Goal: Task Accomplishment & Management: Use online tool/utility

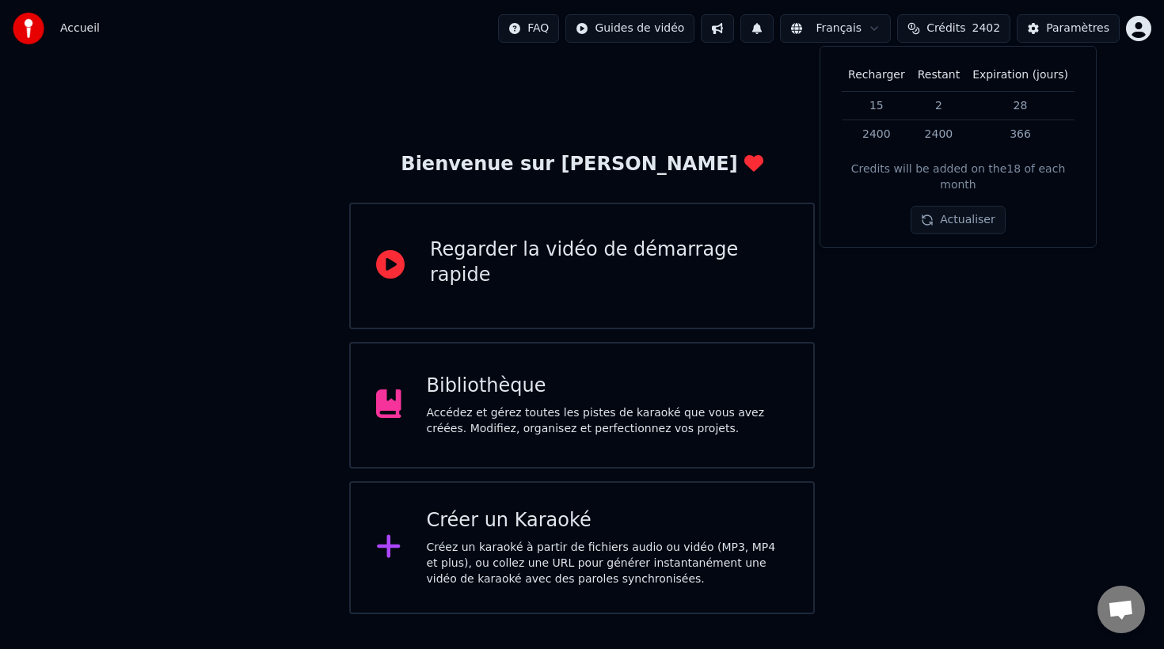
click at [501, 536] on div "Créer un Karaoké Créez un karaoké à partir de fichiers audio ou vidéo (MP3, MP4…" at bounding box center [608, 547] width 362 height 79
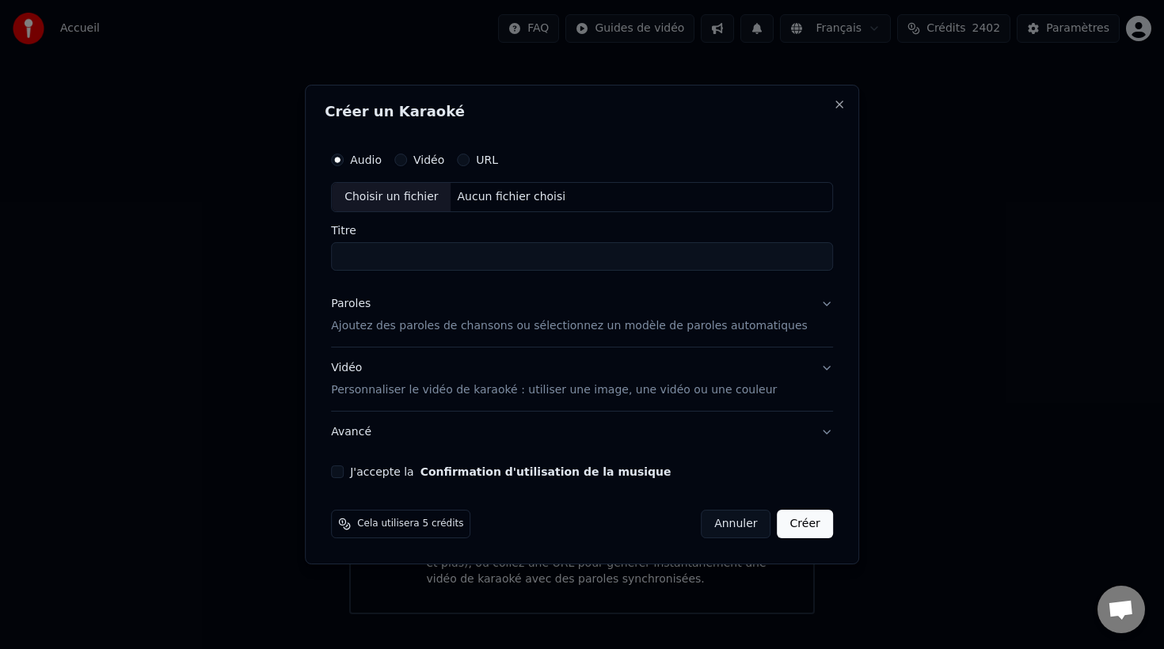
click at [432, 196] on div "Choisir un fichier" at bounding box center [391, 197] width 119 height 29
click at [606, 260] on input "**********" at bounding box center [582, 256] width 502 height 29
type input "**********"
click at [456, 329] on p "Ajoutez des paroles de chansons ou sélectionnez un modèle de paroles automatiqu…" at bounding box center [569, 326] width 477 height 16
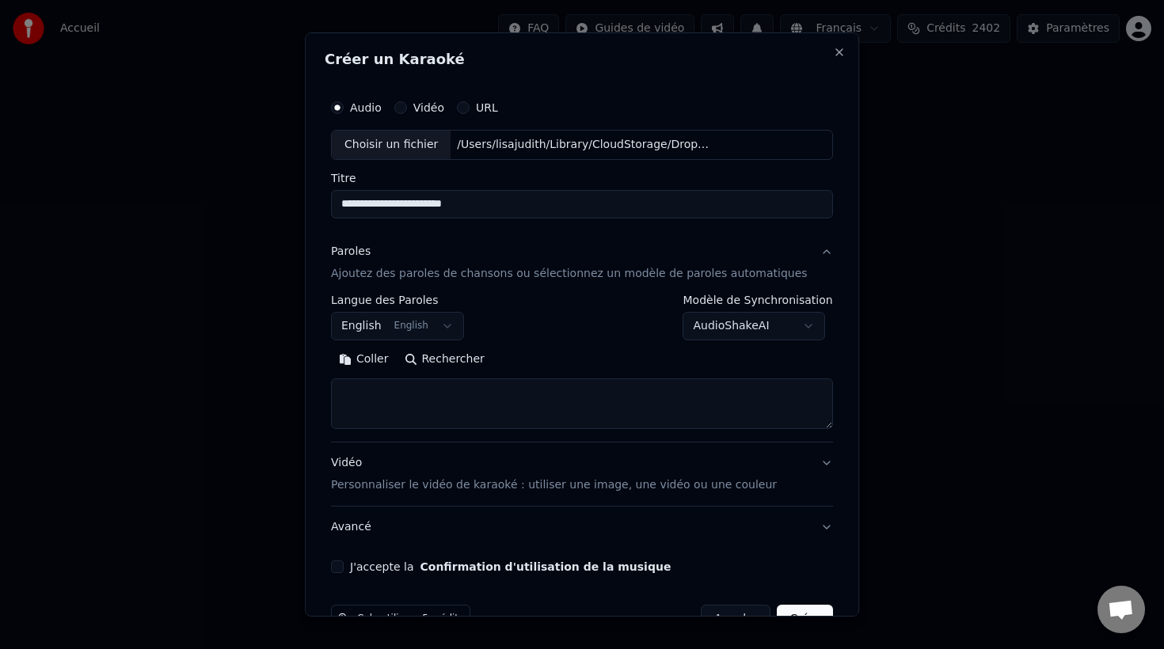
click at [394, 390] on textarea at bounding box center [582, 403] width 502 height 51
paste textarea "**********"
type textarea "**********"
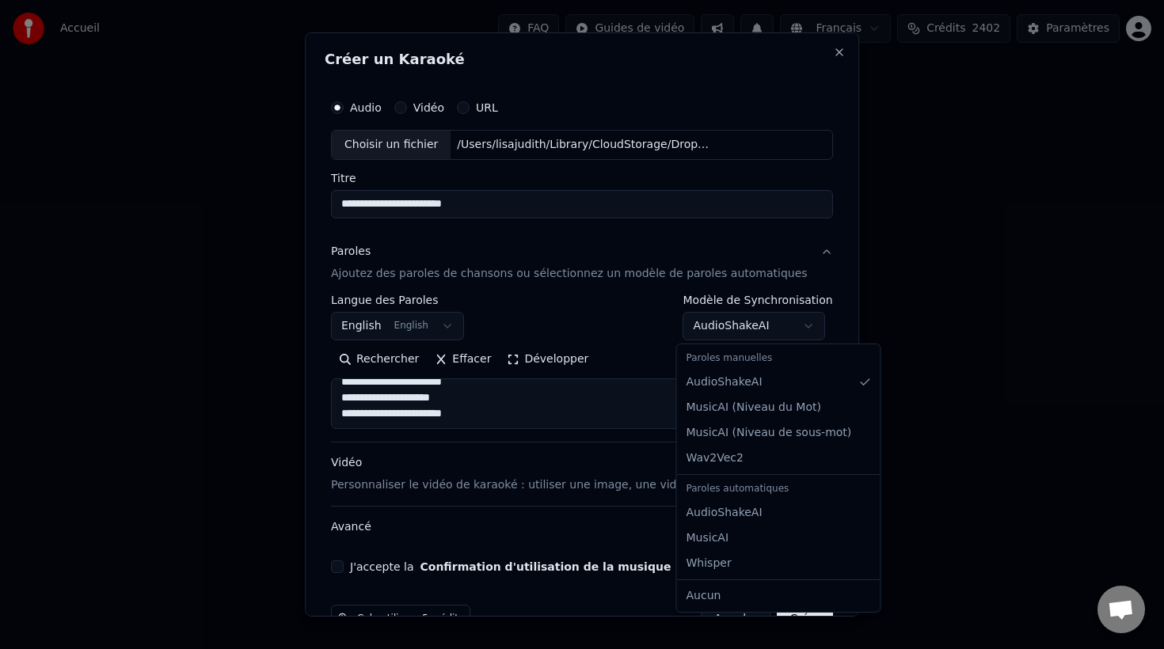
click at [803, 325] on body "**********" at bounding box center [582, 307] width 1164 height 614
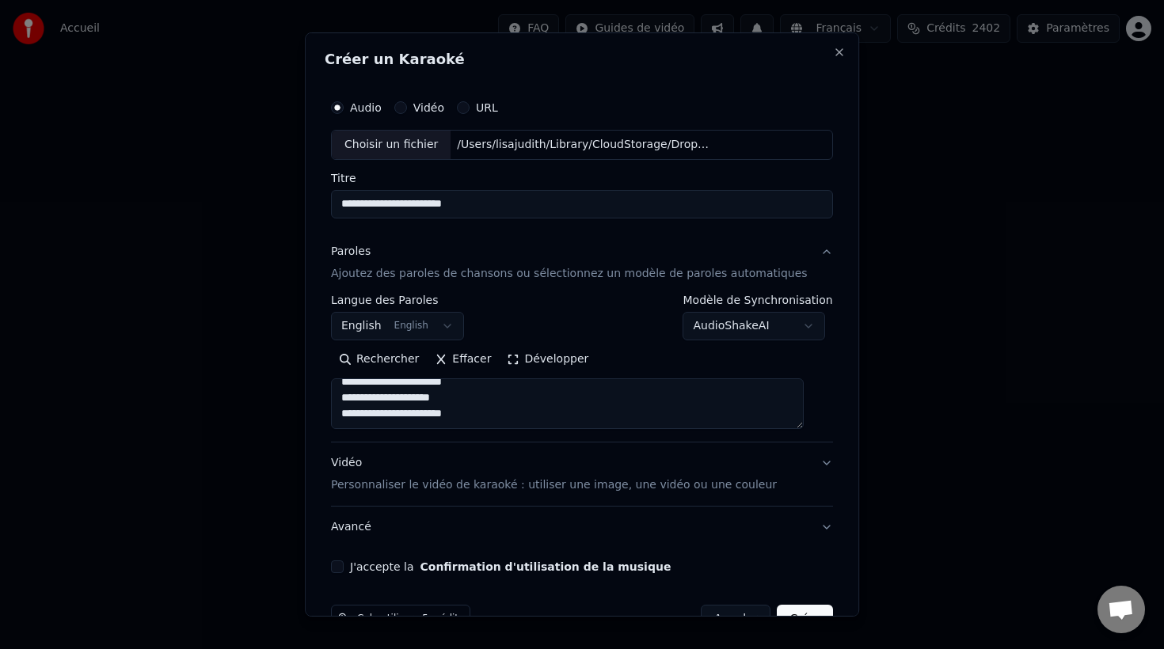
click at [819, 284] on body "**********" at bounding box center [582, 307] width 1164 height 614
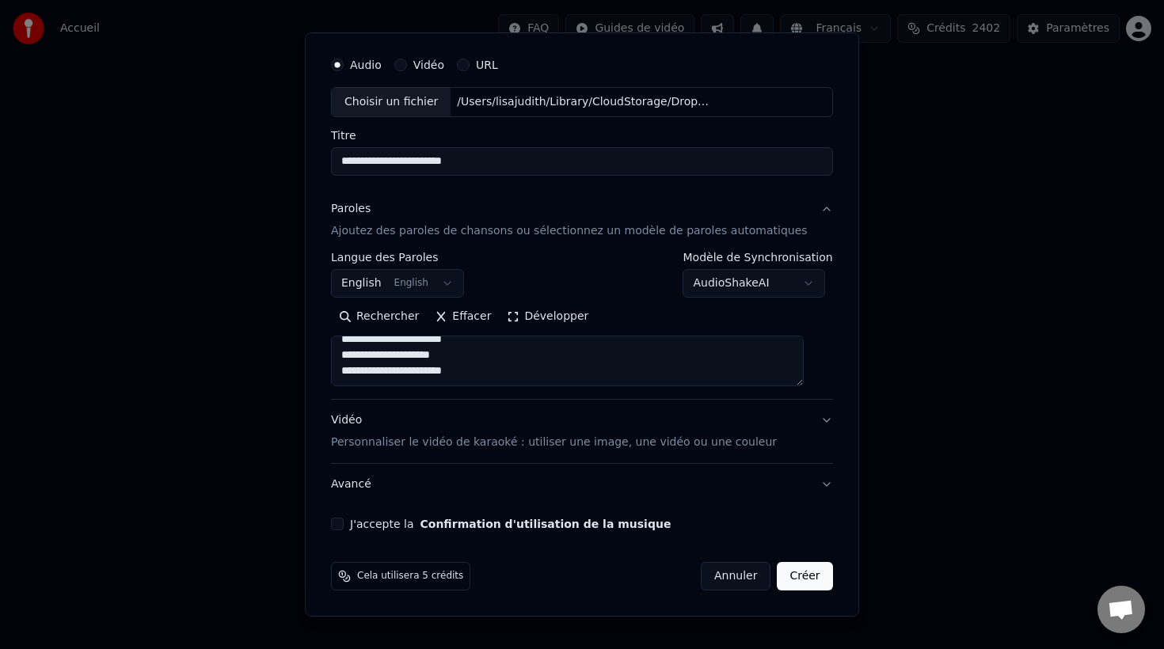
click at [344, 524] on button "J'accepte la Confirmation d'utilisation de la musique" at bounding box center [337, 524] width 13 height 13
click at [511, 443] on p "Personnaliser le vidéo de karaoké : utiliser une image, une vidéo ou une couleur" at bounding box center [554, 443] width 446 height 16
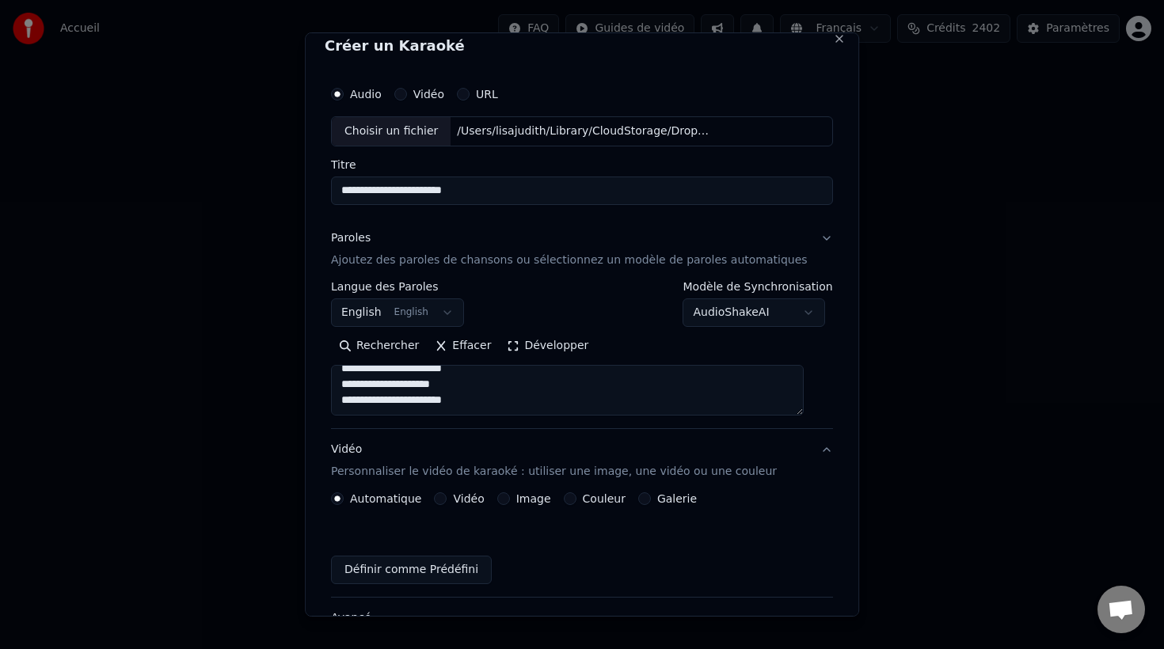
scroll to position [0, 0]
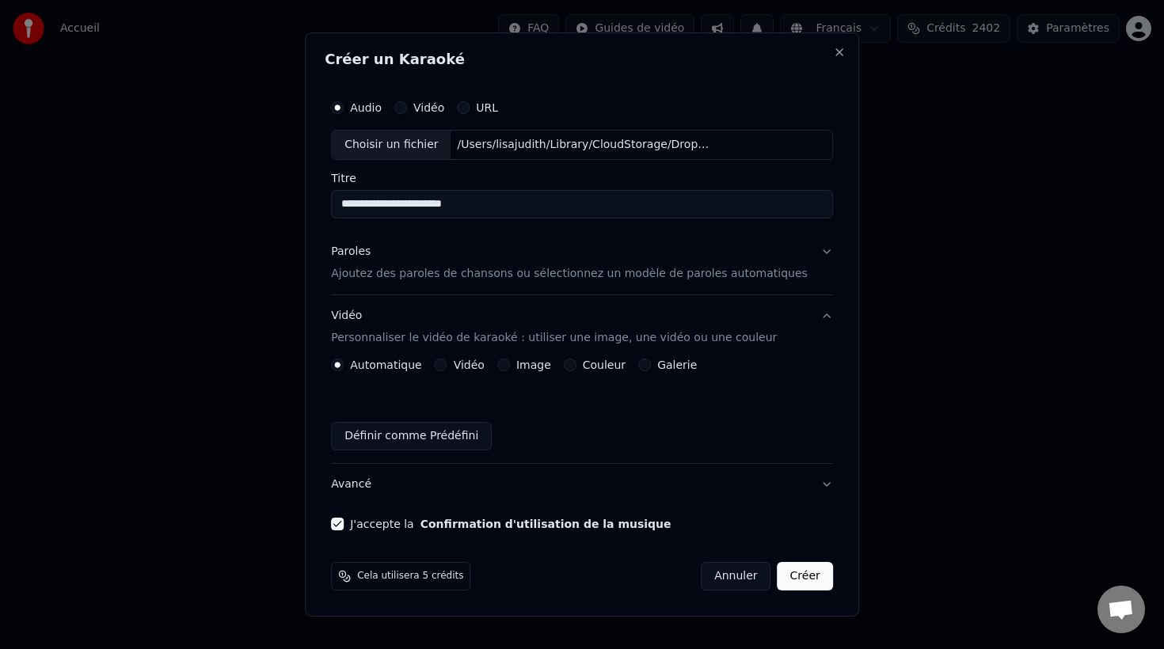
click at [510, 363] on button "Image" at bounding box center [503, 365] width 13 height 13
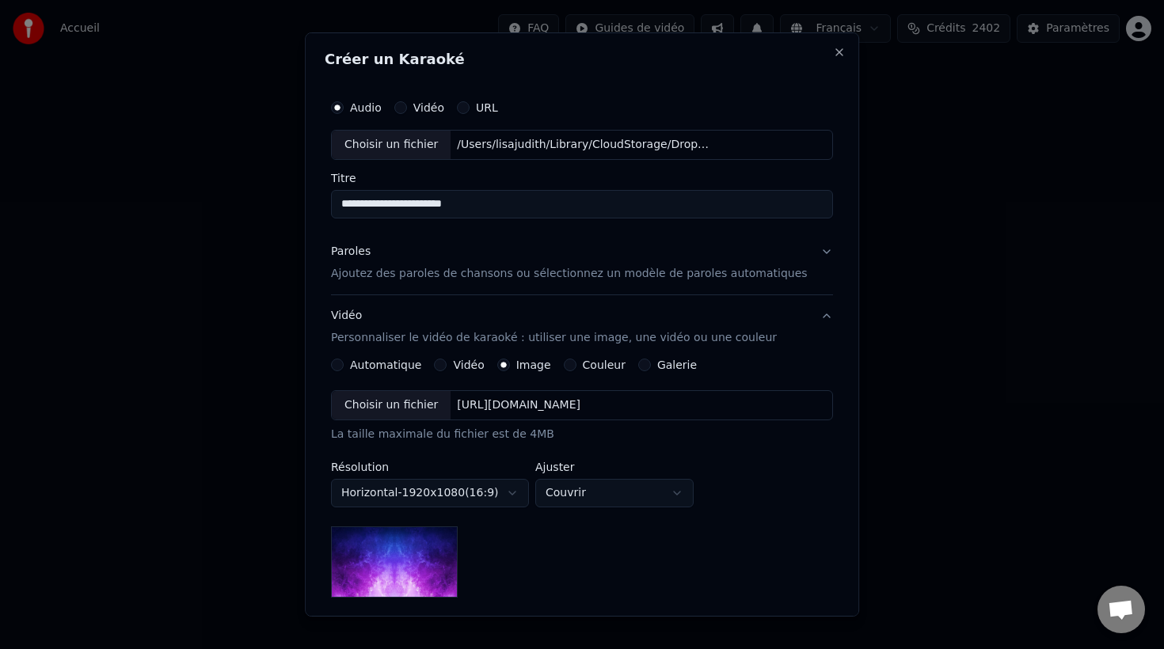
click at [403, 407] on div "Choisir un fichier" at bounding box center [391, 405] width 119 height 29
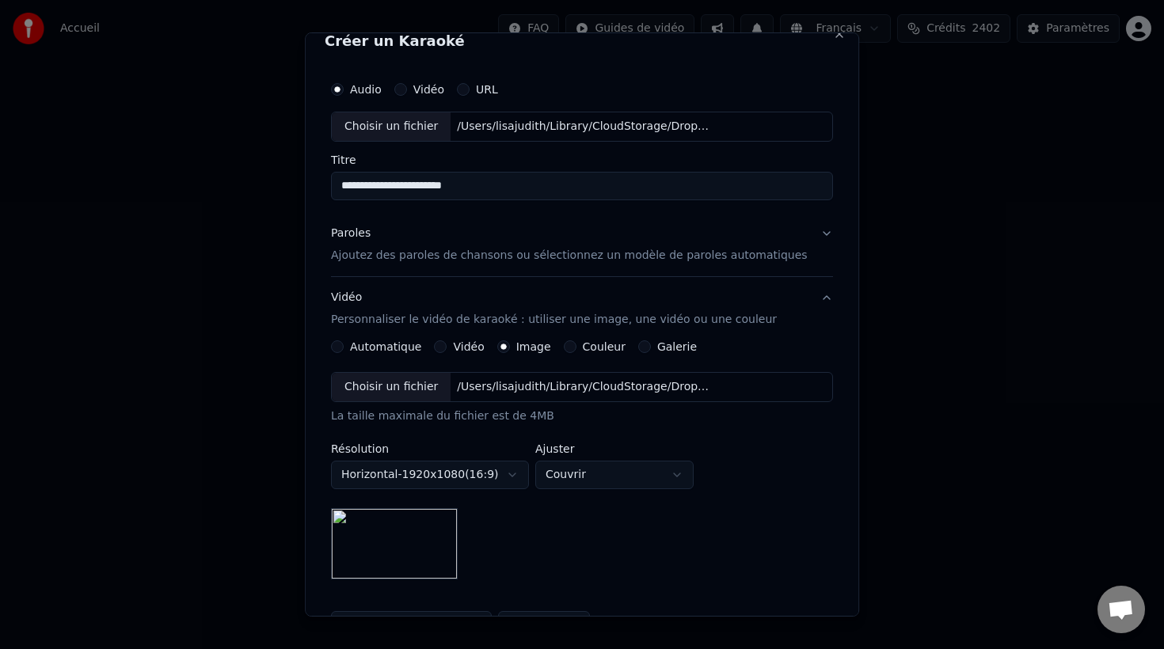
scroll to position [21, 0]
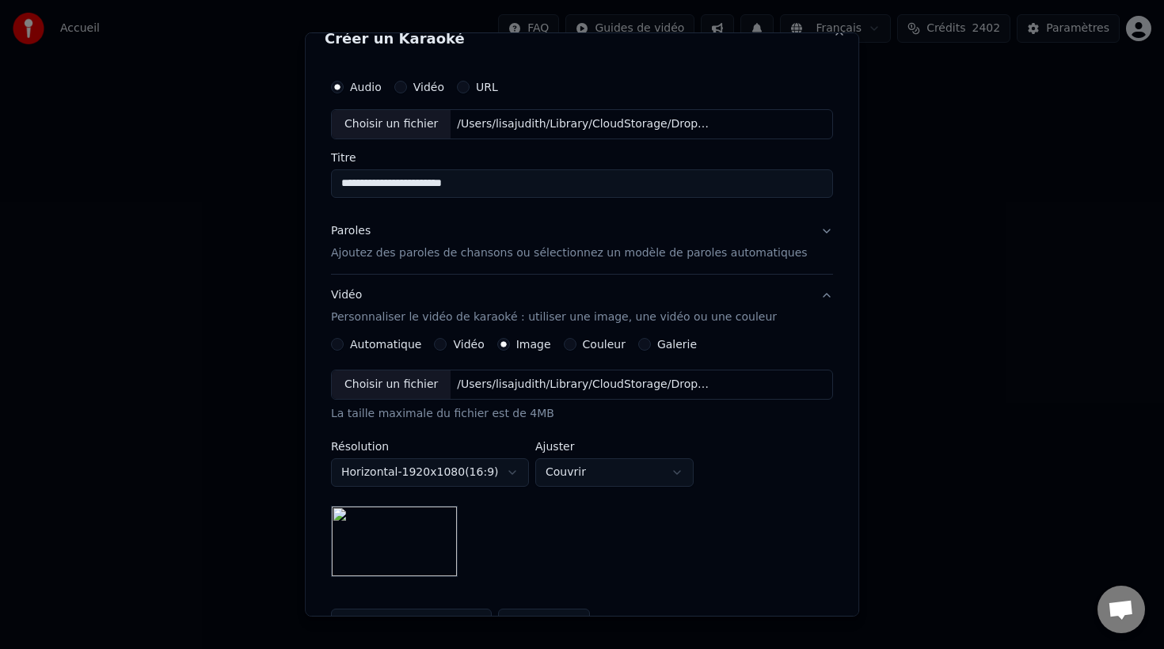
click at [584, 253] on p "Ajoutez des paroles de chansons ou sélectionnez un modèle de paroles automatiqu…" at bounding box center [569, 253] width 477 height 16
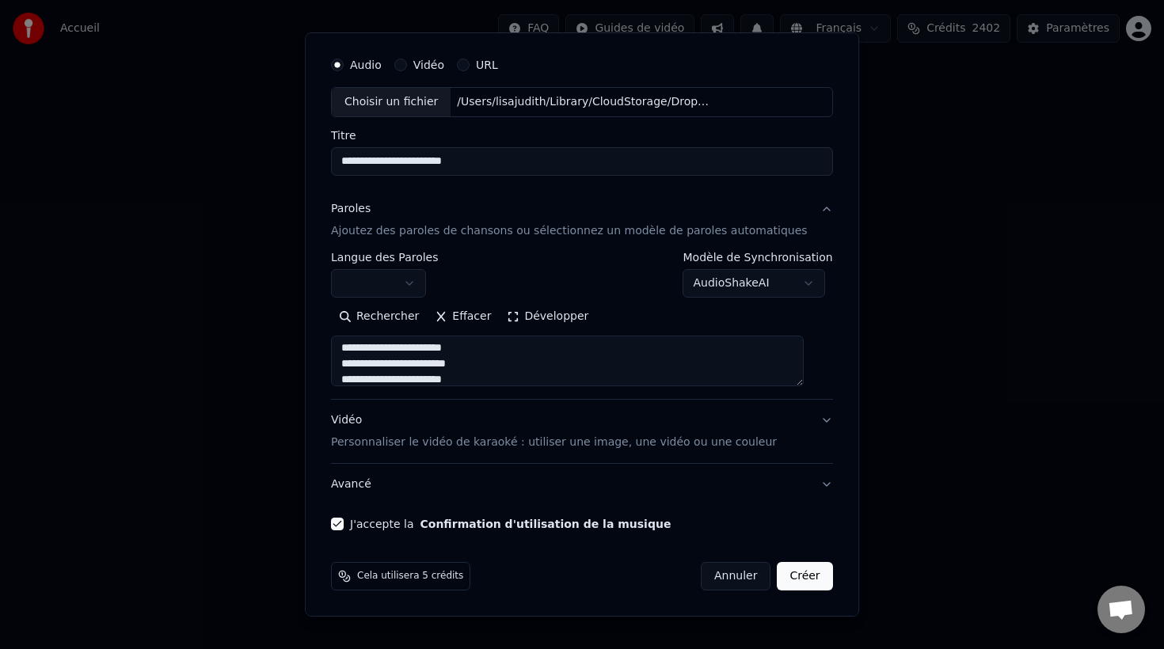
scroll to position [935, 0]
click at [371, 484] on button "Avancé" at bounding box center [582, 484] width 502 height 41
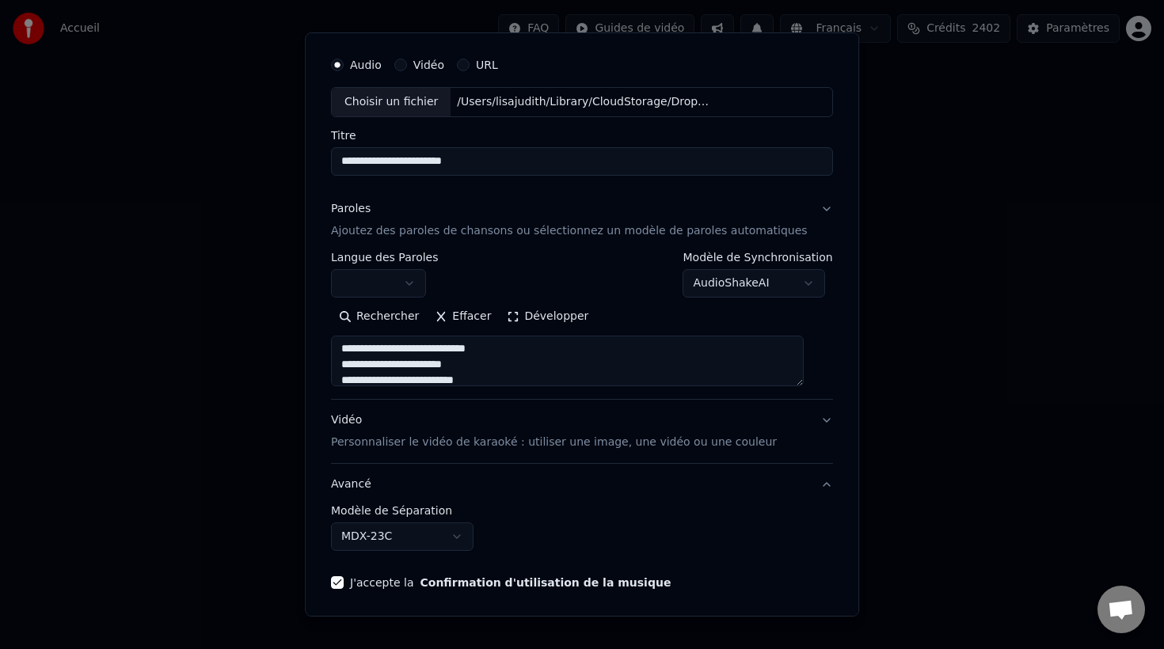
scroll to position [0, 0]
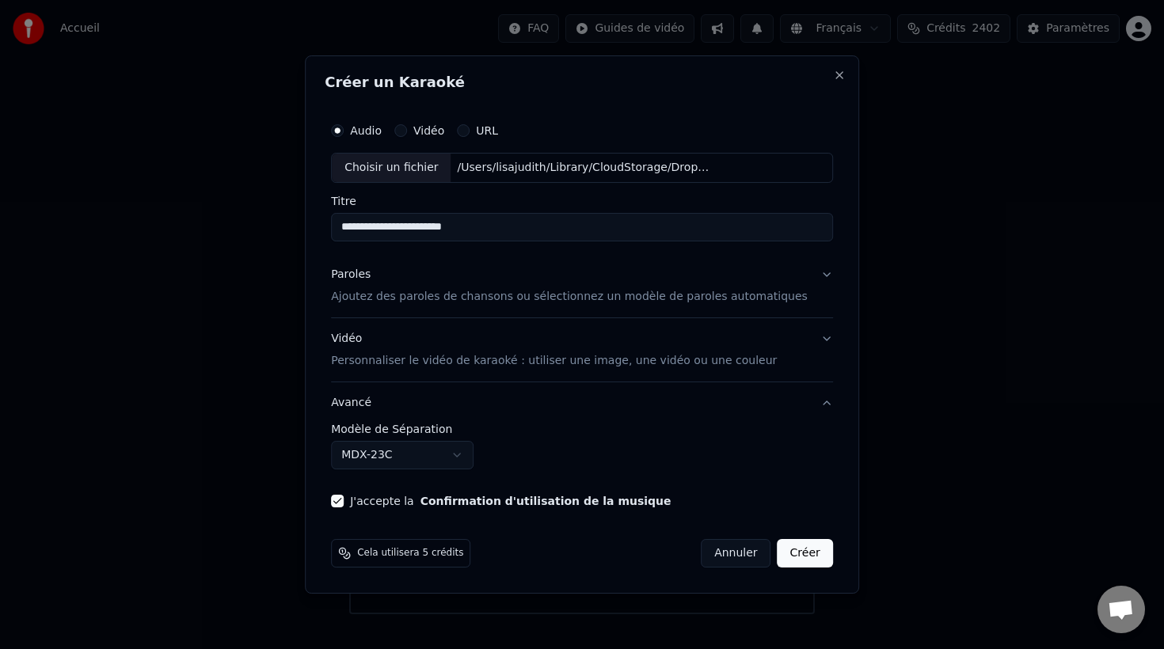
click at [792, 555] on button "Créer" at bounding box center [804, 553] width 55 height 29
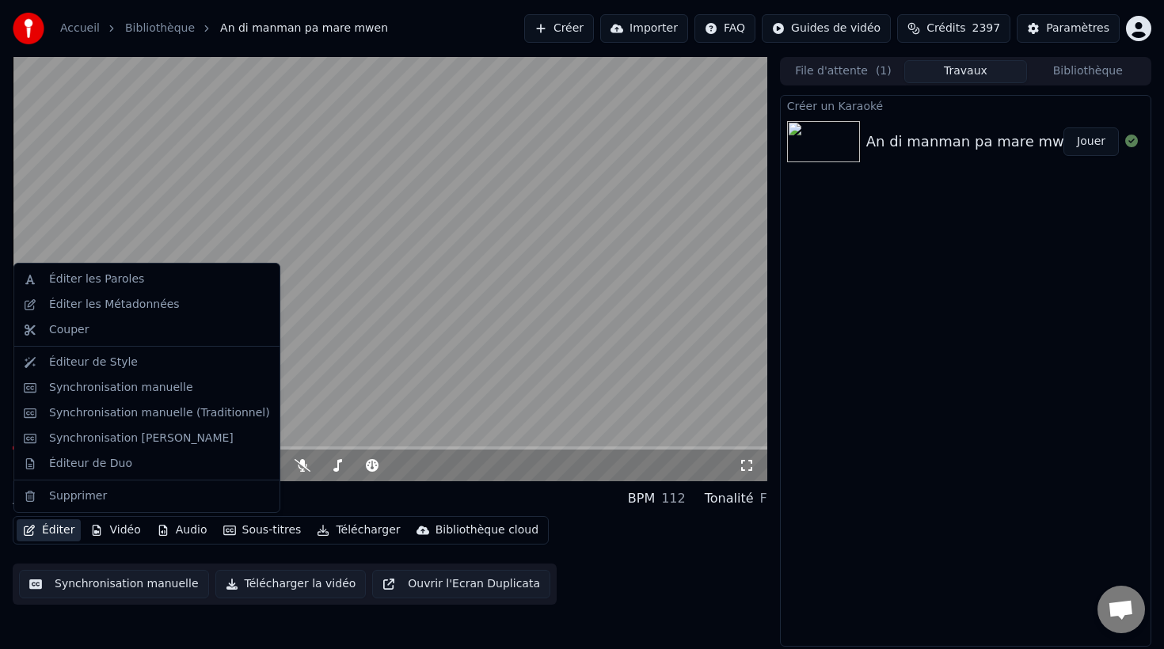
click at [52, 530] on button "Éditer" at bounding box center [49, 530] width 64 height 22
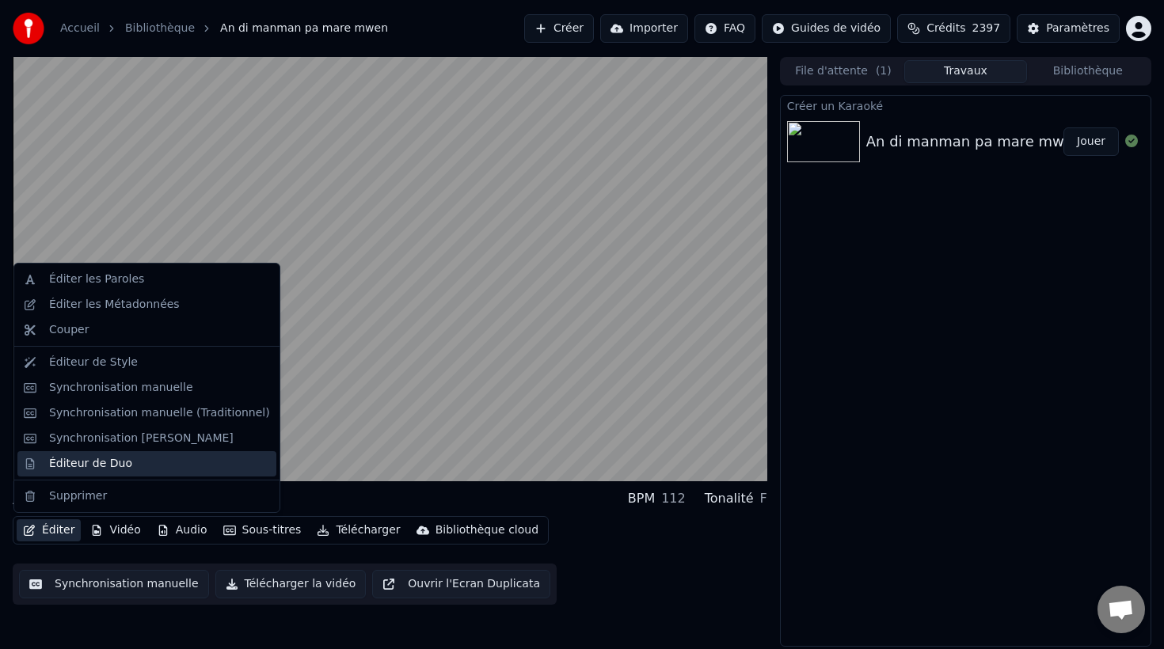
click at [82, 463] on div "Éditeur de Duo" at bounding box center [90, 464] width 83 height 16
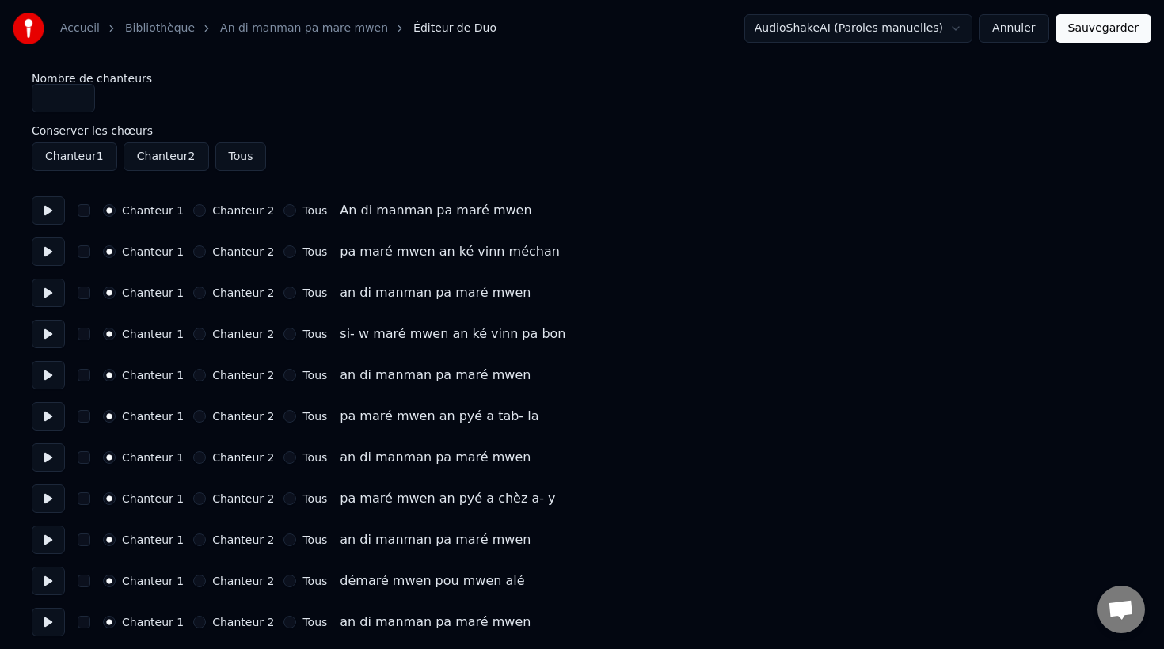
click at [194, 291] on button "Chanteur 2" at bounding box center [199, 293] width 13 height 13
click at [85, 292] on button "button" at bounding box center [84, 293] width 13 height 13
click at [196, 376] on button "Chanteur 2" at bounding box center [199, 375] width 13 height 13
click at [194, 458] on button "Chanteur 2" at bounding box center [199, 457] width 13 height 13
click at [193, 544] on button "Chanteur 2" at bounding box center [199, 540] width 13 height 13
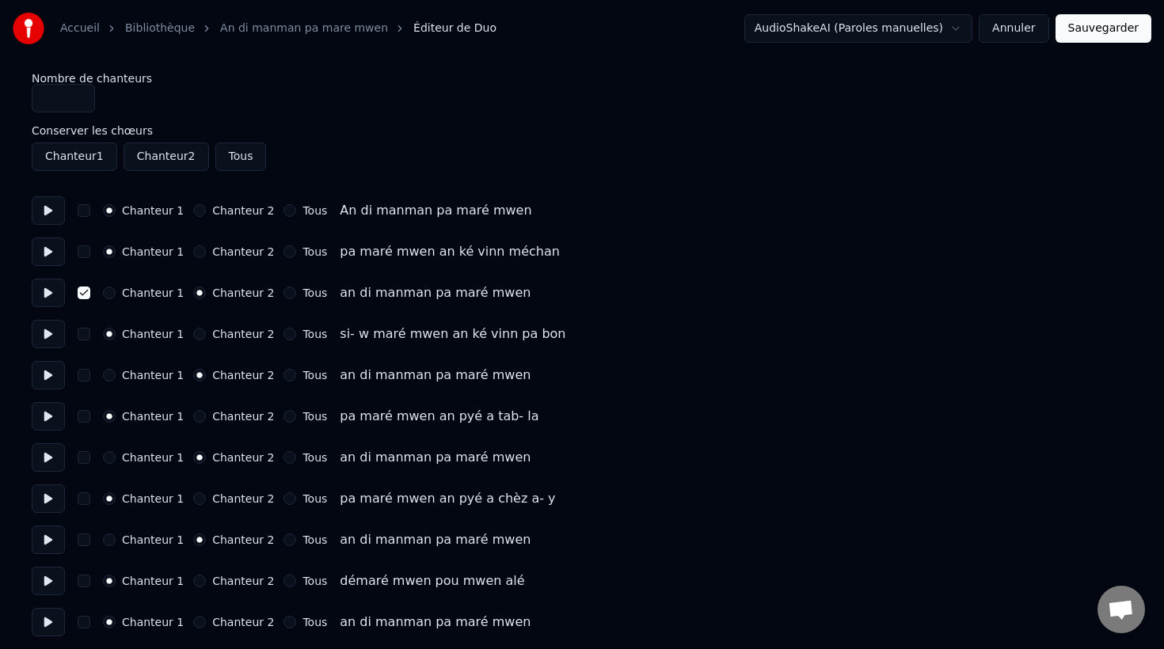
click at [195, 621] on button "Chanteur 2" at bounding box center [199, 622] width 13 height 13
click at [79, 621] on button "button" at bounding box center [84, 622] width 13 height 13
click at [86, 536] on button "button" at bounding box center [84, 540] width 13 height 13
click at [86, 454] on button "button" at bounding box center [84, 457] width 13 height 13
click at [80, 371] on button "button" at bounding box center [84, 375] width 13 height 13
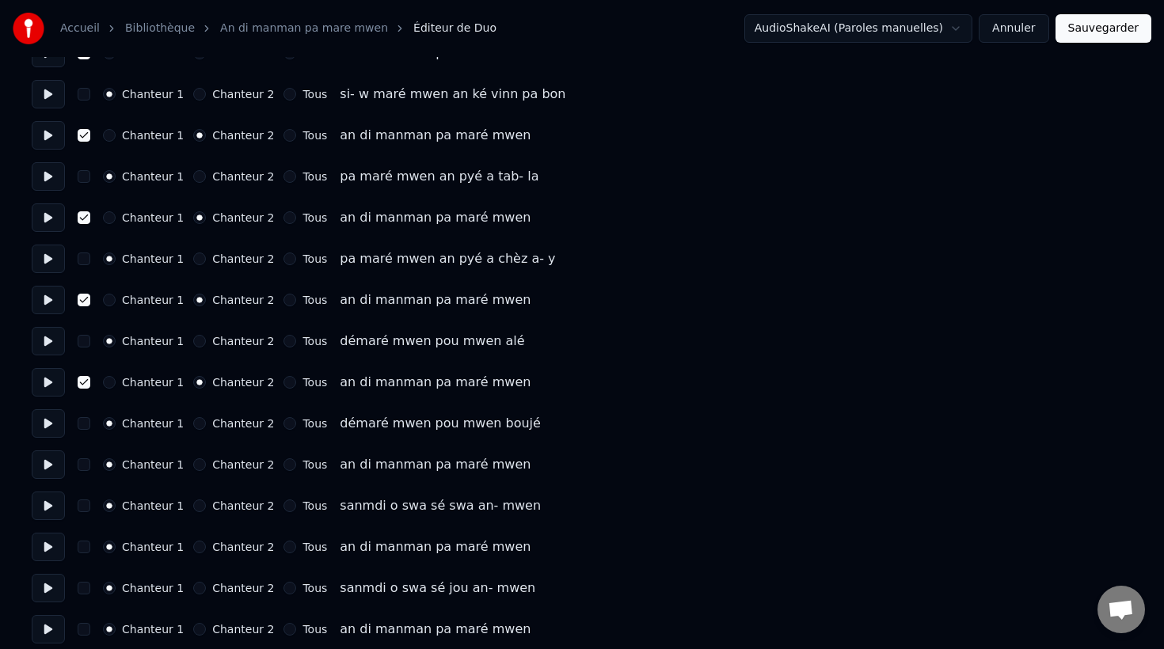
scroll to position [251, 0]
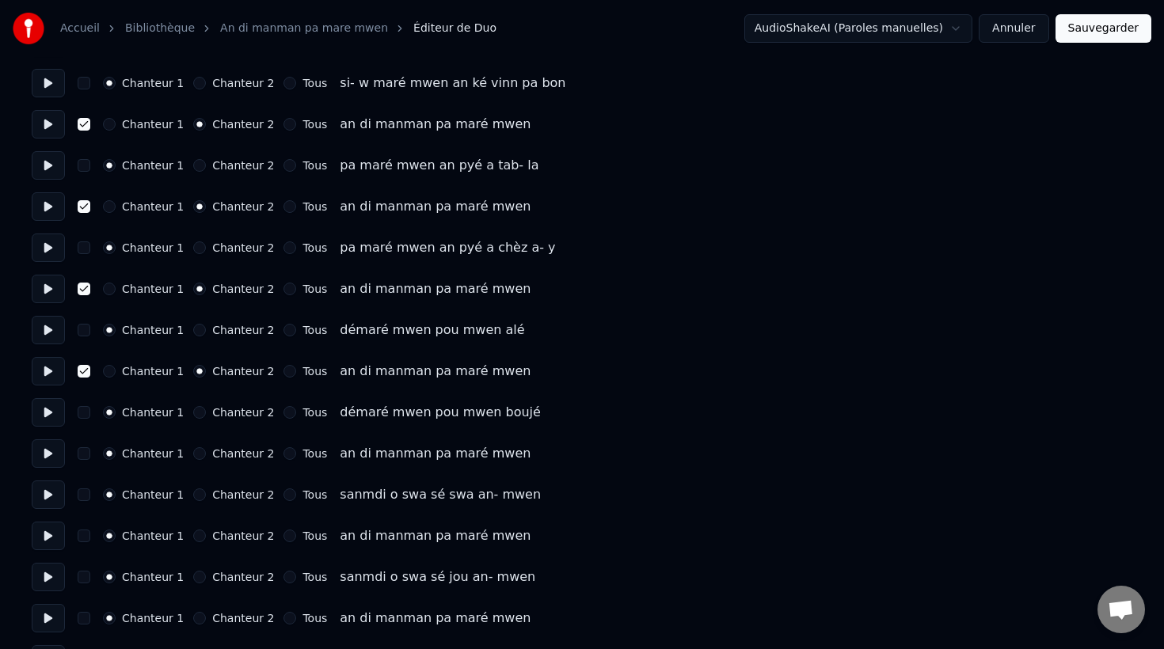
click at [194, 454] on button "Chanteur 2" at bounding box center [199, 453] width 13 height 13
click at [83, 456] on button "button" at bounding box center [84, 453] width 13 height 13
click at [81, 538] on button "button" at bounding box center [84, 536] width 13 height 13
click at [193, 535] on button "Chanteur 2" at bounding box center [199, 536] width 13 height 13
click at [193, 619] on button "Chanteur 2" at bounding box center [199, 618] width 13 height 13
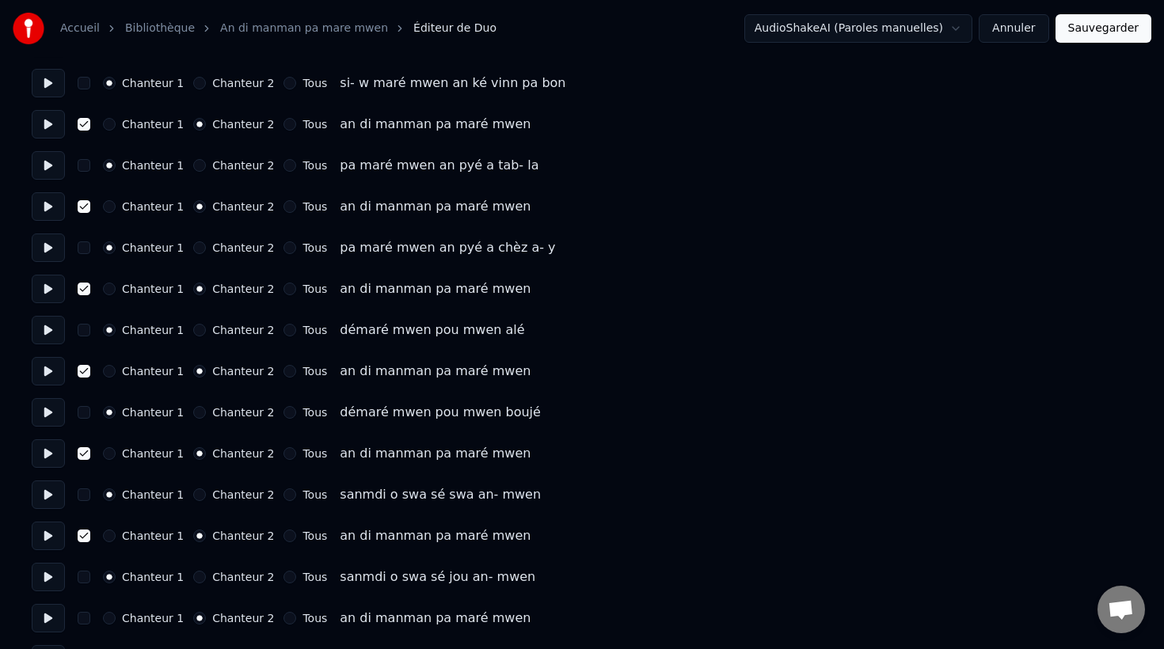
click at [83, 621] on button "button" at bounding box center [84, 618] width 13 height 13
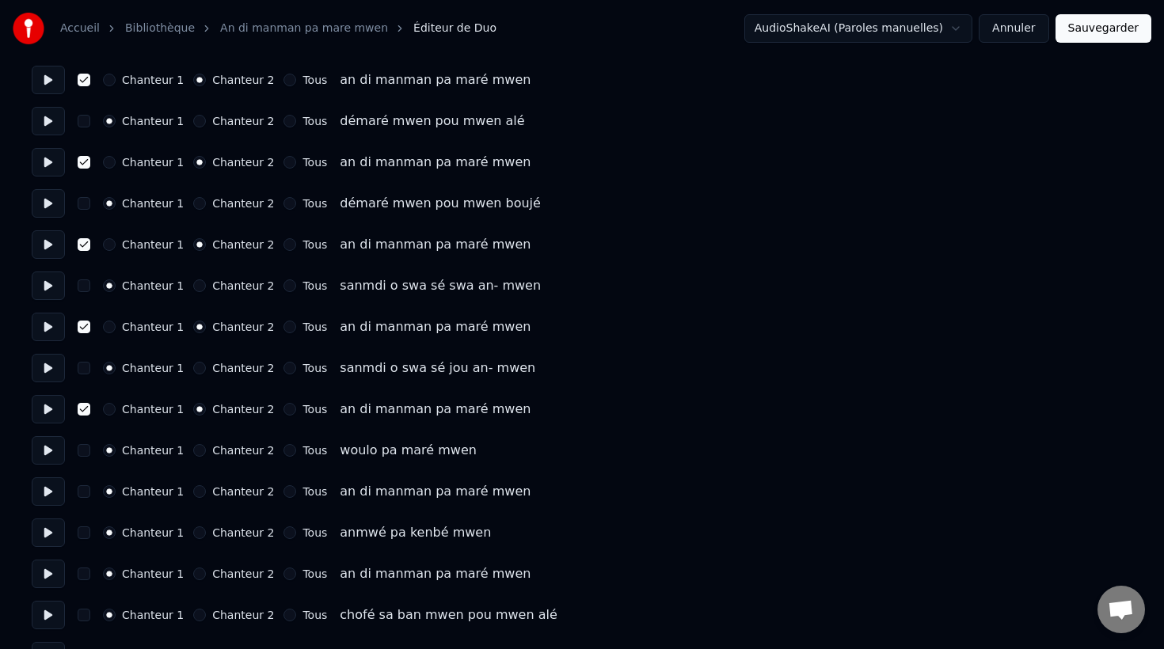
scroll to position [472, 0]
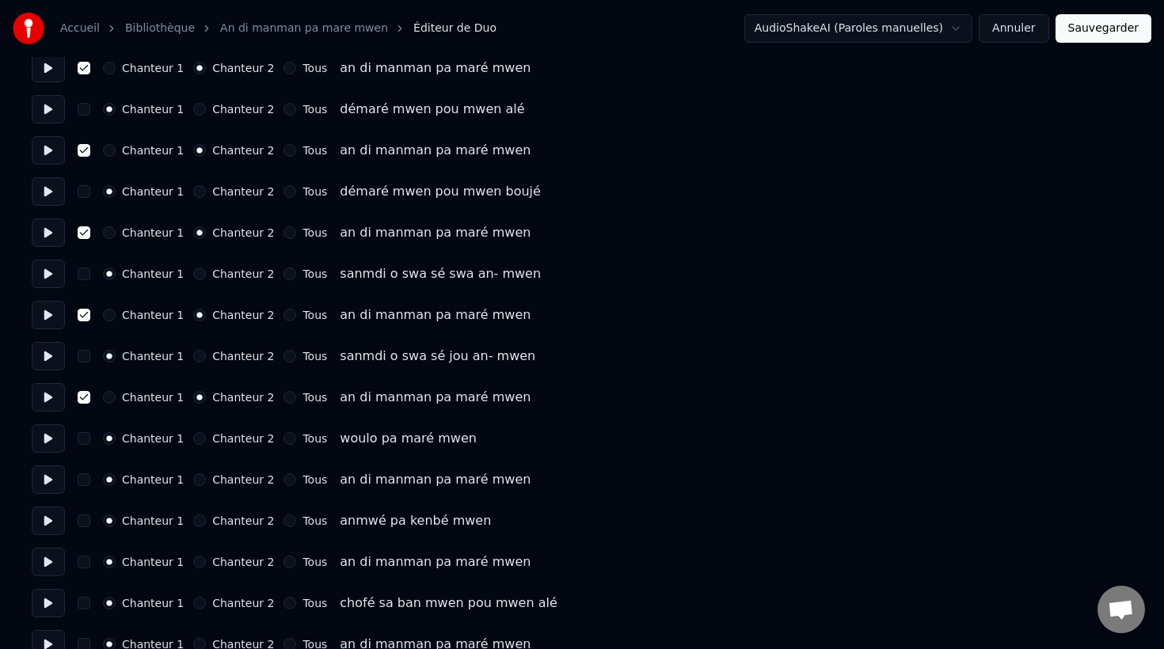
click at [85, 480] on button "button" at bounding box center [84, 479] width 13 height 13
click at [193, 480] on button "Chanteur 2" at bounding box center [199, 479] width 13 height 13
click at [193, 561] on button "Chanteur 2" at bounding box center [199, 562] width 13 height 13
click at [84, 559] on button "button" at bounding box center [84, 562] width 13 height 13
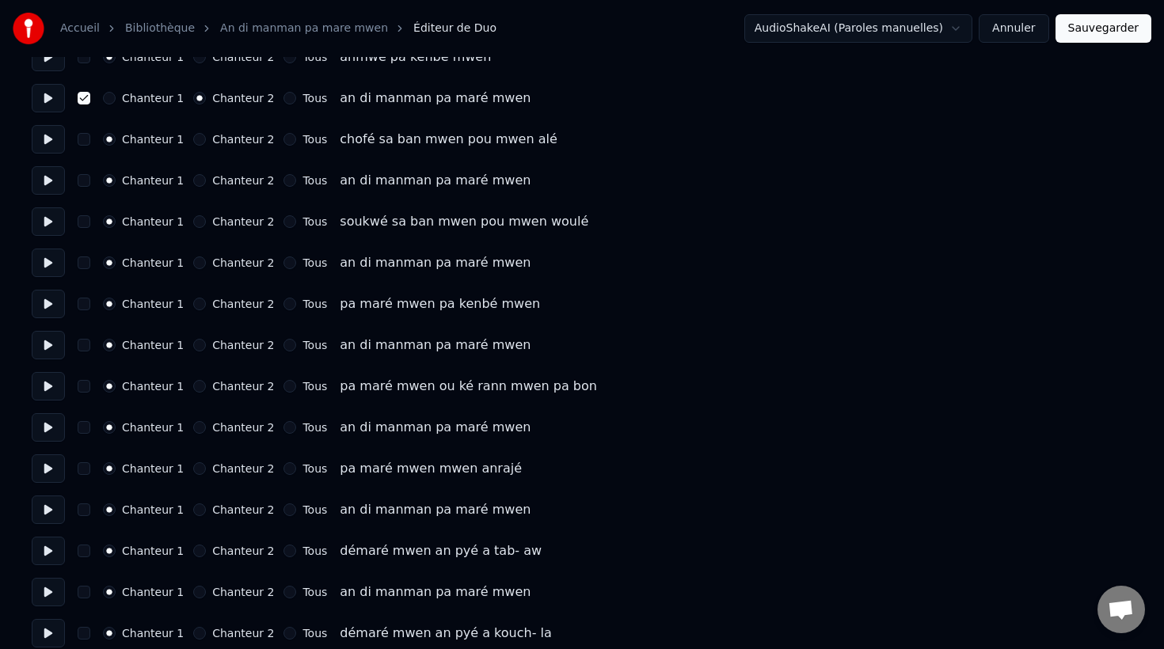
scroll to position [943, 0]
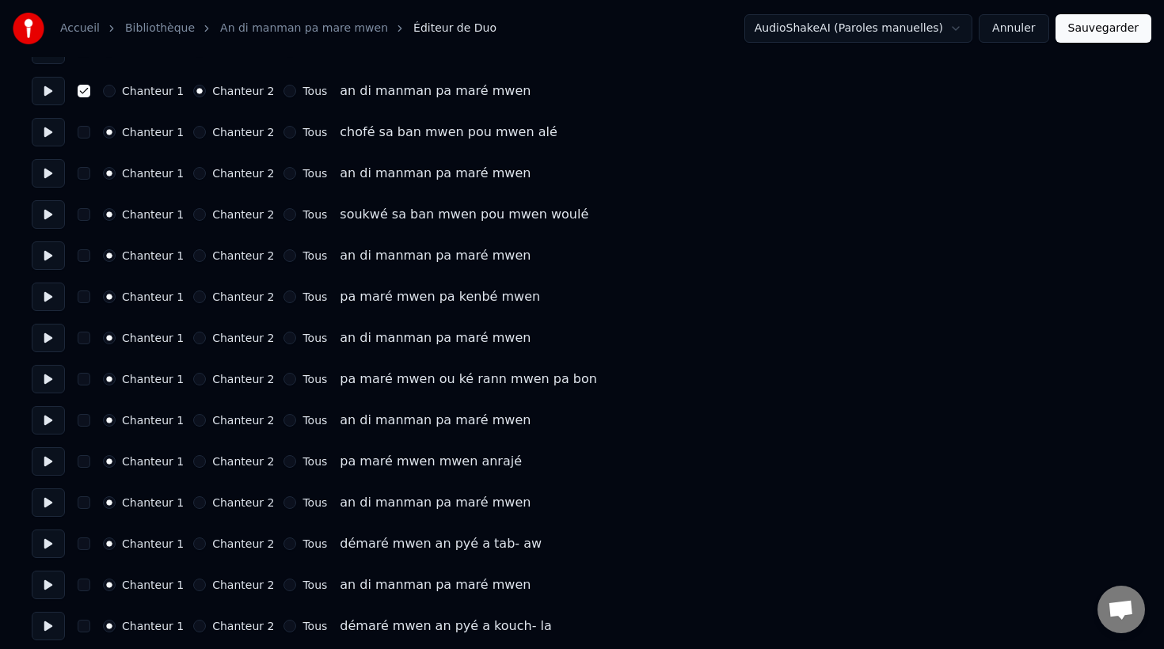
click at [193, 177] on button "Chanteur 2" at bounding box center [199, 173] width 13 height 13
click at [193, 256] on button "Chanteur 2" at bounding box center [199, 255] width 13 height 13
click at [193, 340] on button "Chanteur 2" at bounding box center [199, 338] width 13 height 13
click at [194, 420] on button "Chanteur 2" at bounding box center [199, 420] width 13 height 13
click at [193, 501] on button "Chanteur 2" at bounding box center [199, 502] width 13 height 13
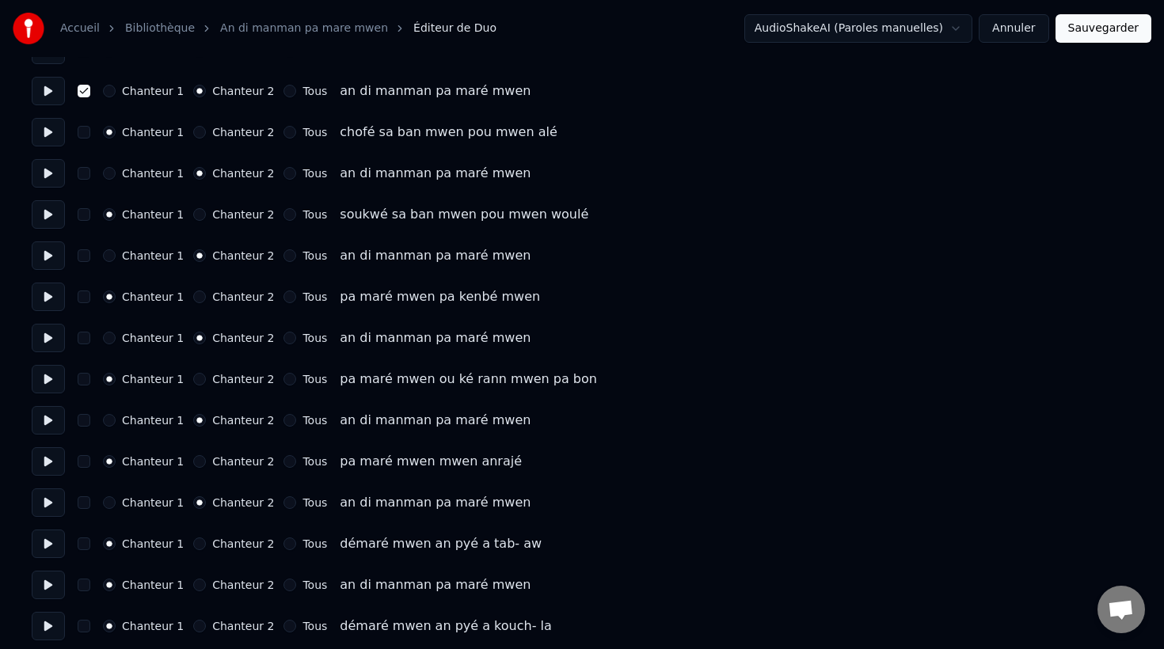
click at [193, 587] on button "Chanteur 2" at bounding box center [199, 585] width 13 height 13
click at [82, 583] on button "button" at bounding box center [84, 585] width 13 height 13
click at [82, 501] on button "button" at bounding box center [84, 502] width 13 height 13
click at [85, 426] on button "button" at bounding box center [84, 420] width 13 height 13
click at [85, 341] on button "button" at bounding box center [84, 338] width 13 height 13
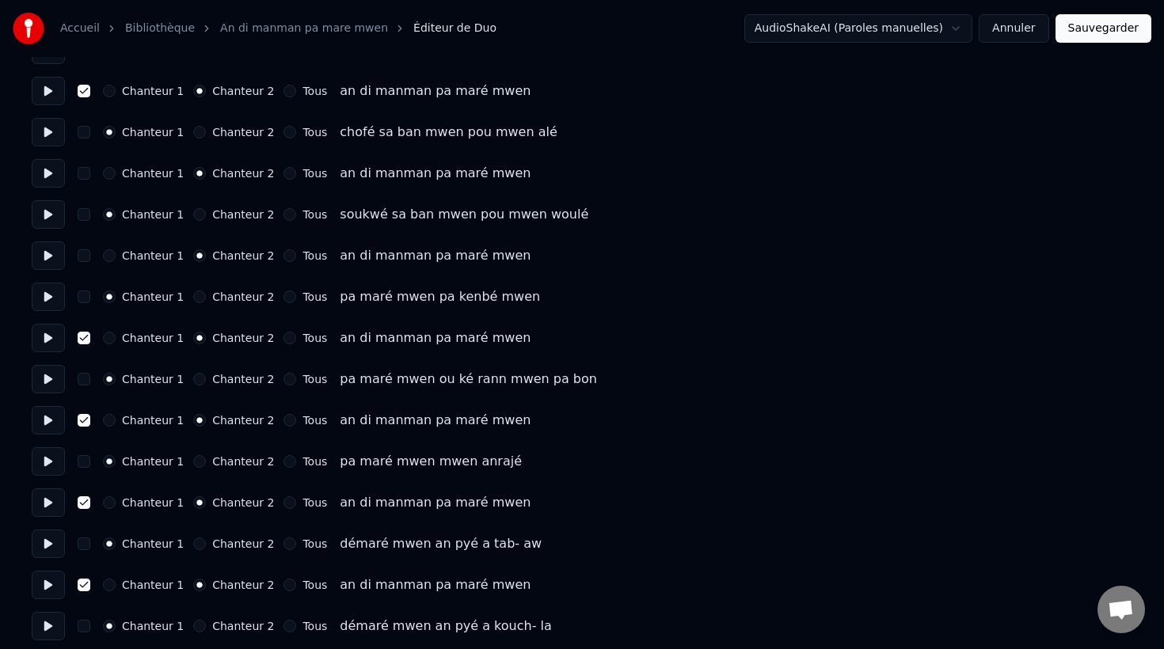
click at [84, 258] on button "button" at bounding box center [84, 255] width 13 height 13
click at [84, 177] on button "button" at bounding box center [84, 173] width 13 height 13
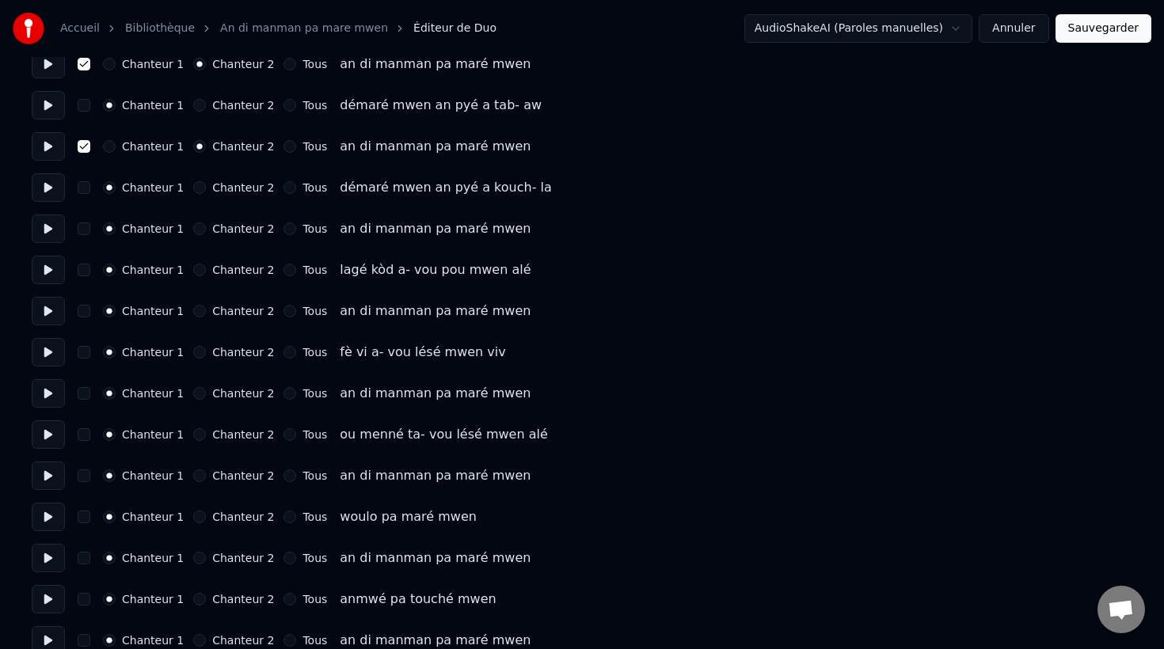
scroll to position [1374, 0]
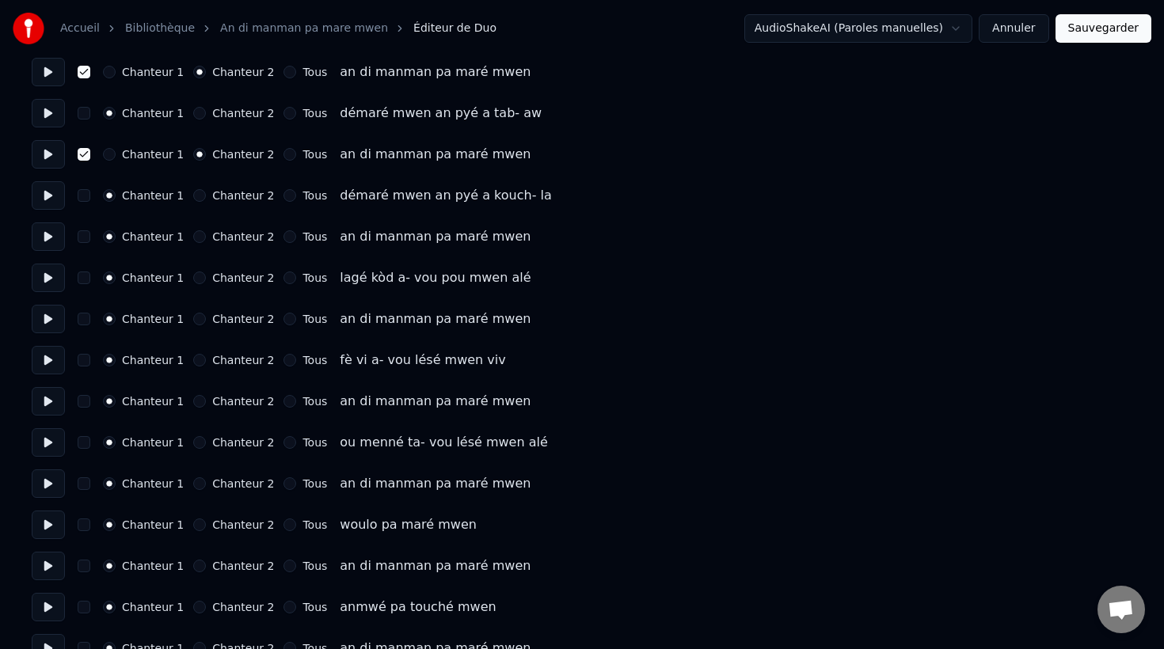
click at [196, 238] on button "Chanteur 2" at bounding box center [199, 236] width 13 height 13
click at [196, 321] on button "Chanteur 2" at bounding box center [199, 319] width 13 height 13
click at [196, 403] on button "Chanteur 2" at bounding box center [199, 401] width 13 height 13
click at [194, 487] on button "Chanteur 2" at bounding box center [199, 483] width 13 height 13
click at [195, 572] on button "Chanteur 2" at bounding box center [199, 566] width 13 height 13
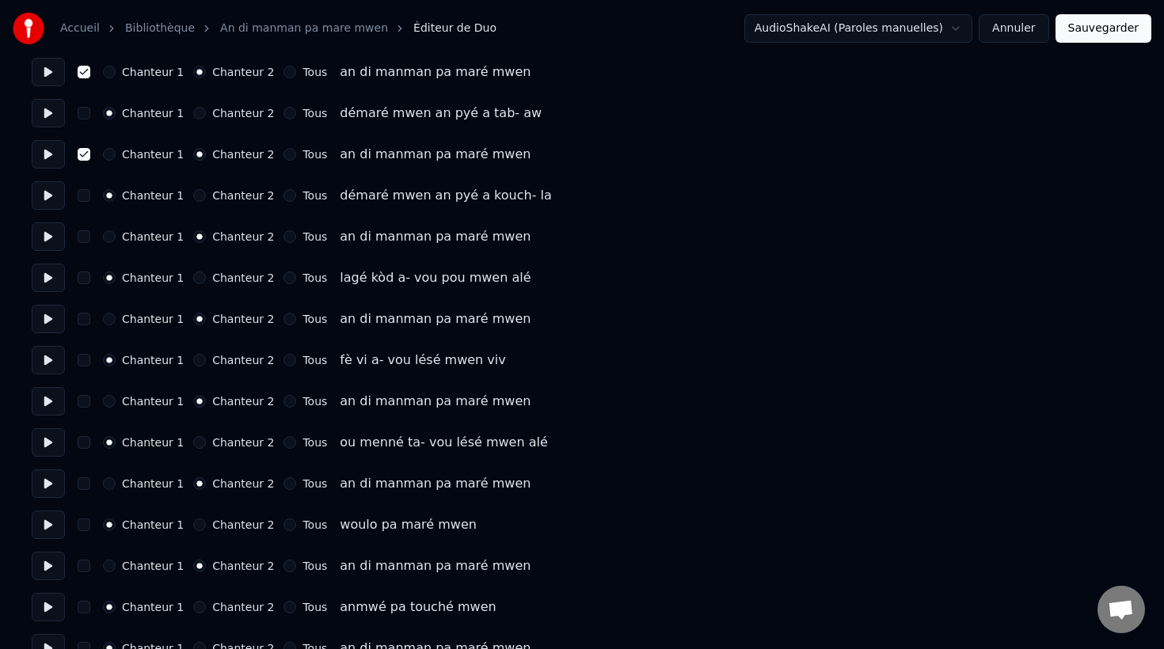
click at [193, 644] on button "Chanteur 2" at bounding box center [199, 648] width 13 height 13
click at [82, 644] on button "button" at bounding box center [84, 648] width 13 height 13
click at [84, 568] on button "button" at bounding box center [84, 566] width 13 height 13
click at [83, 484] on button "button" at bounding box center [84, 483] width 13 height 13
click at [86, 401] on button "button" at bounding box center [84, 401] width 13 height 13
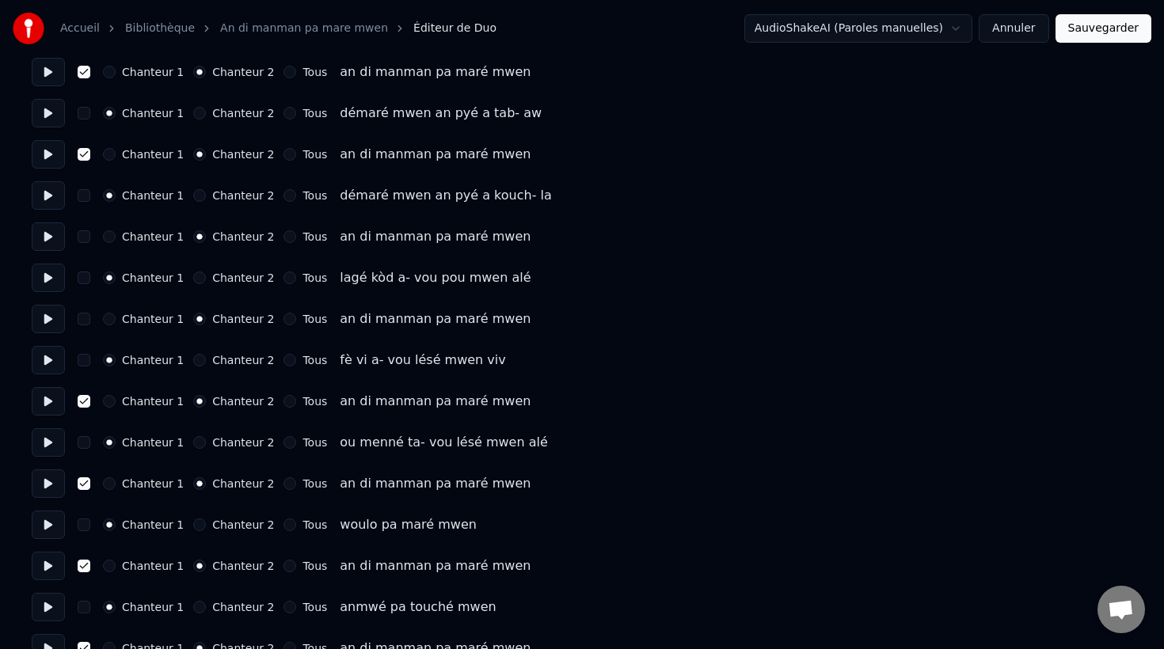
click at [86, 321] on button "button" at bounding box center [84, 319] width 13 height 13
click at [82, 238] on button "button" at bounding box center [84, 236] width 13 height 13
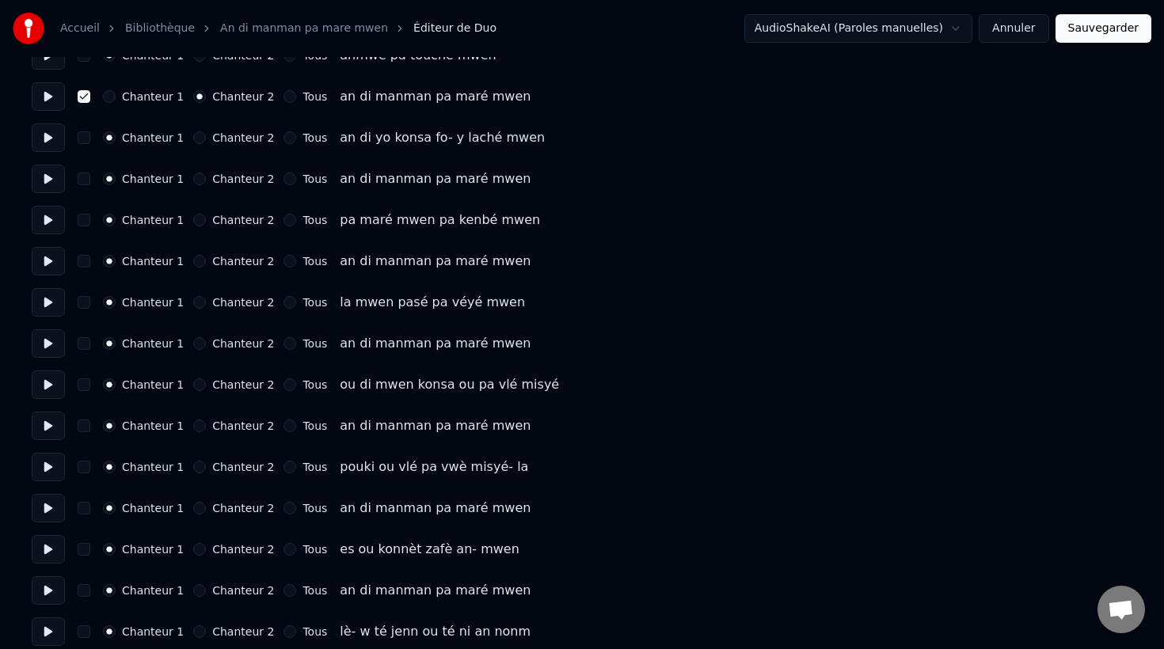
scroll to position [1927, 0]
click at [195, 178] on button "Chanteur 2" at bounding box center [199, 177] width 13 height 13
click at [78, 178] on button "button" at bounding box center [84, 177] width 13 height 13
click at [194, 261] on button "Chanteur 2" at bounding box center [199, 259] width 13 height 13
click at [195, 348] on button "Chanteur 2" at bounding box center [199, 342] width 13 height 13
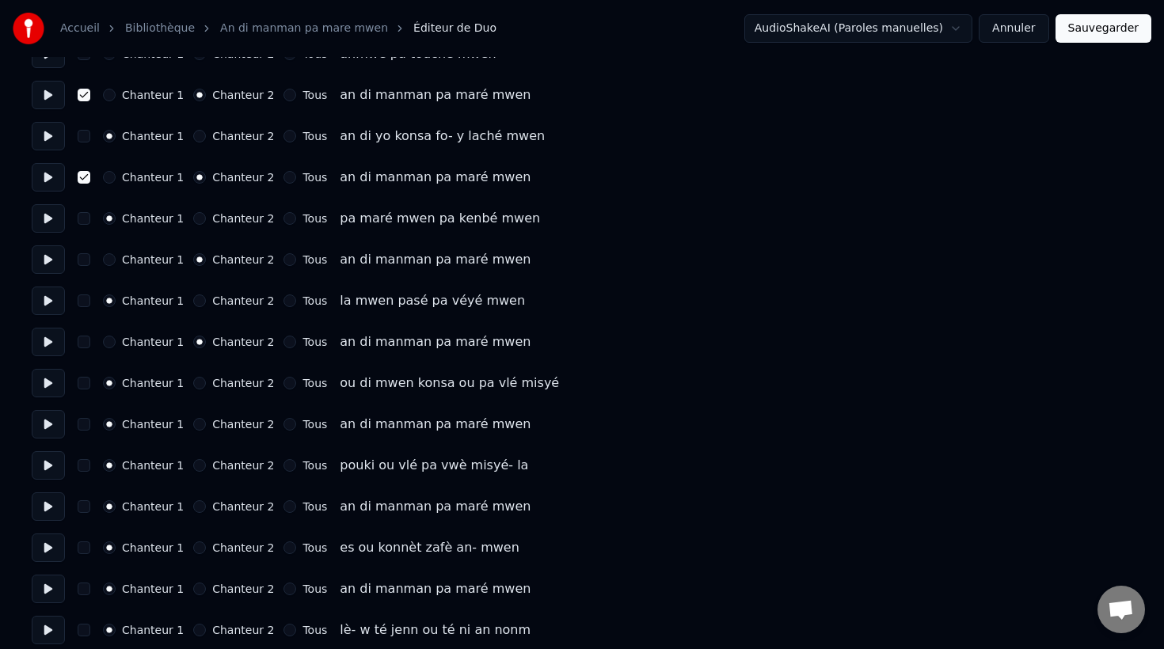
click at [196, 427] on button "Chanteur 2" at bounding box center [199, 424] width 13 height 13
click at [196, 507] on button "Chanteur 2" at bounding box center [199, 506] width 13 height 13
click at [196, 594] on button "Chanteur 2" at bounding box center [199, 589] width 13 height 13
click at [83, 589] on button "button" at bounding box center [84, 589] width 13 height 13
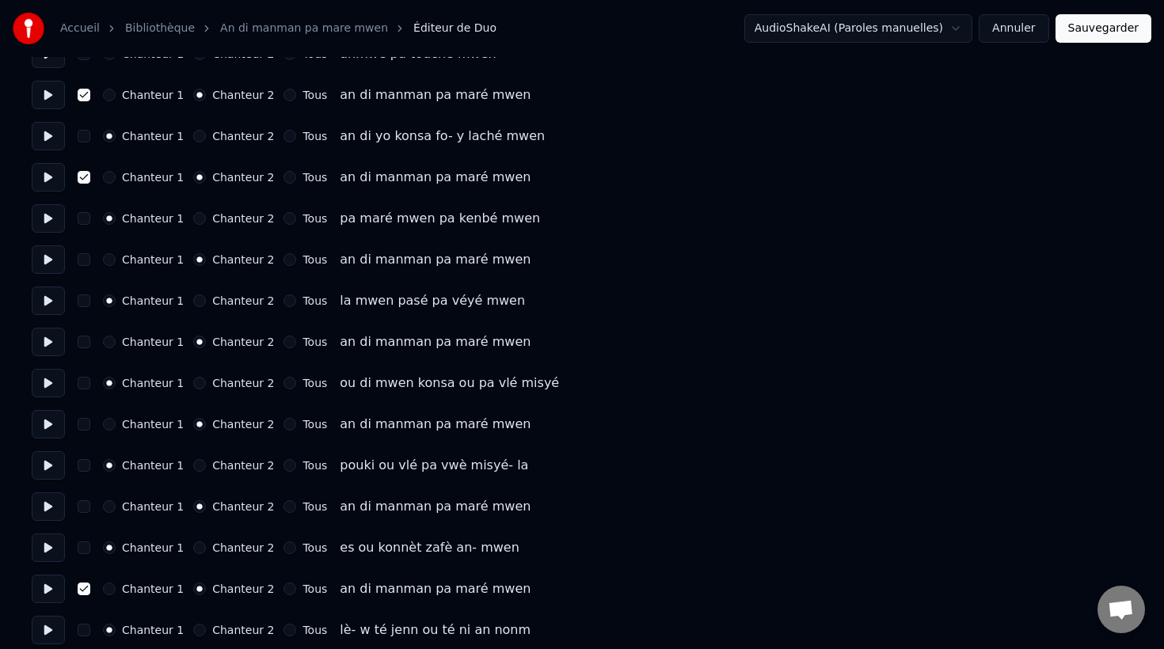
click at [79, 507] on button "button" at bounding box center [84, 506] width 13 height 13
click at [84, 421] on button "button" at bounding box center [84, 424] width 13 height 13
click at [87, 342] on button "button" at bounding box center [84, 342] width 13 height 13
click at [86, 260] on button "button" at bounding box center [84, 259] width 13 height 13
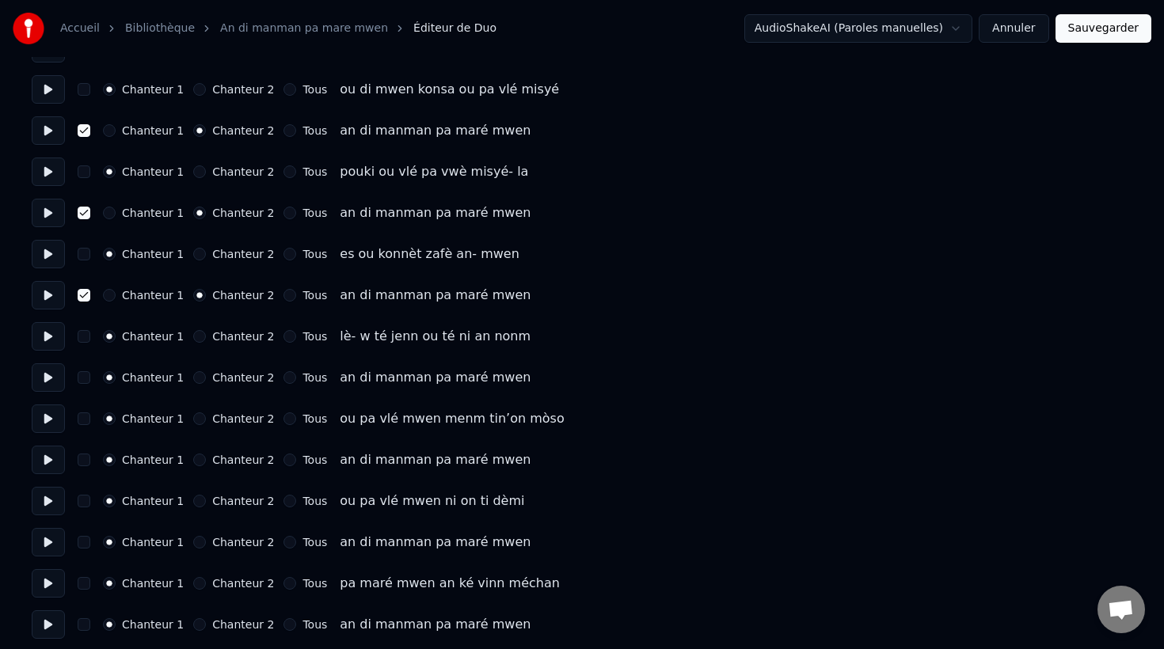
scroll to position [2227, 0]
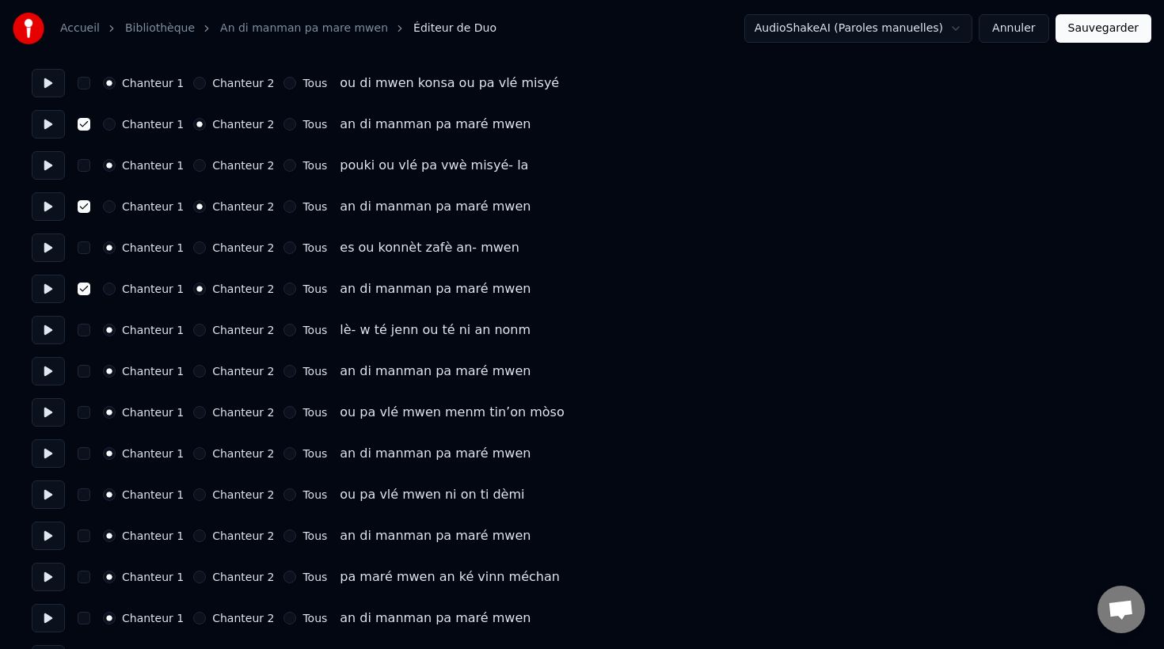
click at [193, 373] on button "Chanteur 2" at bounding box center [199, 371] width 13 height 13
click at [193, 454] on button "Chanteur 2" at bounding box center [199, 453] width 13 height 13
click at [193, 538] on button "Chanteur 2" at bounding box center [199, 536] width 13 height 13
click at [195, 620] on button "Chanteur 2" at bounding box center [199, 618] width 13 height 13
click at [85, 620] on button "button" at bounding box center [84, 618] width 13 height 13
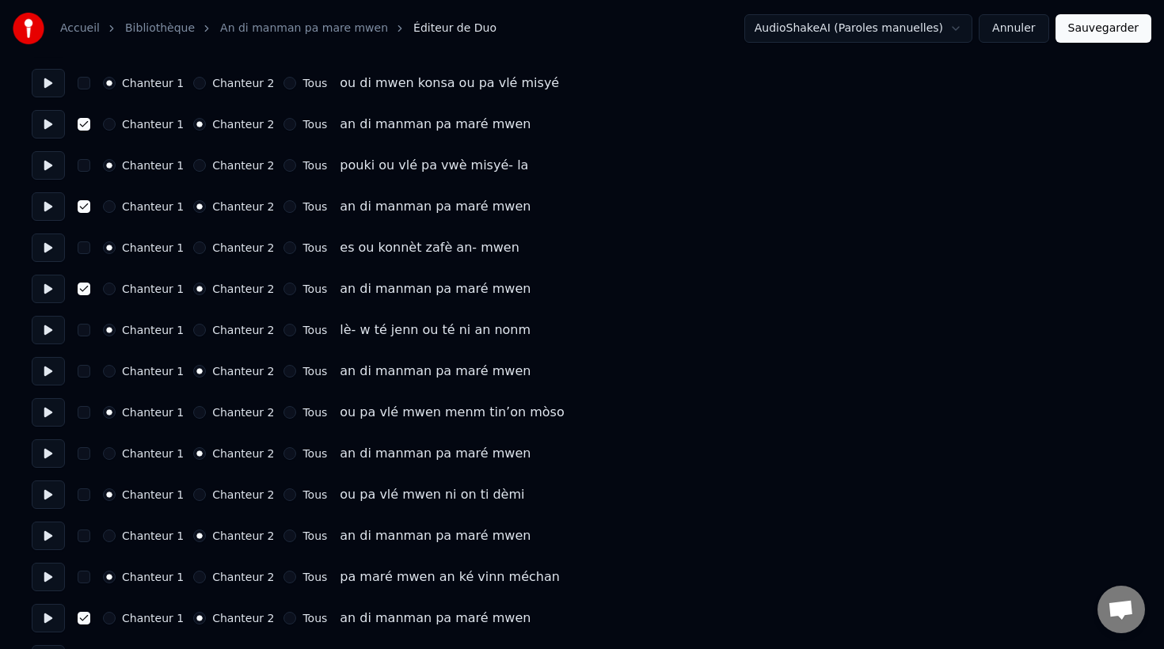
click at [83, 538] on button "button" at bounding box center [84, 536] width 13 height 13
click at [88, 454] on button "button" at bounding box center [84, 453] width 13 height 13
click at [89, 375] on button "button" at bounding box center [84, 371] width 13 height 13
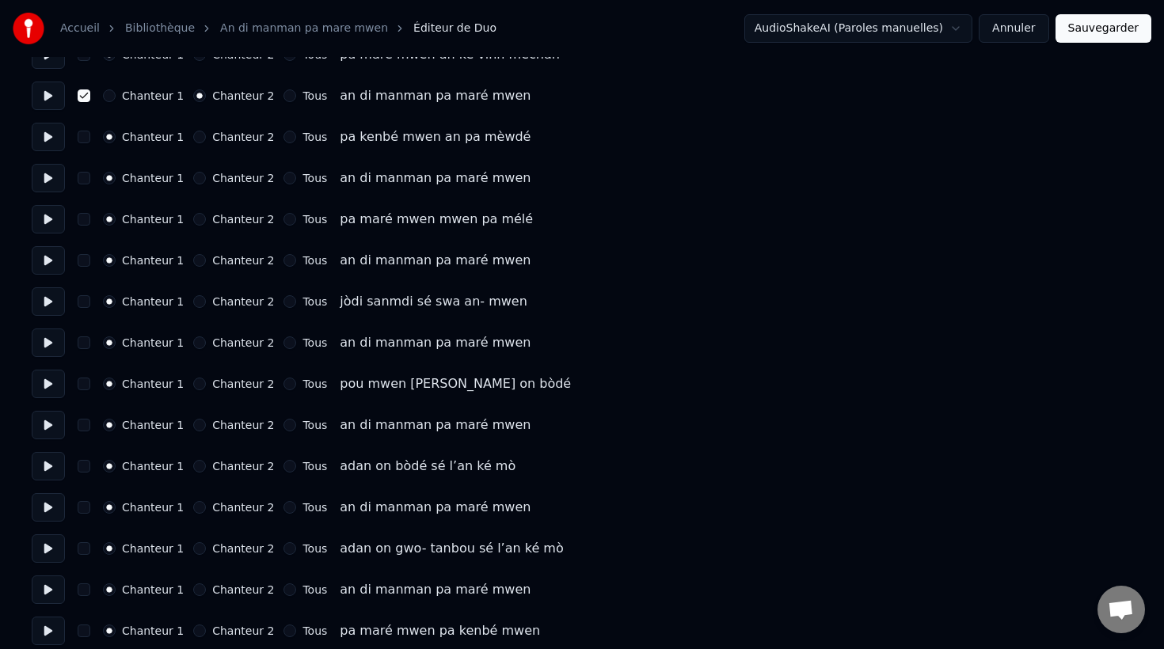
scroll to position [2753, 0]
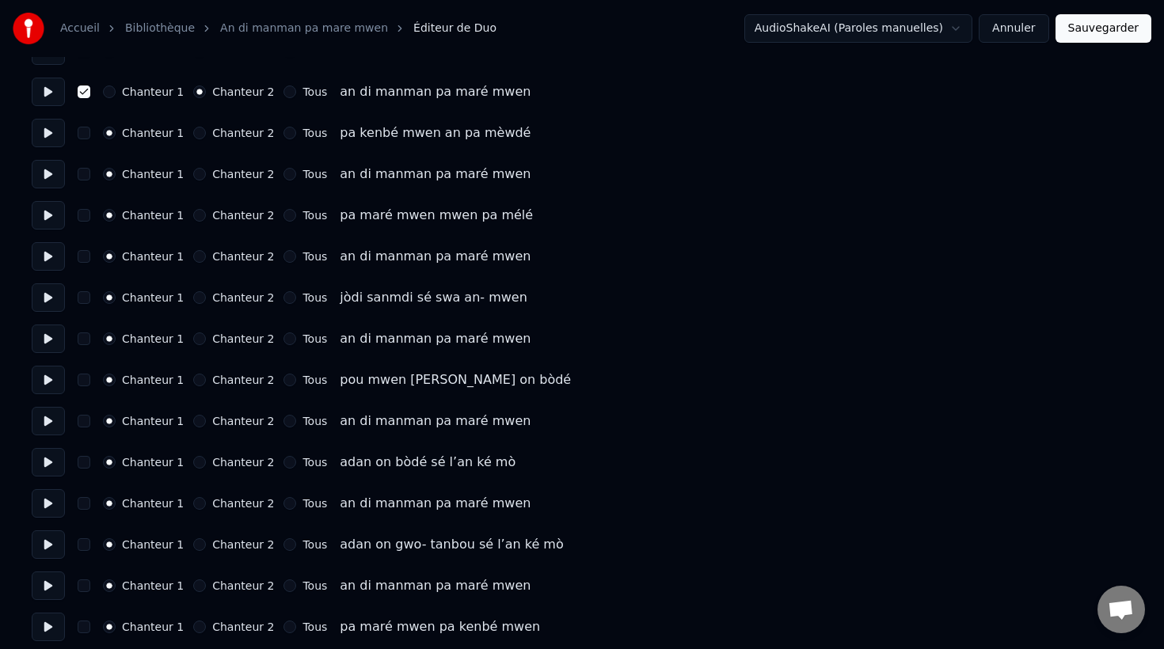
click at [193, 174] on button "Chanteur 2" at bounding box center [199, 174] width 13 height 13
click at [194, 259] on button "Chanteur 2" at bounding box center [199, 256] width 13 height 13
click at [198, 342] on button "Chanteur 2" at bounding box center [199, 339] width 13 height 13
click at [197, 420] on button "Chanteur 2" at bounding box center [199, 421] width 13 height 13
click at [196, 507] on button "Chanteur 2" at bounding box center [199, 503] width 13 height 13
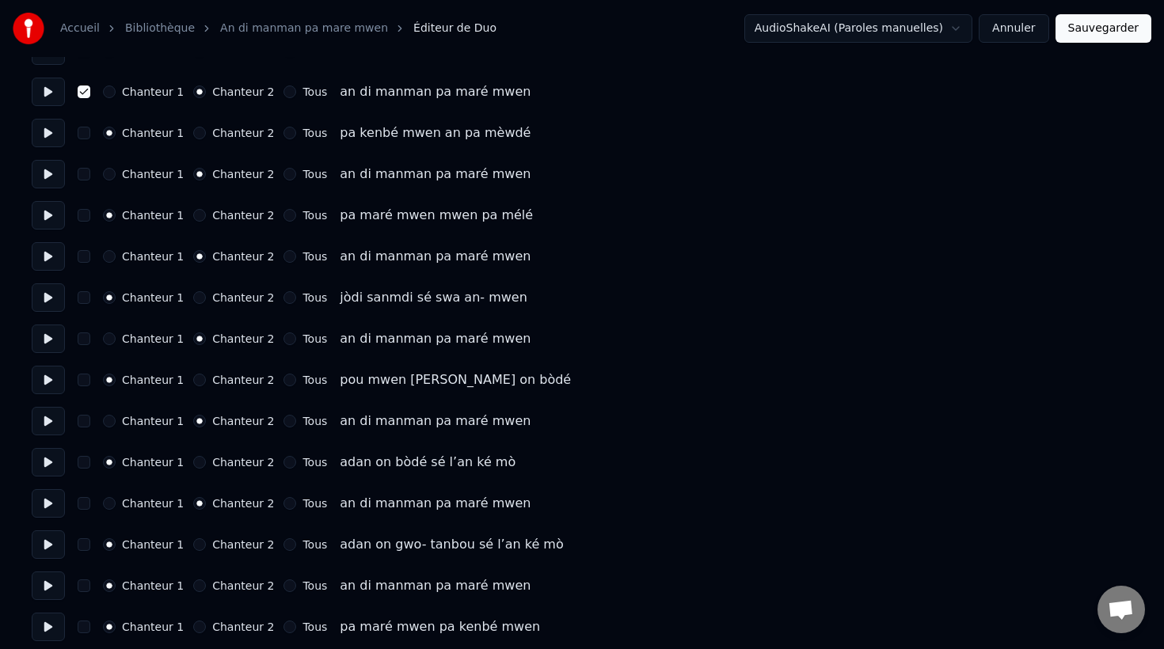
click at [198, 589] on button "Chanteur 2" at bounding box center [199, 586] width 13 height 13
click at [86, 591] on button "button" at bounding box center [84, 586] width 13 height 13
click at [84, 505] on button "button" at bounding box center [84, 503] width 13 height 13
click at [84, 426] on button "button" at bounding box center [84, 421] width 13 height 13
click at [85, 337] on button "button" at bounding box center [84, 339] width 13 height 13
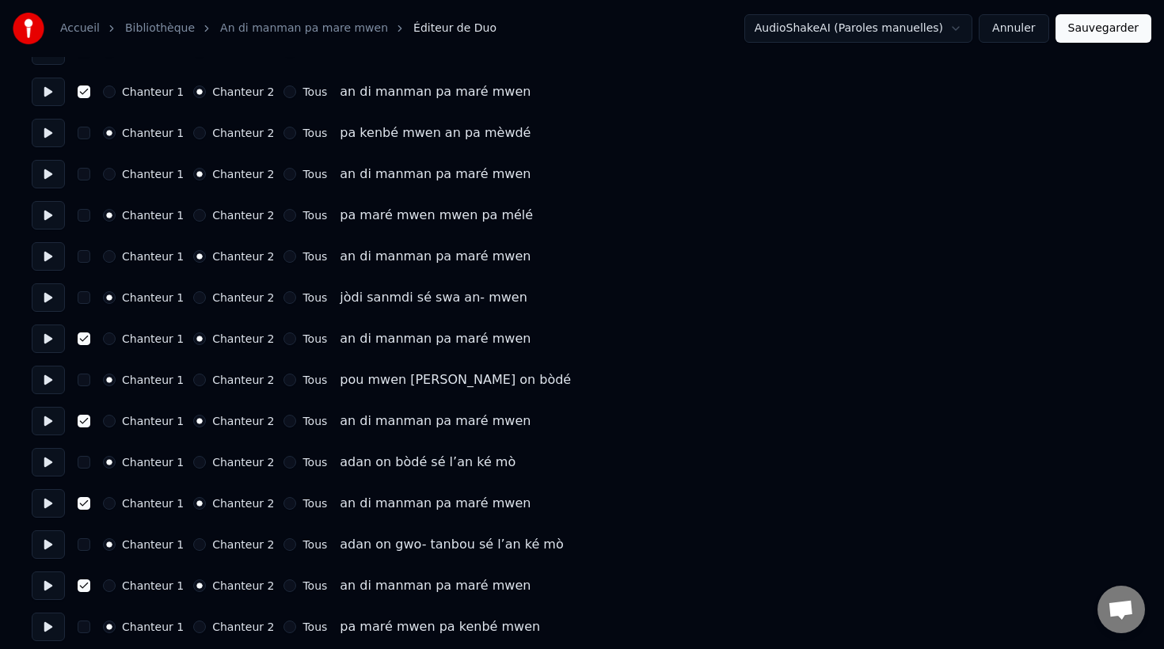
click at [82, 255] on button "button" at bounding box center [84, 256] width 13 height 13
click at [85, 175] on button "button" at bounding box center [84, 174] width 13 height 13
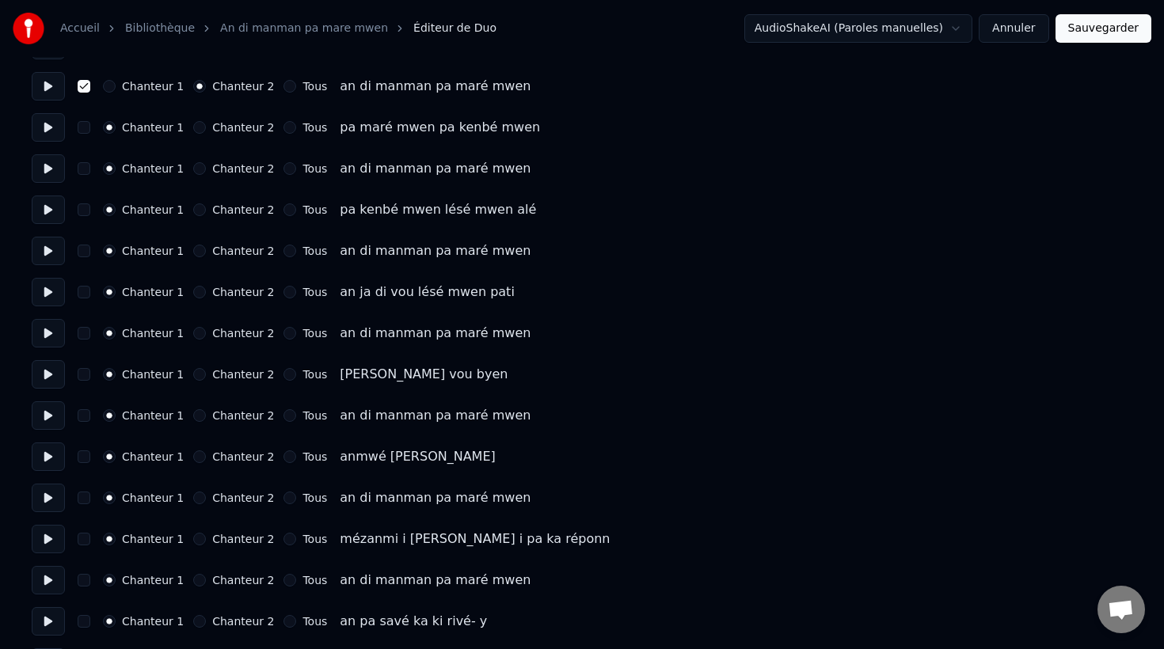
scroll to position [3255, 0]
click at [194, 169] on button "Chanteur 2" at bounding box center [199, 167] width 13 height 13
click at [193, 249] on button "Chanteur 2" at bounding box center [199, 249] width 13 height 13
click at [196, 333] on button "Chanteur 2" at bounding box center [199, 331] width 13 height 13
click at [196, 411] on button "Chanteur 2" at bounding box center [199, 414] width 13 height 13
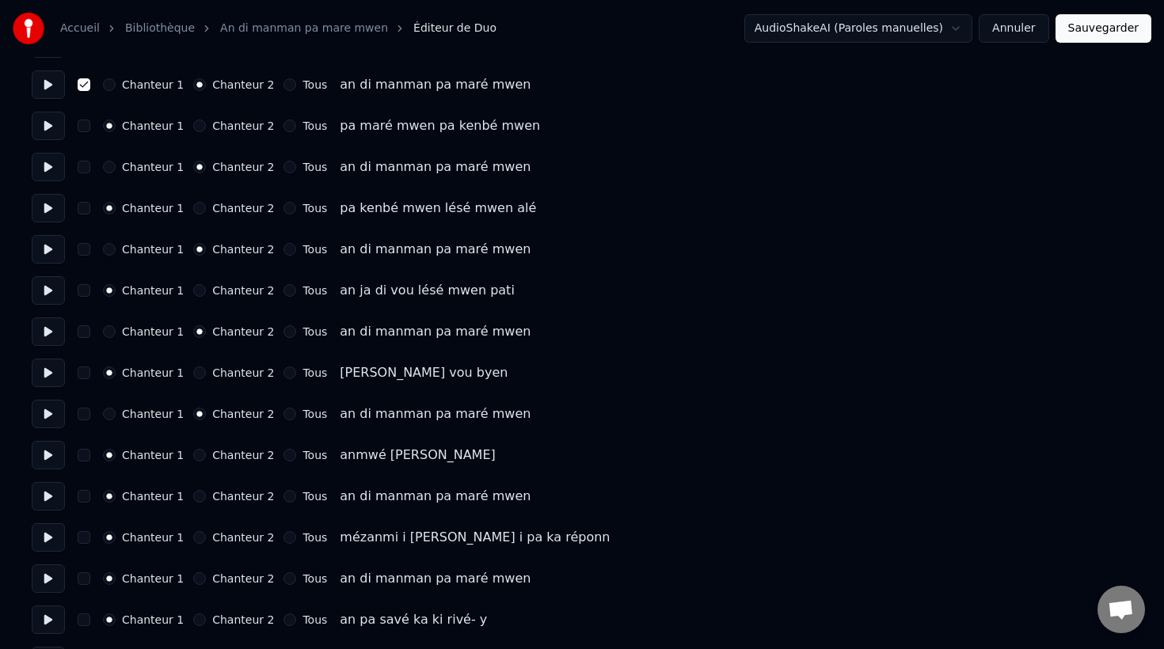
click at [193, 497] on button "Chanteur 2" at bounding box center [199, 496] width 13 height 13
click at [196, 579] on button "Chanteur 2" at bounding box center [199, 578] width 13 height 13
click at [85, 577] on button "button" at bounding box center [84, 578] width 13 height 13
click at [84, 500] on button "button" at bounding box center [84, 496] width 13 height 13
click at [84, 413] on button "button" at bounding box center [84, 414] width 13 height 13
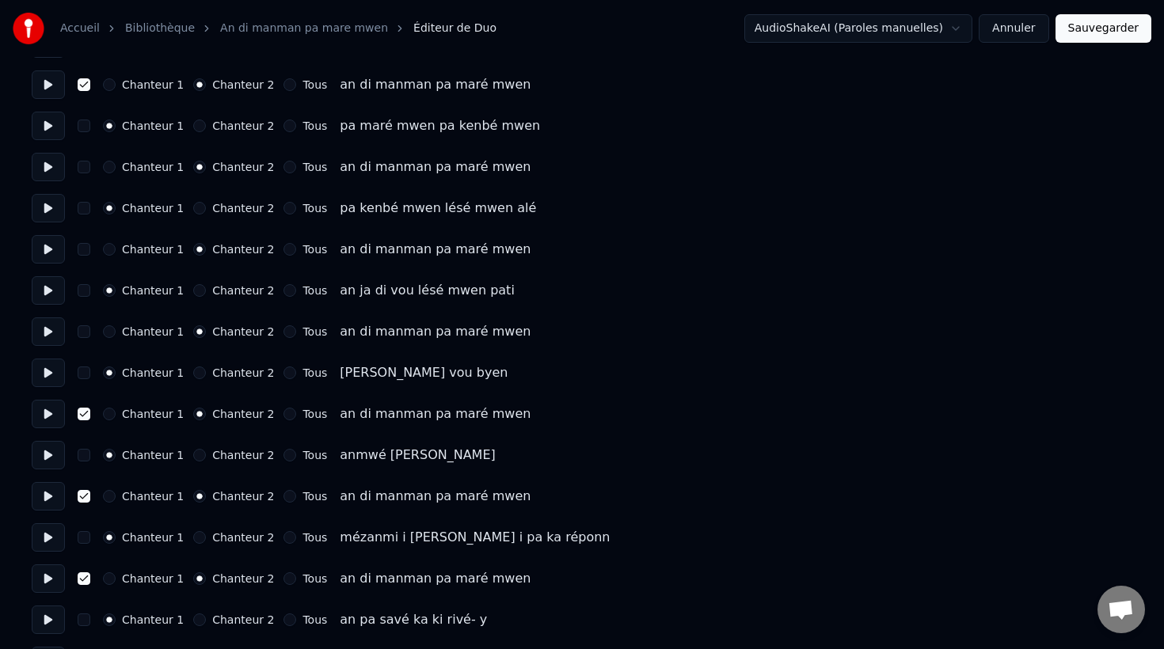
click at [86, 331] on button "button" at bounding box center [84, 331] width 13 height 13
click at [82, 249] on button "button" at bounding box center [84, 249] width 13 height 13
click at [84, 170] on button "button" at bounding box center [84, 167] width 13 height 13
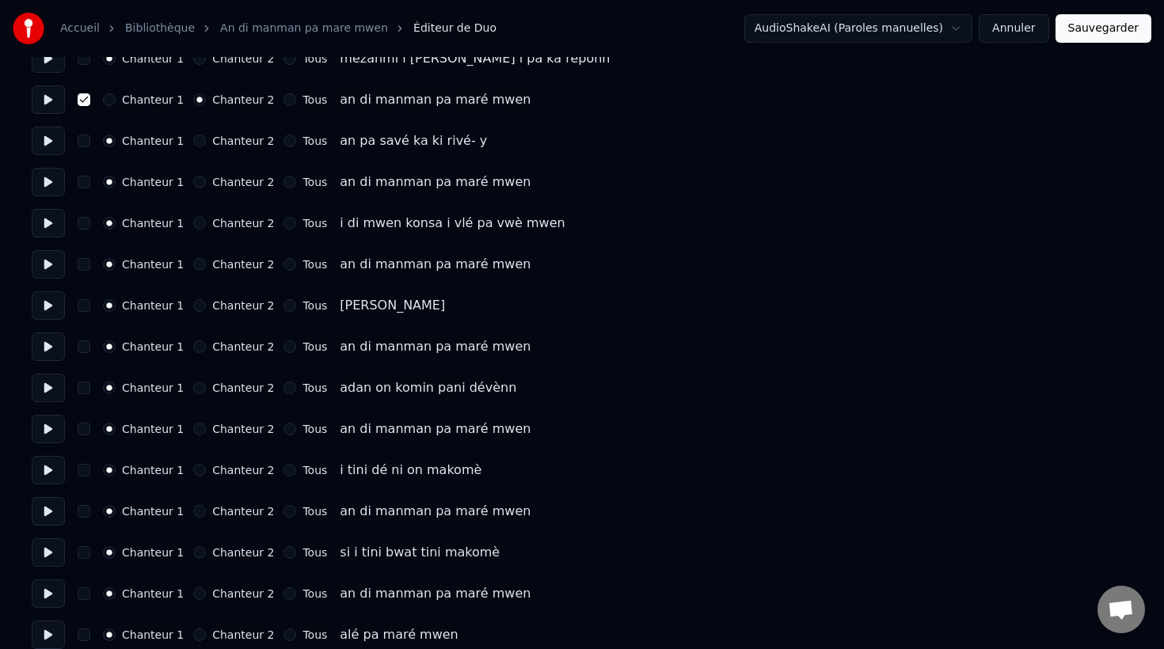
scroll to position [3737, 0]
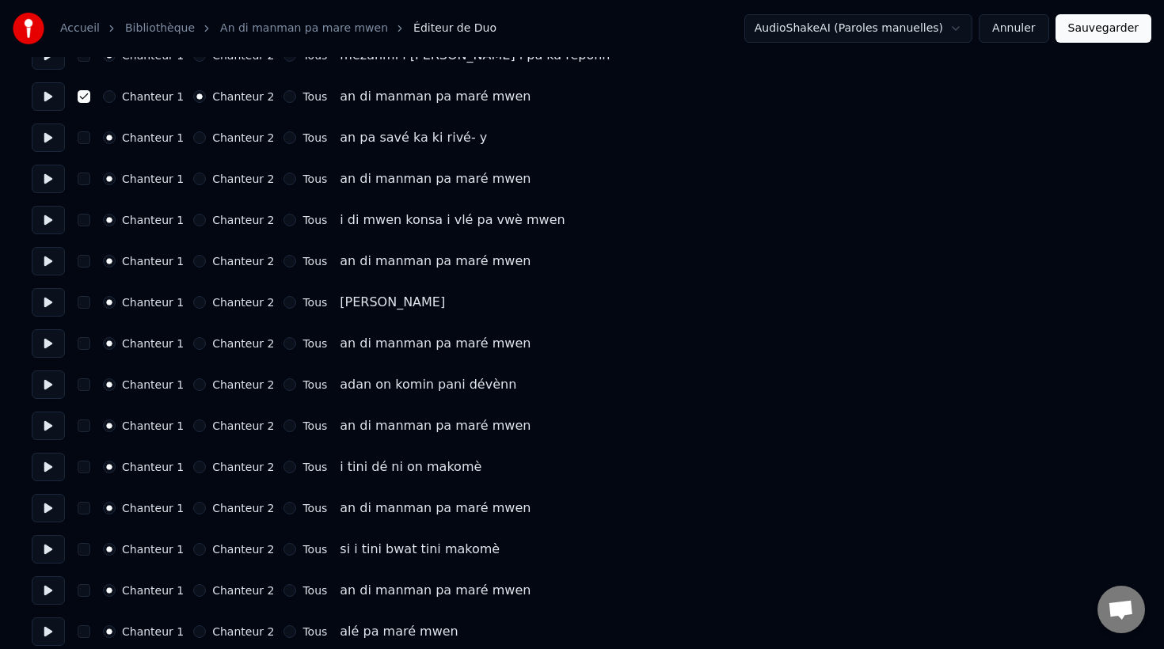
click at [196, 179] on button "Chanteur 2" at bounding box center [199, 179] width 13 height 13
click at [197, 263] on button "Chanteur 2" at bounding box center [199, 261] width 13 height 13
click at [197, 344] on button "Chanteur 2" at bounding box center [199, 343] width 13 height 13
click at [195, 428] on button "Chanteur 2" at bounding box center [199, 426] width 13 height 13
click at [196, 514] on button "Chanteur 2" at bounding box center [199, 508] width 13 height 13
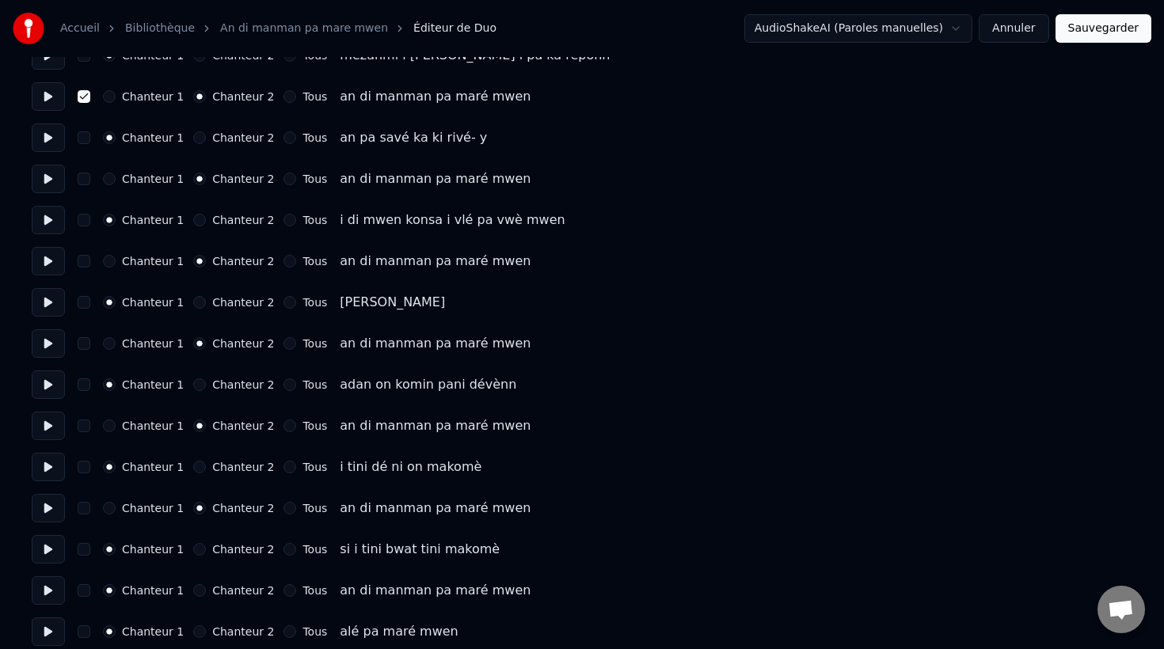
click at [194, 591] on button "Chanteur 2" at bounding box center [199, 590] width 13 height 13
click at [87, 589] on button "button" at bounding box center [84, 590] width 13 height 13
click at [86, 507] on button "button" at bounding box center [84, 508] width 13 height 13
click at [85, 431] on button "button" at bounding box center [84, 426] width 13 height 13
click at [82, 346] on button "button" at bounding box center [84, 343] width 13 height 13
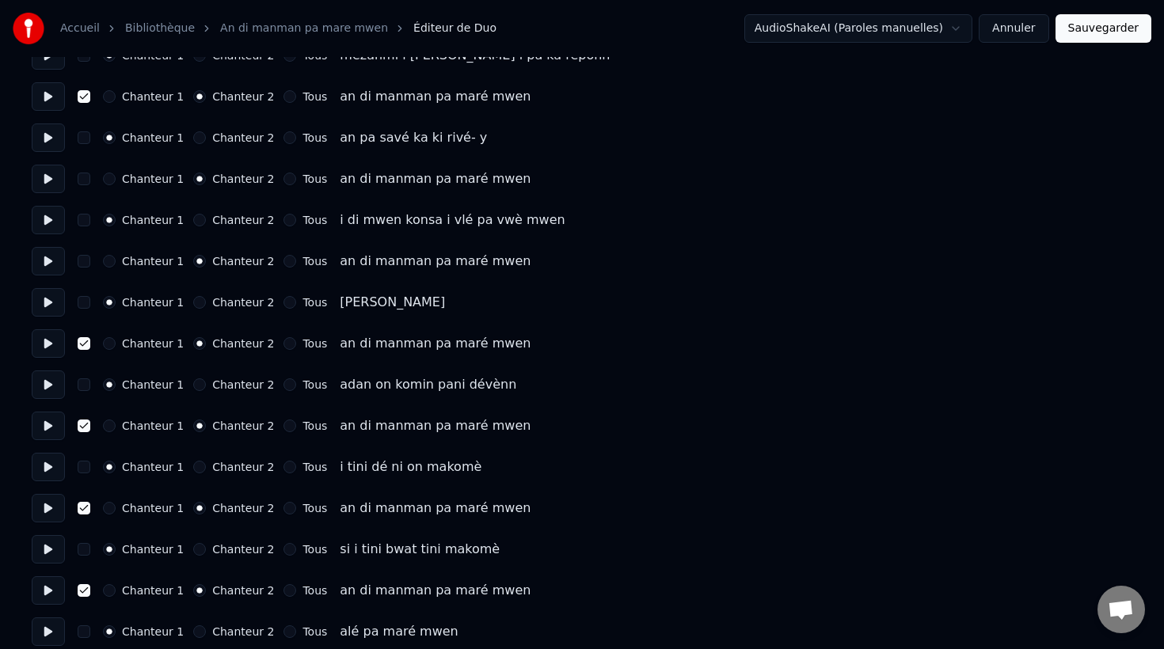
click at [85, 262] on button "button" at bounding box center [84, 261] width 13 height 13
click at [85, 181] on button "button" at bounding box center [84, 179] width 13 height 13
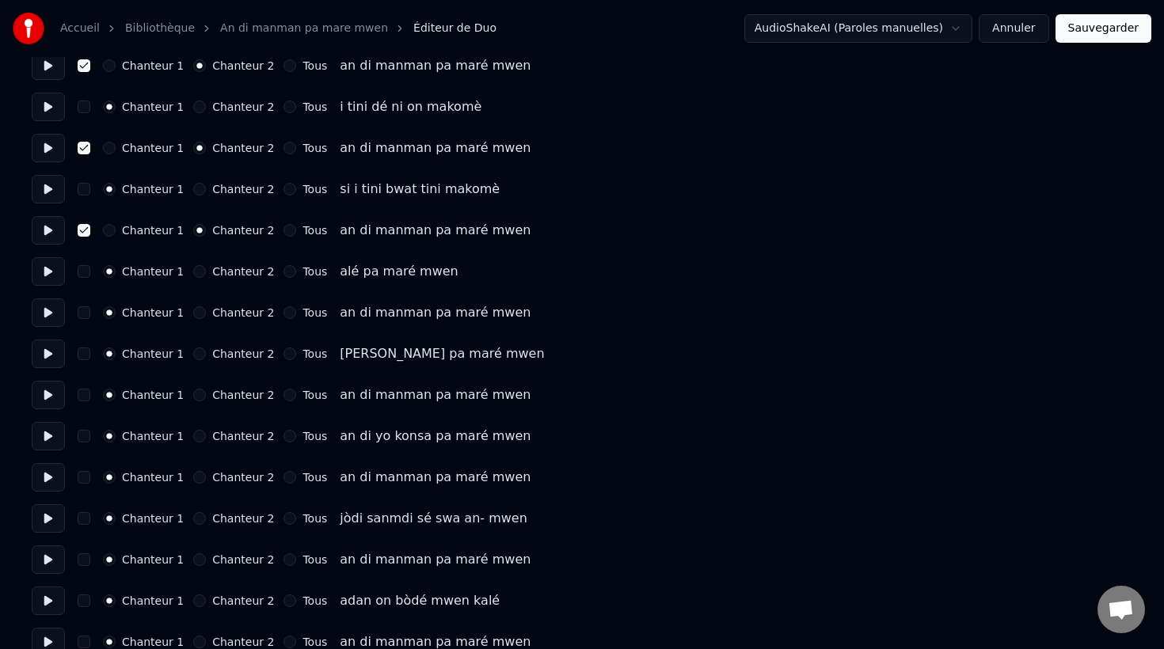
scroll to position [4120, 0]
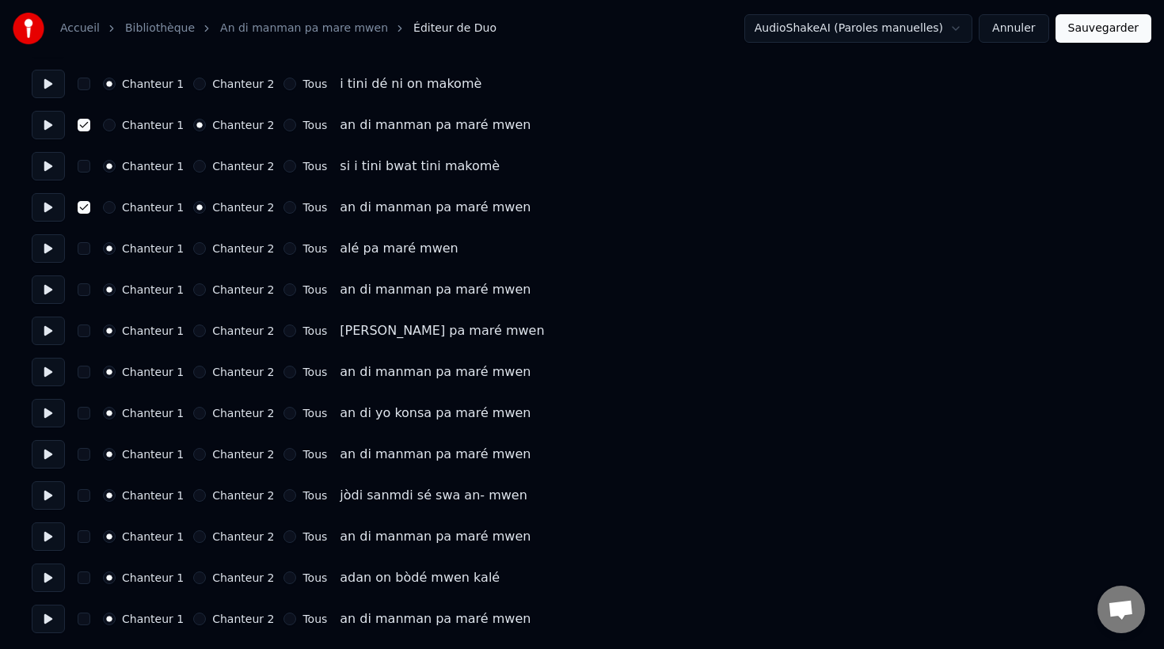
click at [195, 291] on button "Chanteur 2" at bounding box center [199, 289] width 13 height 13
click at [193, 377] on button "Chanteur 2" at bounding box center [199, 372] width 13 height 13
click at [195, 455] on button "Chanteur 2" at bounding box center [199, 454] width 13 height 13
click at [193, 536] on button "Chanteur 2" at bounding box center [199, 536] width 13 height 13
click at [192, 625] on div "Chanteur 1 Chanteur 2 Tous an di manman pa maré mwen" at bounding box center [582, 619] width 1100 height 29
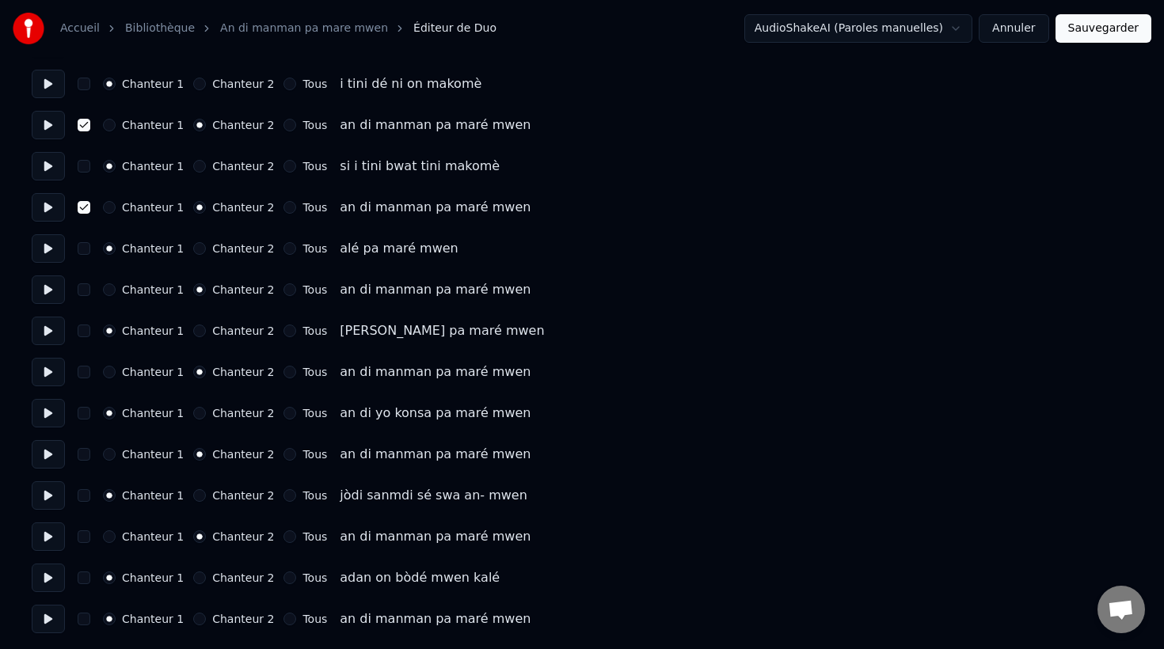
click at [194, 621] on button "Chanteur 2" at bounding box center [199, 619] width 13 height 13
click at [85, 619] on button "button" at bounding box center [84, 619] width 13 height 13
click at [87, 536] on button "button" at bounding box center [84, 536] width 13 height 13
click at [88, 454] on button "button" at bounding box center [84, 454] width 13 height 13
click at [87, 372] on button "button" at bounding box center [84, 372] width 13 height 13
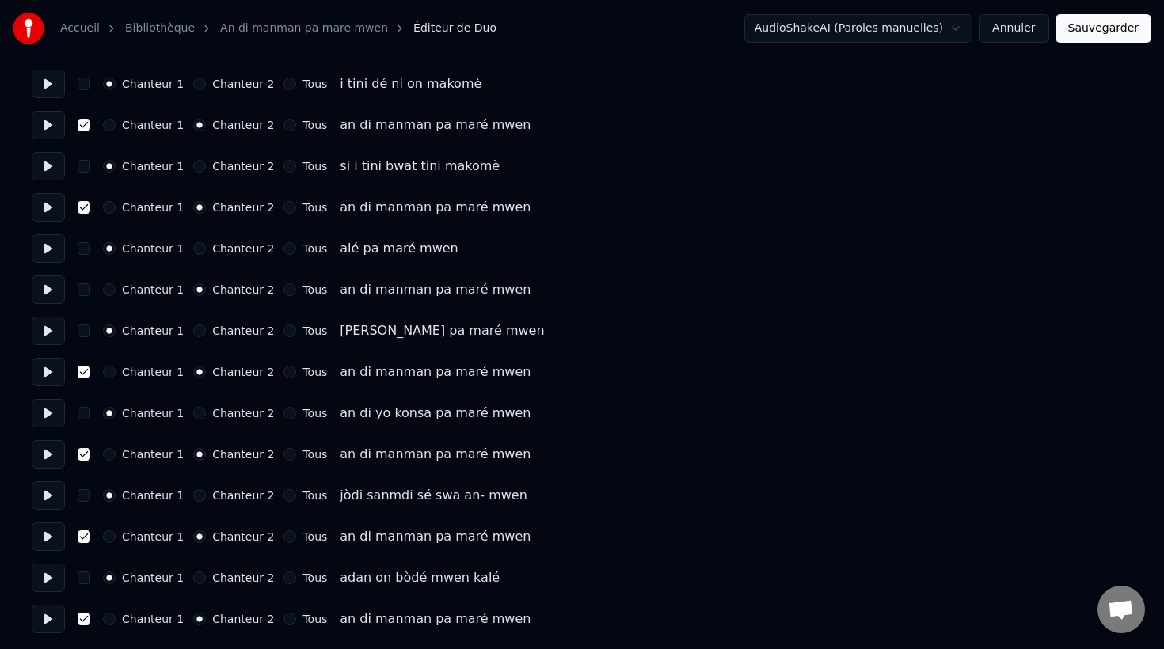
click at [87, 288] on button "button" at bounding box center [84, 289] width 13 height 13
click at [1105, 25] on button "Sauvegarder" at bounding box center [1103, 28] width 96 height 29
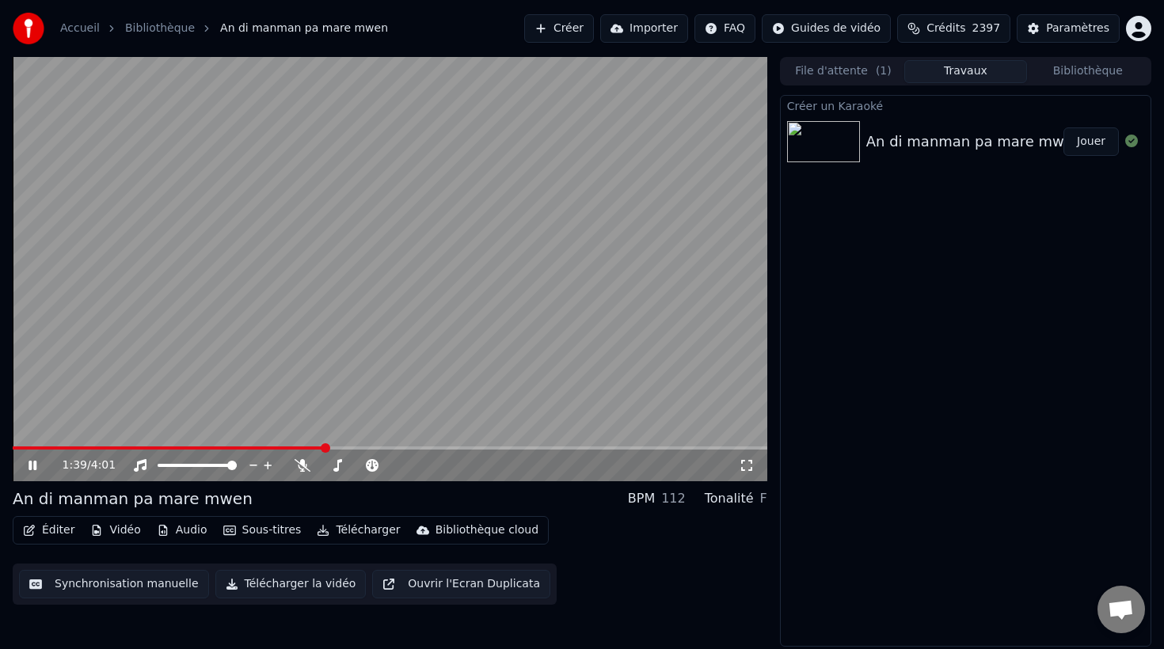
click at [54, 530] on button "Éditer" at bounding box center [49, 530] width 64 height 22
click at [1077, 28] on div "Paramètres" at bounding box center [1077, 29] width 63 height 16
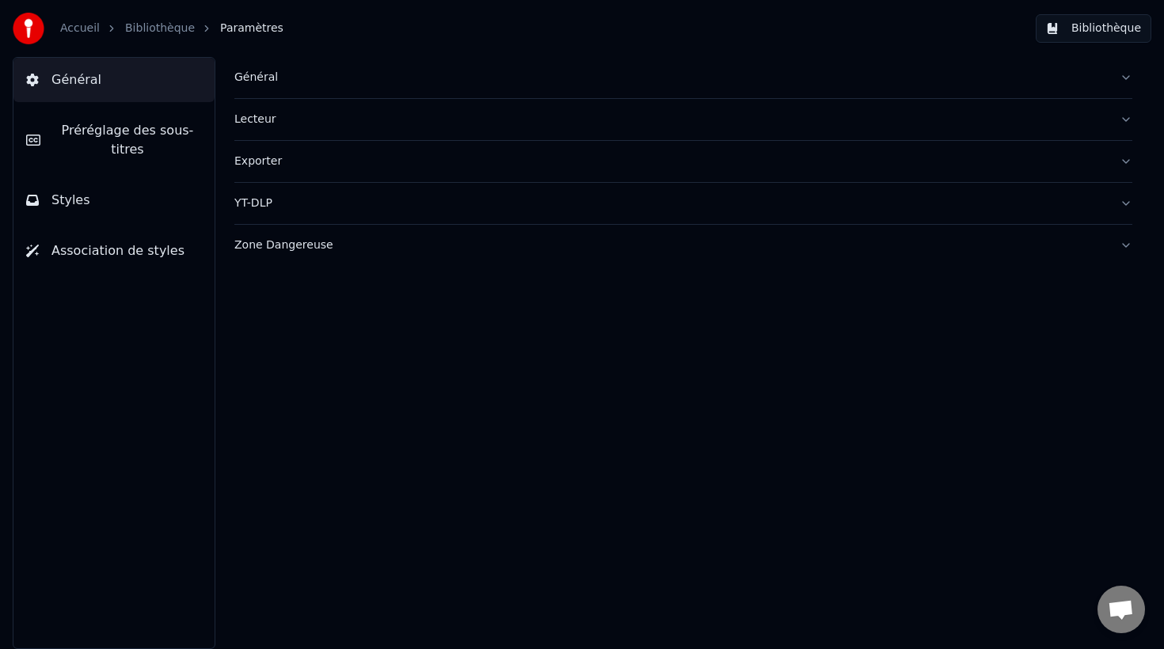
click at [143, 133] on span "Préréglage des sous-titres" at bounding box center [127, 140] width 149 height 38
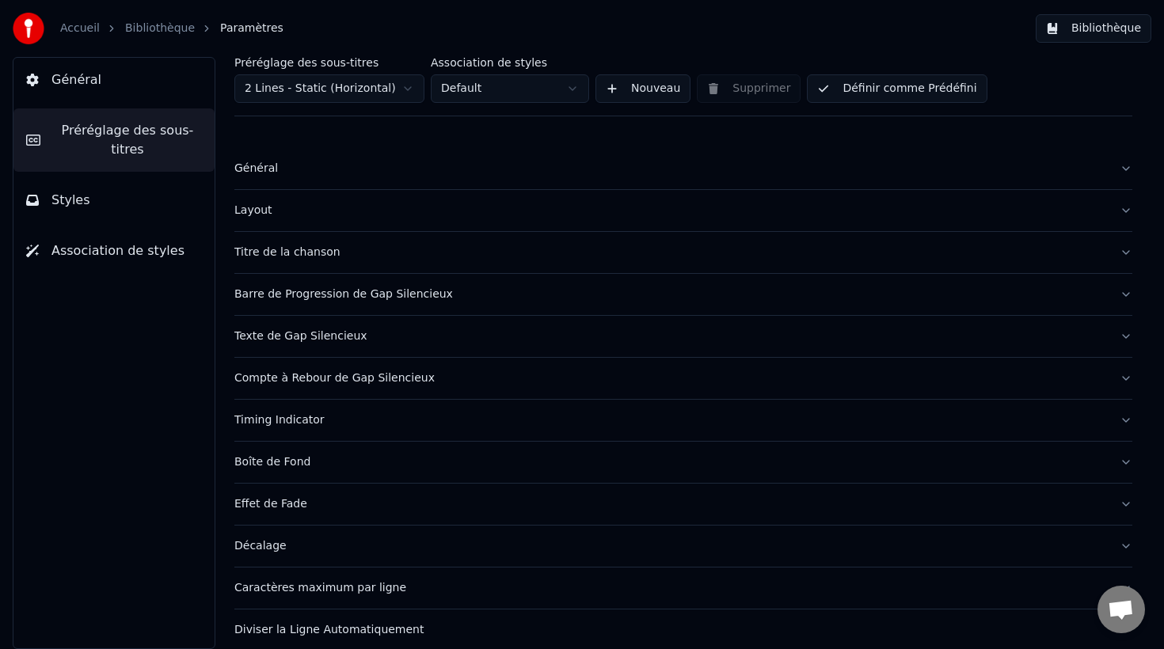
click at [267, 173] on div "Général" at bounding box center [670, 169] width 872 height 16
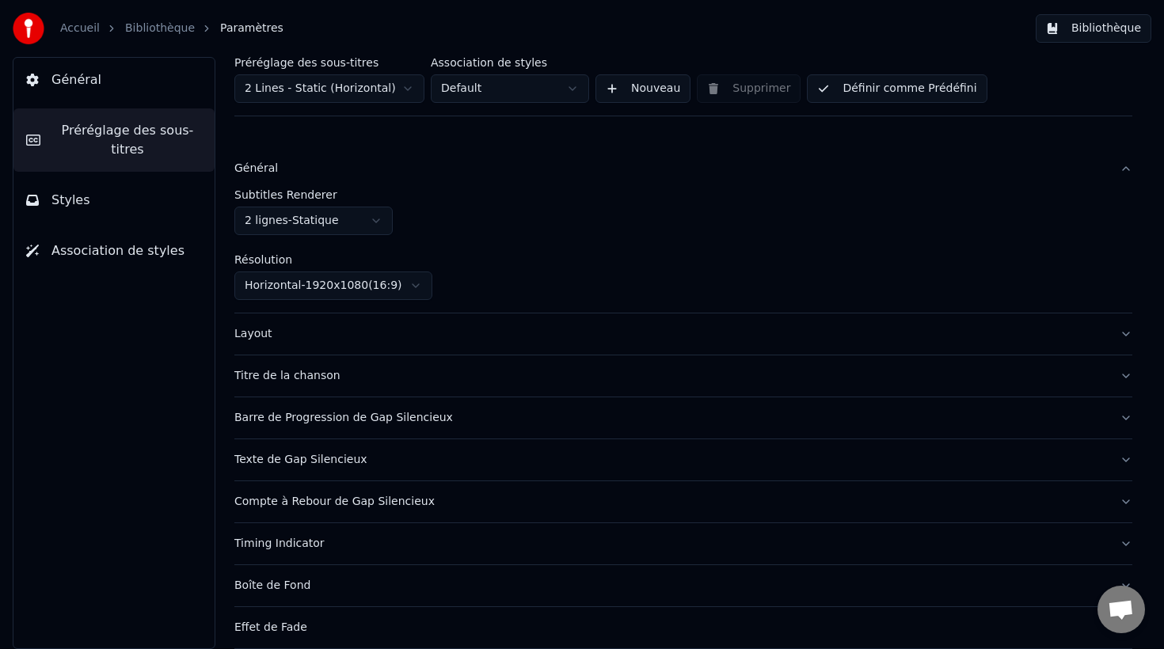
click at [255, 327] on div "Layout" at bounding box center [670, 334] width 872 height 16
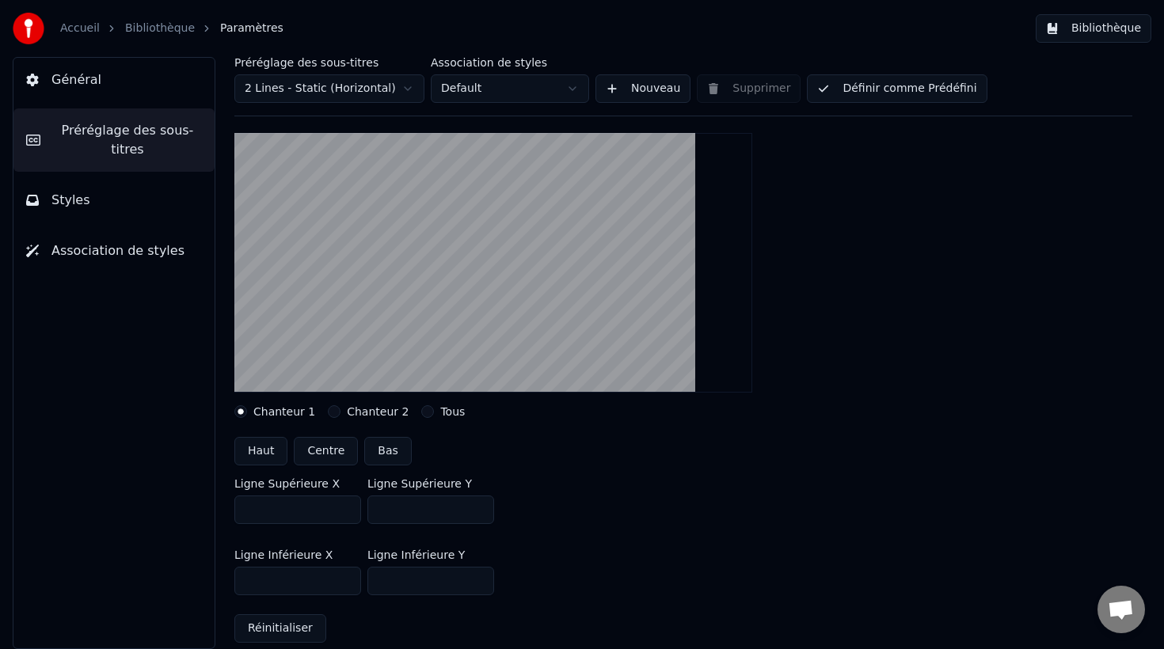
scroll to position [140, 0]
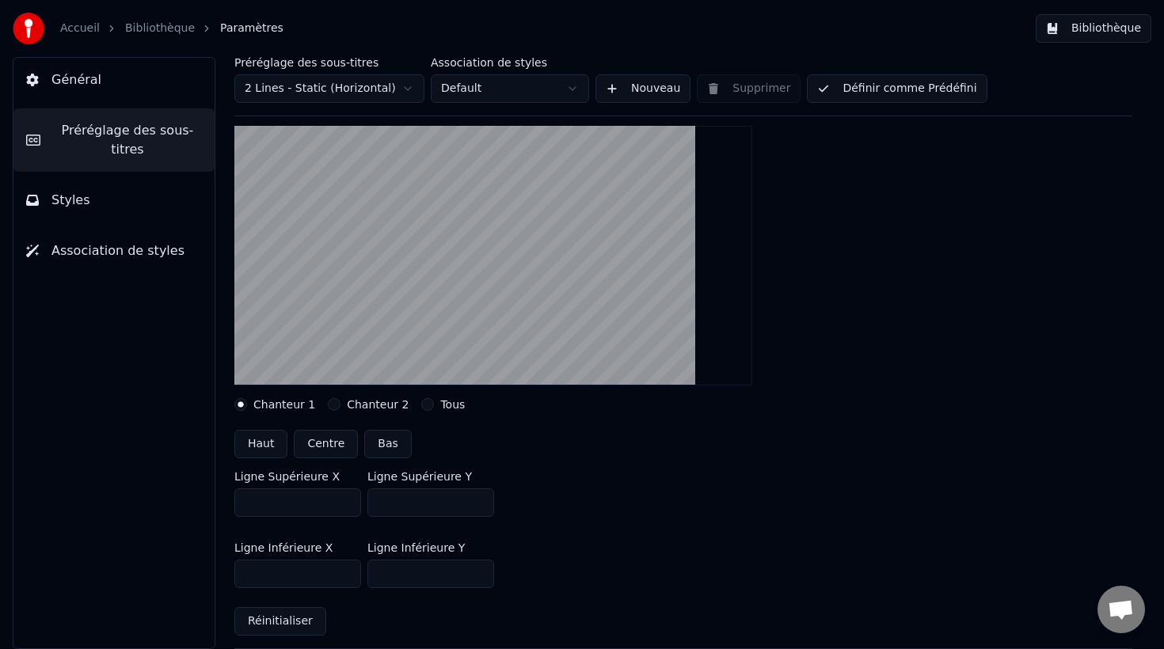
click at [362, 405] on label "Chanteur 2" at bounding box center [378, 404] width 62 height 11
click at [340, 405] on button "Chanteur 2" at bounding box center [334, 404] width 13 height 13
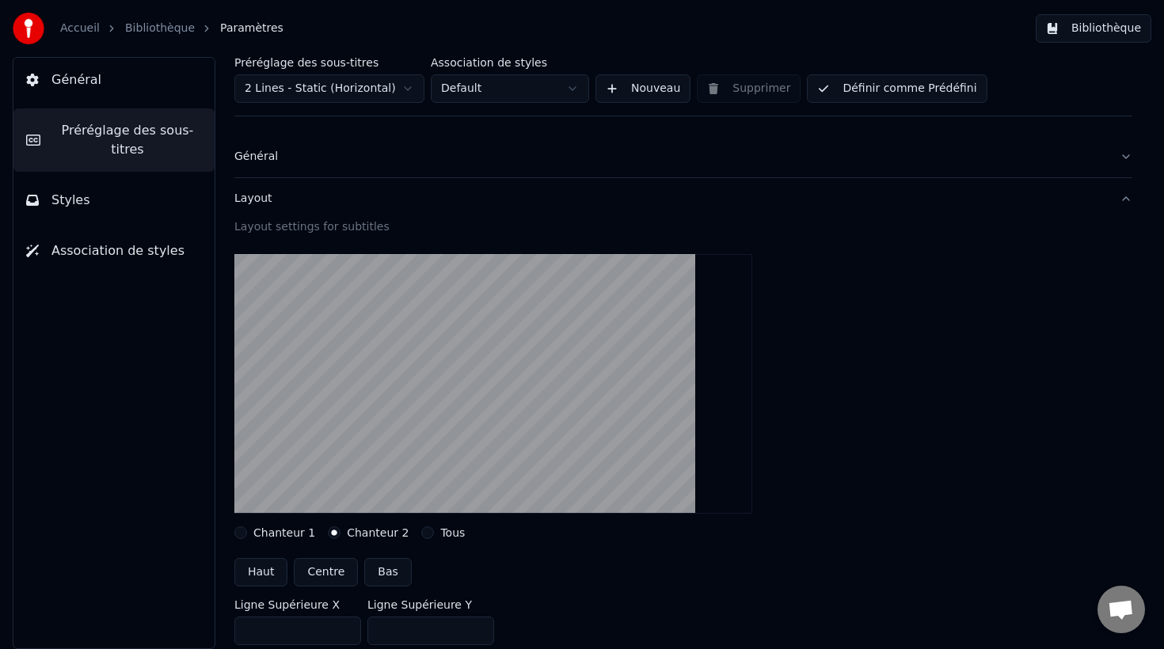
scroll to position [0, 0]
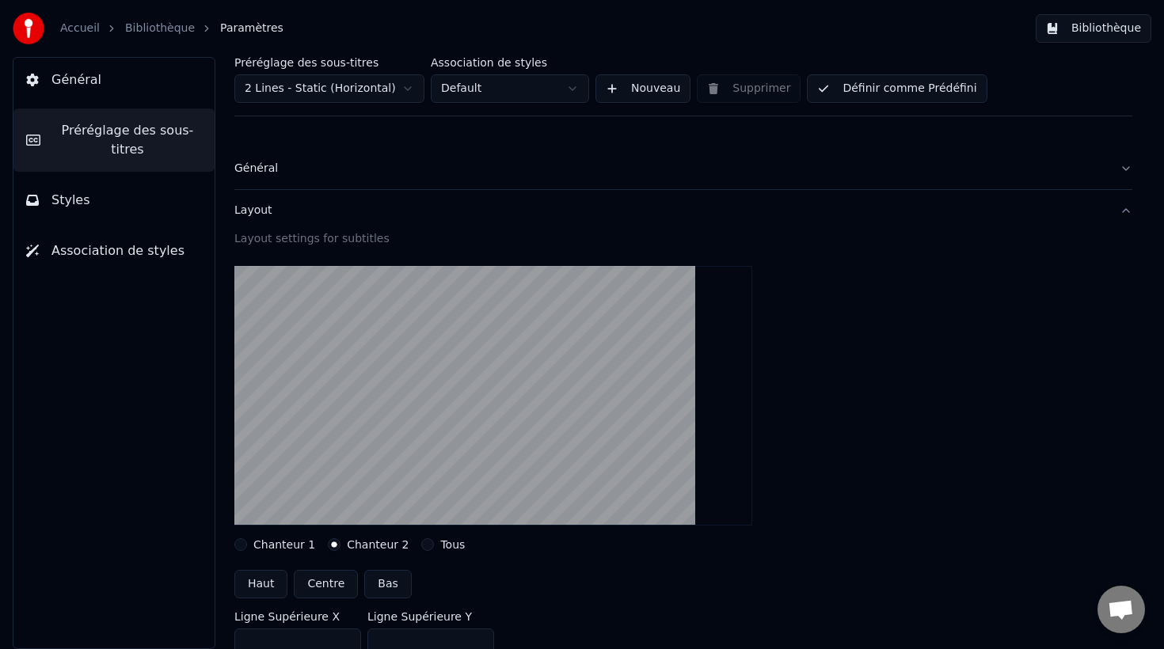
click at [90, 197] on button "Styles" at bounding box center [113, 200] width 201 height 44
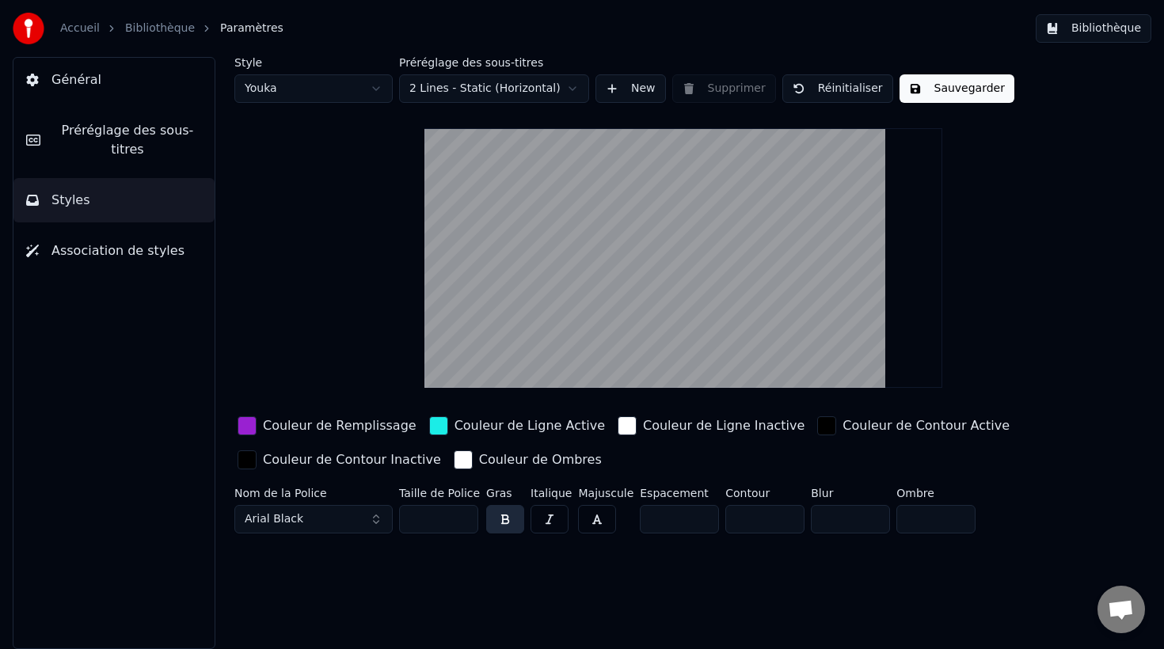
click at [321, 93] on html "Accueil Bibliothèque Paramètres Bibliothèque Général Préréglage des sous-titres…" at bounding box center [582, 324] width 1164 height 649
type input "**"
type input "*"
click at [124, 129] on span "Préréglage des sous-titres" at bounding box center [127, 140] width 149 height 38
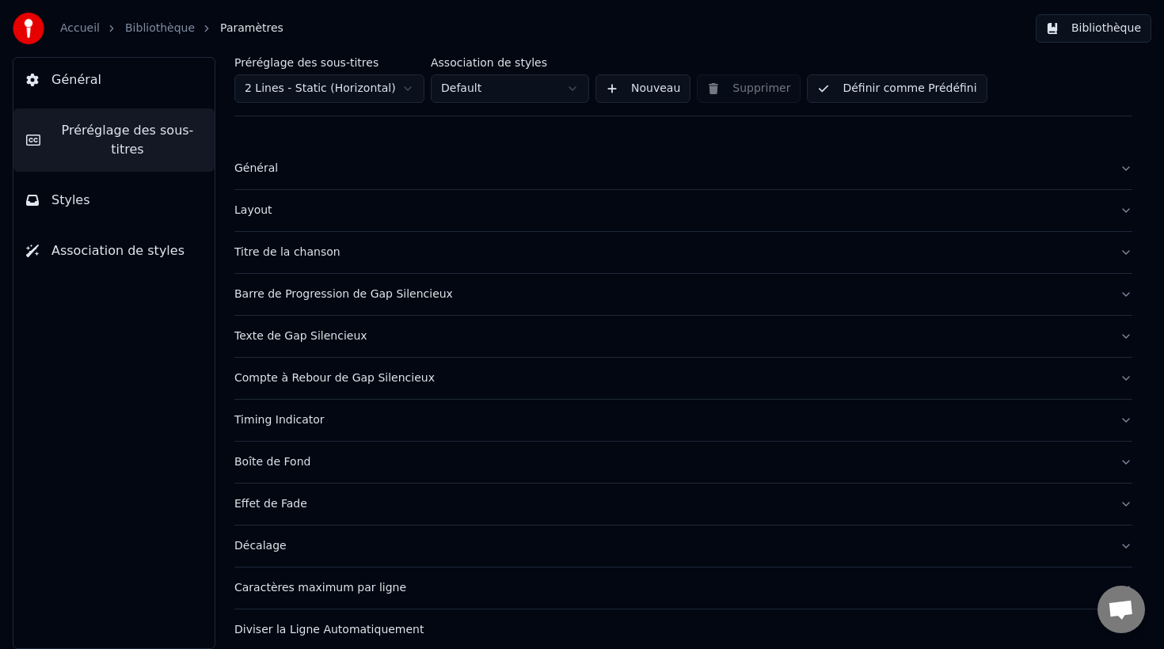
click at [336, 296] on div "Barre de Progression de Gap Silencieux" at bounding box center [670, 295] width 872 height 16
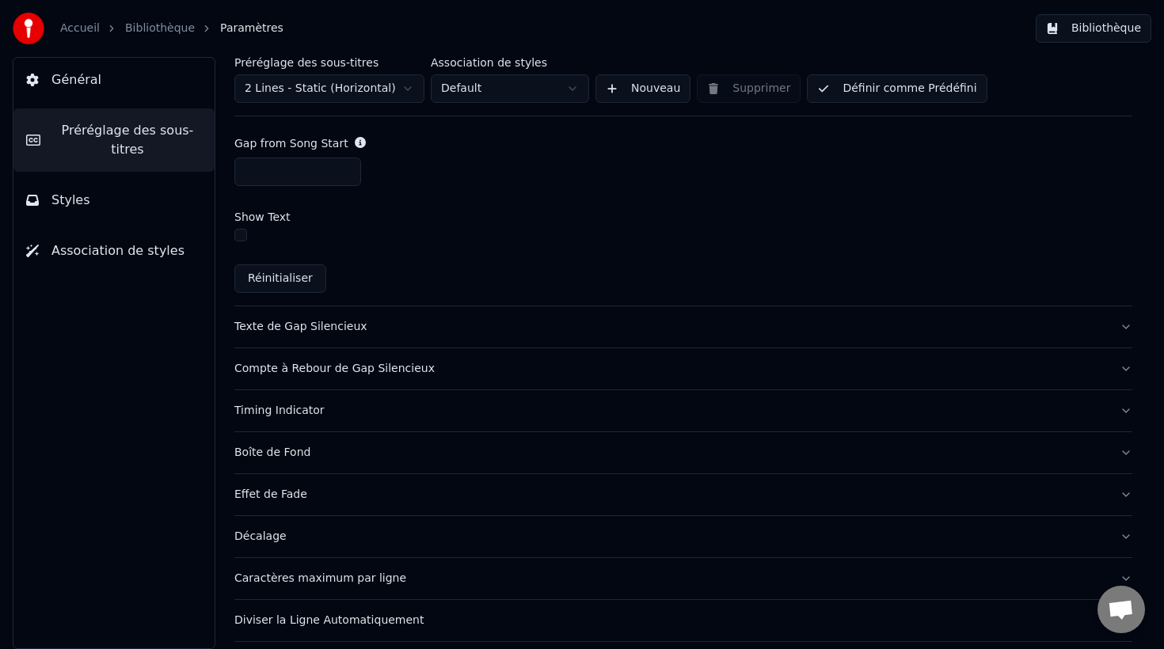
scroll to position [993, 0]
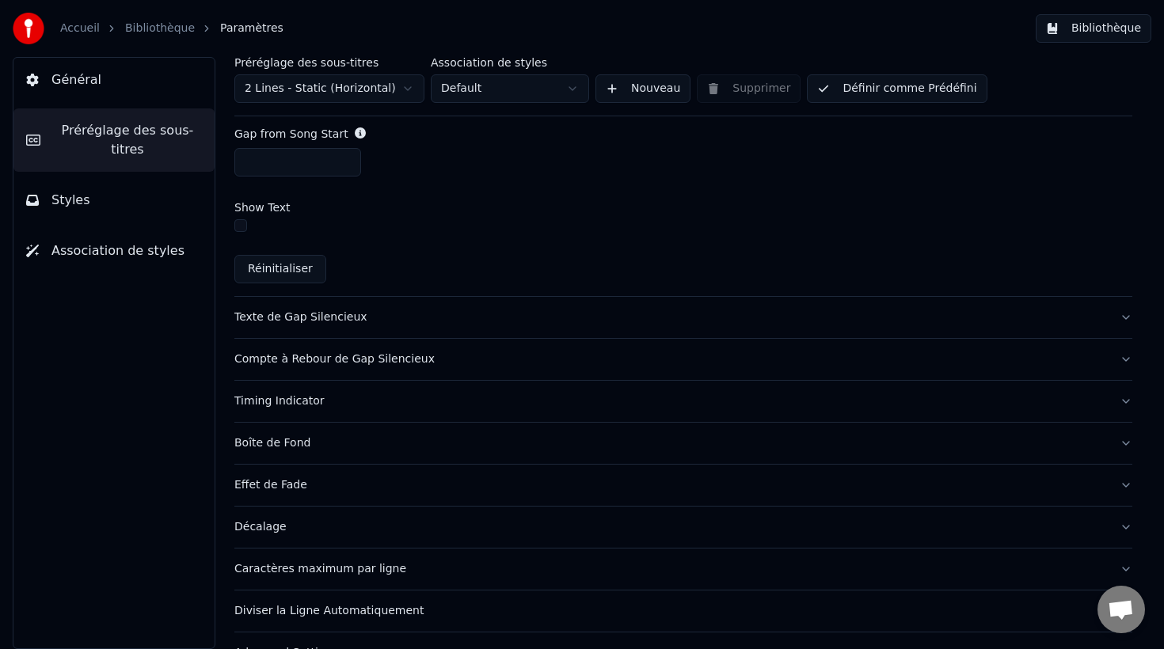
click at [290, 440] on div "Boîte de Fond" at bounding box center [670, 443] width 872 height 16
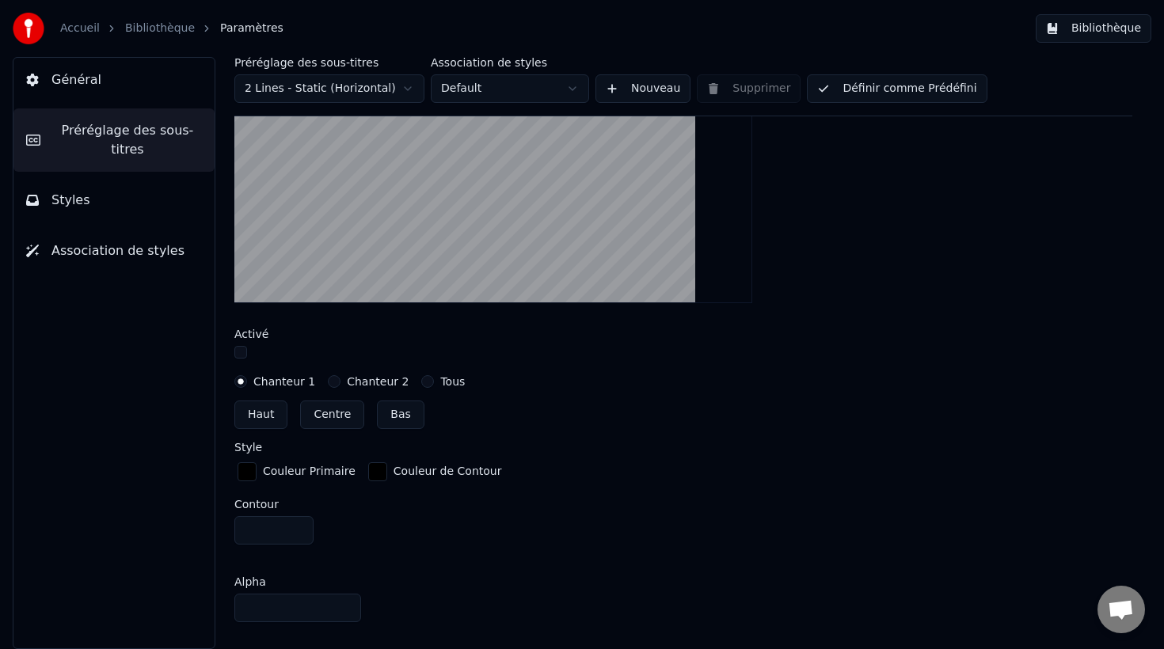
scroll to position [513, 0]
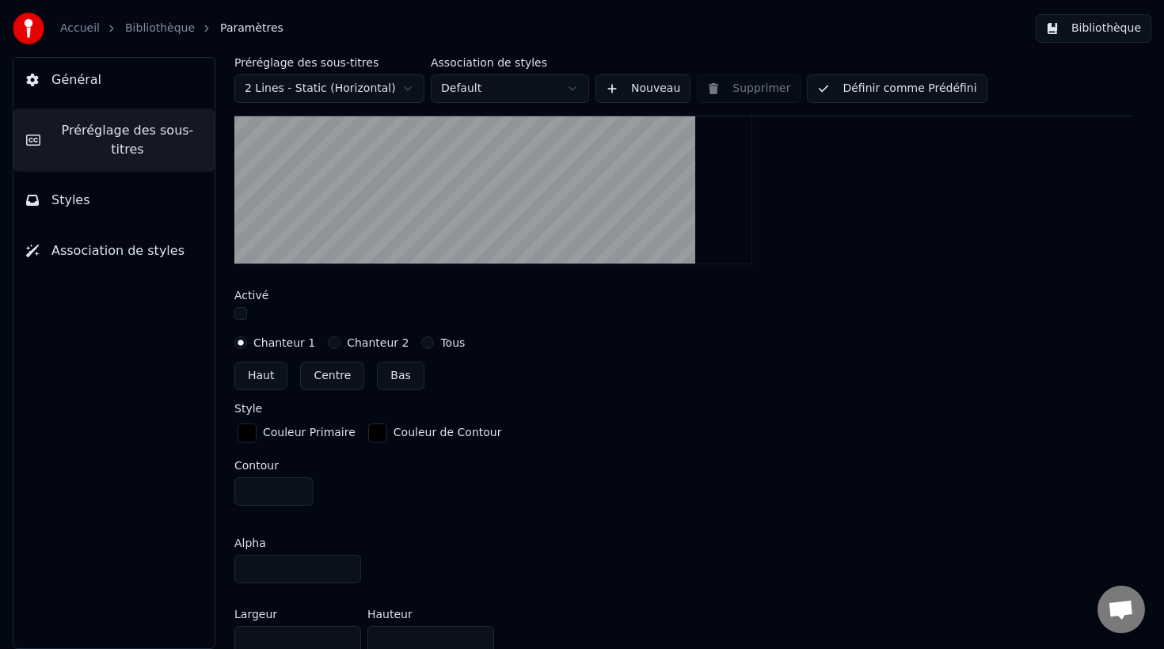
click at [332, 345] on button "Chanteur 2" at bounding box center [334, 342] width 13 height 13
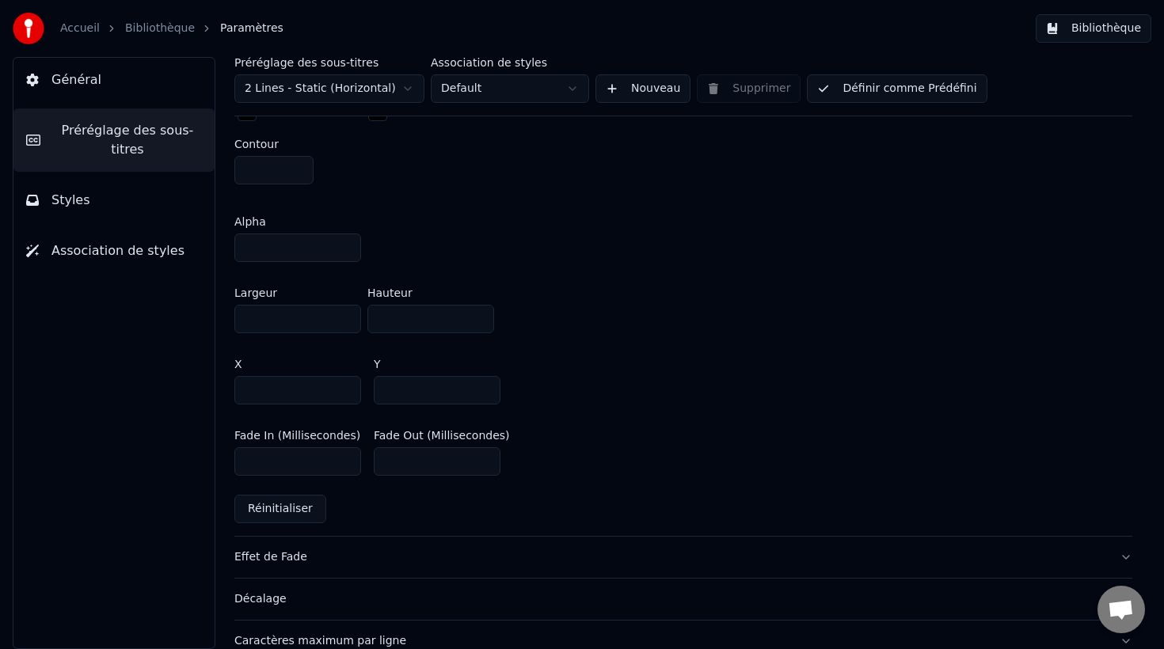
scroll to position [942, 0]
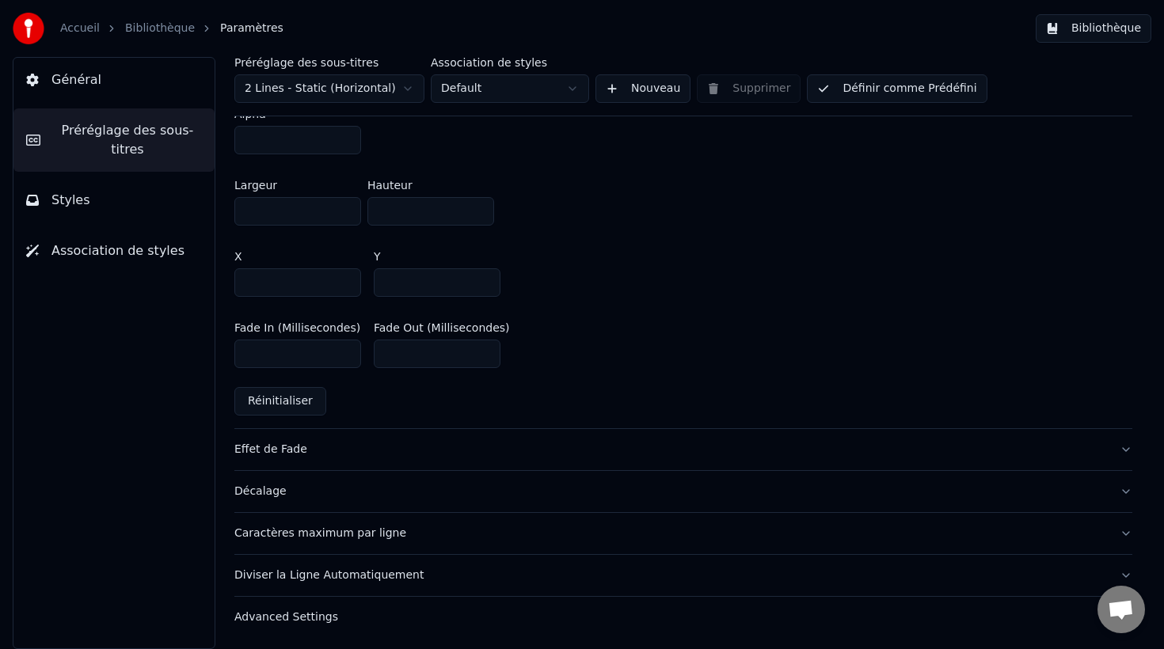
click at [301, 575] on div "Diviser la Ligne Automatiquement" at bounding box center [670, 576] width 872 height 16
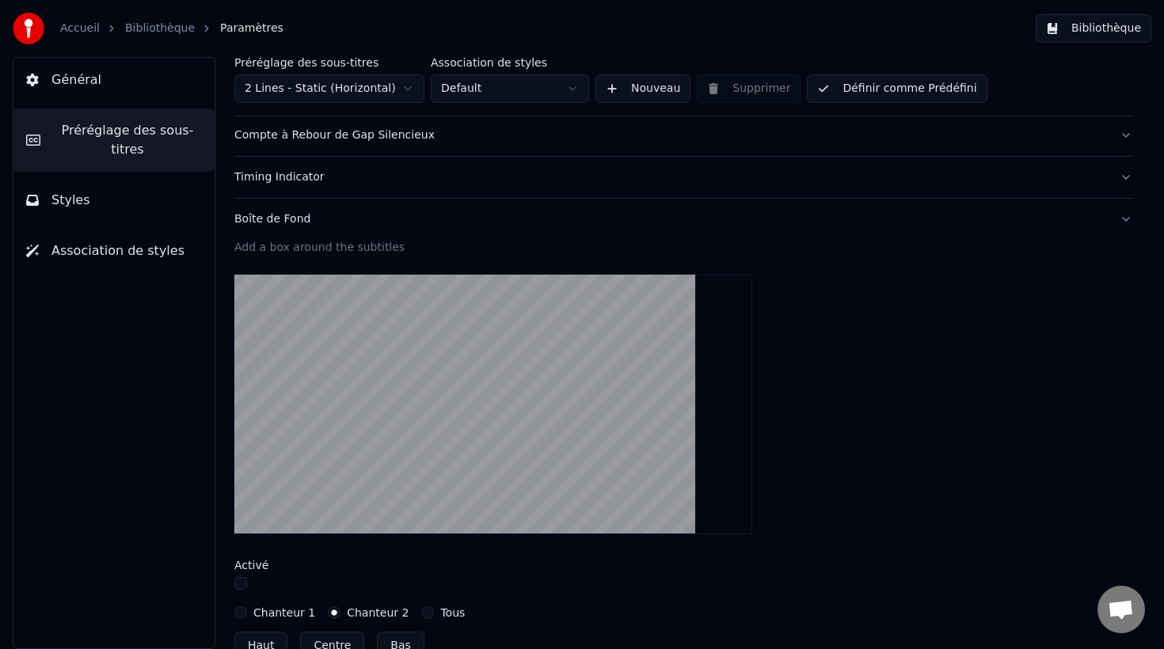
scroll to position [243, 0]
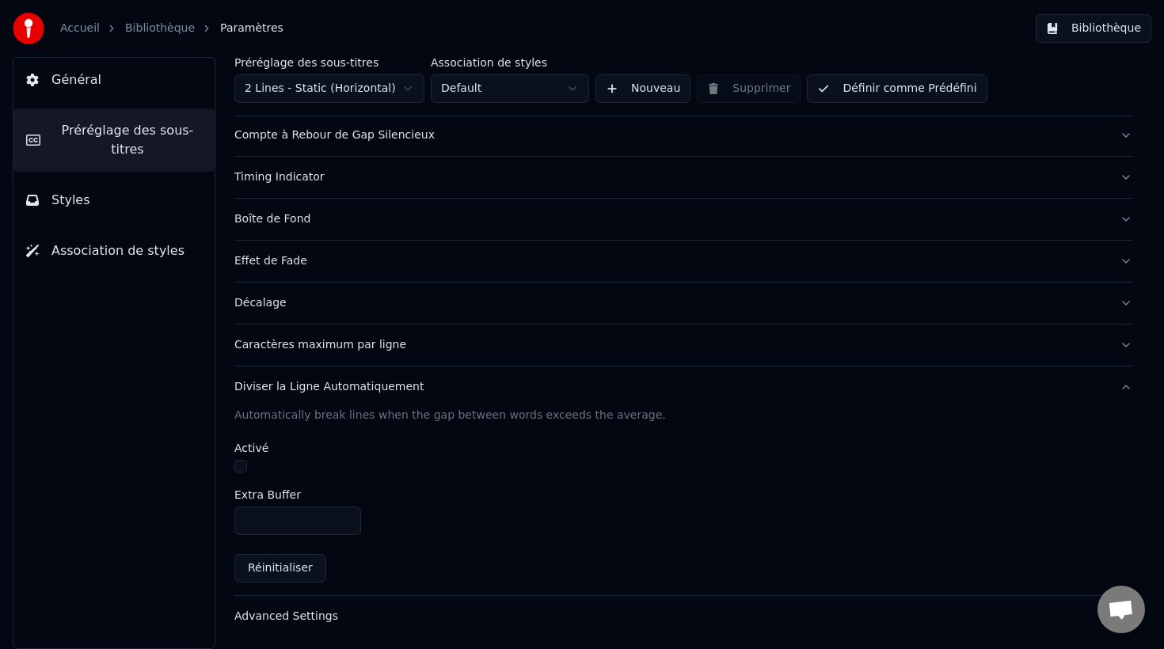
click at [241, 470] on button "button" at bounding box center [240, 466] width 13 height 13
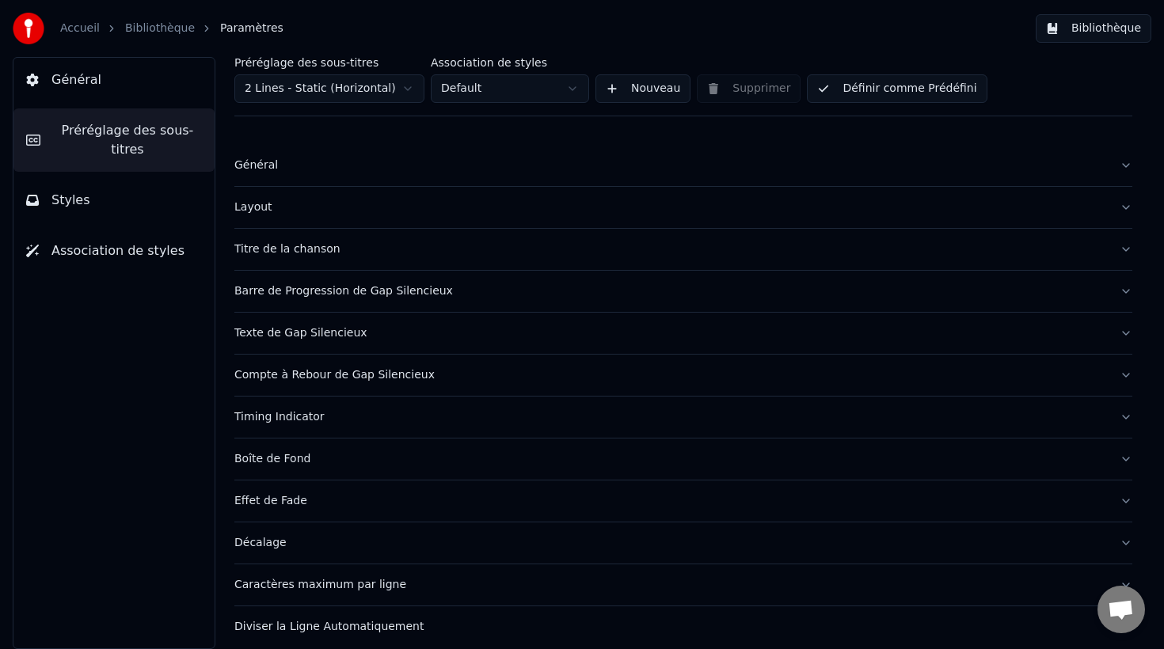
scroll to position [0, 0]
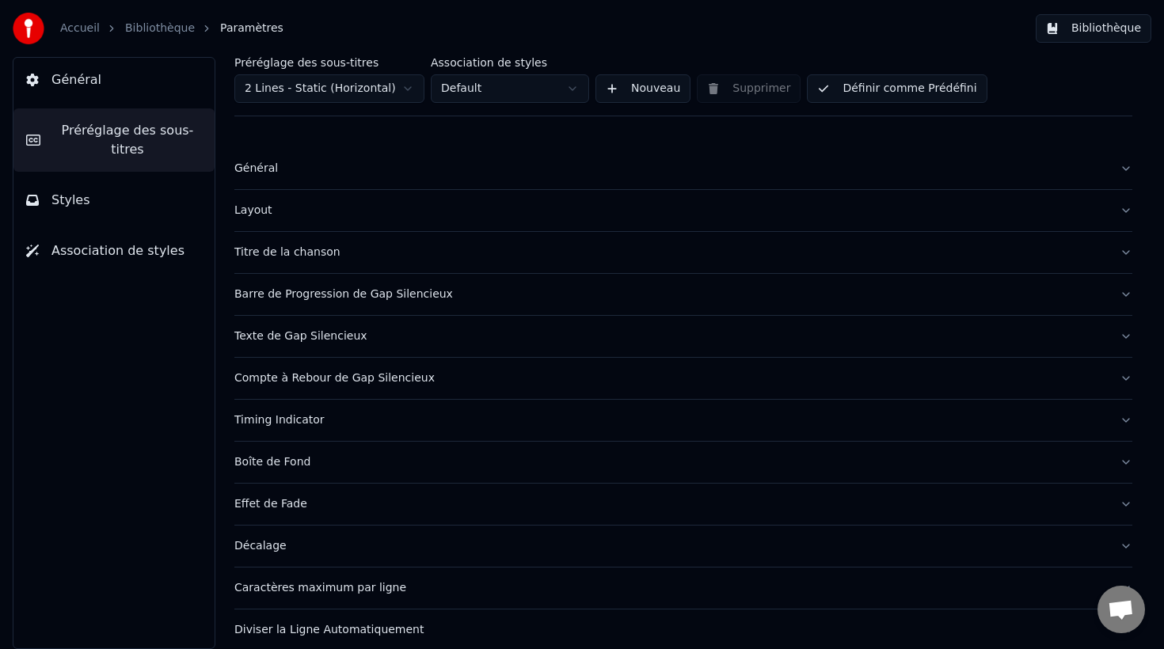
click at [258, 211] on div "Layout" at bounding box center [670, 211] width 872 height 16
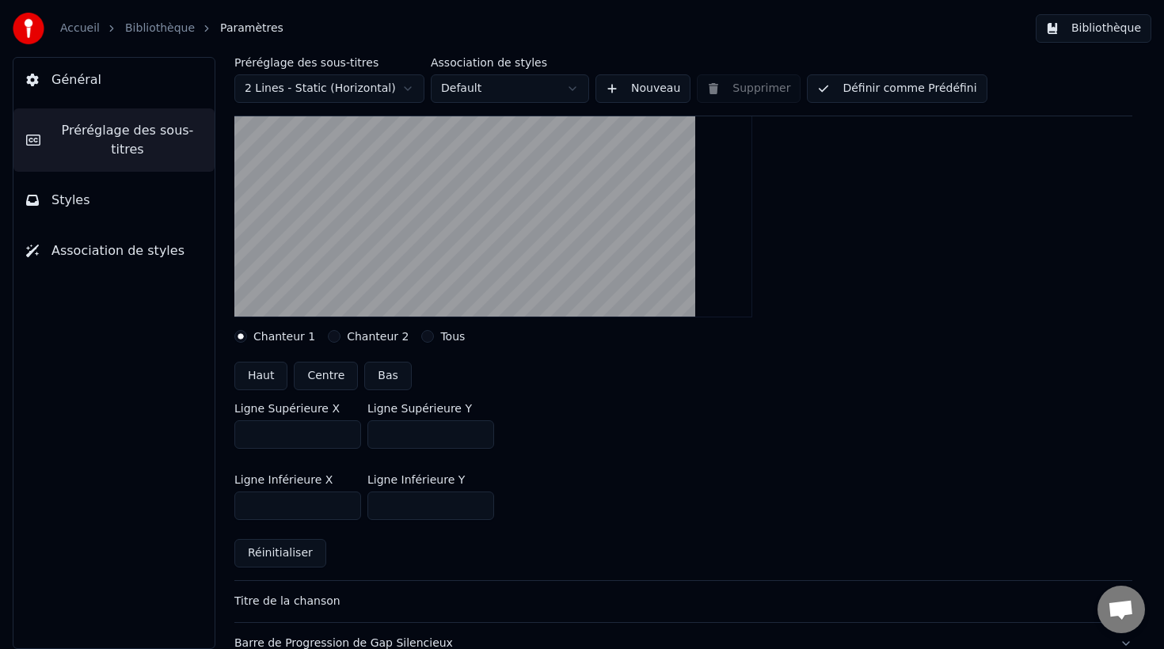
scroll to position [200, 0]
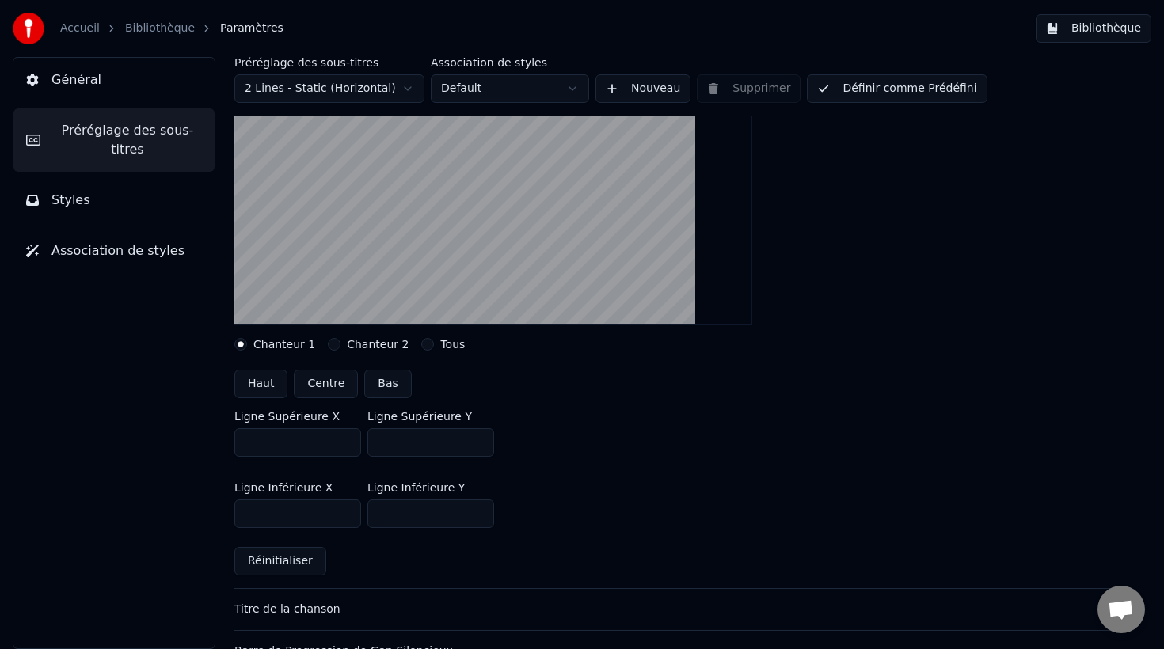
click at [331, 343] on button "Chanteur 2" at bounding box center [334, 344] width 13 height 13
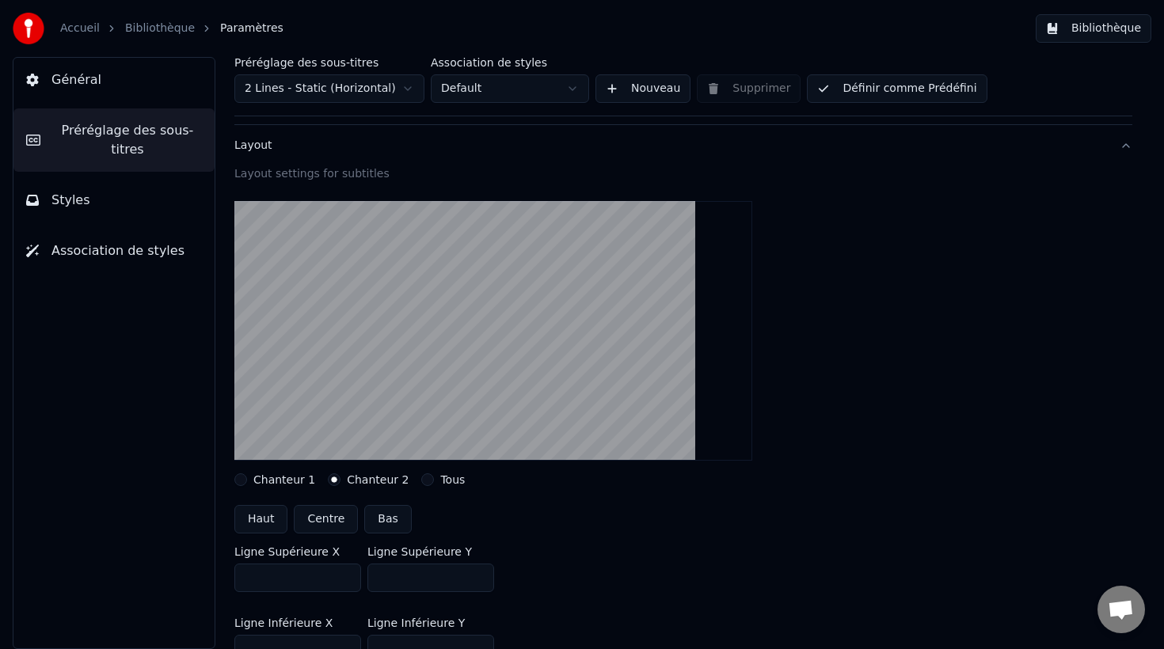
scroll to position [36, 0]
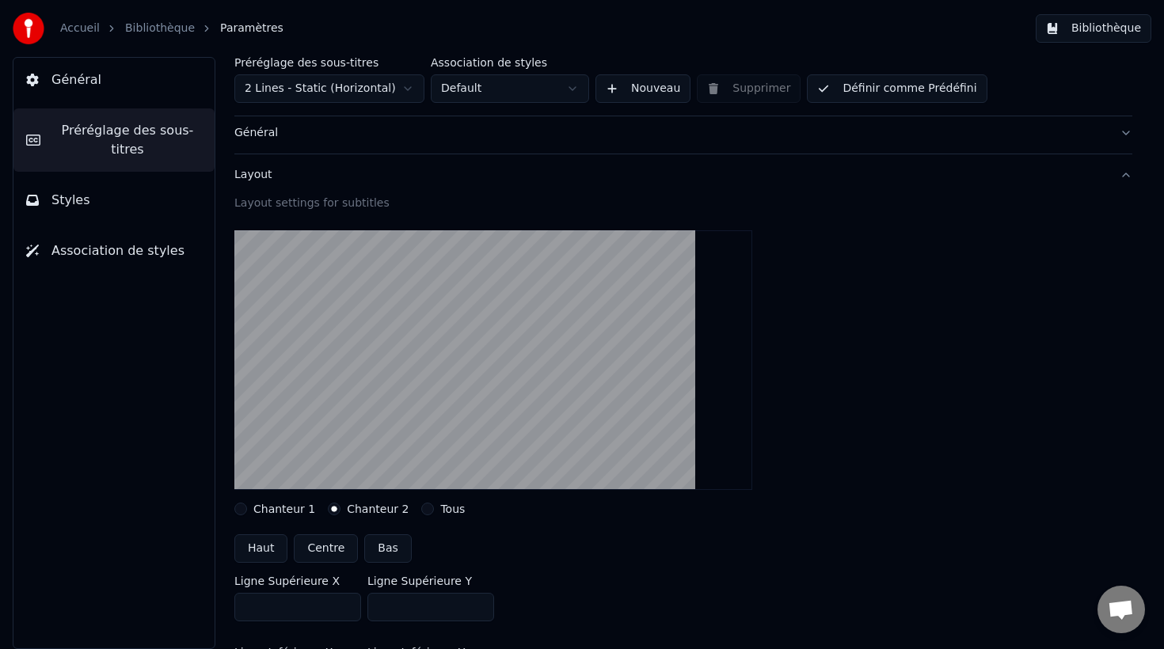
click at [122, 207] on button "Styles" at bounding box center [113, 200] width 201 height 44
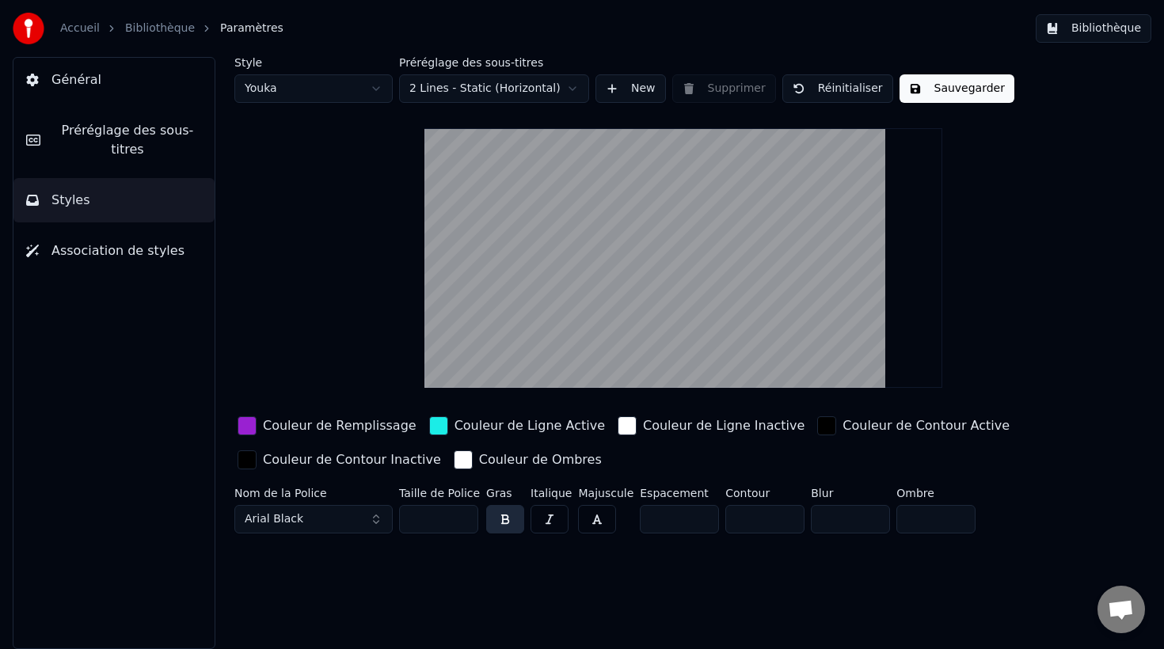
click at [359, 98] on html "Accueil Bibliothèque Paramètres Bibliothèque Général Préréglage des sous-titres…" at bounding box center [582, 324] width 1164 height 649
type input "**"
type input "*"
click at [100, 121] on span "Préréglage des sous-titres" at bounding box center [127, 140] width 149 height 38
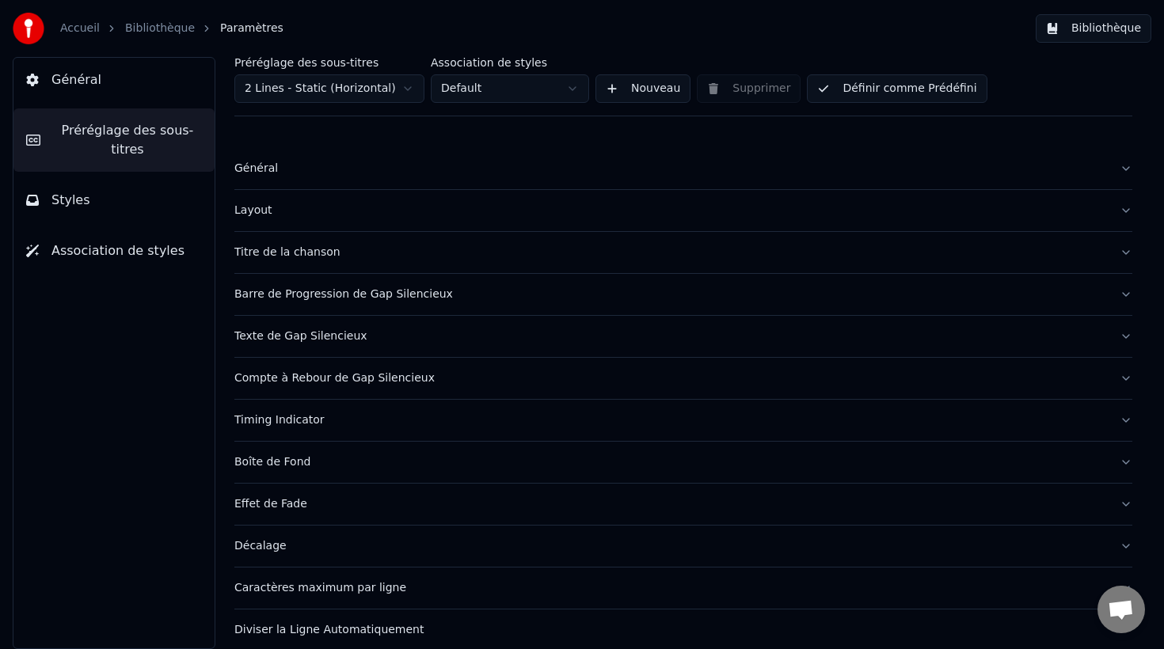
click at [253, 166] on div "Général" at bounding box center [670, 169] width 872 height 16
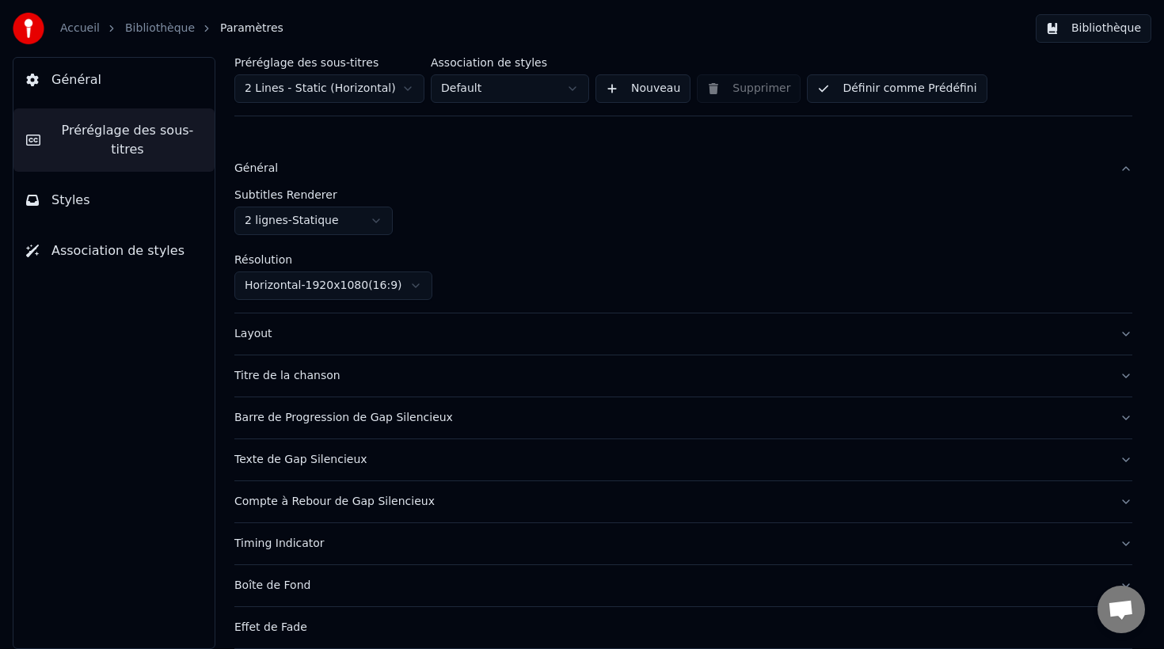
click at [268, 329] on div "Layout" at bounding box center [670, 334] width 872 height 16
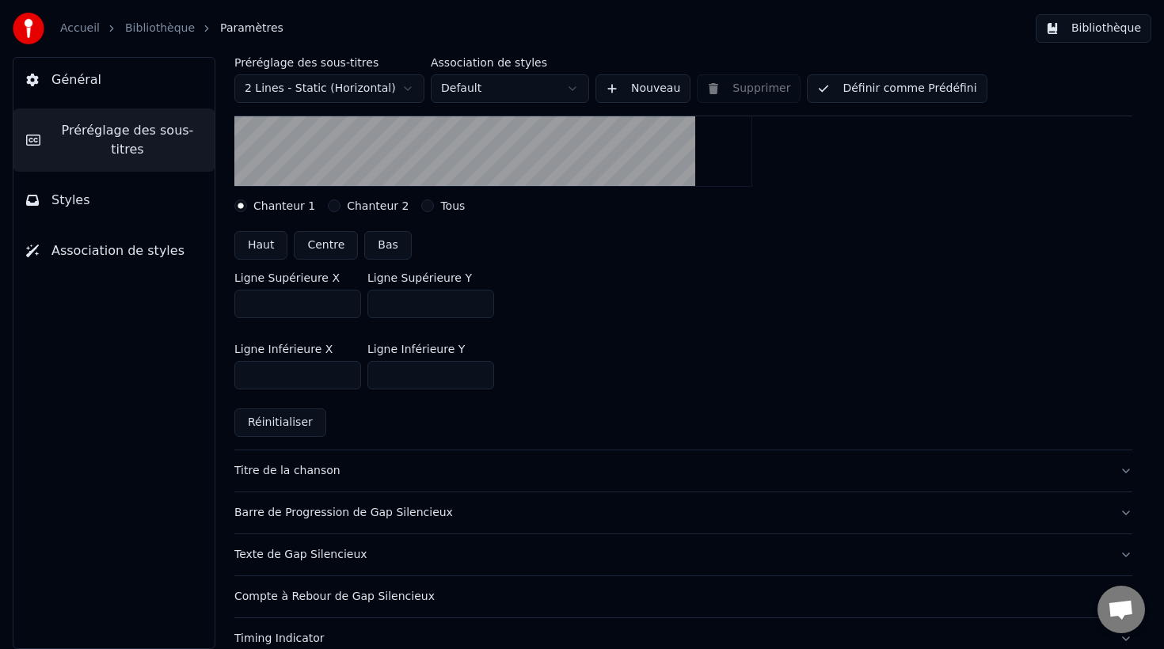
scroll to position [376, 0]
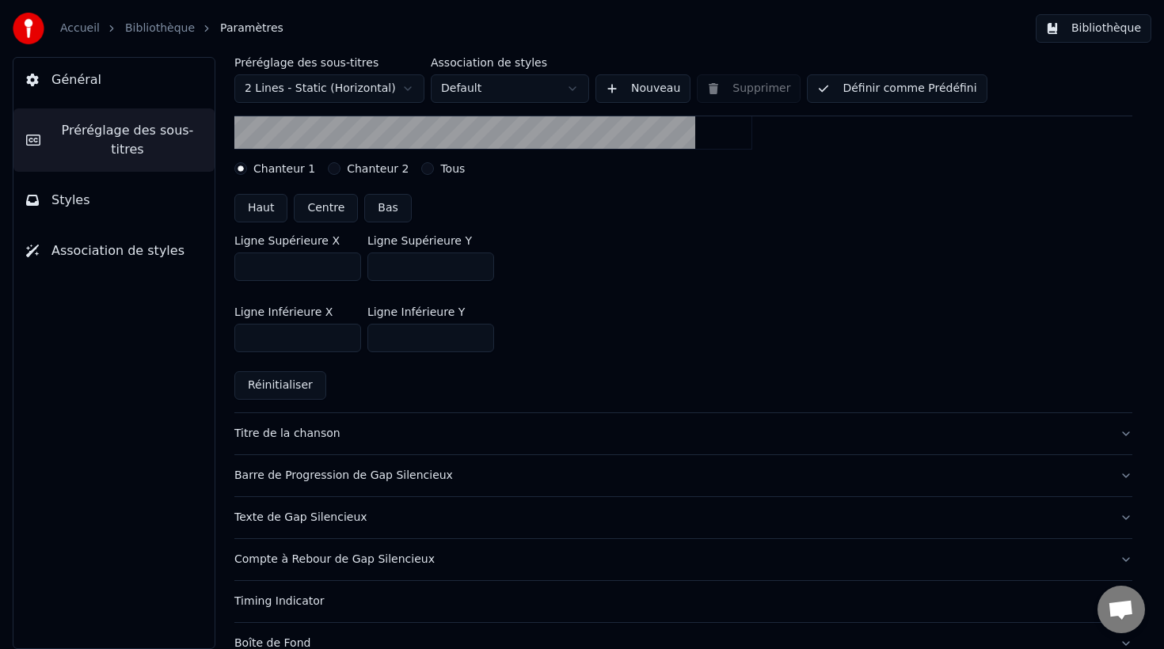
click at [310, 432] on div "Titre de la chanson" at bounding box center [670, 434] width 872 height 16
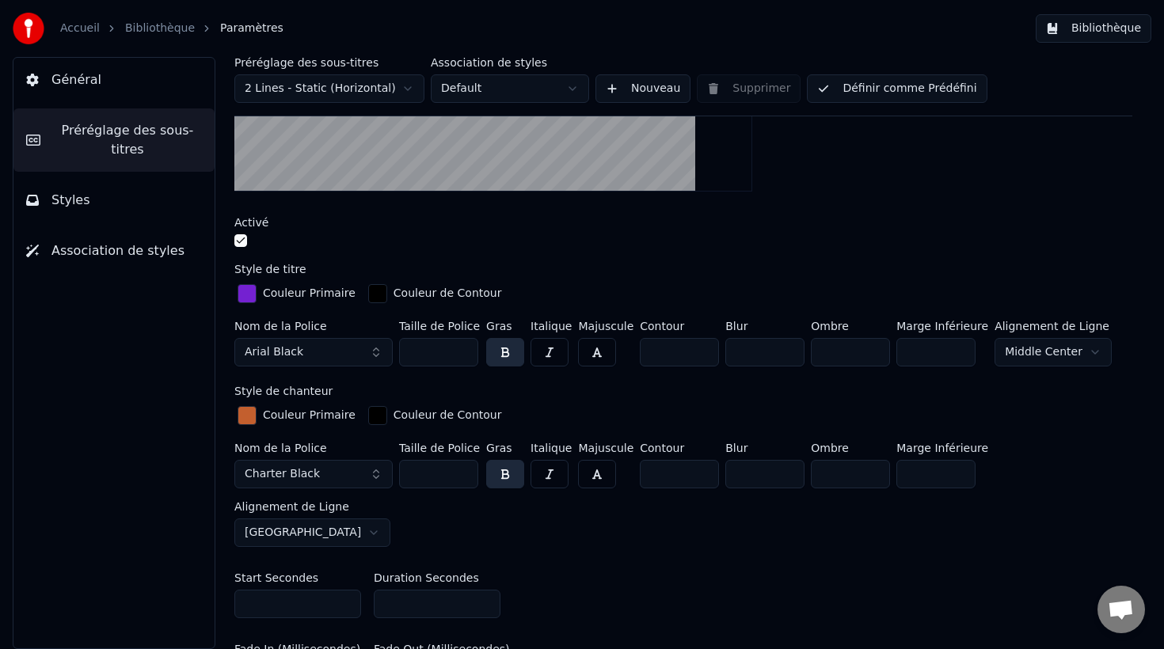
click at [1022, 352] on html "Accueil Bibliothèque Paramètres Bibliothèque Général Préréglage des sous-titres…" at bounding box center [582, 324] width 1164 height 649
drag, startPoint x: 450, startPoint y: 352, endPoint x: 402, endPoint y: 354, distance: 47.6
click at [402, 354] on input "***" at bounding box center [438, 352] width 79 height 29
type input "**"
drag, startPoint x: 436, startPoint y: 473, endPoint x: 397, endPoint y: 473, distance: 39.6
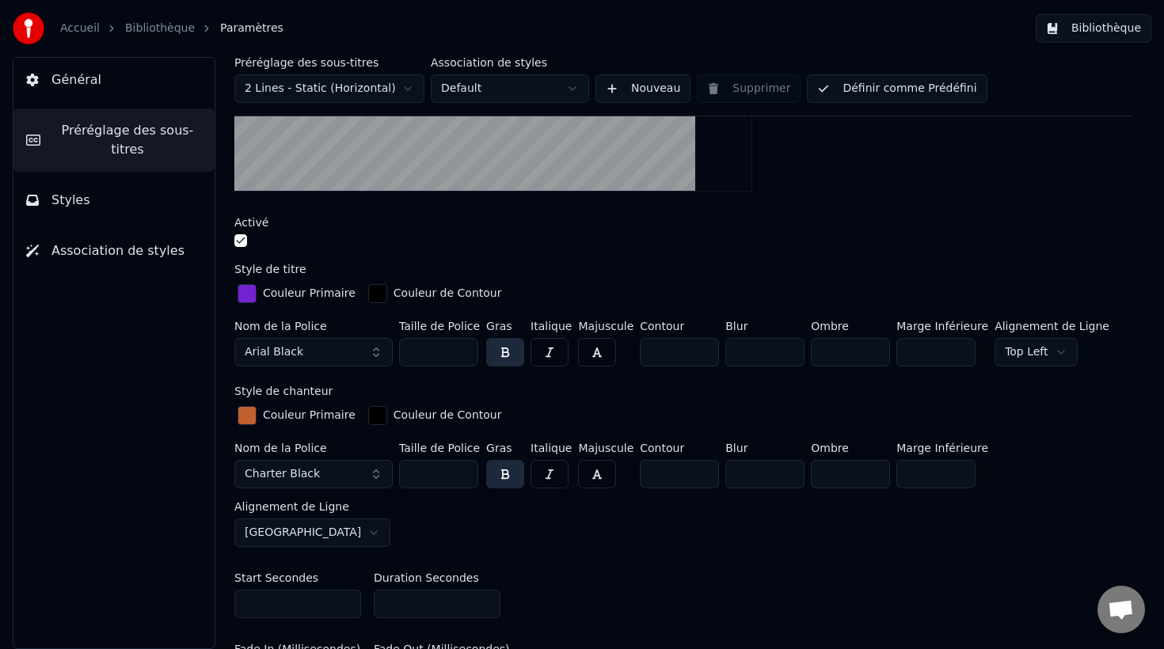
click at [397, 473] on div "Nom de la Police Charter Black Taille de Police *** Gras Italique Majuscule Con…" at bounding box center [683, 495] width 898 height 105
type input "**"
click at [620, 560] on div "Start Secondes * Duration Secondes *" at bounding box center [683, 595] width 898 height 71
click at [1034, 472] on html "Accueil Bibliothèque Paramètres Bibliothèque Général Préréglage des sous-titres…" at bounding box center [582, 324] width 1164 height 649
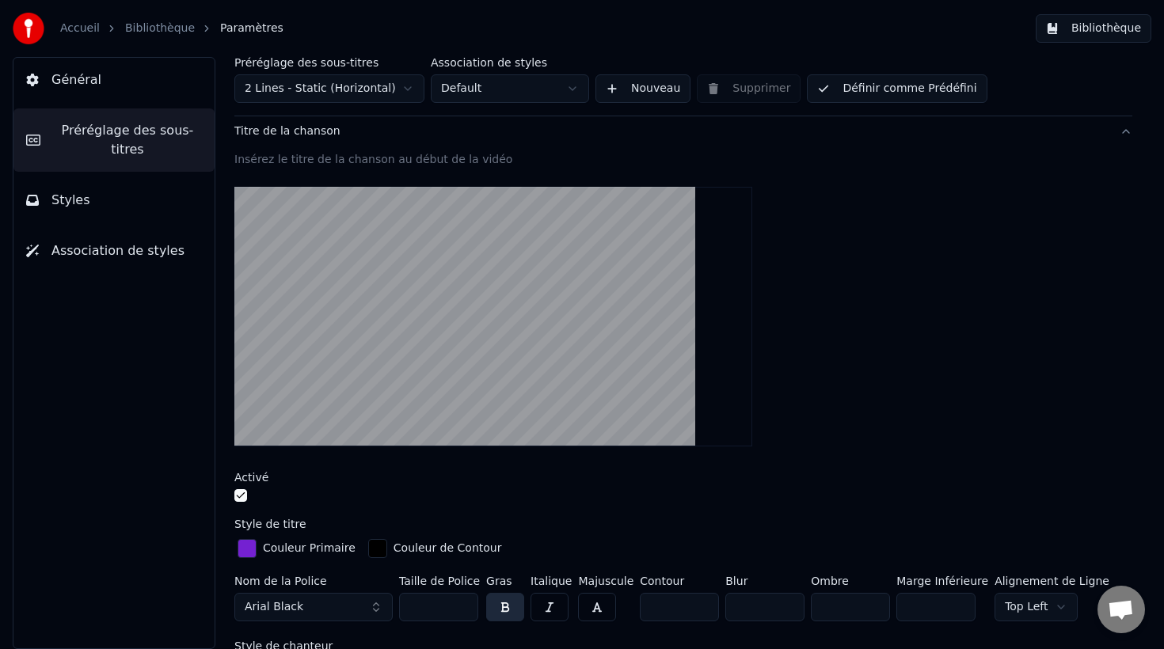
scroll to position [117, 0]
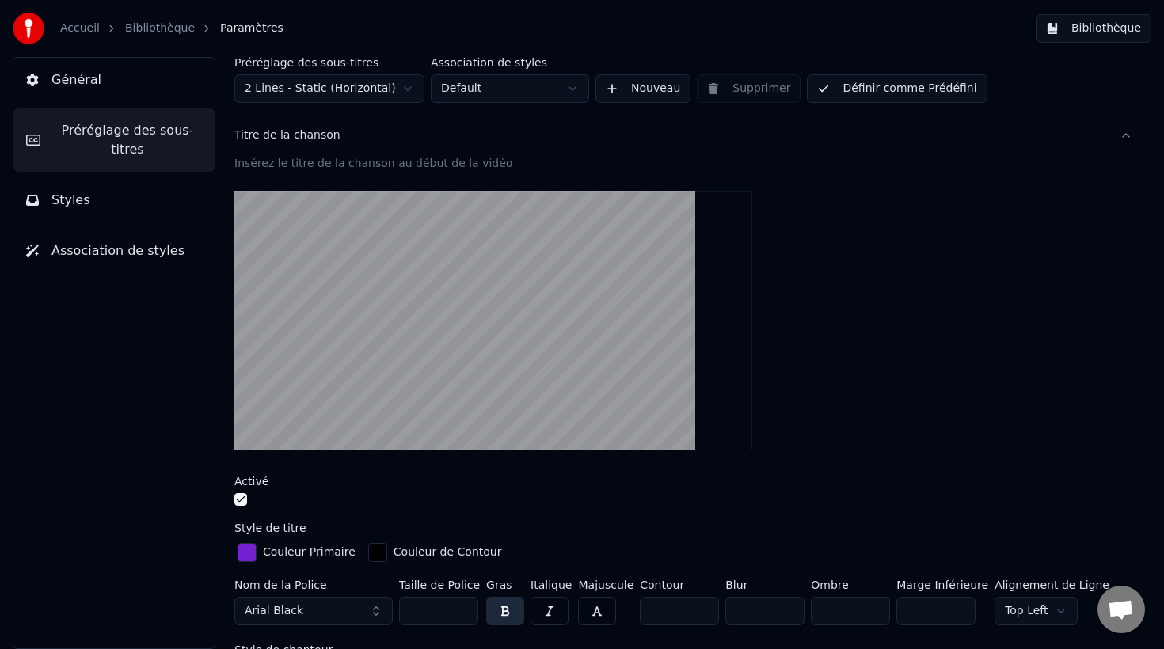
click at [885, 89] on button "Définir comme Prédéfini" at bounding box center [897, 88] width 180 height 29
click at [1099, 30] on button "Bibliothèque" at bounding box center [1094, 28] width 116 height 29
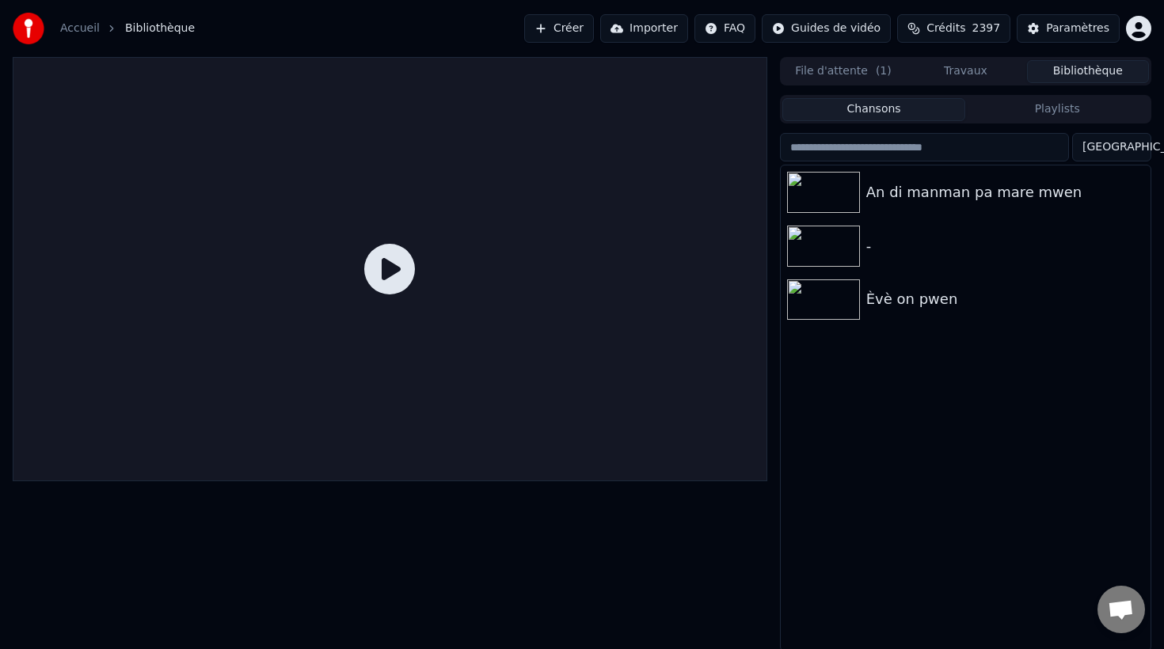
click at [393, 268] on icon at bounding box center [389, 269] width 51 height 51
click at [906, 249] on div "-" at bounding box center [997, 246] width 262 height 22
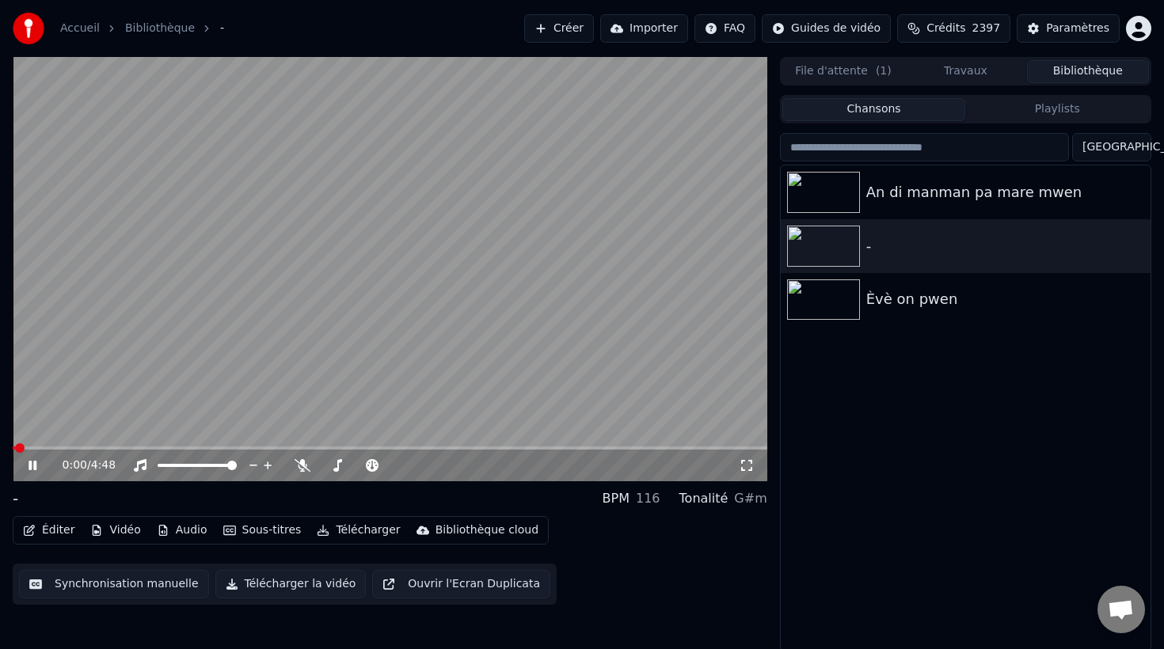
click at [48, 531] on button "Éditer" at bounding box center [49, 530] width 64 height 22
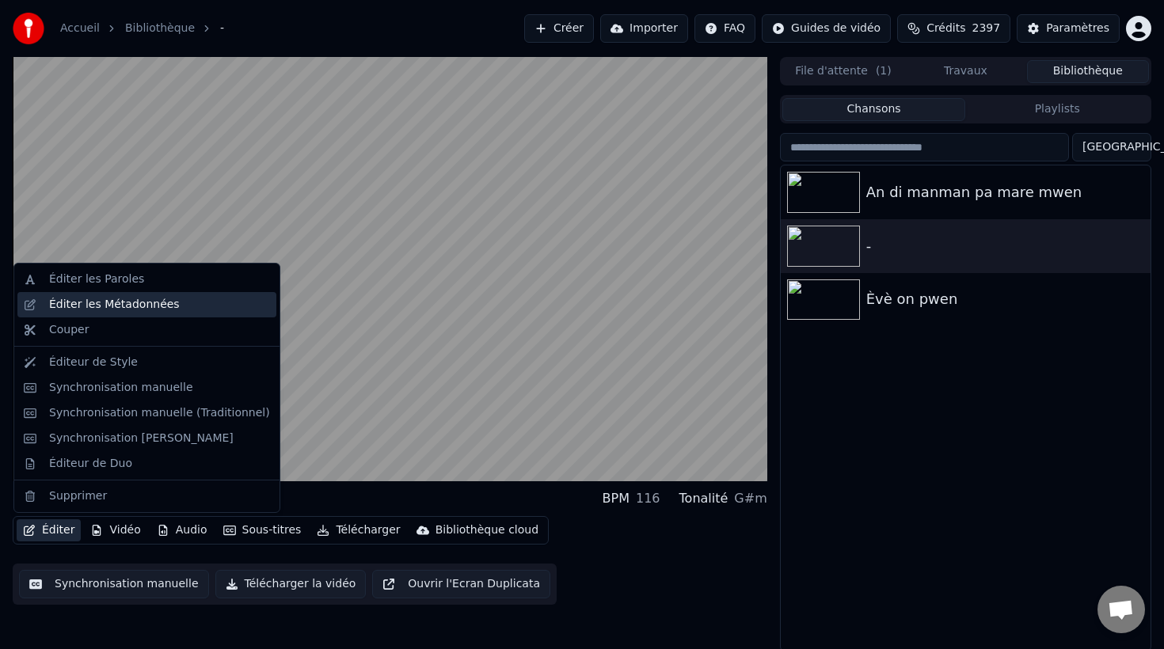
click at [89, 302] on div "Éditer les Métadonnées" at bounding box center [114, 305] width 131 height 16
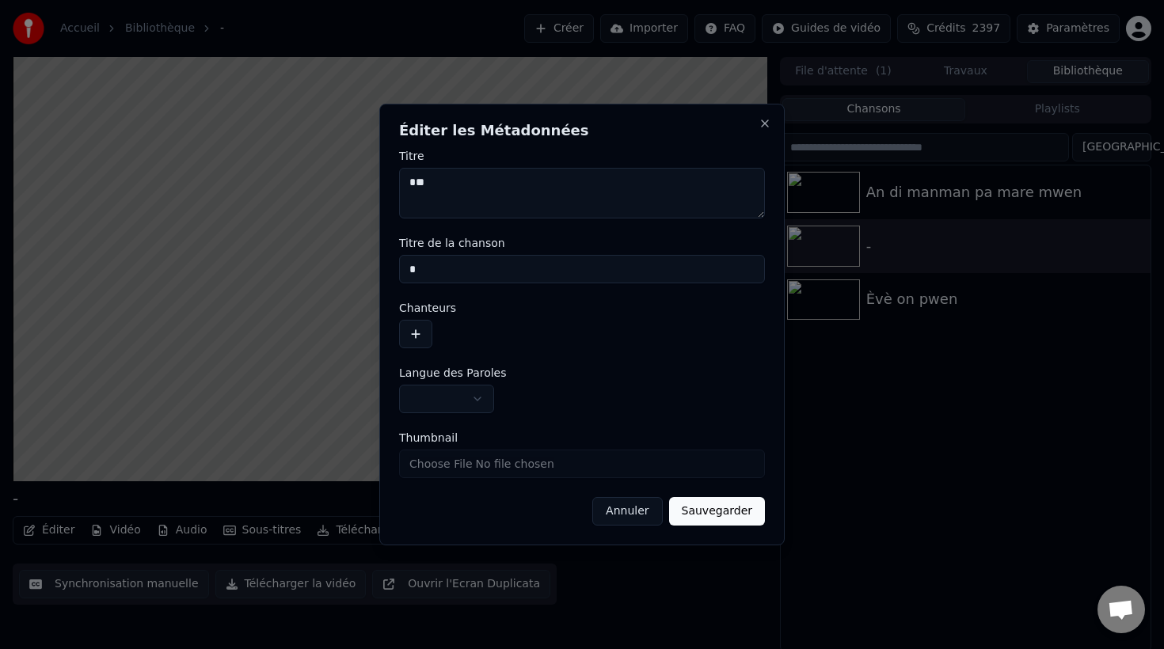
drag, startPoint x: 441, startPoint y: 190, endPoint x: 401, endPoint y: 183, distance: 41.0
click at [401, 183] on textarea "*" at bounding box center [582, 193] width 366 height 51
type textarea "**********"
click at [447, 272] on input "*" at bounding box center [582, 269] width 366 height 29
type input "**********"
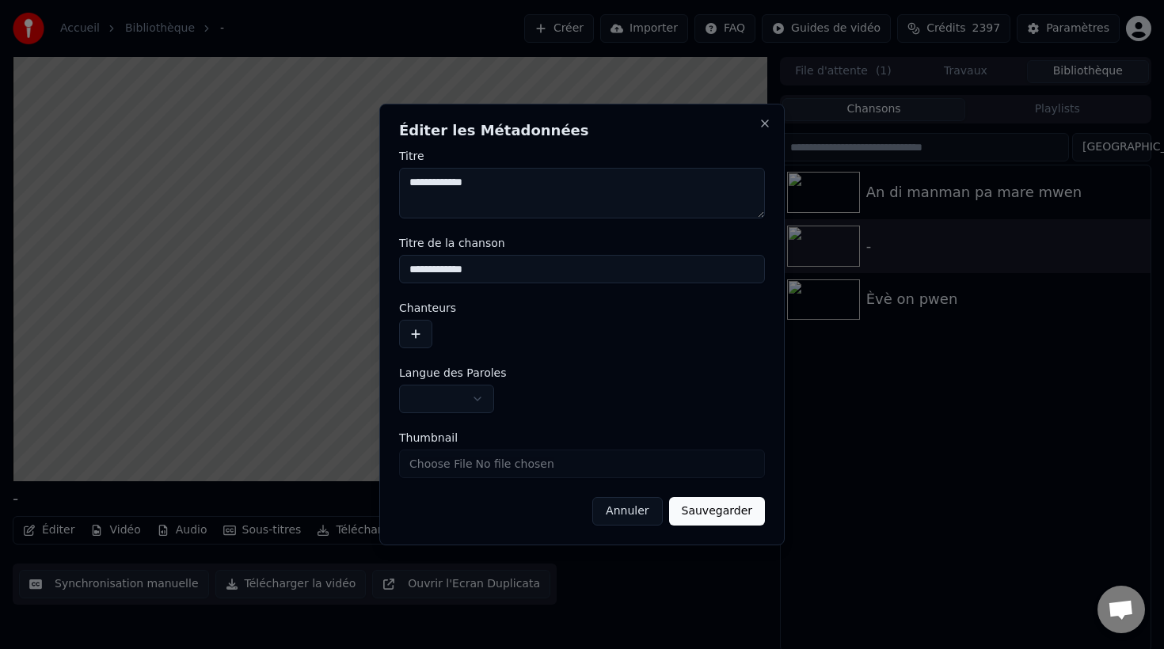
click at [461, 185] on textarea "**********" at bounding box center [582, 193] width 366 height 51
type textarea "**********"
click at [726, 517] on button "Sauvegarder" at bounding box center [717, 511] width 96 height 29
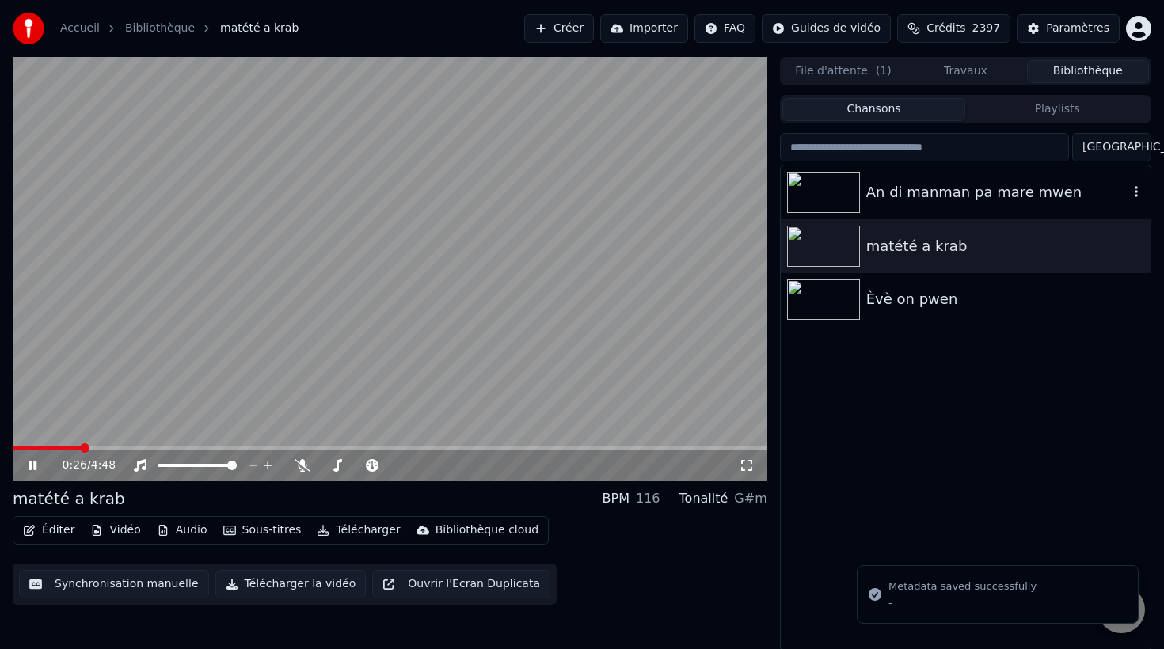
click at [937, 193] on div "An di manman pa mare mwen" at bounding box center [997, 192] width 262 height 22
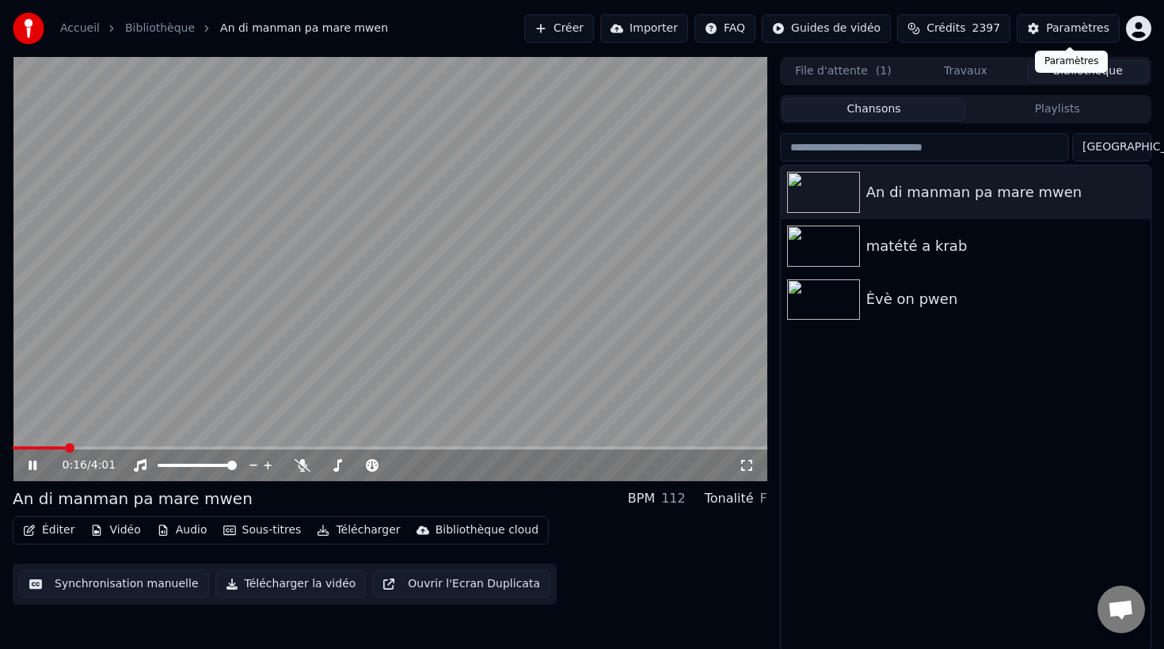
click at [1085, 26] on div "Paramètres" at bounding box center [1077, 29] width 63 height 16
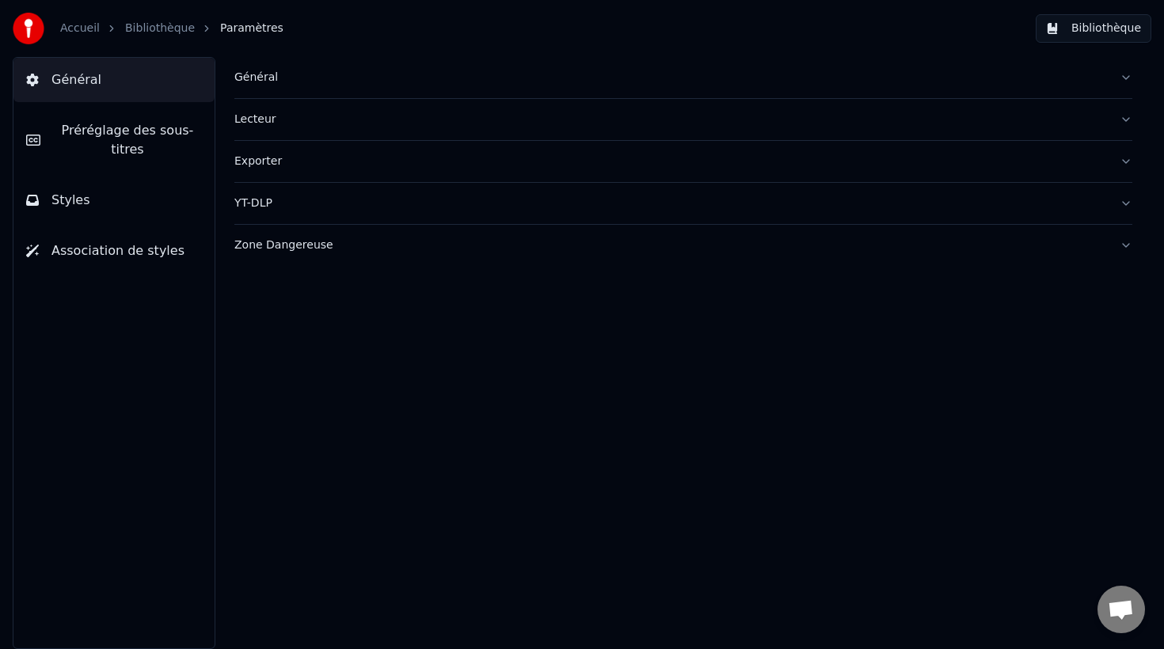
click at [104, 135] on span "Préréglage des sous-titres" at bounding box center [127, 140] width 149 height 38
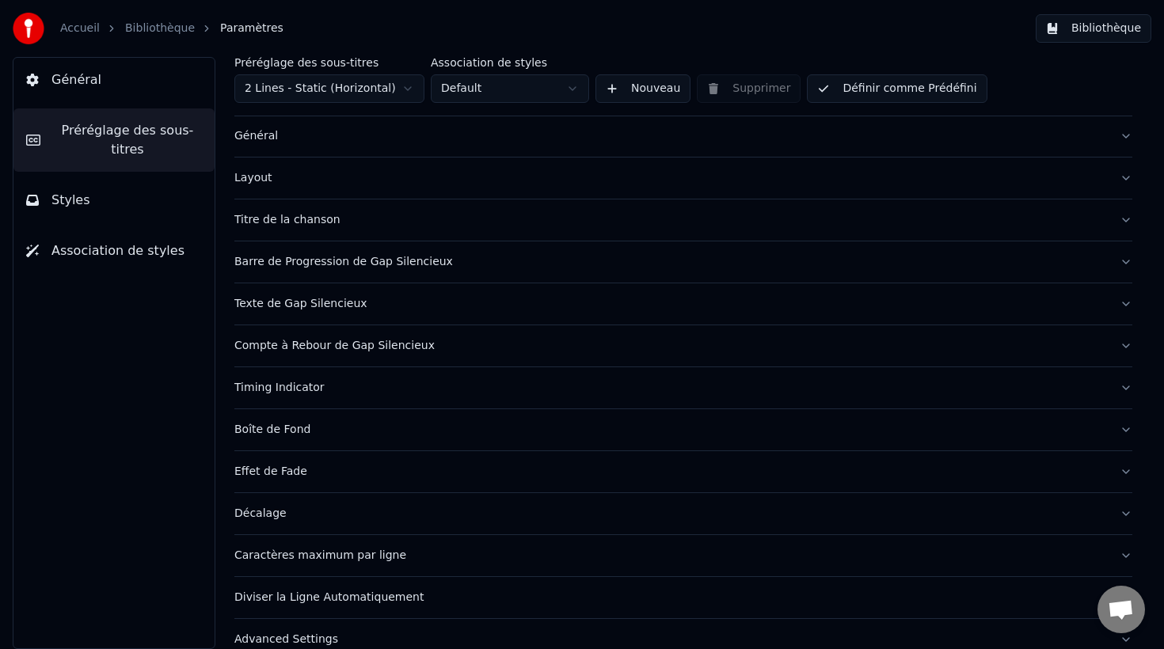
scroll to position [56, 0]
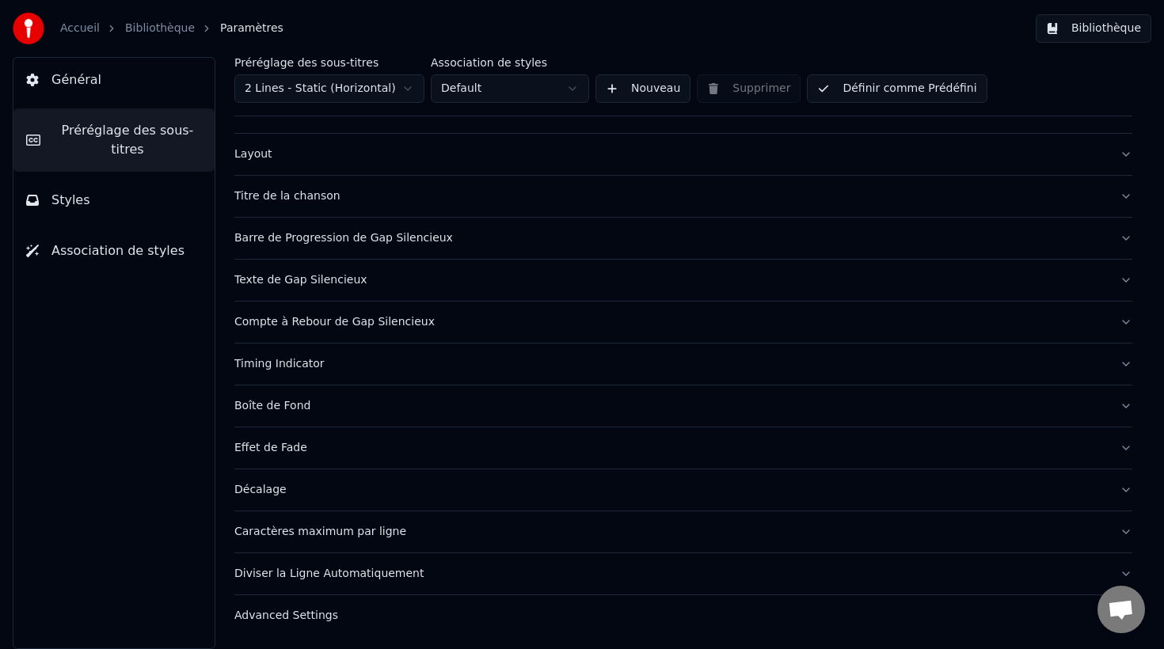
click at [74, 209] on span "Styles" at bounding box center [70, 200] width 39 height 19
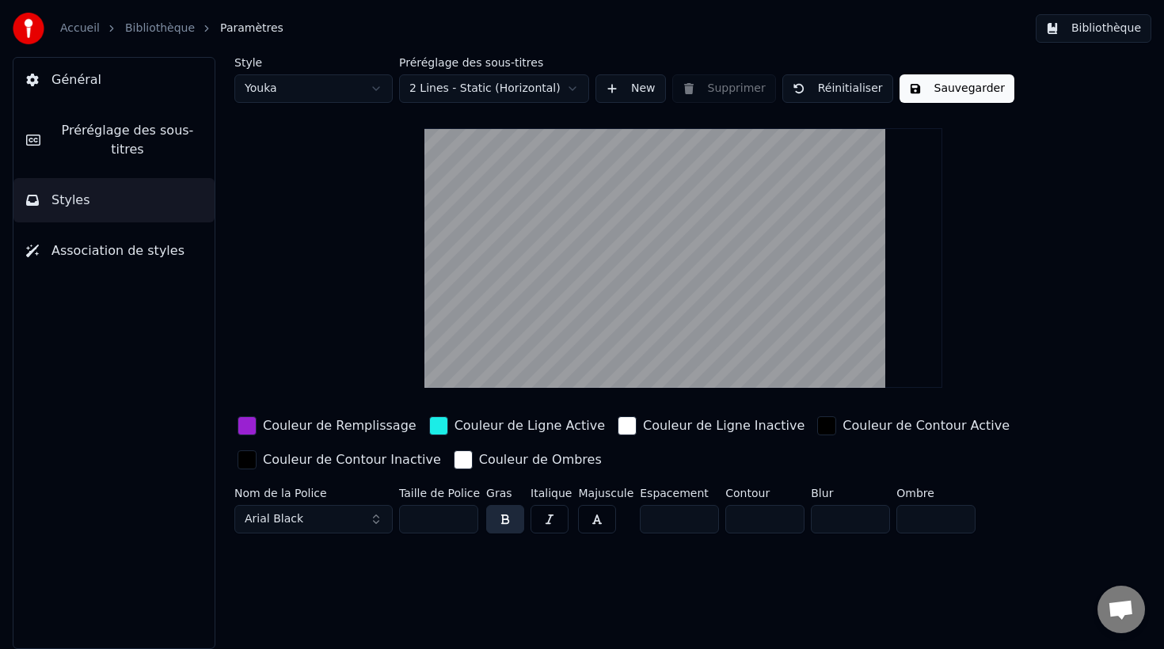
click at [127, 142] on span "Préréglage des sous-titres" at bounding box center [127, 140] width 149 height 38
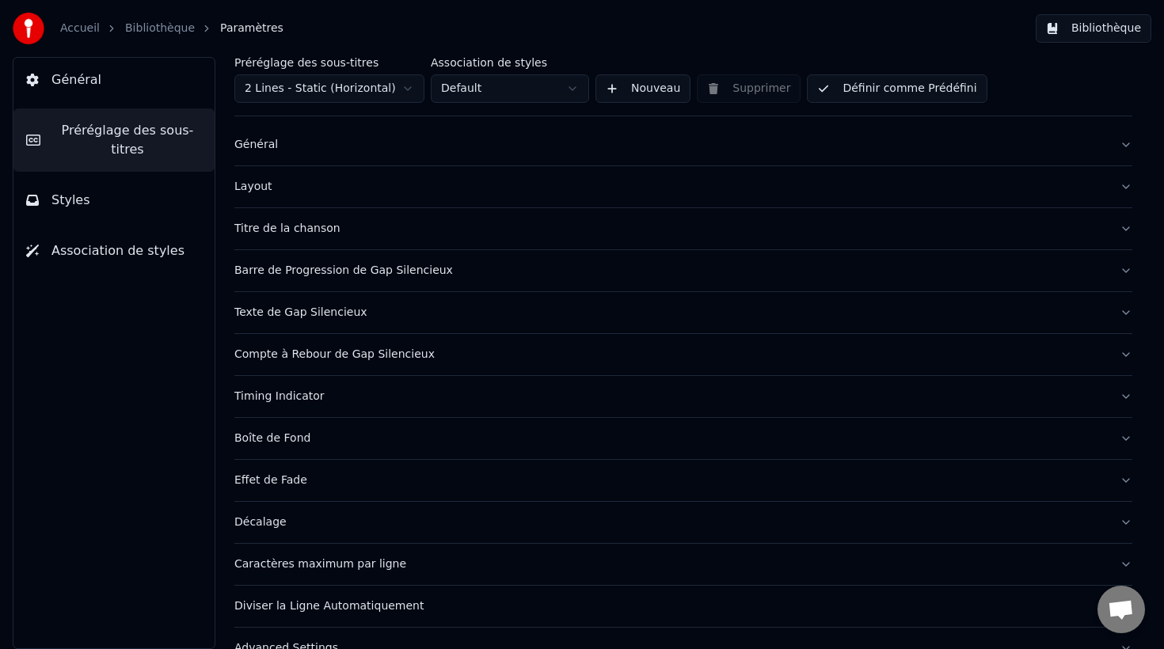
scroll to position [31, 0]
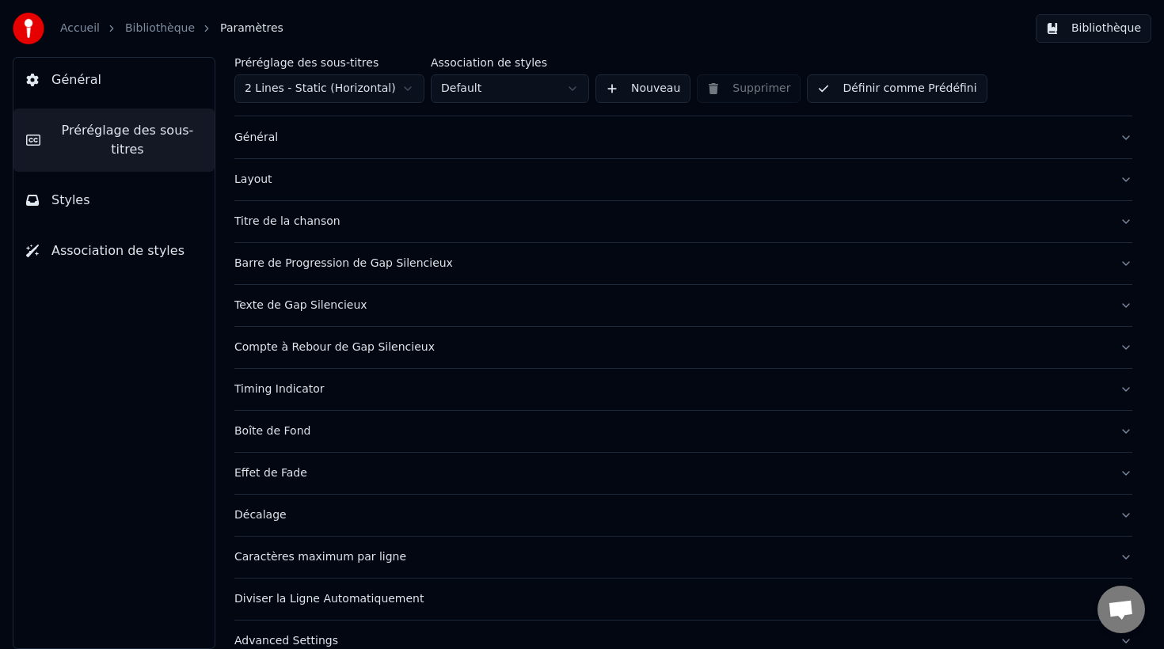
click at [286, 436] on div "Boîte de Fond" at bounding box center [670, 432] width 872 height 16
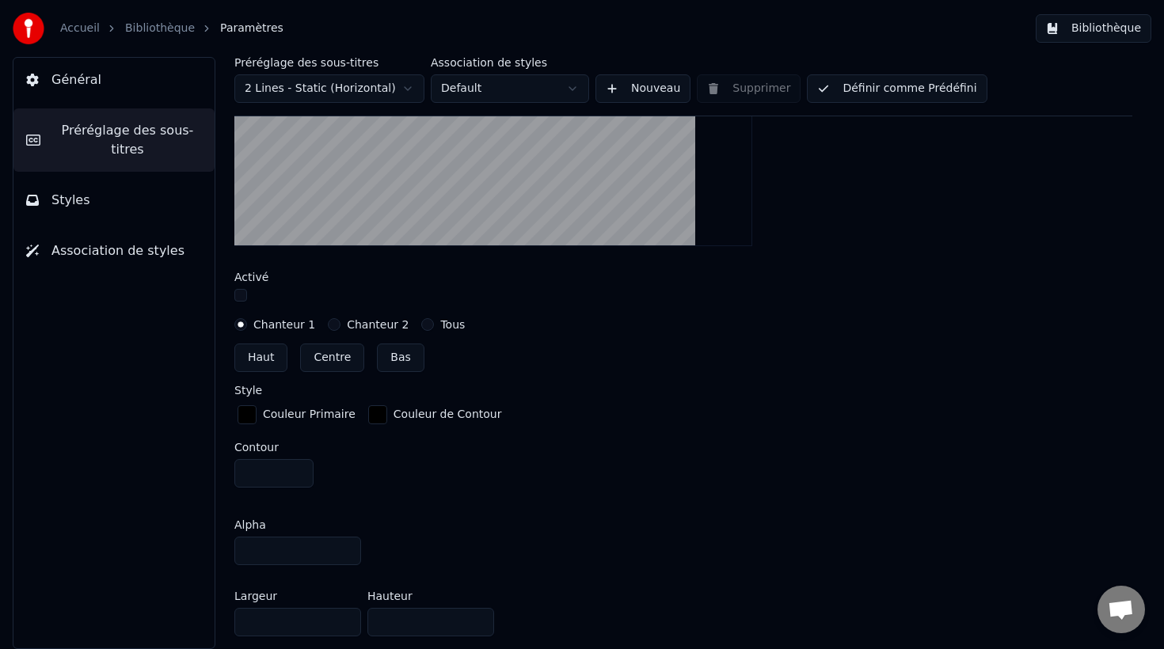
scroll to position [514, 0]
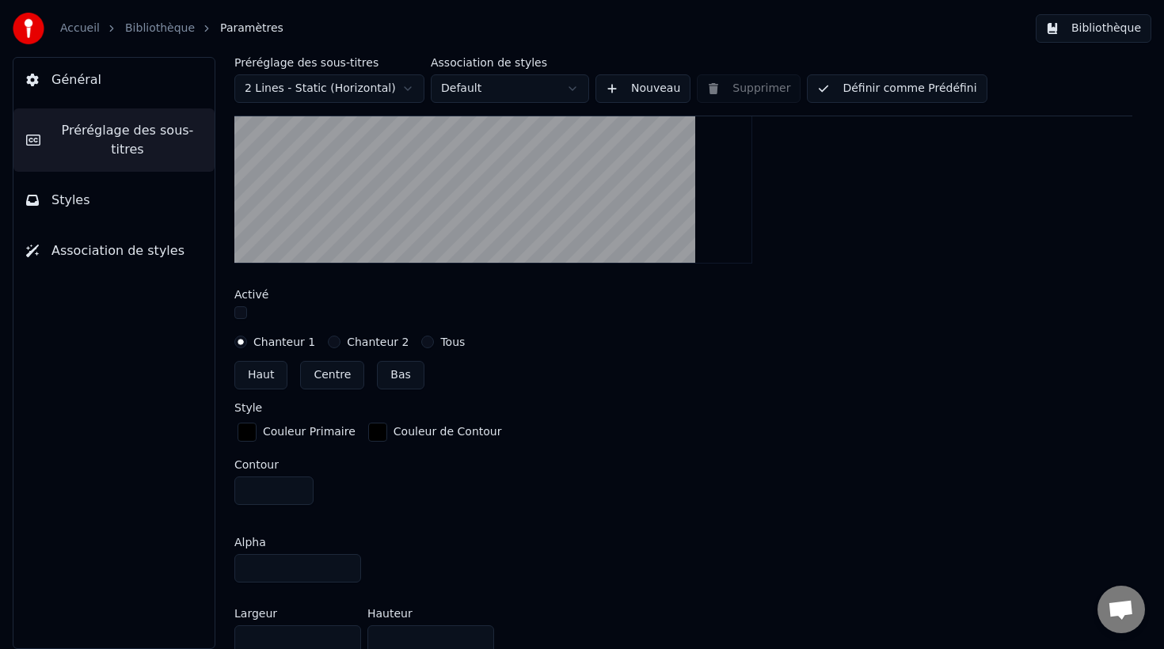
click at [333, 343] on button "Chanteur 2" at bounding box center [334, 342] width 13 height 13
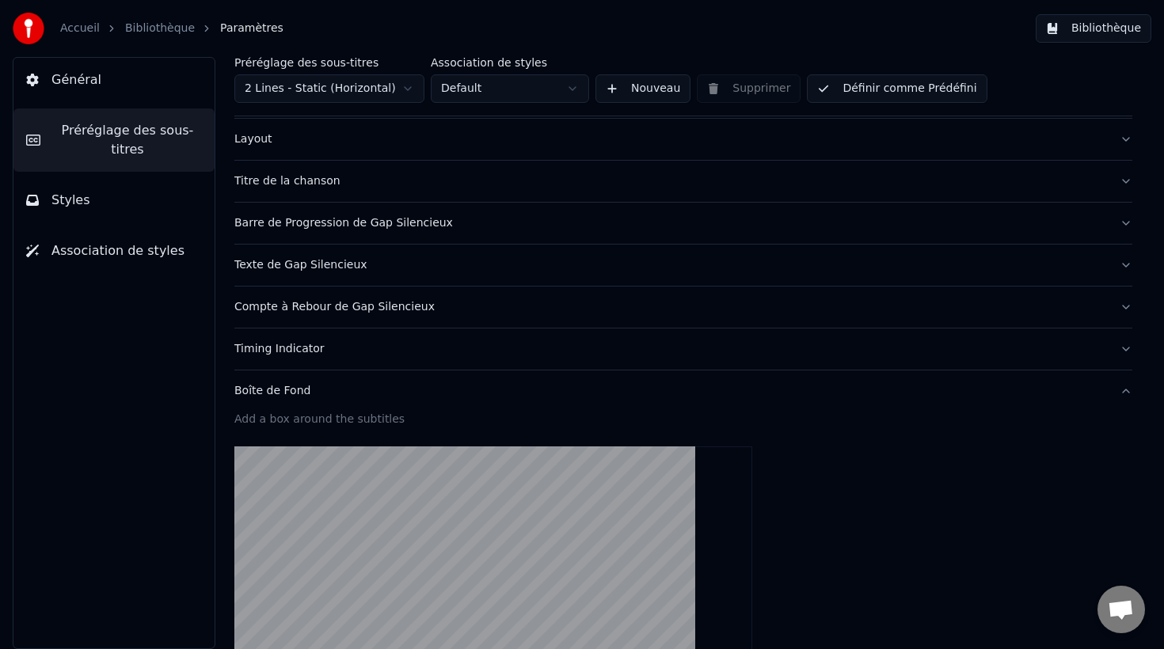
scroll to position [60, 0]
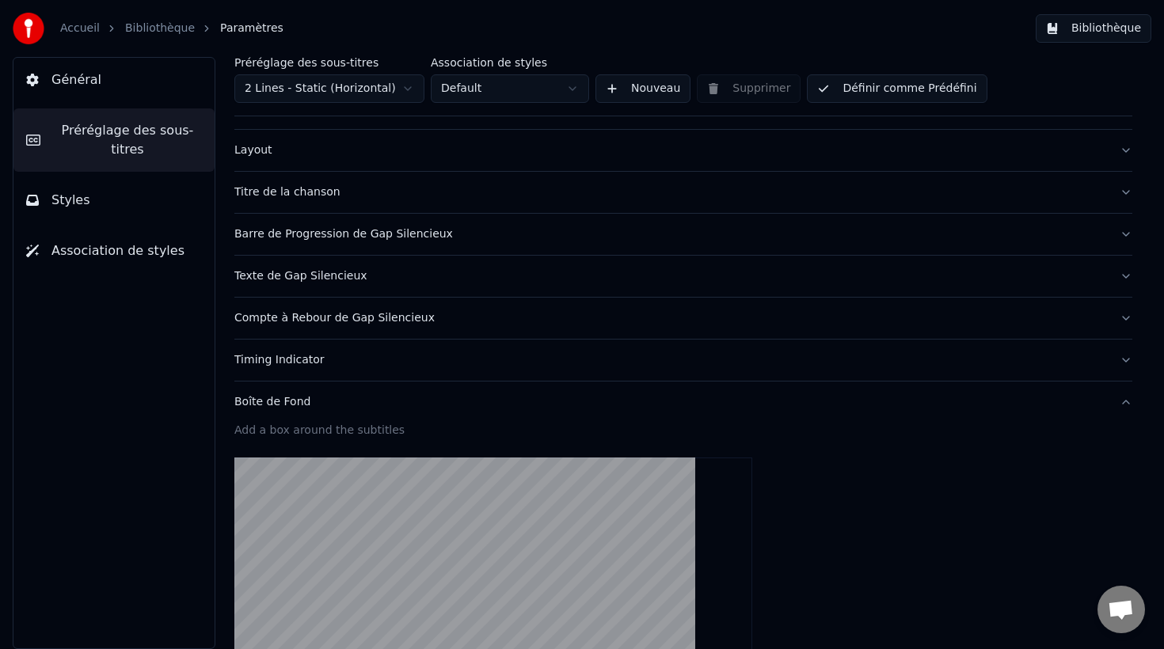
click at [311, 195] on div "Titre de la chanson" at bounding box center [670, 192] width 872 height 16
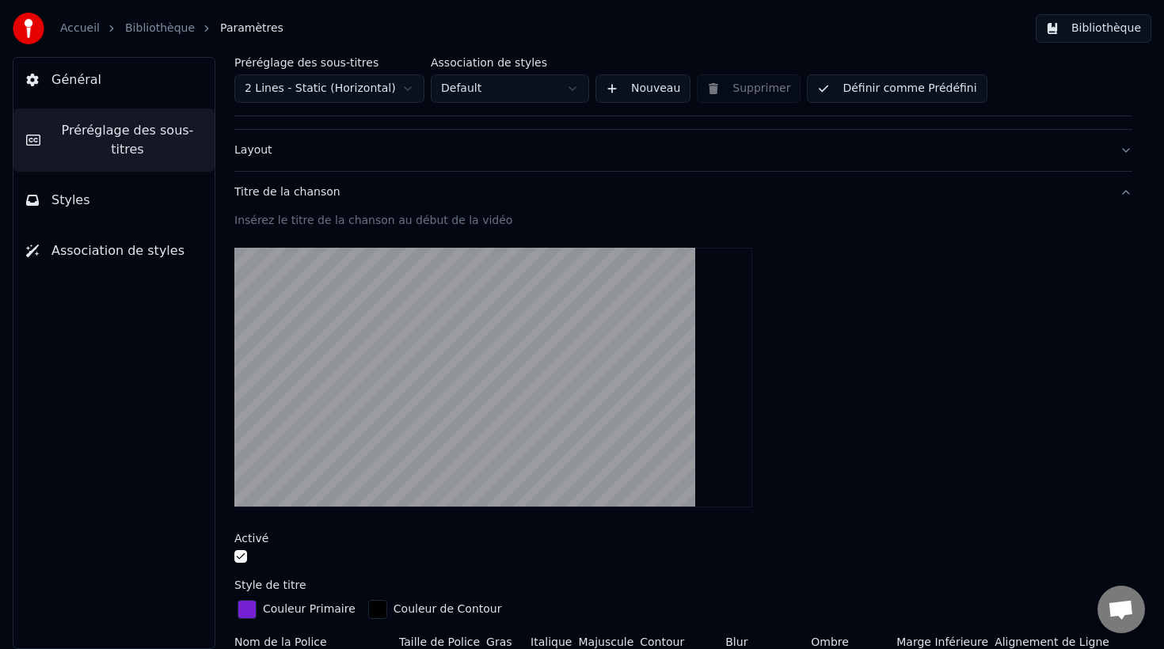
click at [278, 147] on div "Layout" at bounding box center [670, 151] width 872 height 16
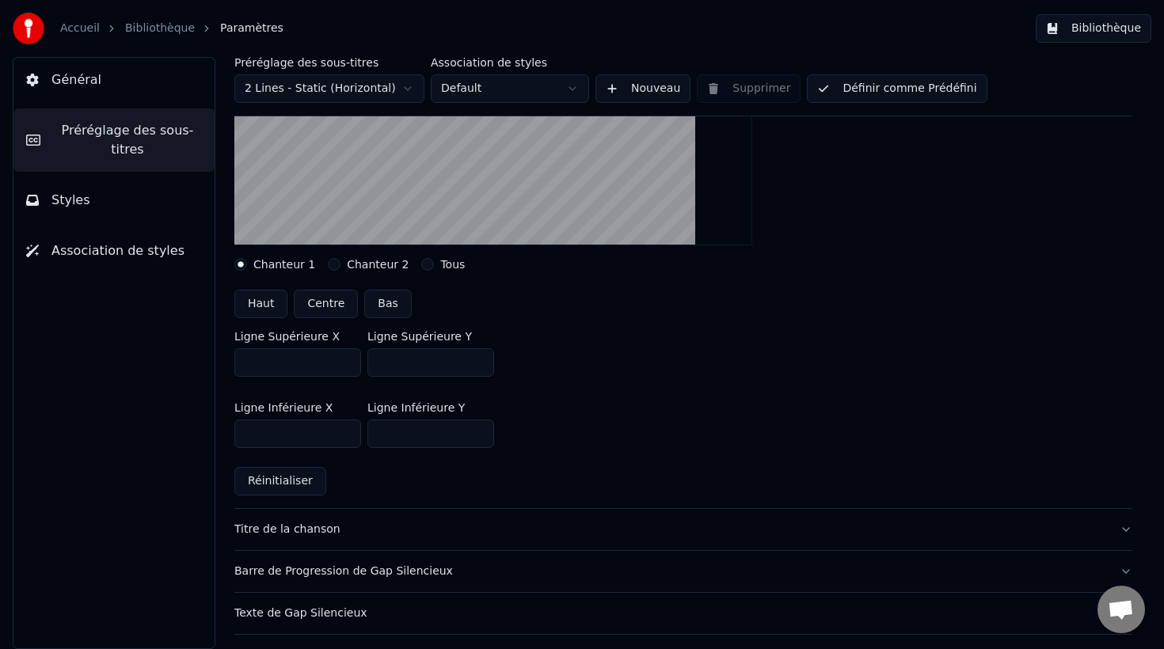
scroll to position [289, 0]
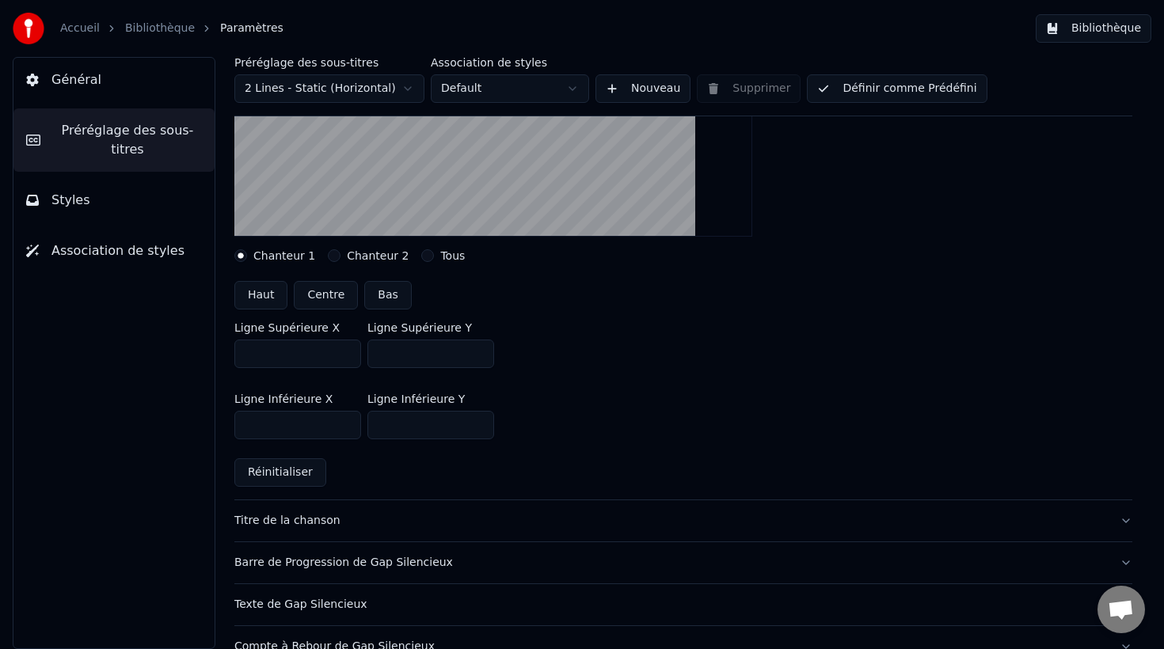
click at [359, 254] on label "Chanteur 2" at bounding box center [378, 255] width 62 height 11
click at [340, 254] on button "Chanteur 2" at bounding box center [334, 255] width 13 height 13
click at [384, 355] on input "***" at bounding box center [430, 354] width 127 height 29
type input "***"
click at [384, 425] on input "***" at bounding box center [430, 425] width 127 height 29
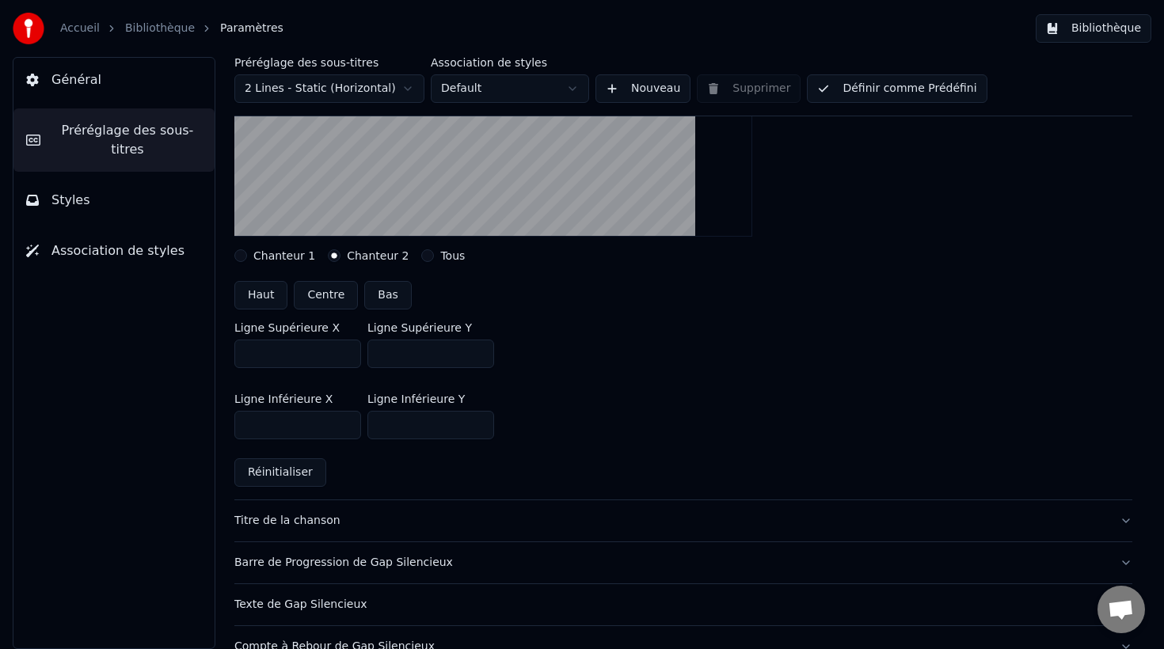
type input "***"
click at [691, 382] on div "Ligne Inférieure X *** Ligne Inférieure Y ***" at bounding box center [683, 416] width 898 height 71
click at [913, 86] on button "Définir comme Prédéfini" at bounding box center [897, 88] width 180 height 29
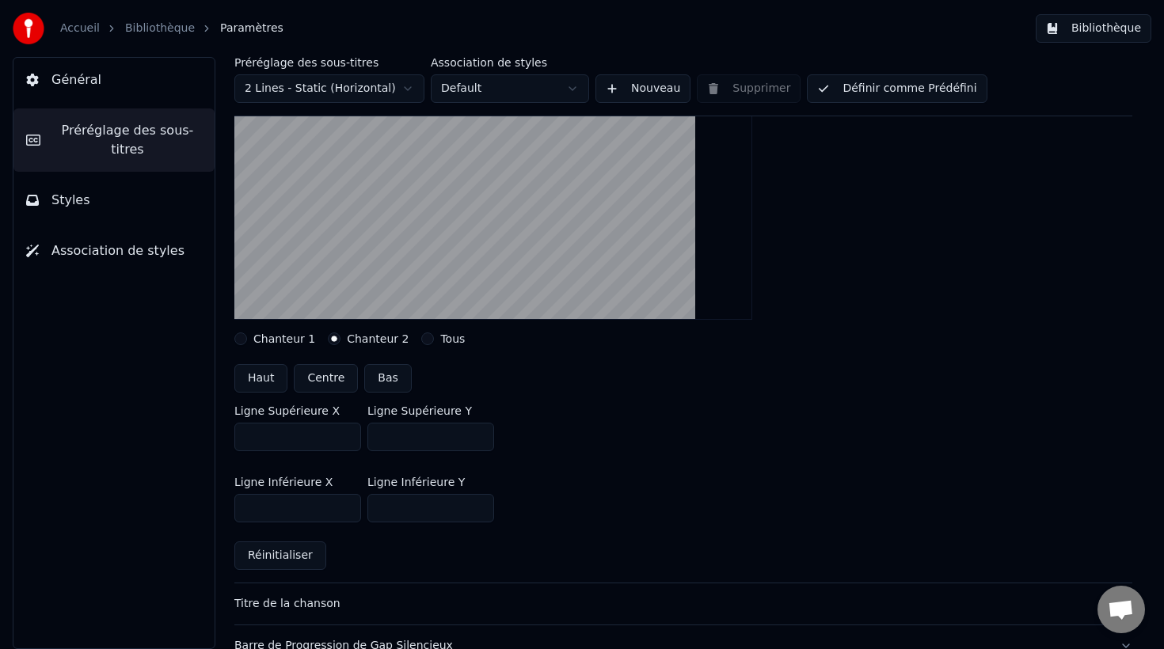
scroll to position [205, 0]
click at [249, 438] on input "***" at bounding box center [297, 438] width 127 height 29
type input "***"
click at [250, 509] on input "***" at bounding box center [297, 509] width 127 height 29
type input "***"
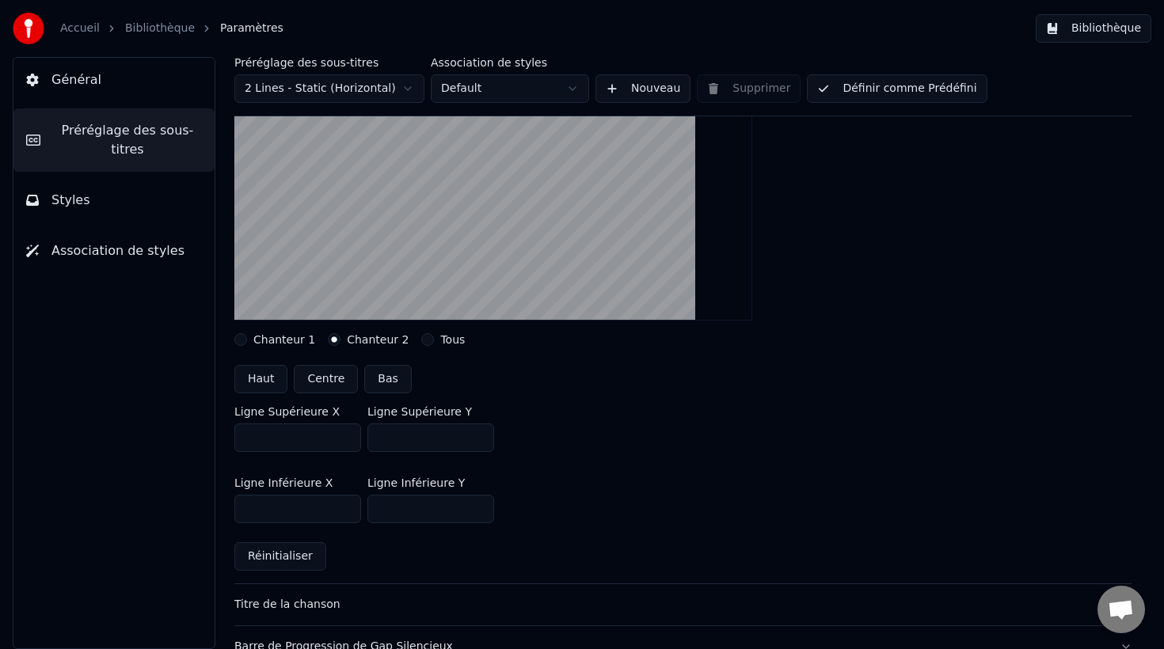
click at [245, 439] on input "***" at bounding box center [297, 438] width 127 height 29
type input "***"
click at [250, 510] on input "***" at bounding box center [297, 509] width 127 height 29
type input "***"
click at [568, 469] on div "Ligne Inférieure X *** Ligne Inférieure Y ***" at bounding box center [683, 500] width 898 height 71
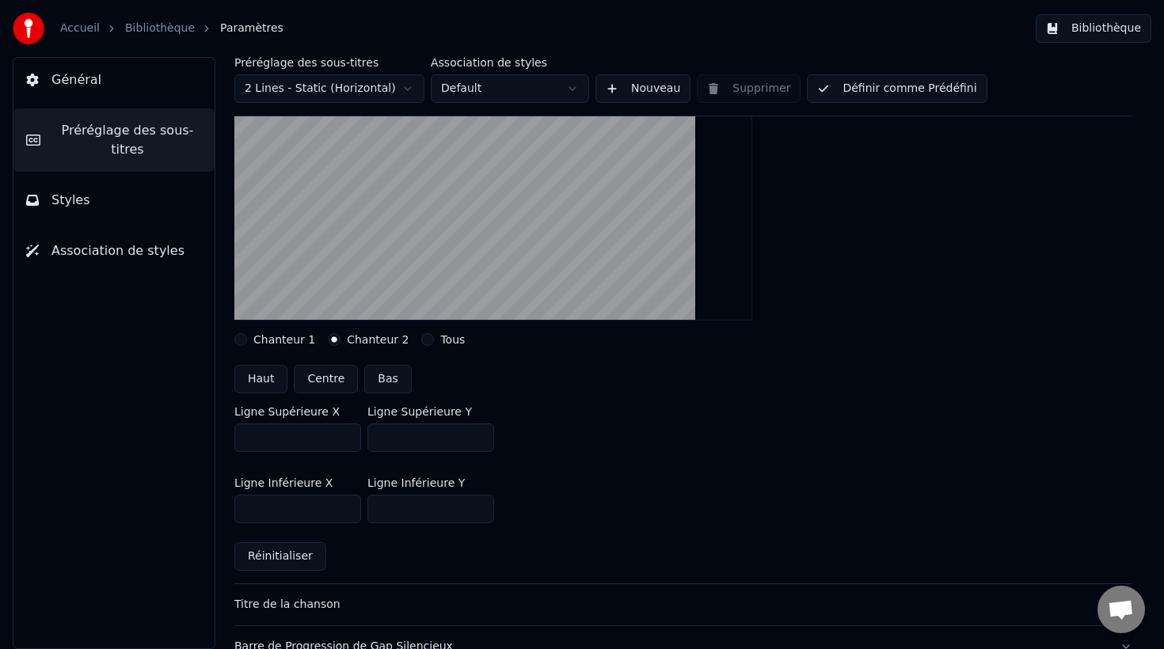
click at [918, 91] on button "Définir comme Prédéfini" at bounding box center [897, 88] width 180 height 29
click at [1104, 26] on button "Bibliothèque" at bounding box center [1094, 28] width 116 height 29
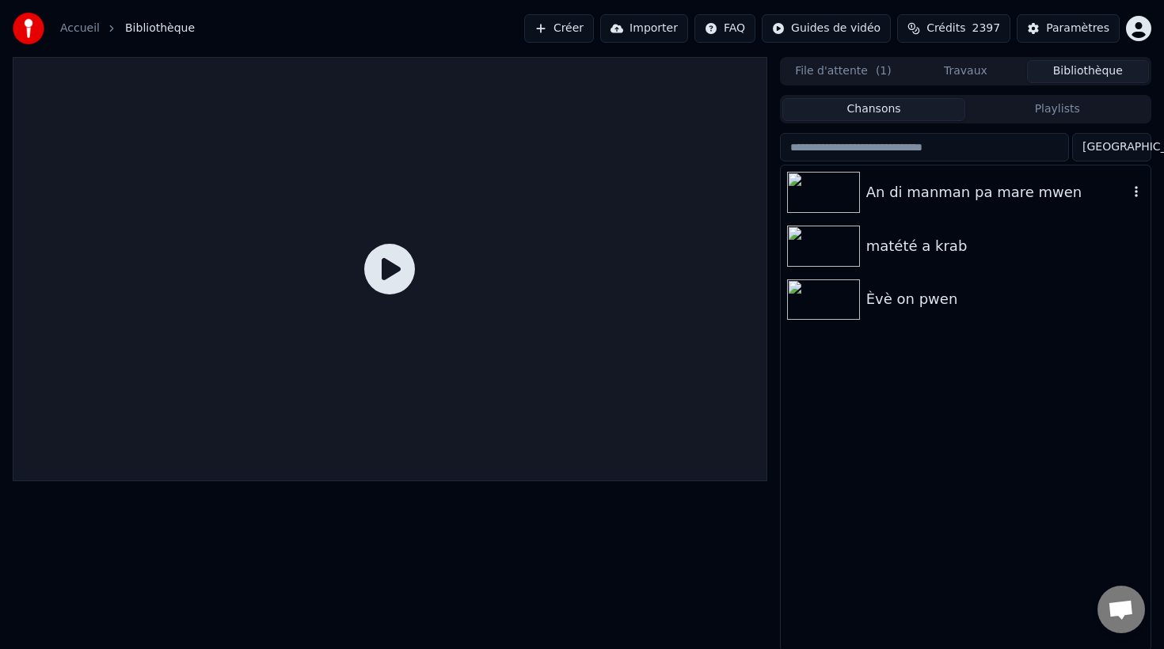
click at [890, 191] on div "An di manman pa mare mwen" at bounding box center [997, 192] width 262 height 22
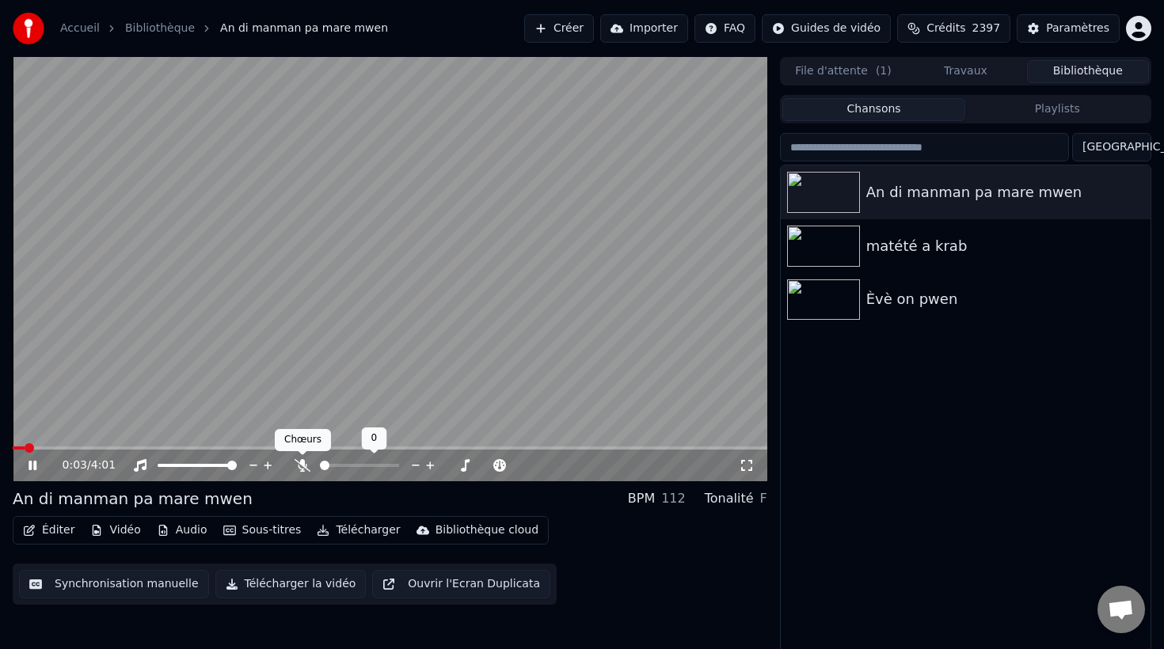
click at [302, 462] on icon at bounding box center [303, 465] width 16 height 13
click at [327, 461] on span at bounding box center [331, 466] width 10 height 10
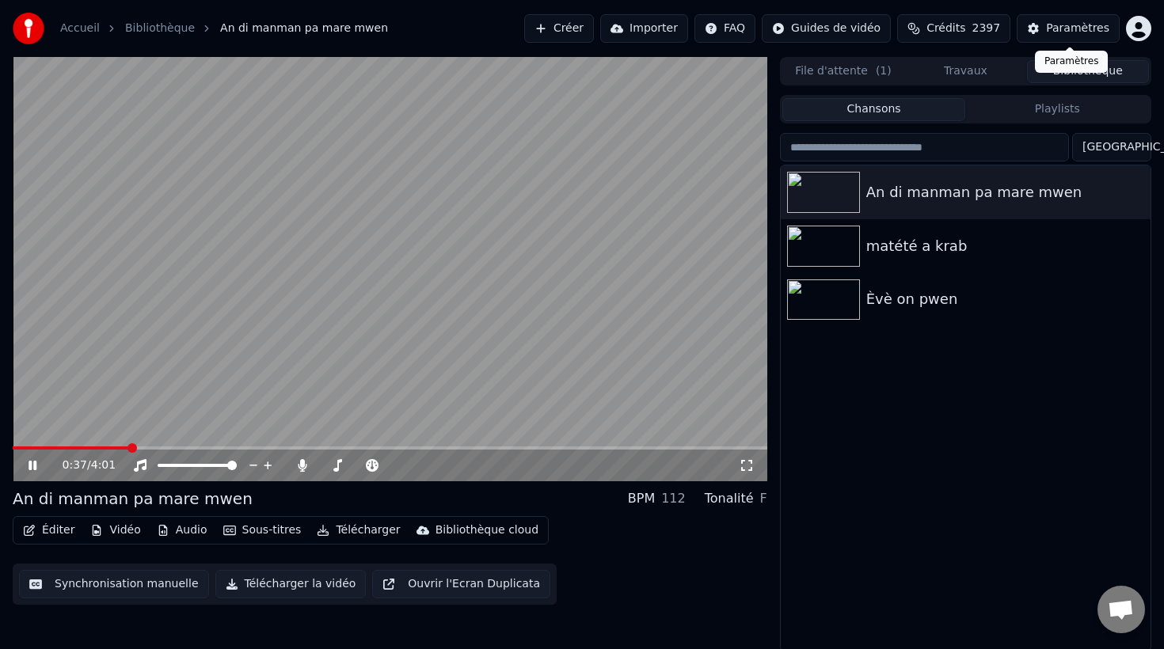
click at [1063, 28] on div "Paramètres" at bounding box center [1077, 29] width 63 height 16
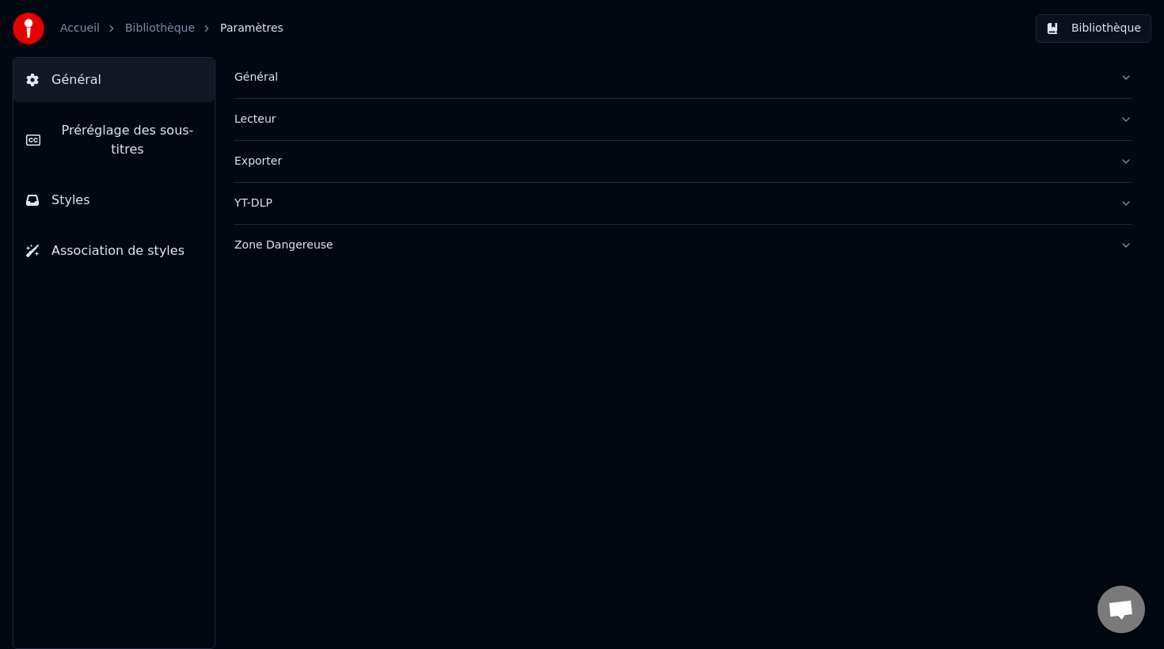
click at [75, 200] on span "Styles" at bounding box center [70, 200] width 39 height 19
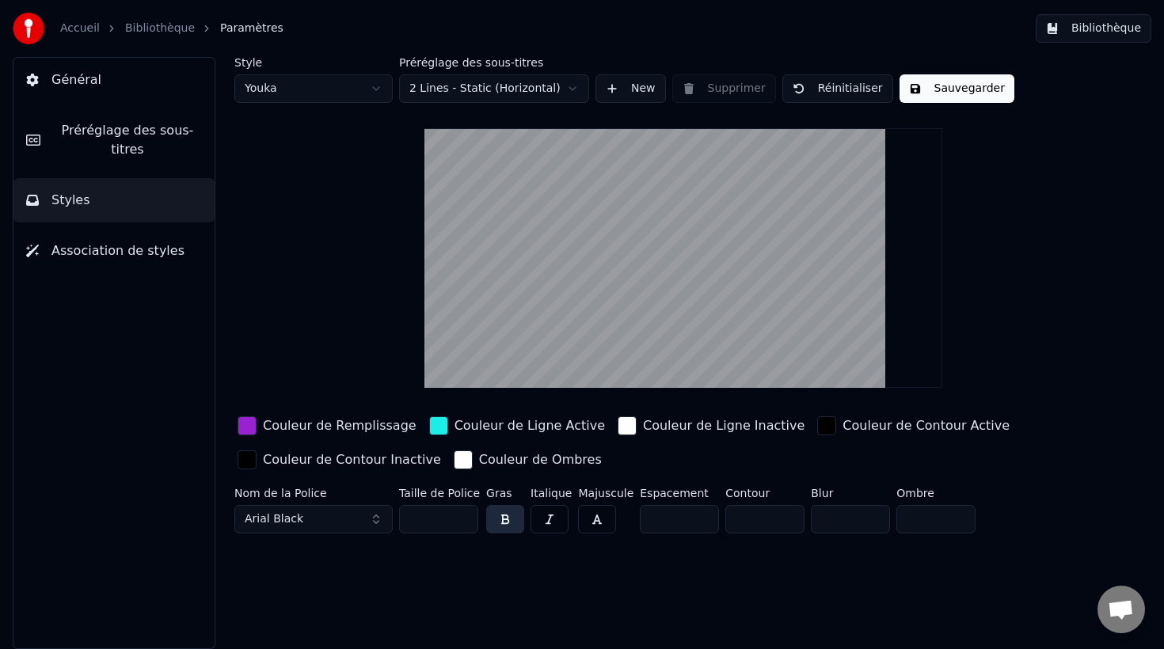
click at [817, 431] on div "button" at bounding box center [826, 425] width 19 height 19
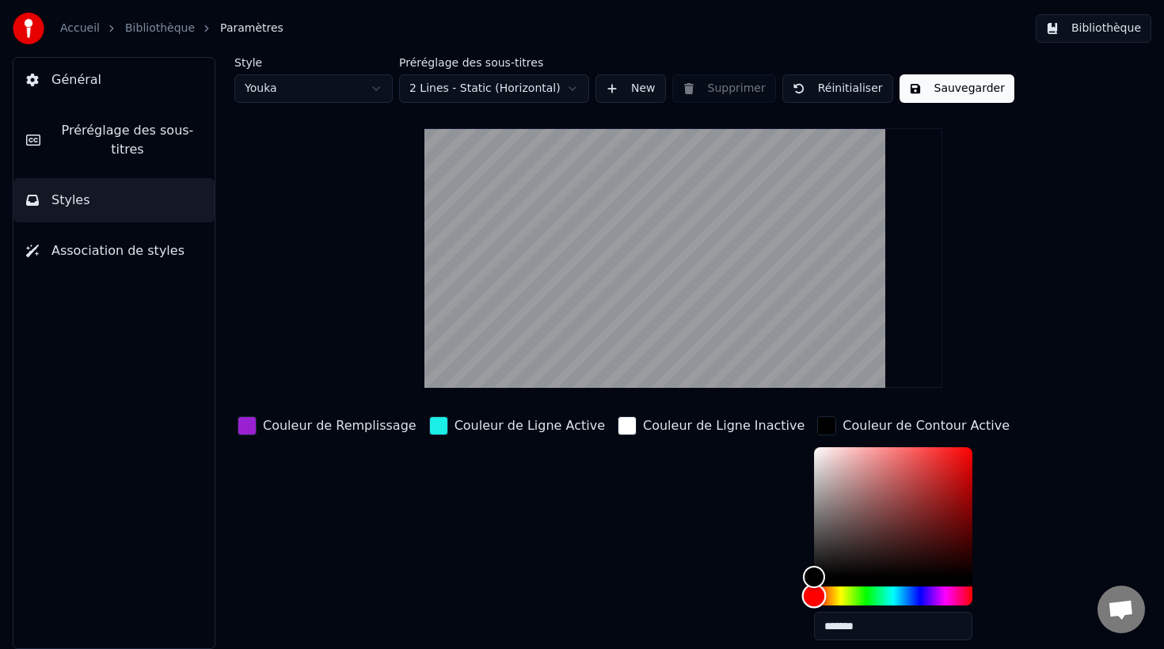
click at [814, 592] on div "Hue" at bounding box center [893, 596] width 158 height 19
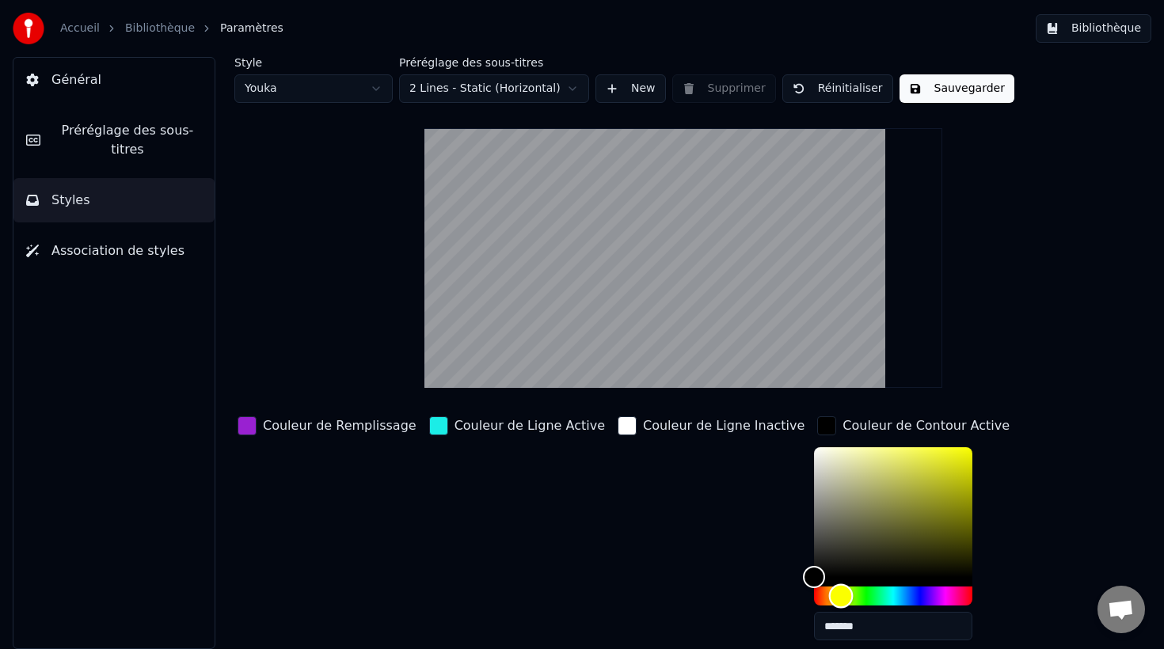
click at [829, 595] on div "Hue" at bounding box center [841, 596] width 25 height 25
type input "*******"
click at [883, 459] on div "Color" at bounding box center [893, 512] width 158 height 130
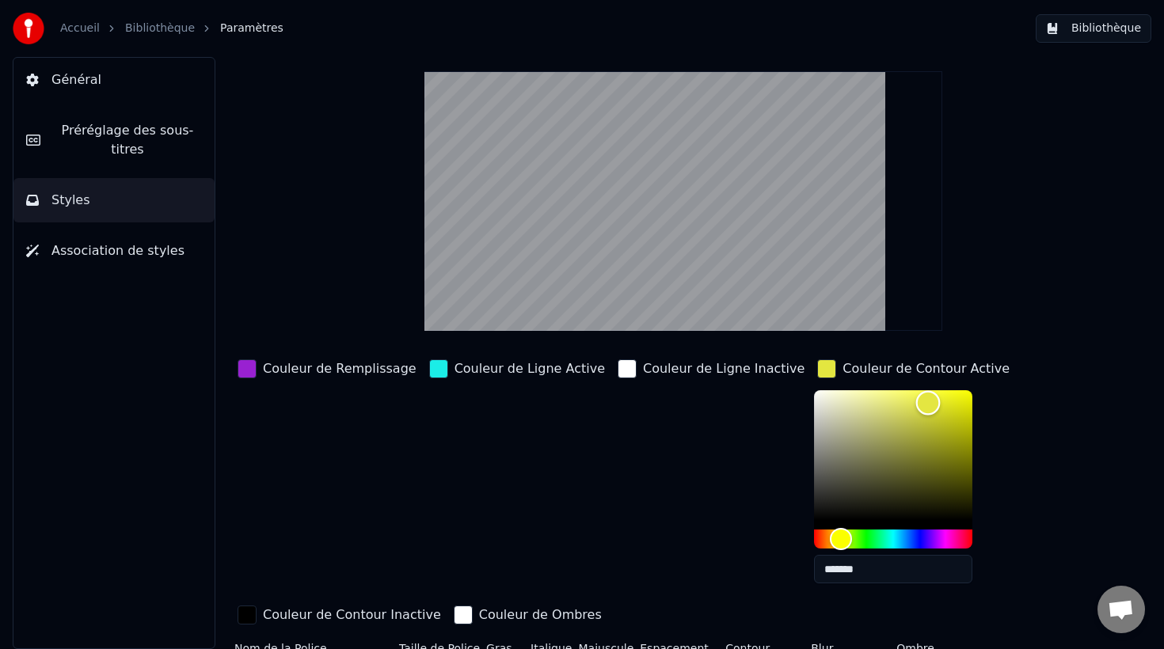
scroll to position [99, 0]
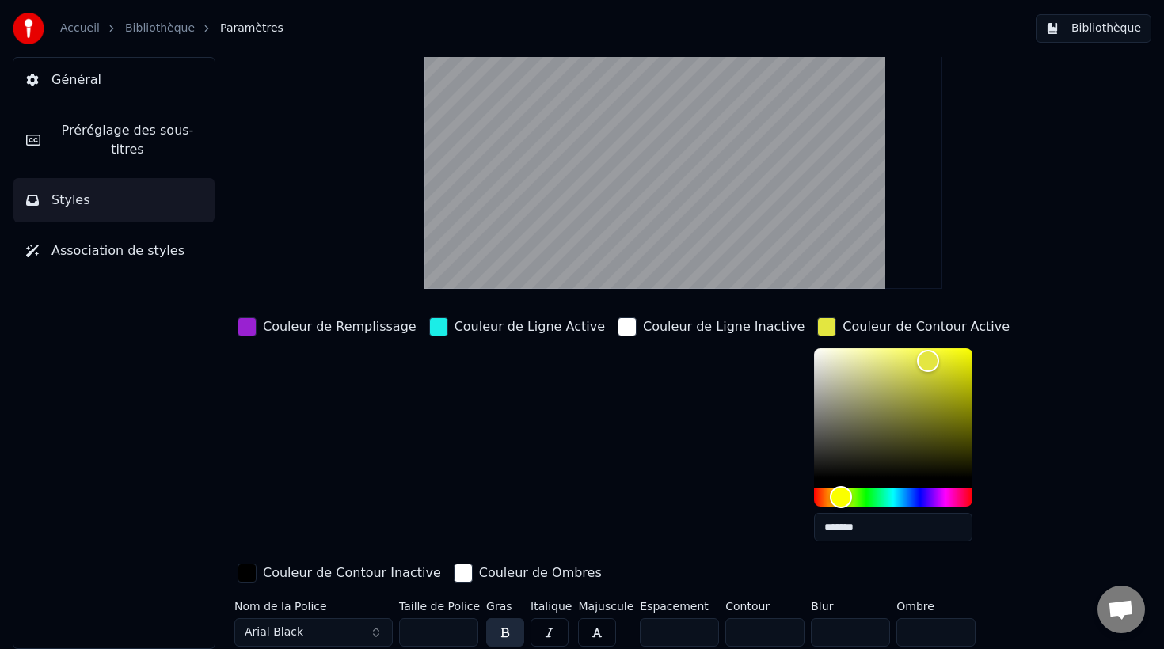
click at [990, 441] on div "Couleur de Remplissage Couleur de Ligne Active Couleur de Ligne Inactive Couleu…" at bounding box center [641, 451] width 815 height 274
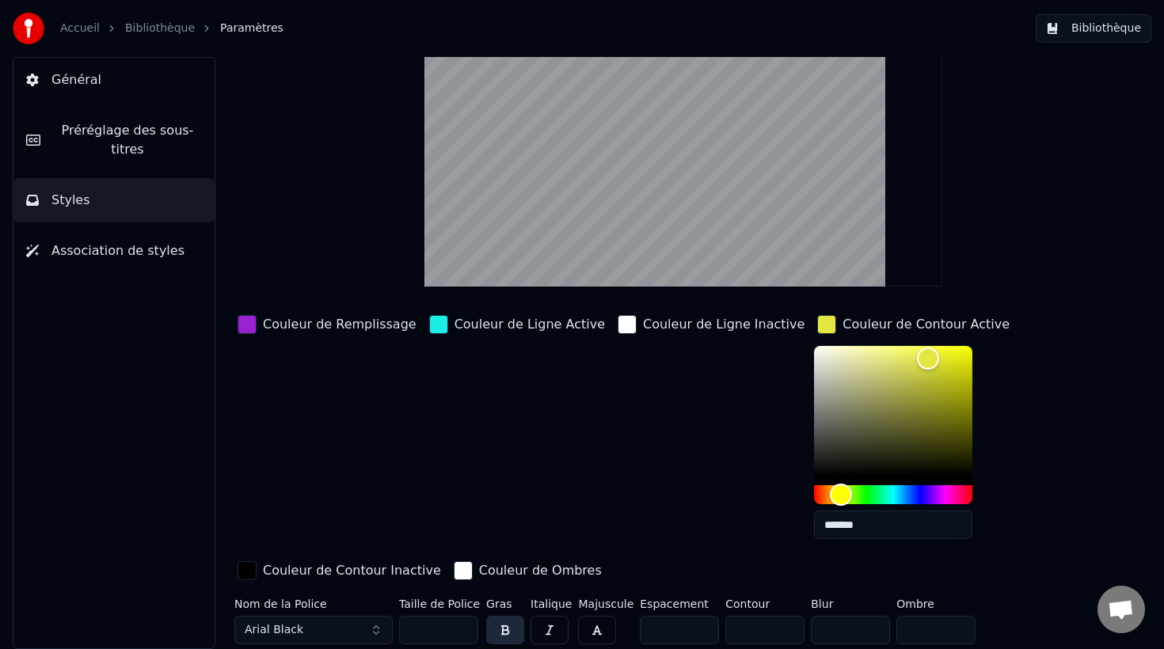
click at [781, 633] on input "*" at bounding box center [764, 630] width 79 height 29
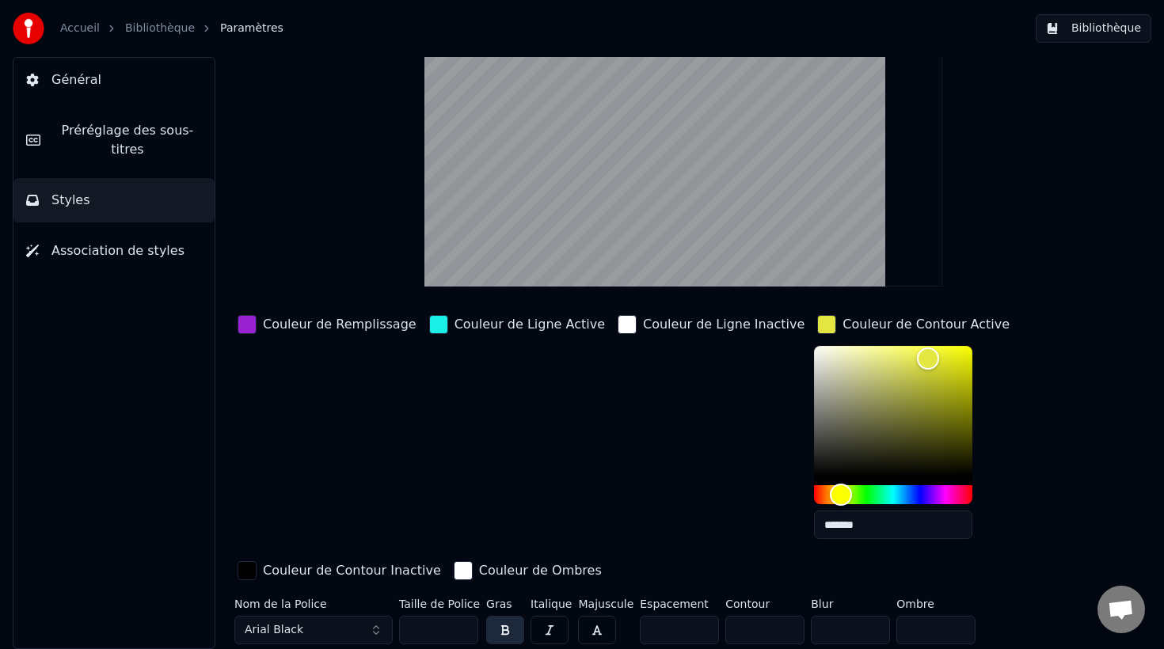
type input "*"
click at [781, 624] on input "*" at bounding box center [764, 630] width 79 height 29
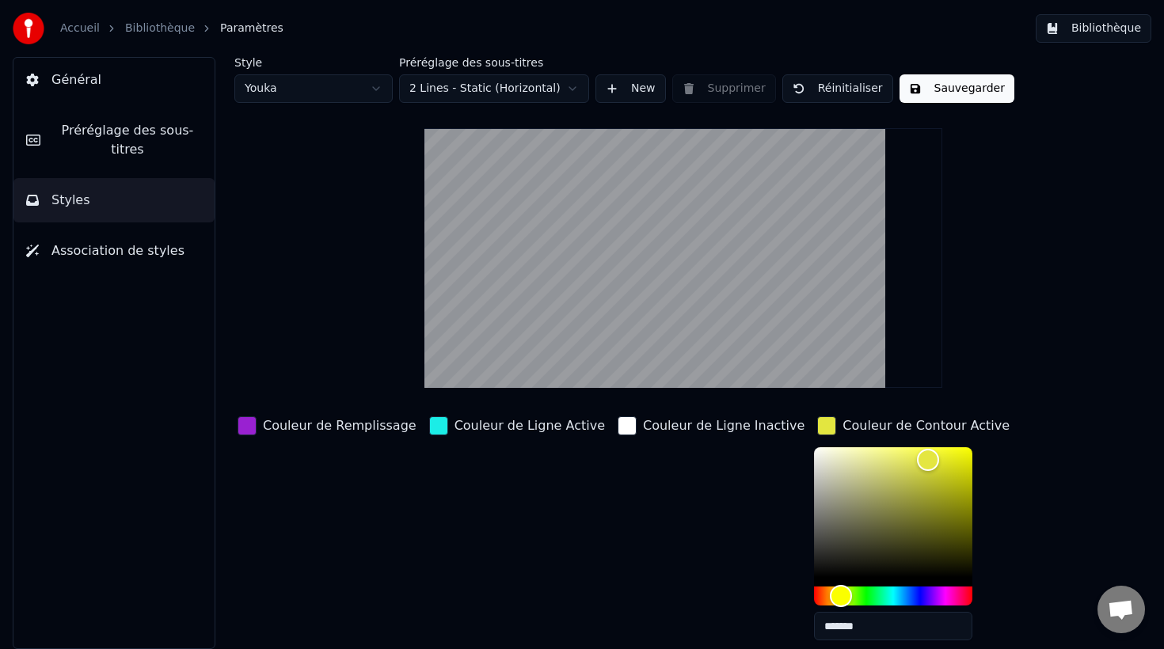
click at [950, 89] on button "Sauvegarder" at bounding box center [956, 88] width 115 height 29
click at [946, 89] on button "Terminé" at bounding box center [943, 88] width 88 height 29
click at [1091, 26] on button "Bibliothèque" at bounding box center [1094, 28] width 116 height 29
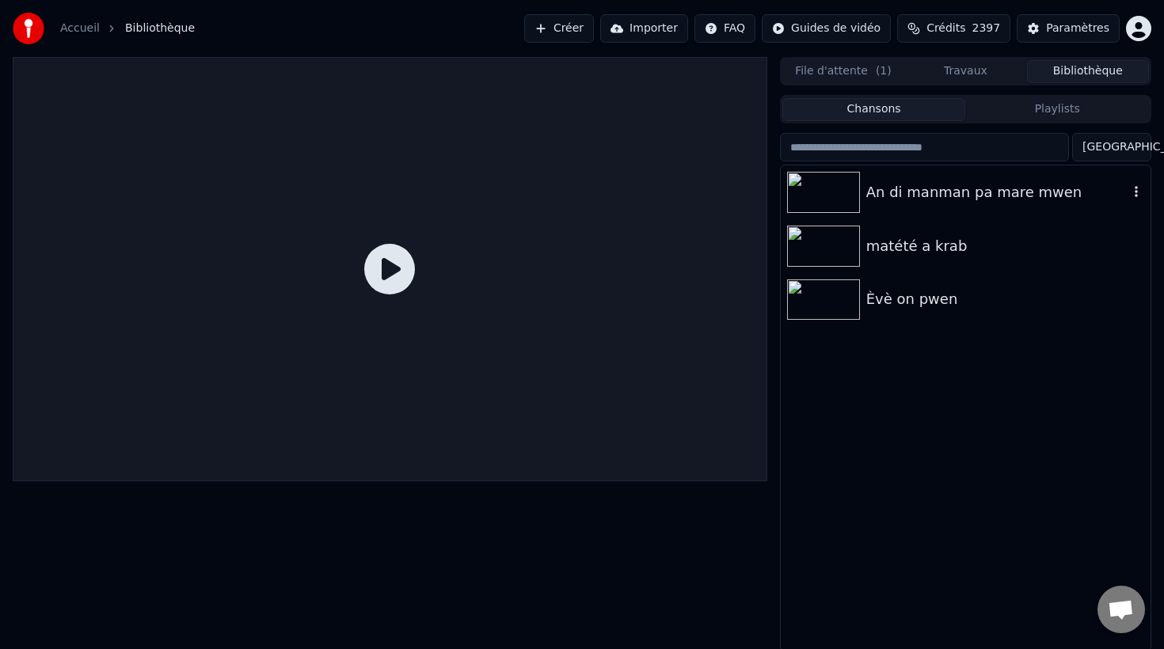
click at [944, 201] on div "An di manman pa mare mwen" at bounding box center [997, 192] width 262 height 22
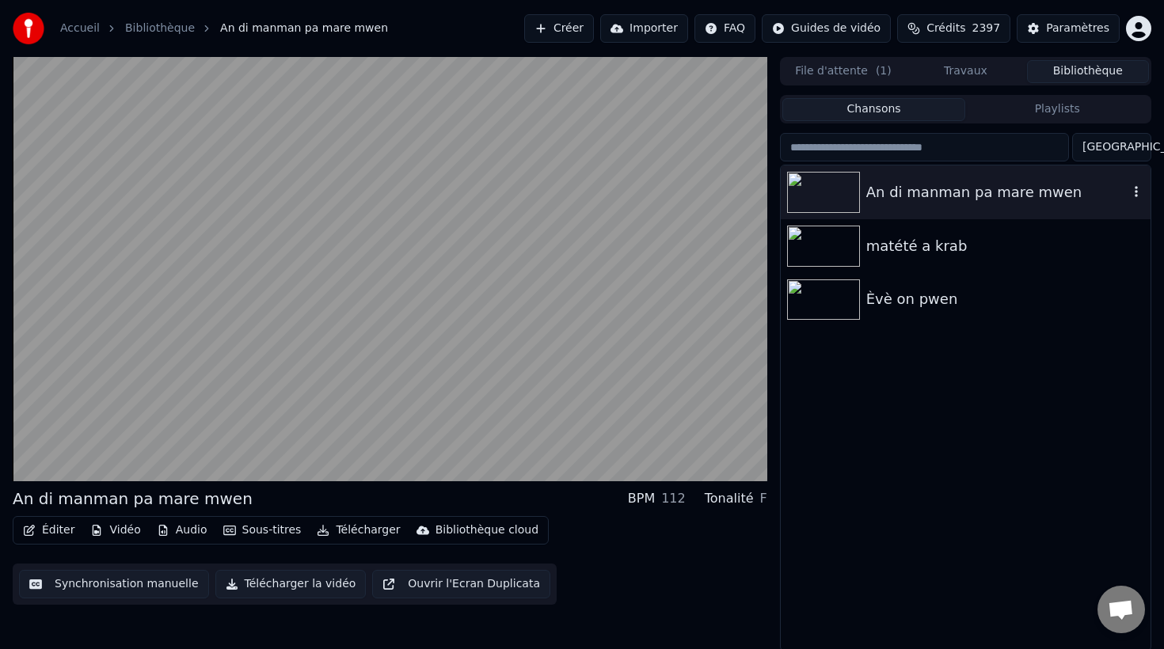
click at [827, 196] on img at bounding box center [823, 192] width 73 height 41
click at [957, 194] on div "An di manman pa mare mwen" at bounding box center [997, 192] width 262 height 22
click at [927, 249] on div "matété a krab" at bounding box center [997, 246] width 262 height 22
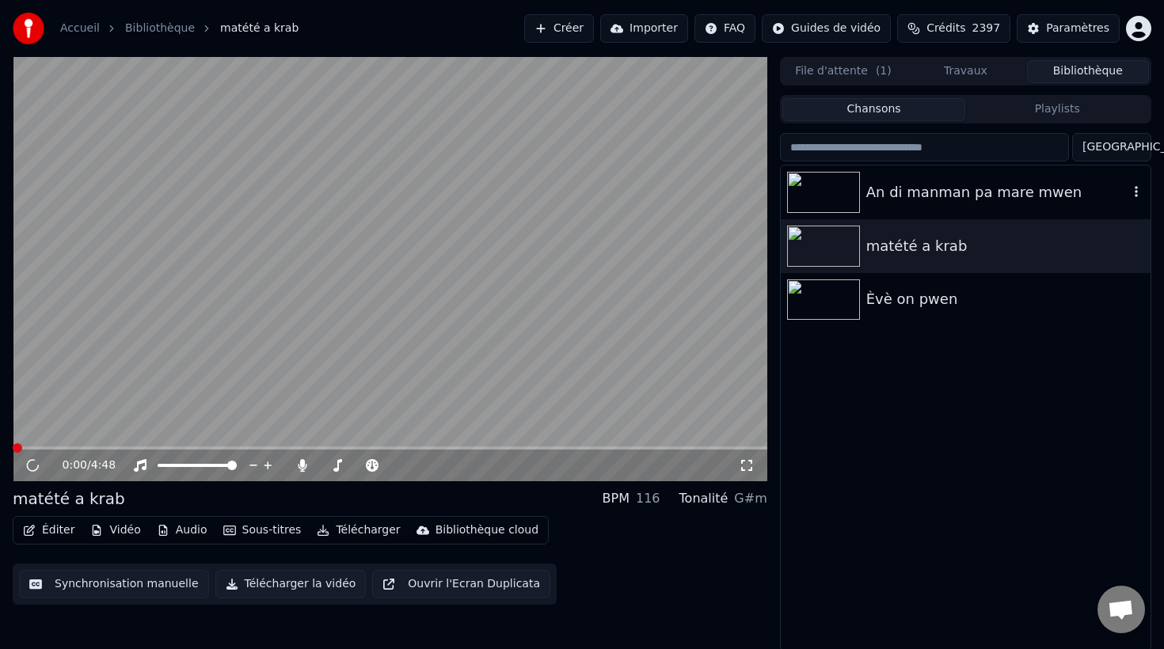
click at [908, 201] on div "An di manman pa mare mwen" at bounding box center [997, 192] width 262 height 22
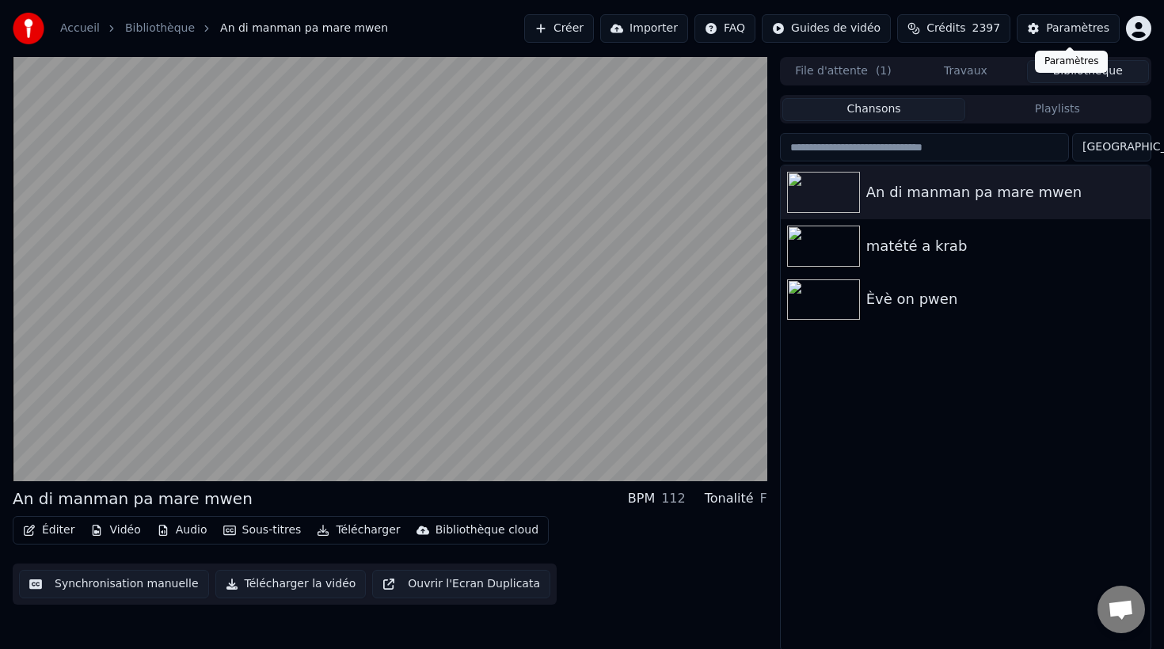
click at [1072, 29] on div "Paramètres" at bounding box center [1077, 29] width 63 height 16
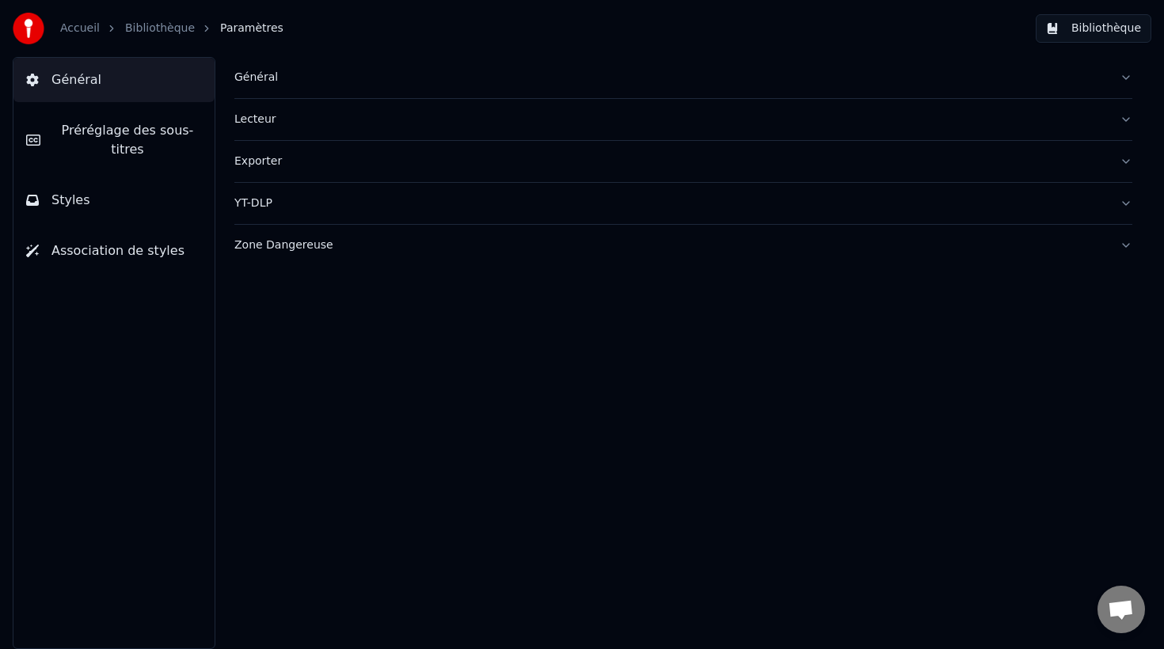
click at [124, 124] on span "Préréglage des sous-titres" at bounding box center [127, 140] width 149 height 38
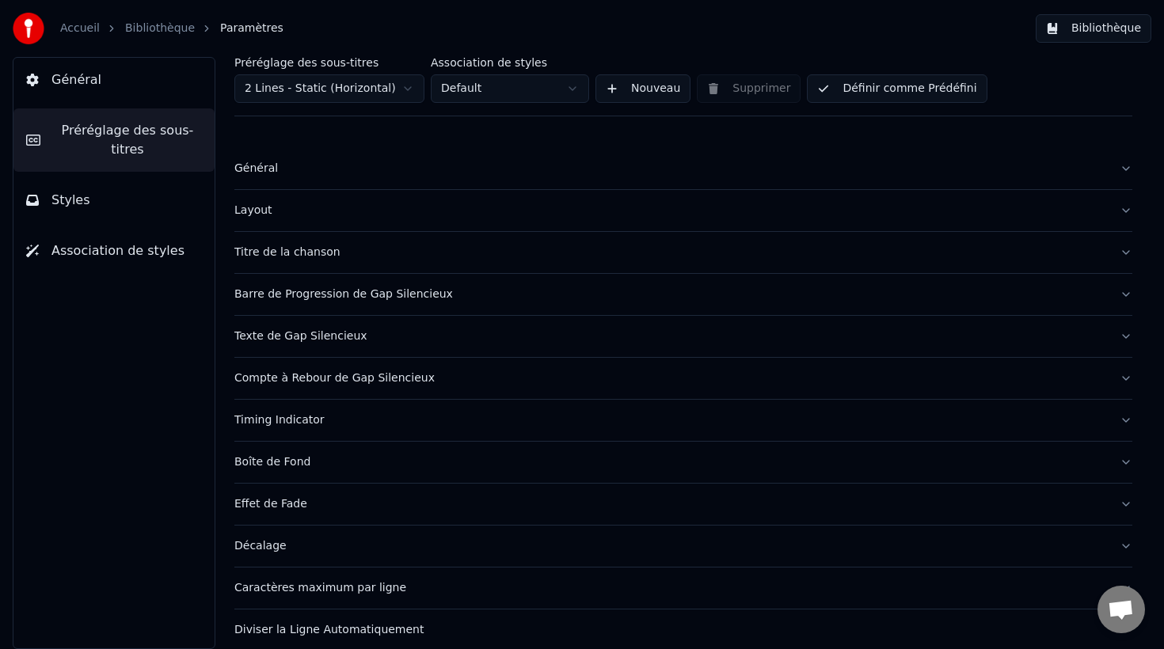
click at [289, 414] on div "Timing Indicator" at bounding box center [670, 420] width 872 height 16
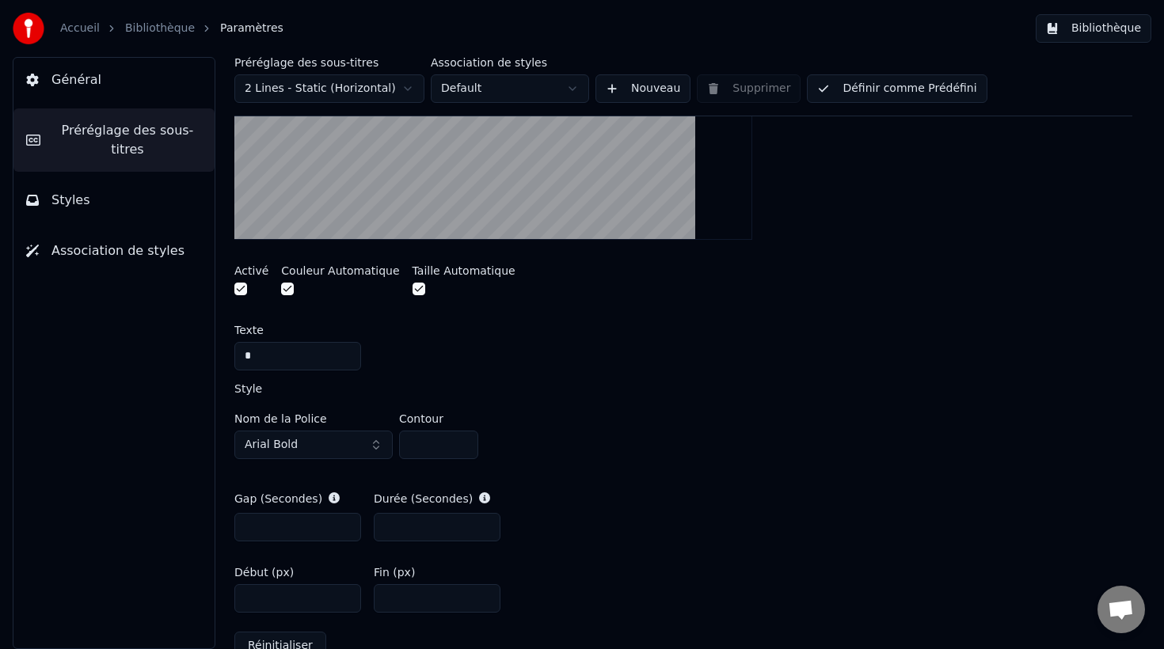
scroll to position [493, 0]
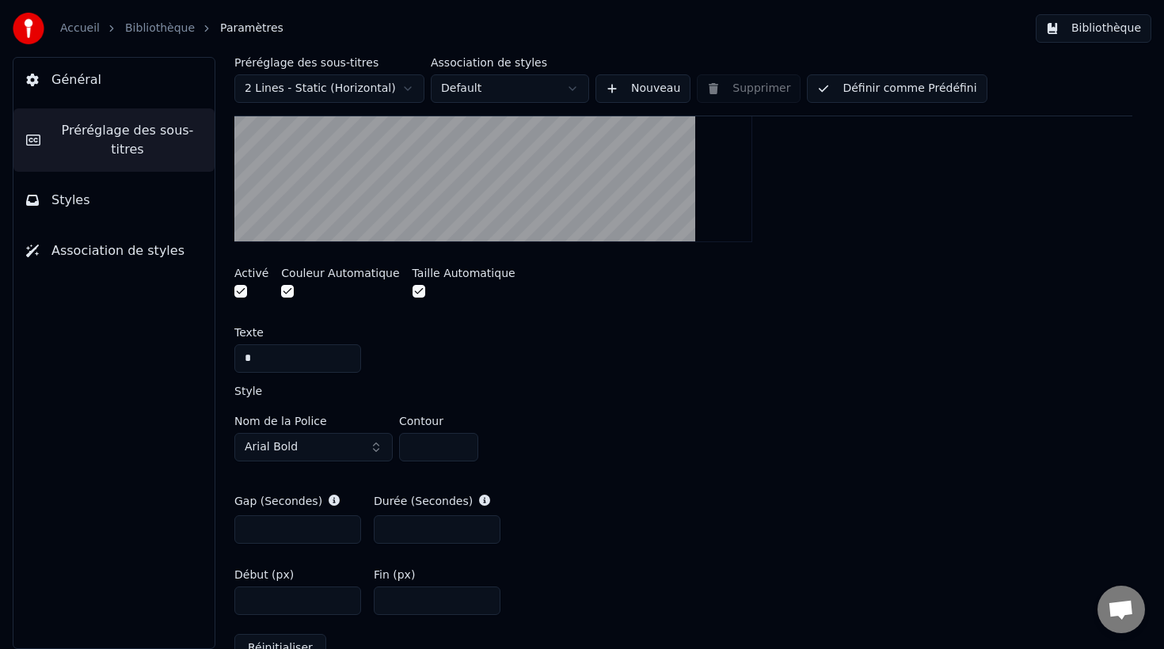
click at [287, 291] on button "button" at bounding box center [287, 291] width 13 height 13
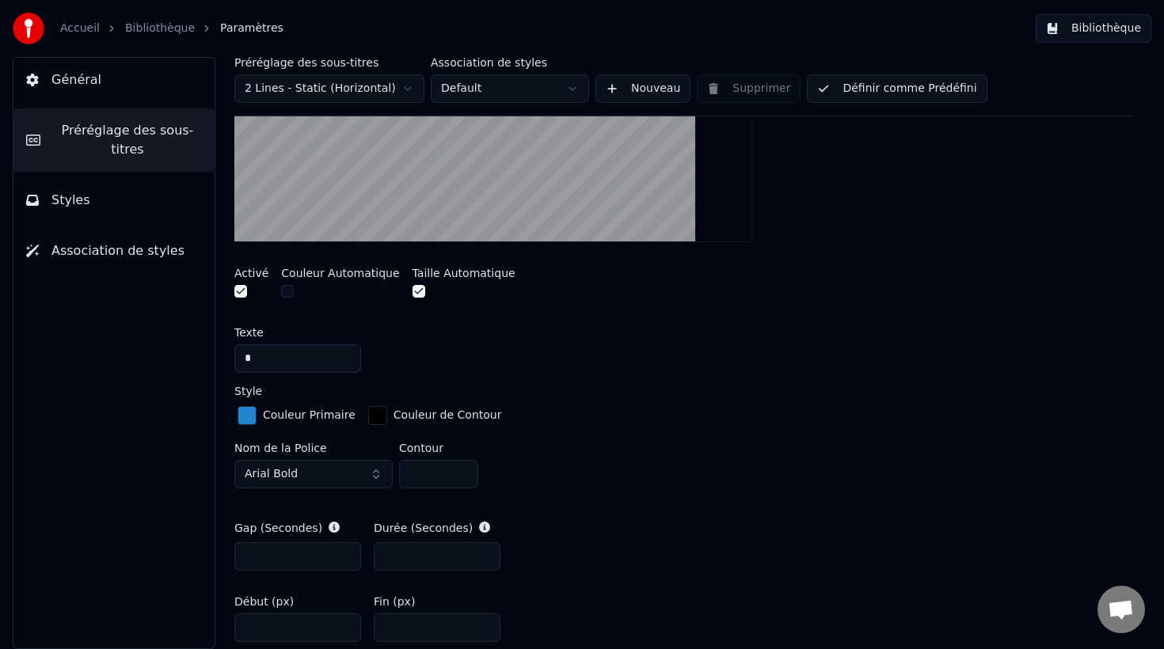
click at [246, 417] on div "button" at bounding box center [247, 415] width 19 height 19
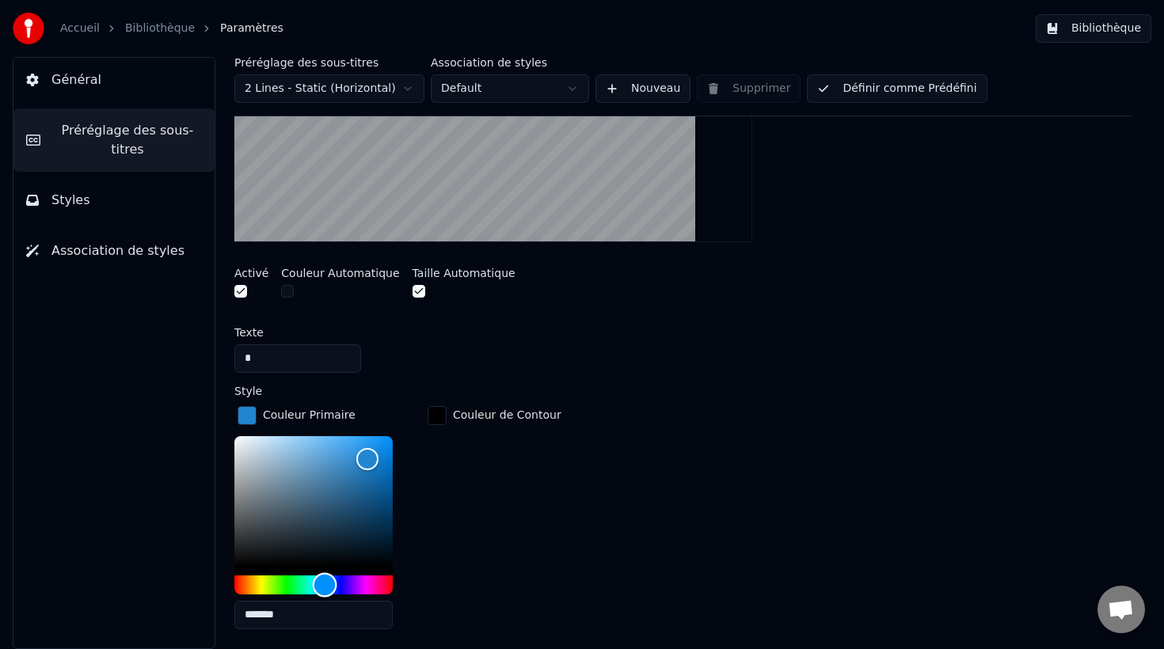
type input "*******"
click at [259, 582] on div "Hue" at bounding box center [313, 585] width 158 height 19
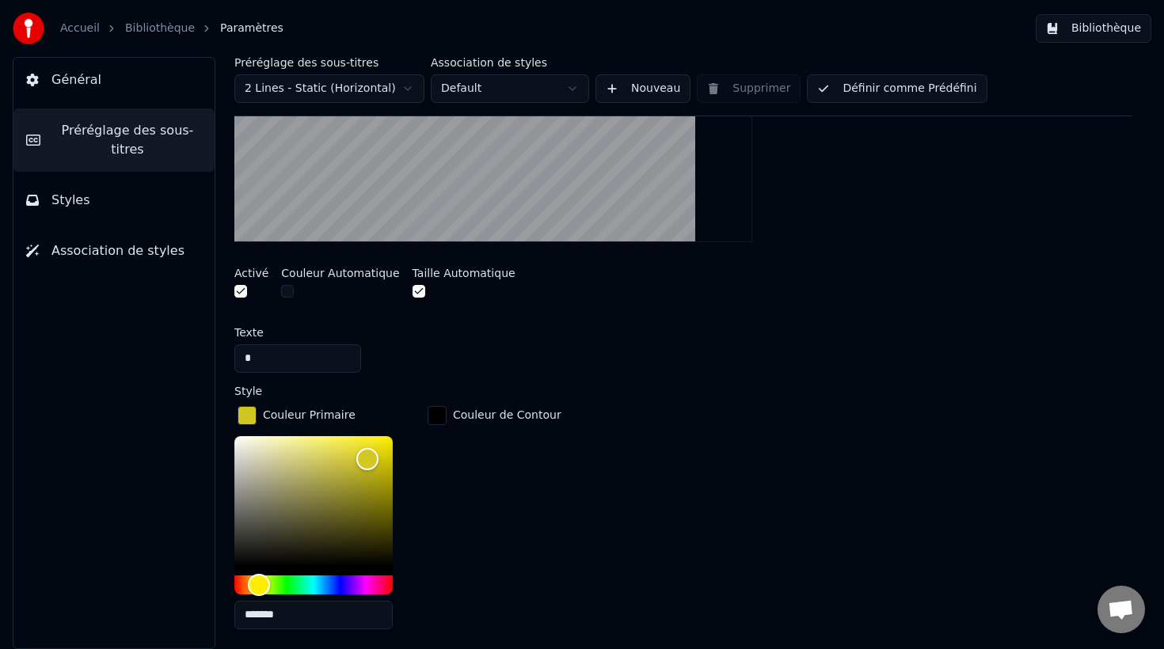
click at [599, 440] on div "Couleur Primaire ******* Couleur de Contour" at bounding box center [683, 522] width 898 height 239
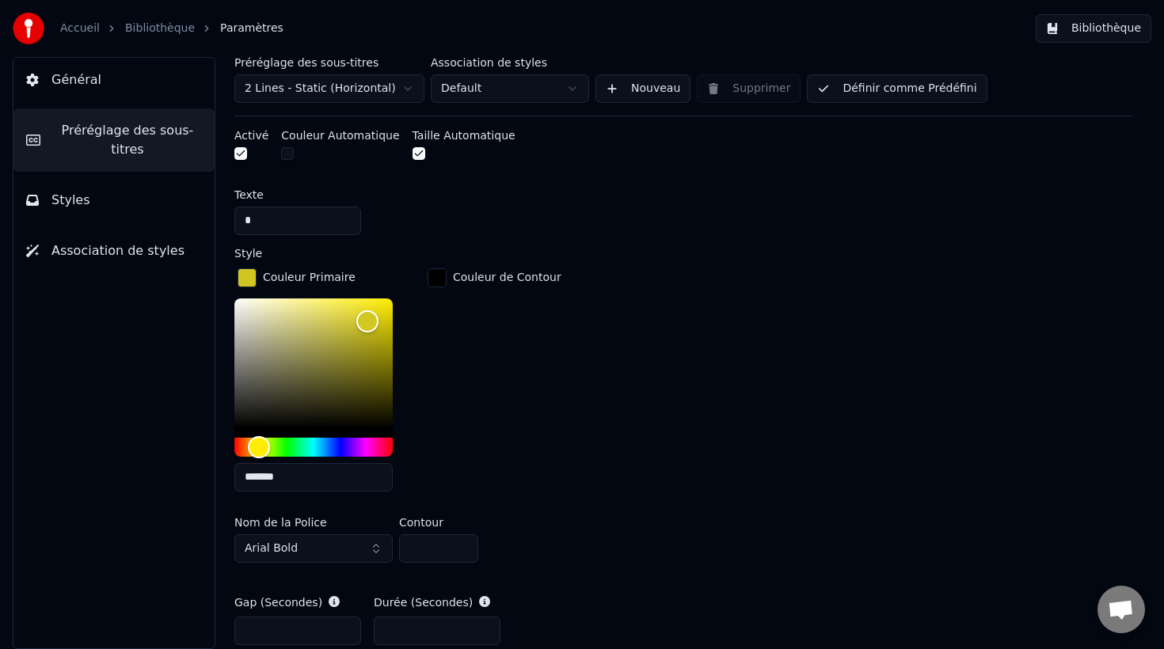
scroll to position [633, 0]
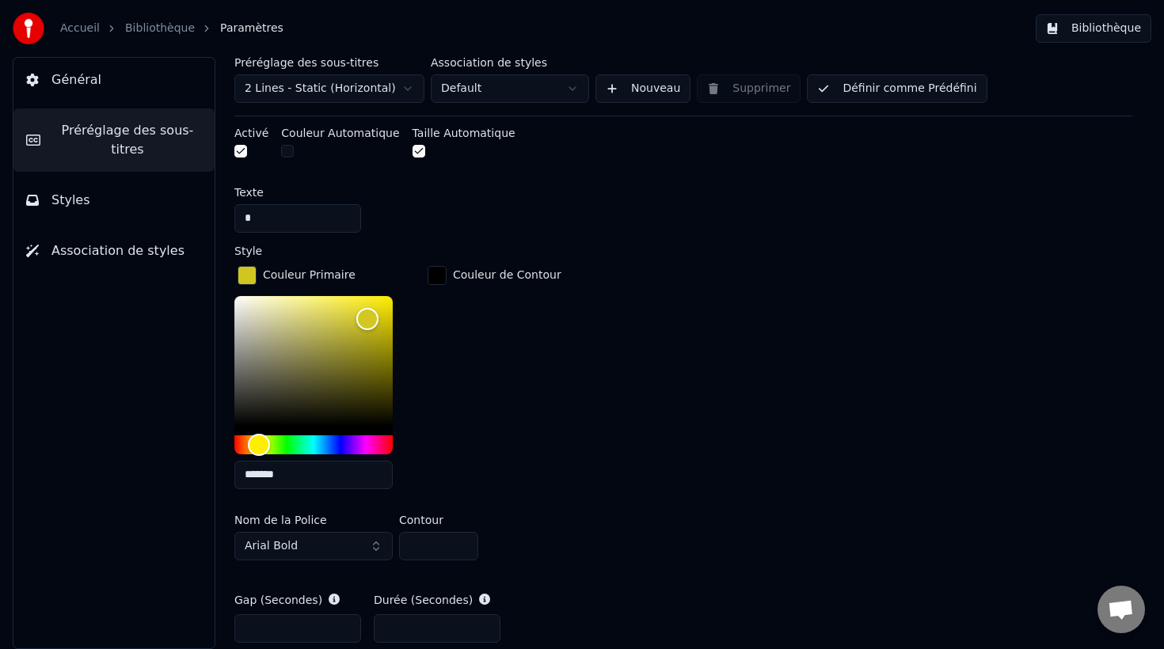
click at [676, 366] on div "Couleur Primaire ******* Couleur de Contour" at bounding box center [683, 382] width 898 height 239
click at [65, 199] on span "Styles" at bounding box center [70, 200] width 39 height 19
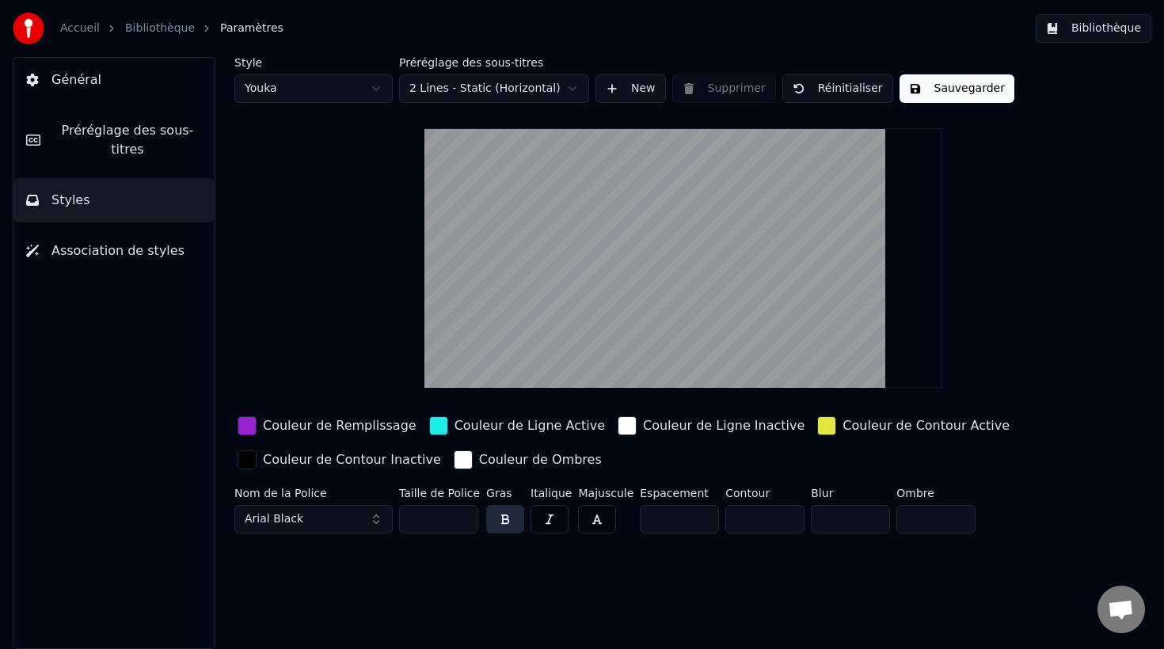
click at [817, 424] on div "button" at bounding box center [826, 425] width 19 height 19
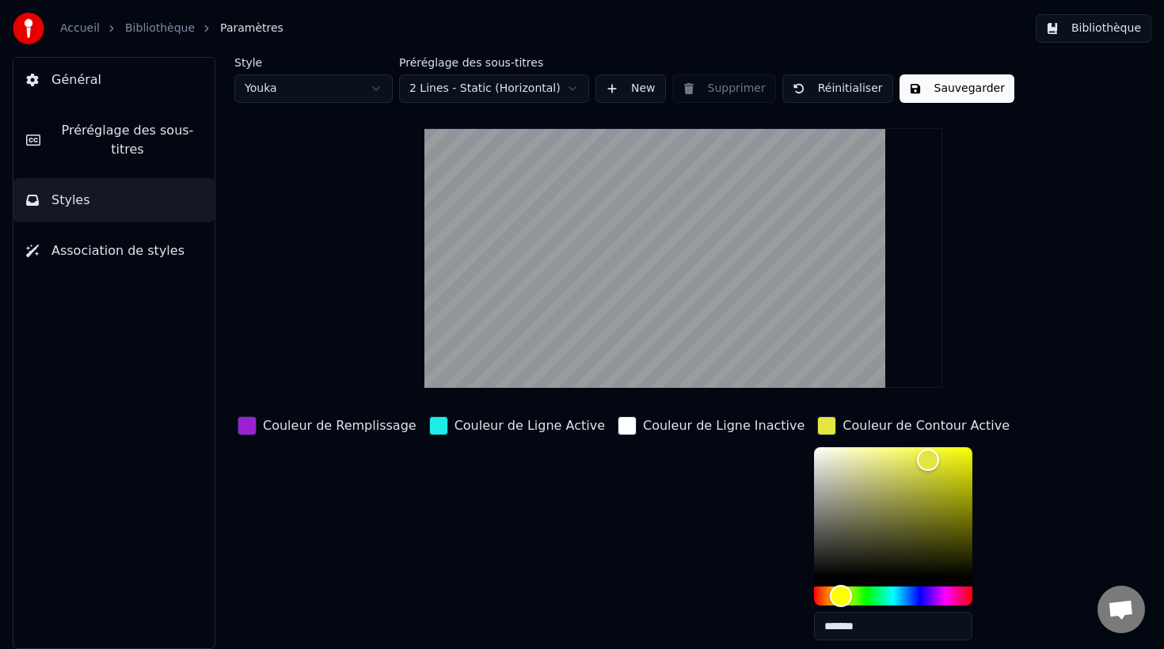
click at [817, 424] on div "button" at bounding box center [826, 425] width 19 height 19
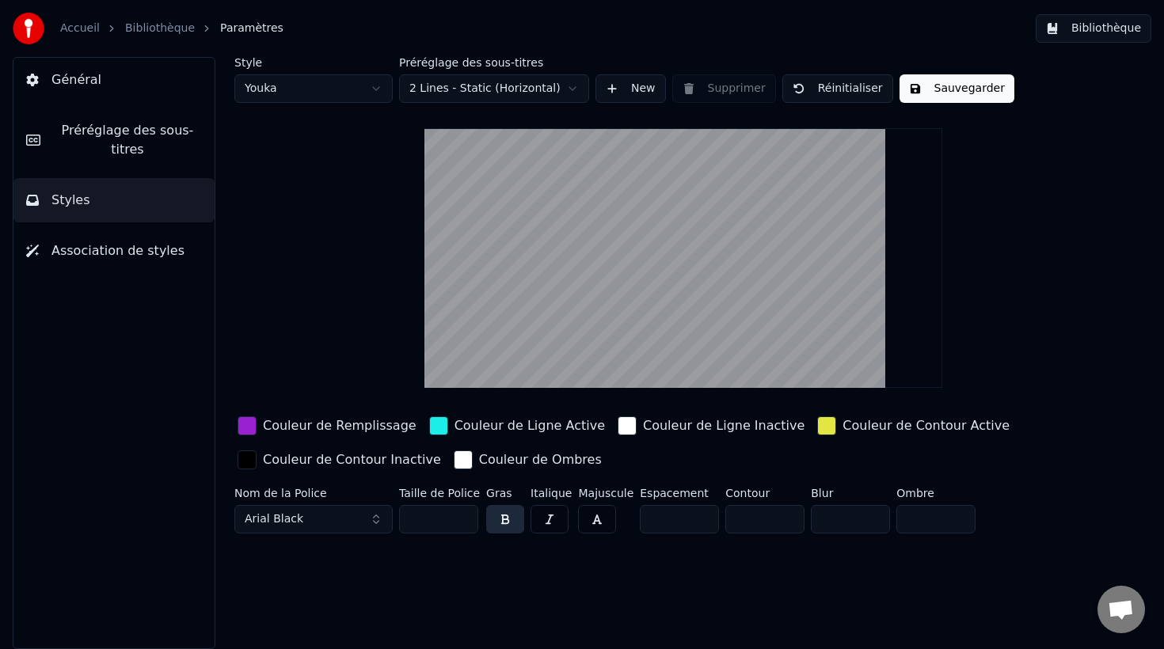
click at [943, 87] on button "Sauvegarder" at bounding box center [956, 88] width 115 height 29
click at [1104, 25] on button "Bibliothèque" at bounding box center [1094, 28] width 116 height 29
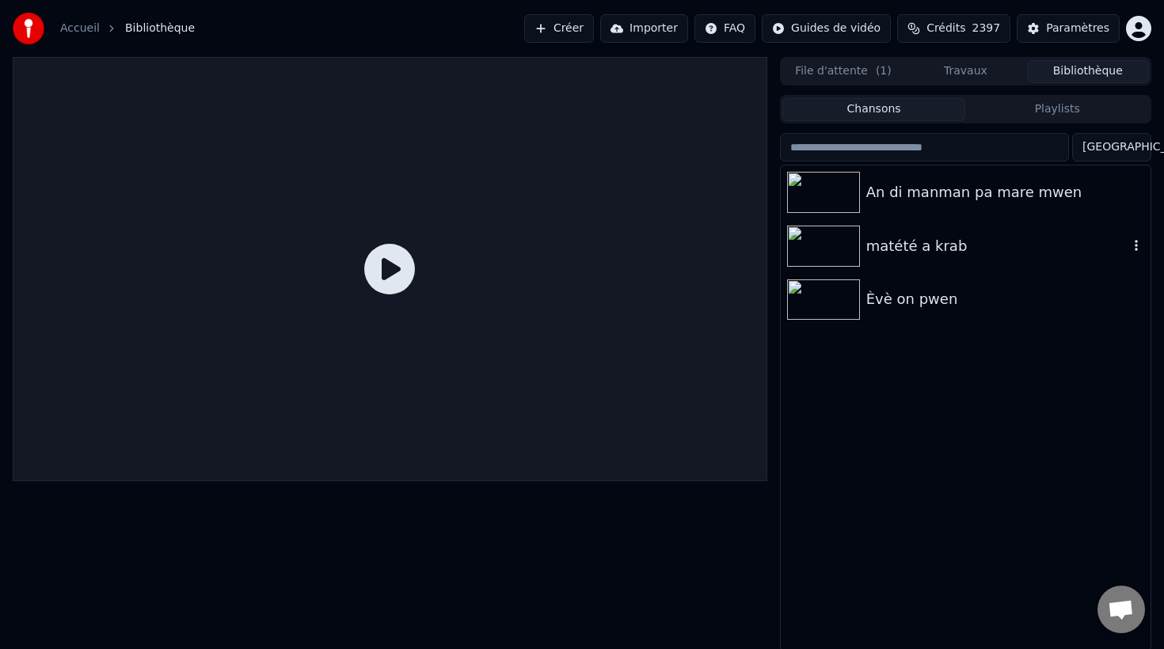
click at [929, 238] on div "matété a krab" at bounding box center [997, 246] width 262 height 22
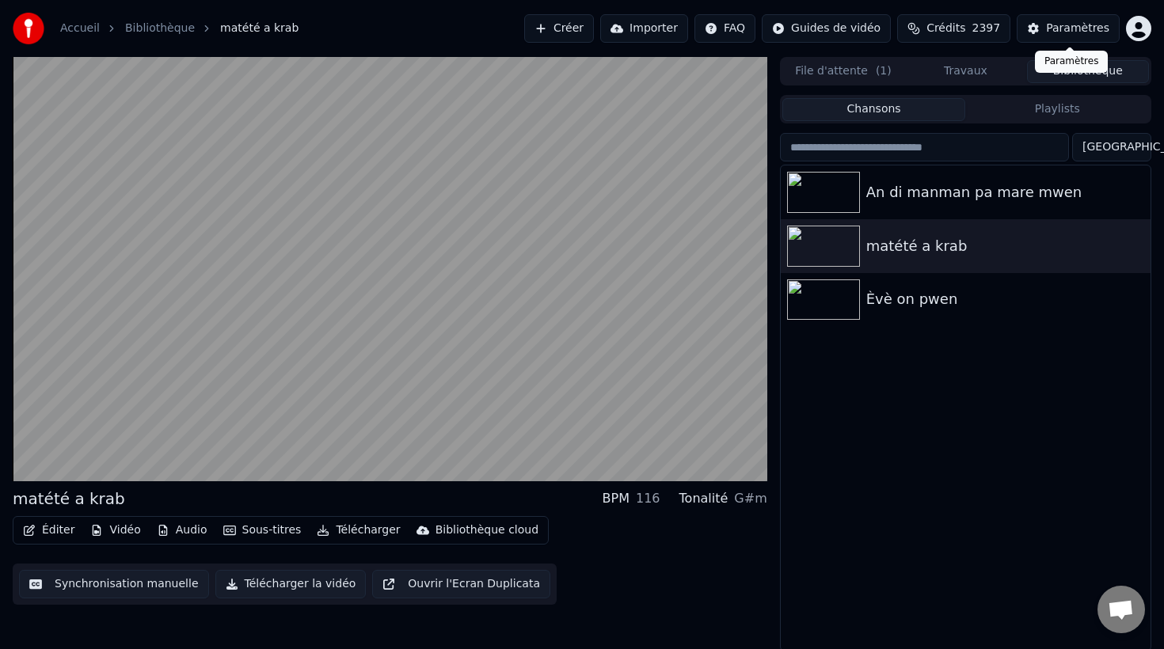
click at [1077, 29] on div "Paramètres" at bounding box center [1077, 29] width 63 height 16
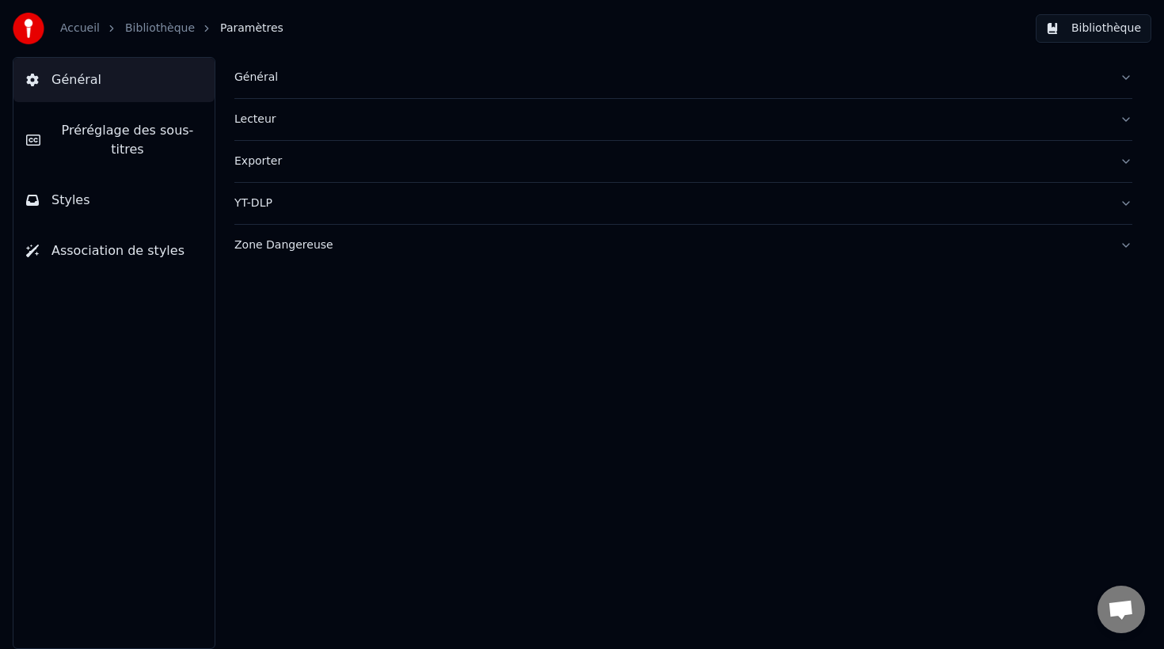
click at [118, 149] on span "Préréglage des sous-titres" at bounding box center [127, 140] width 149 height 38
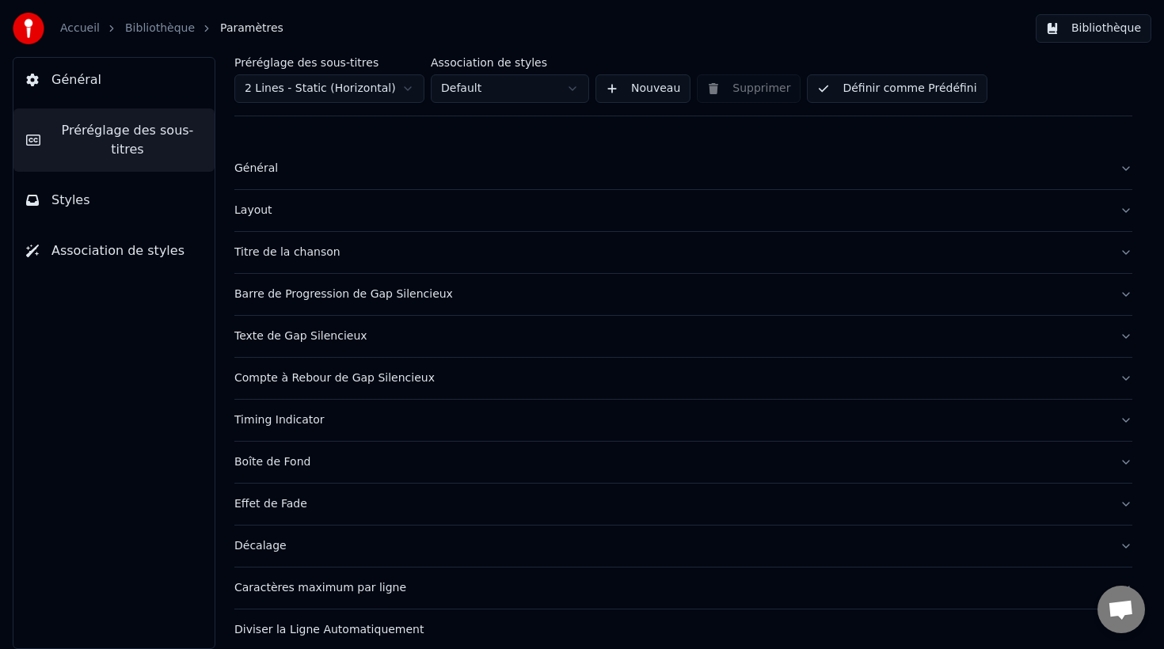
click at [273, 423] on div "Timing Indicator" at bounding box center [670, 420] width 872 height 16
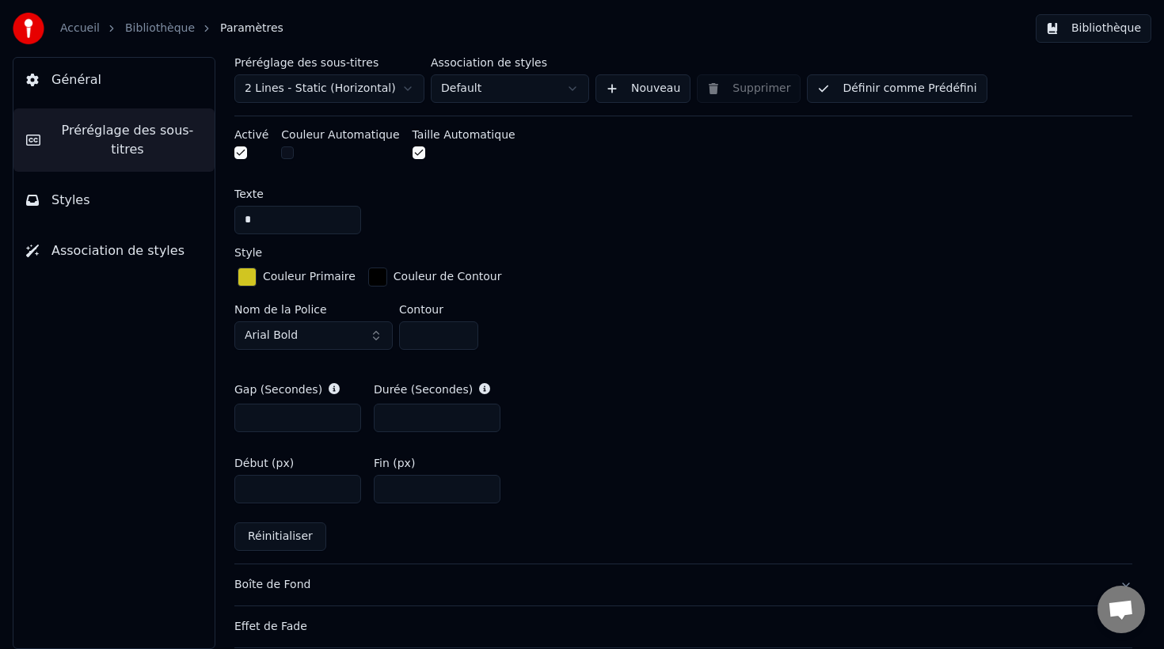
scroll to position [645, 0]
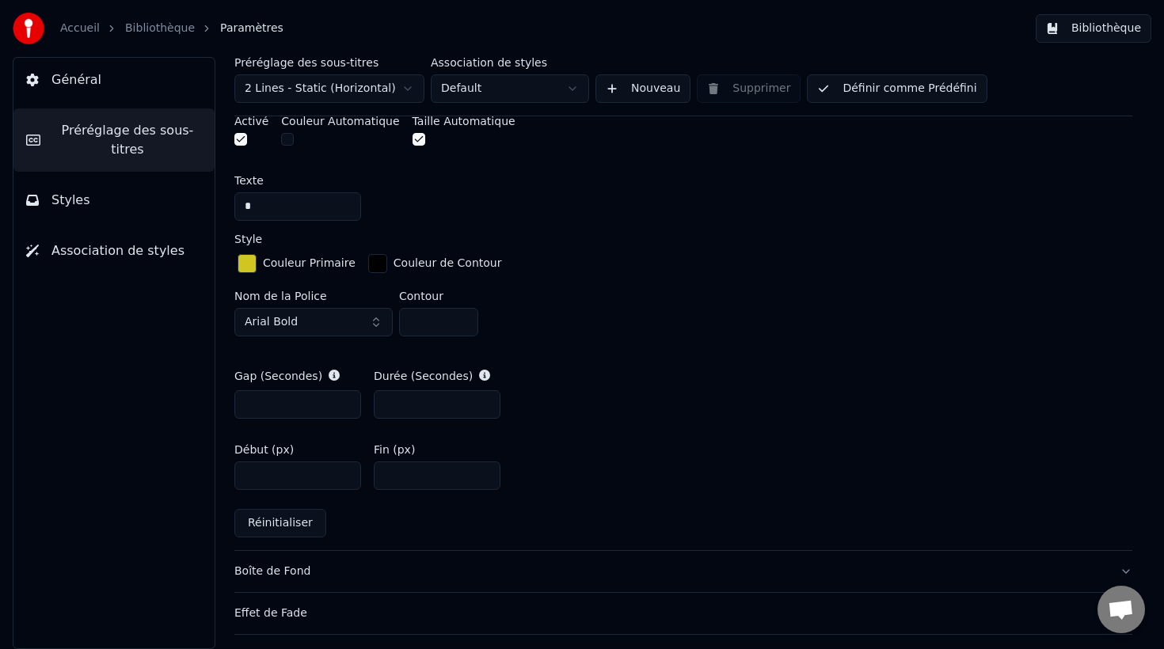
click at [70, 204] on span "Styles" at bounding box center [70, 200] width 39 height 19
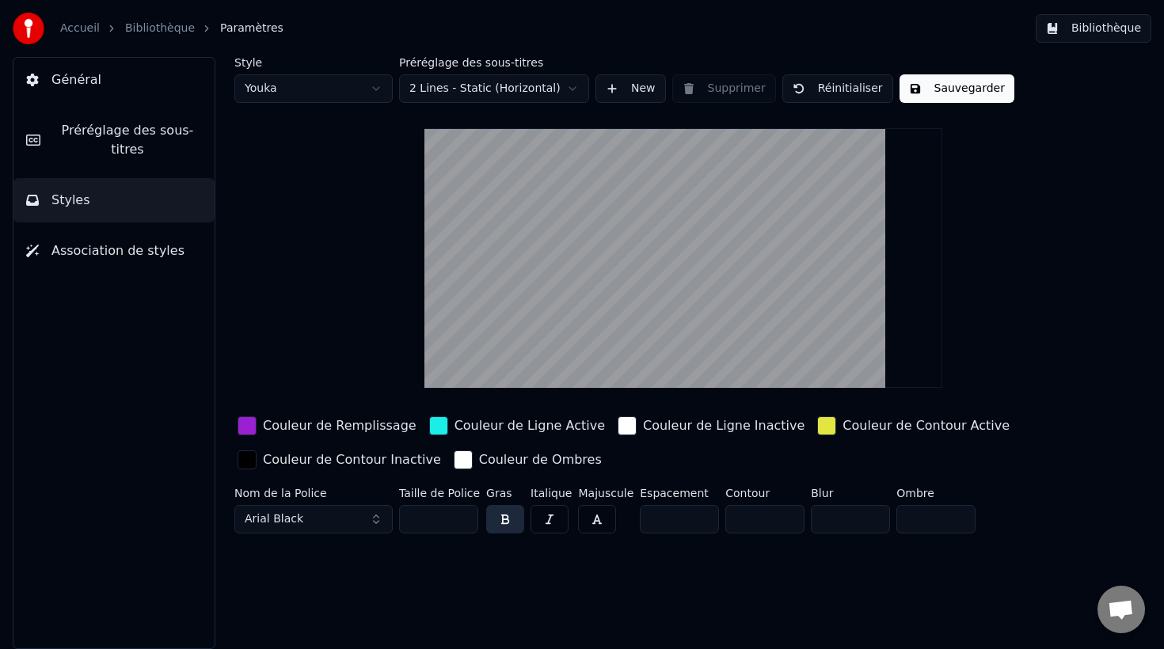
click at [845, 86] on button "Réinitialiser" at bounding box center [837, 88] width 111 height 29
type input "**"
type input "*"
click at [245, 431] on div "button" at bounding box center [247, 425] width 19 height 19
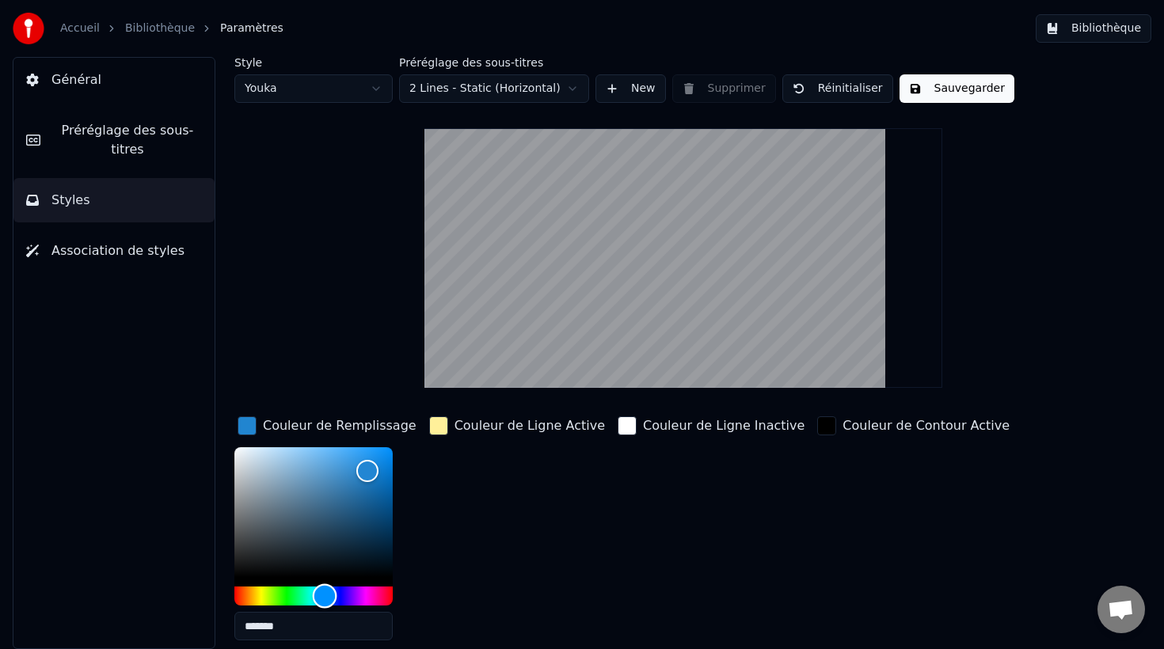
type input "*******"
click at [362, 593] on div "Hue" at bounding box center [313, 596] width 158 height 19
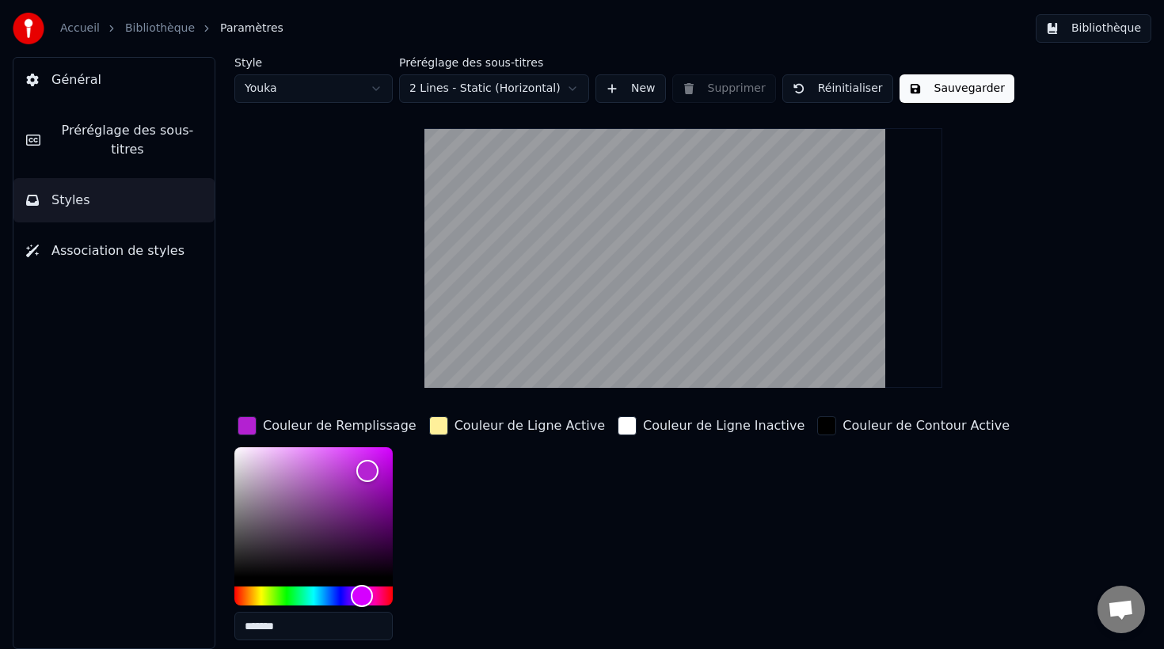
click at [951, 91] on button "Sauvegarder" at bounding box center [956, 88] width 115 height 29
click at [1117, 29] on button "Bibliothèque" at bounding box center [1094, 28] width 116 height 29
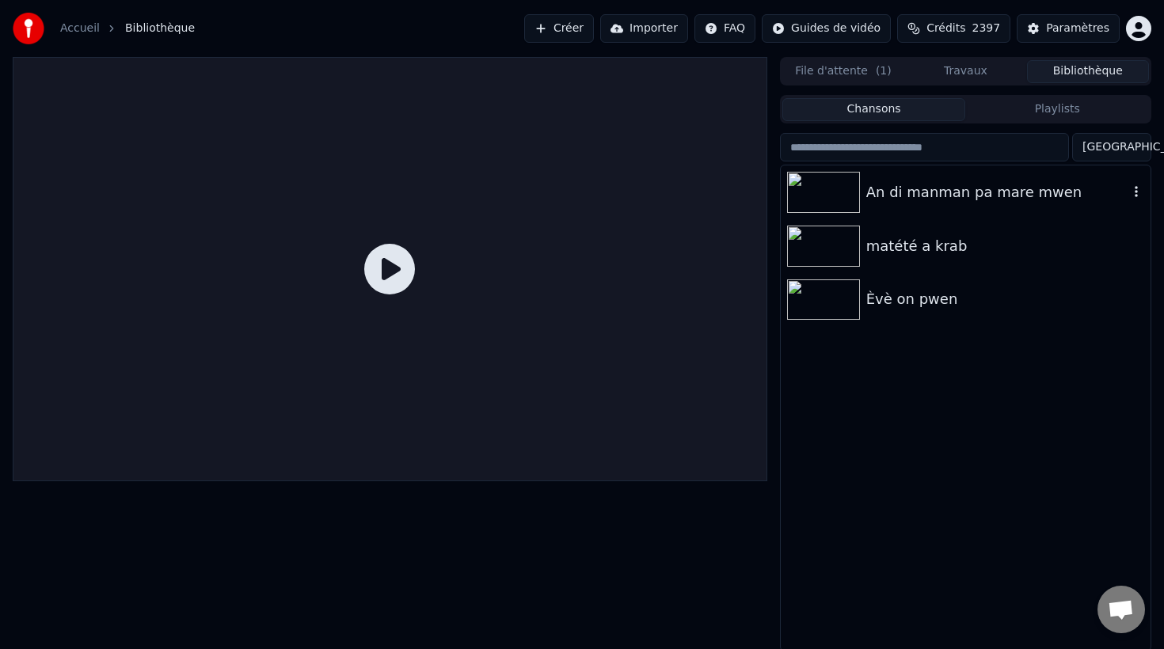
click at [827, 195] on img at bounding box center [823, 192] width 73 height 41
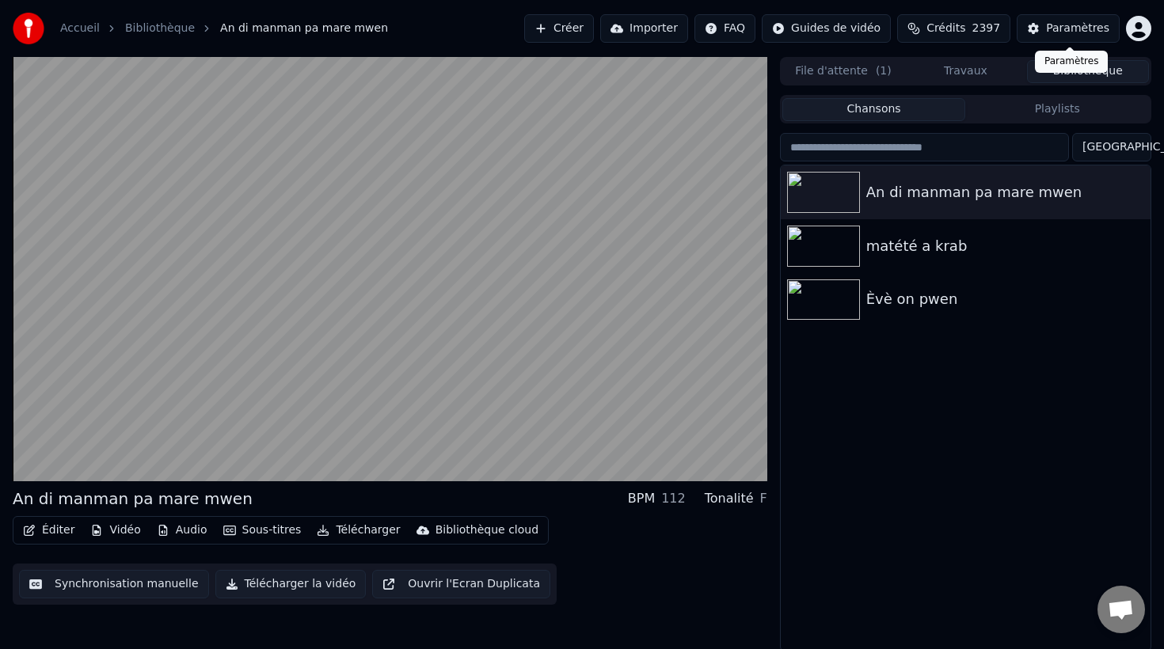
click at [1059, 25] on div "Paramètres" at bounding box center [1077, 29] width 63 height 16
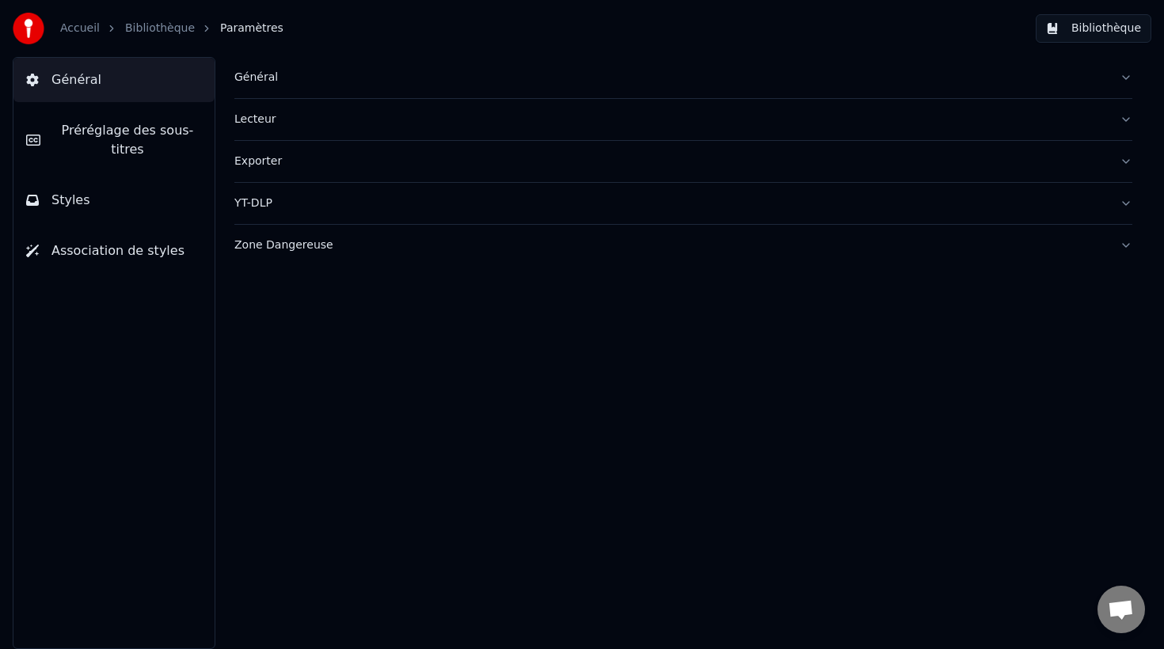
click at [126, 155] on span "Préréglage des sous-titres" at bounding box center [127, 140] width 149 height 38
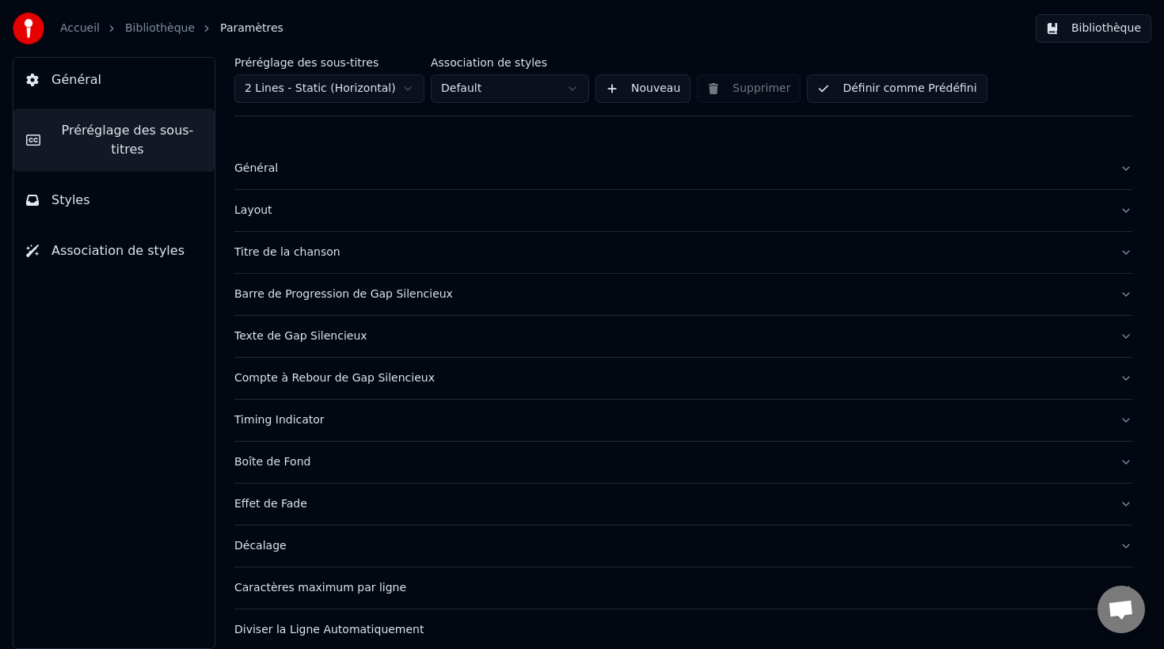
click at [279, 421] on div "Timing Indicator" at bounding box center [670, 420] width 872 height 16
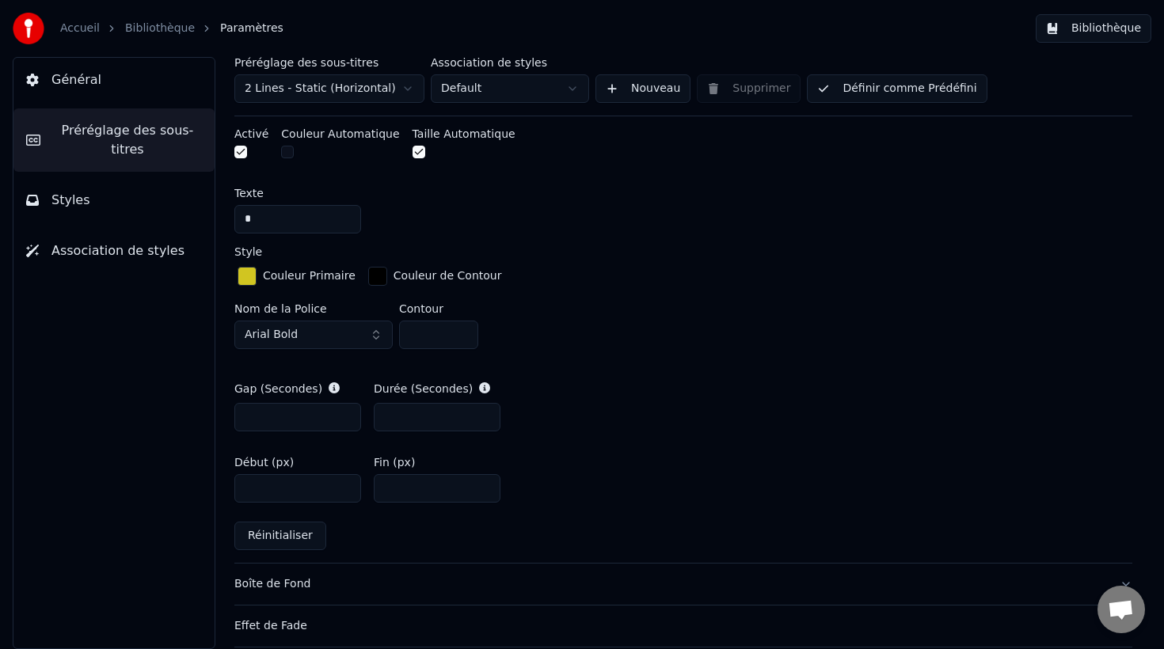
scroll to position [663, 0]
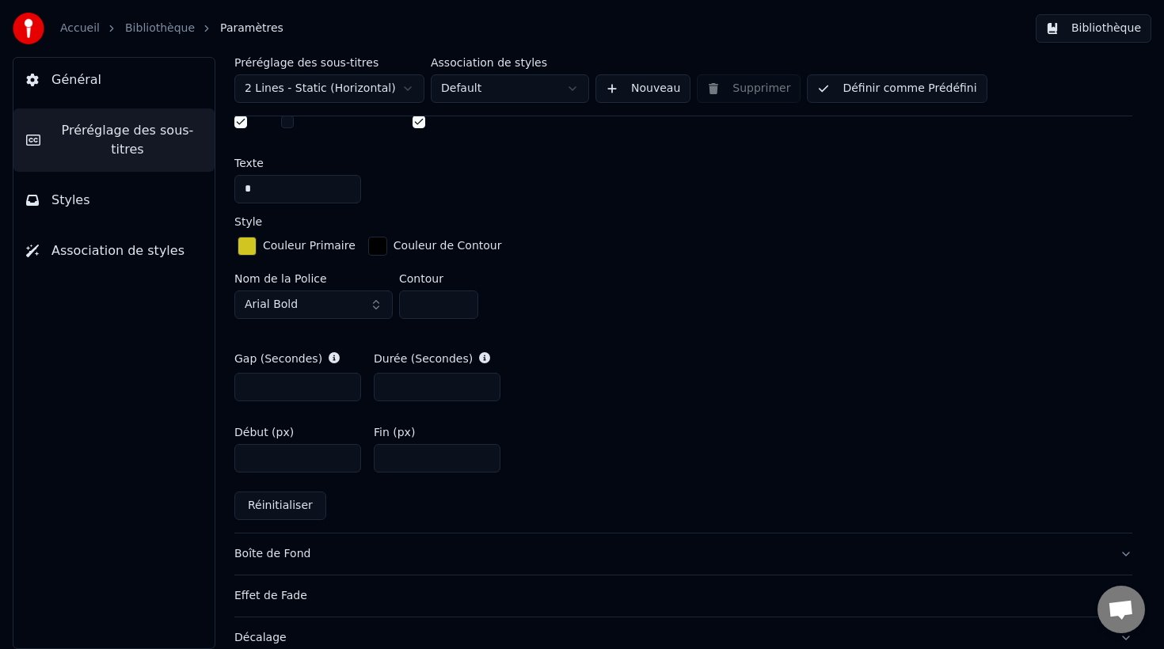
click at [278, 502] on button "Réinitialiser" at bounding box center [280, 506] width 92 height 29
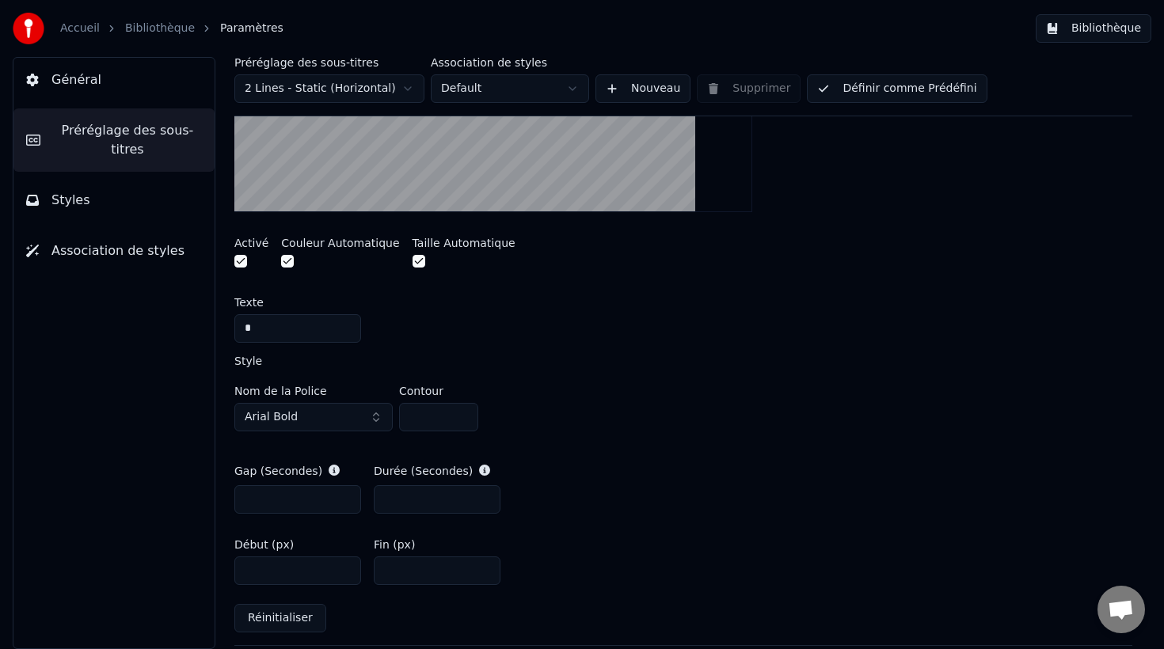
scroll to position [495, 0]
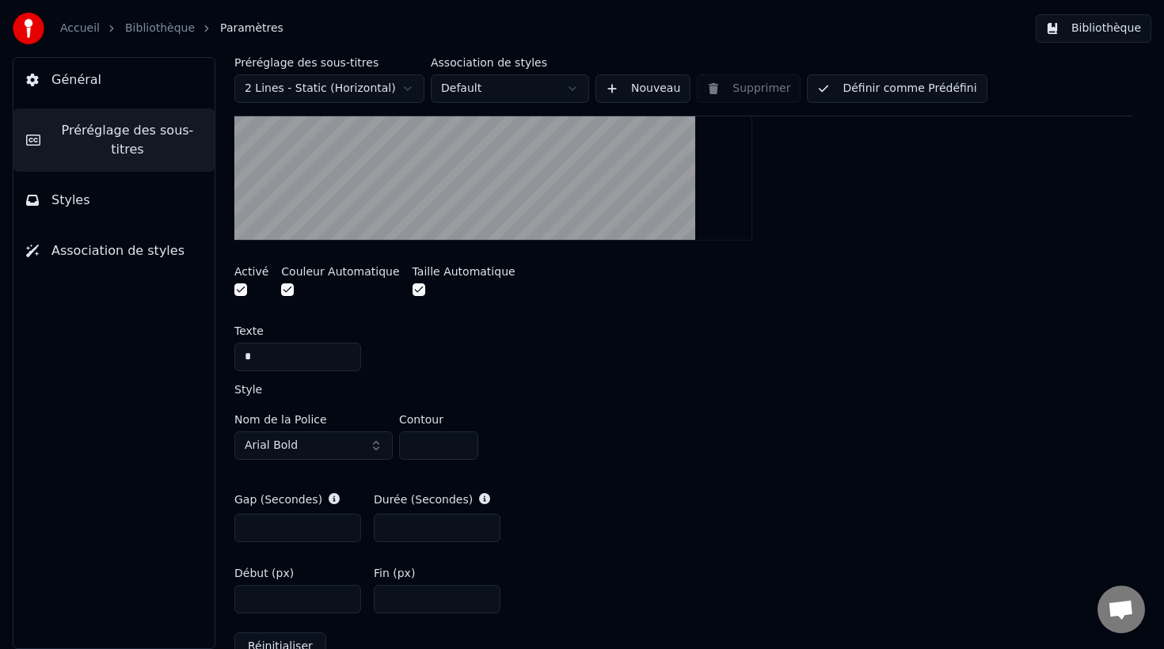
click at [287, 291] on button "button" at bounding box center [287, 289] width 13 height 13
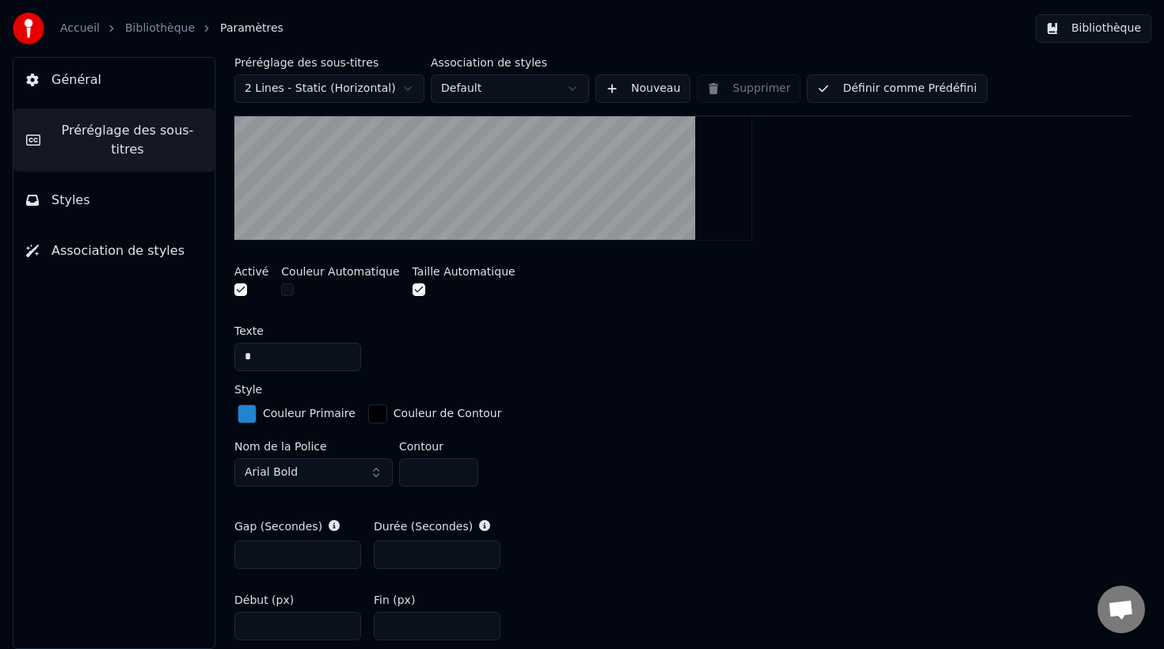
click at [251, 415] on div "button" at bounding box center [247, 414] width 19 height 19
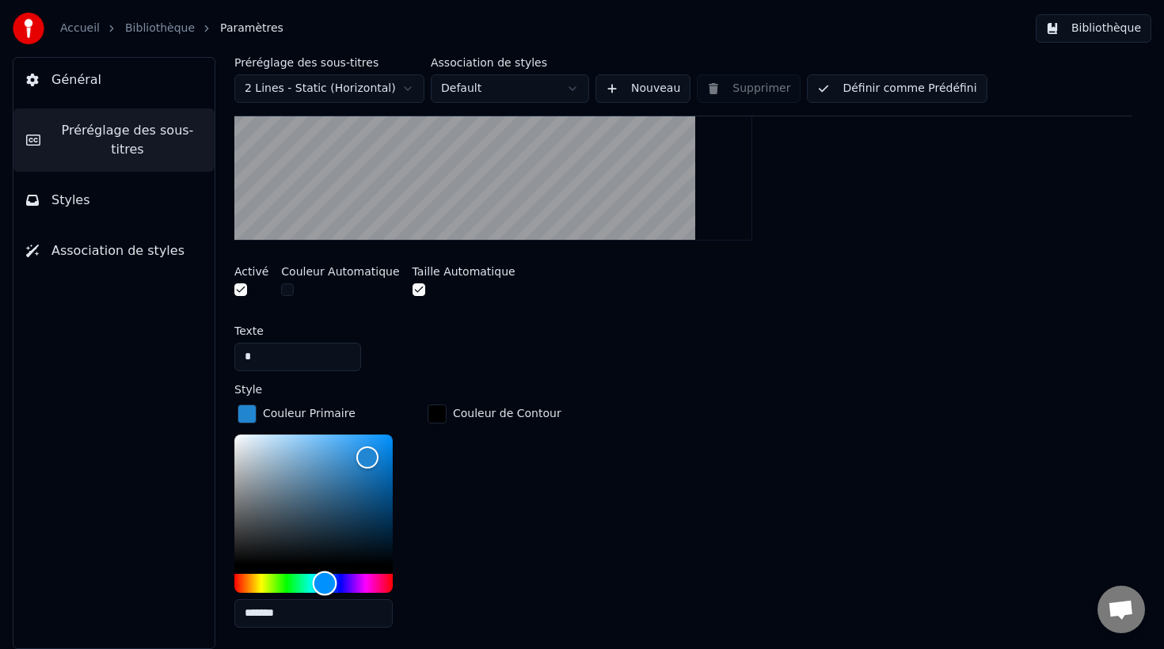
type input "*******"
click at [261, 576] on div "Hue" at bounding box center [313, 583] width 158 height 19
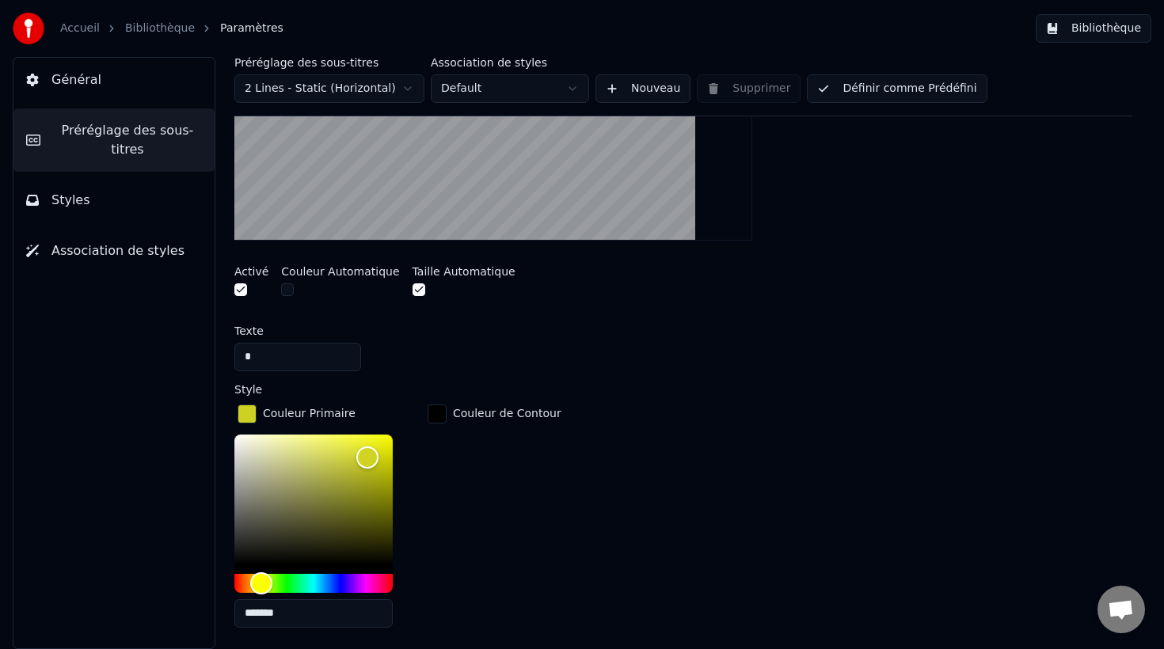
click at [568, 541] on div "Couleur Primaire ******* Couleur de Contour" at bounding box center [683, 520] width 898 height 239
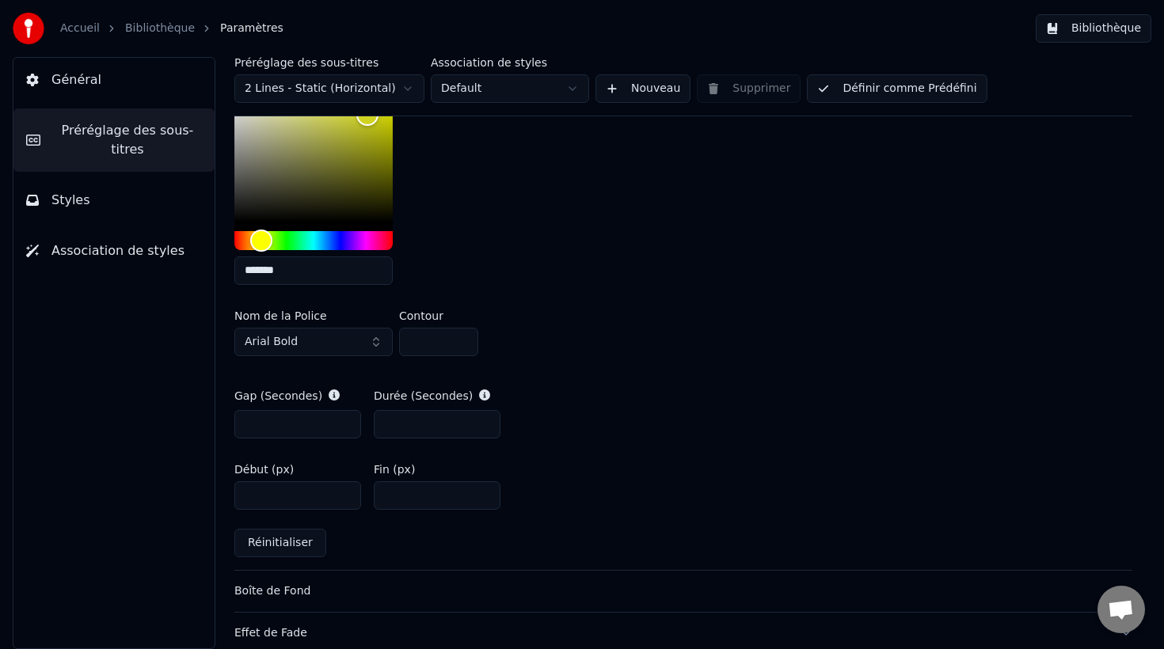
scroll to position [856, 0]
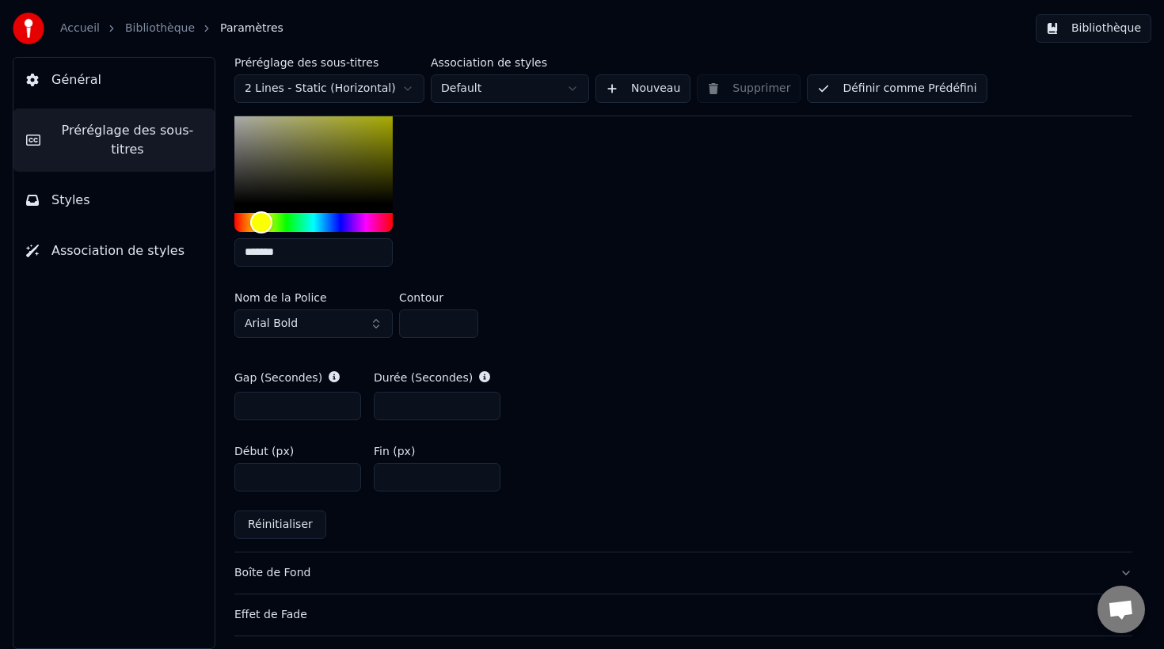
click at [1022, 229] on div "Couleur Primaire ******* Couleur de Contour" at bounding box center [683, 159] width 898 height 239
click at [1115, 24] on button "Bibliothèque" at bounding box center [1094, 28] width 116 height 29
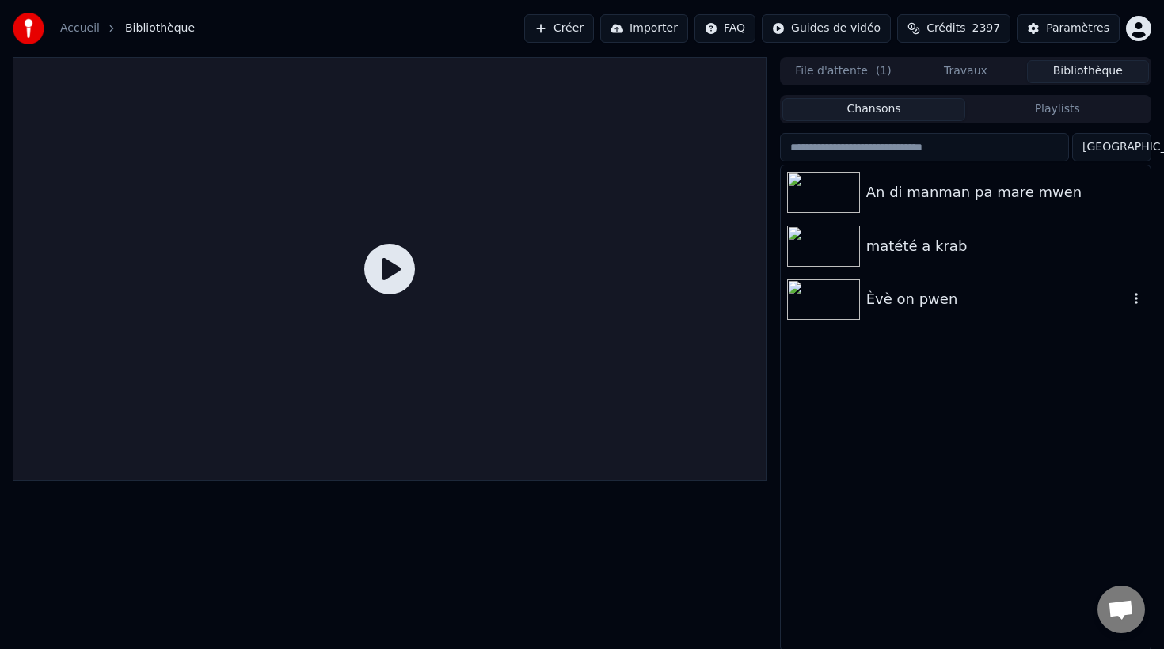
click at [895, 298] on div "Èvè on pwen" at bounding box center [997, 299] width 262 height 22
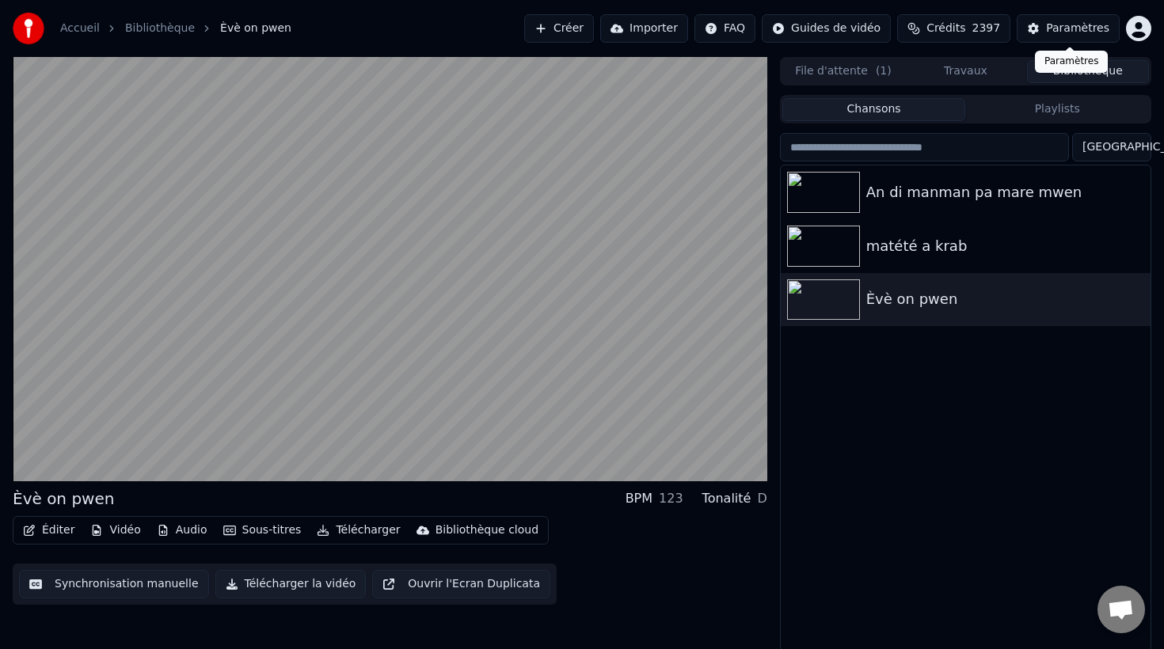
click at [1068, 24] on div "Paramètres" at bounding box center [1077, 29] width 63 height 16
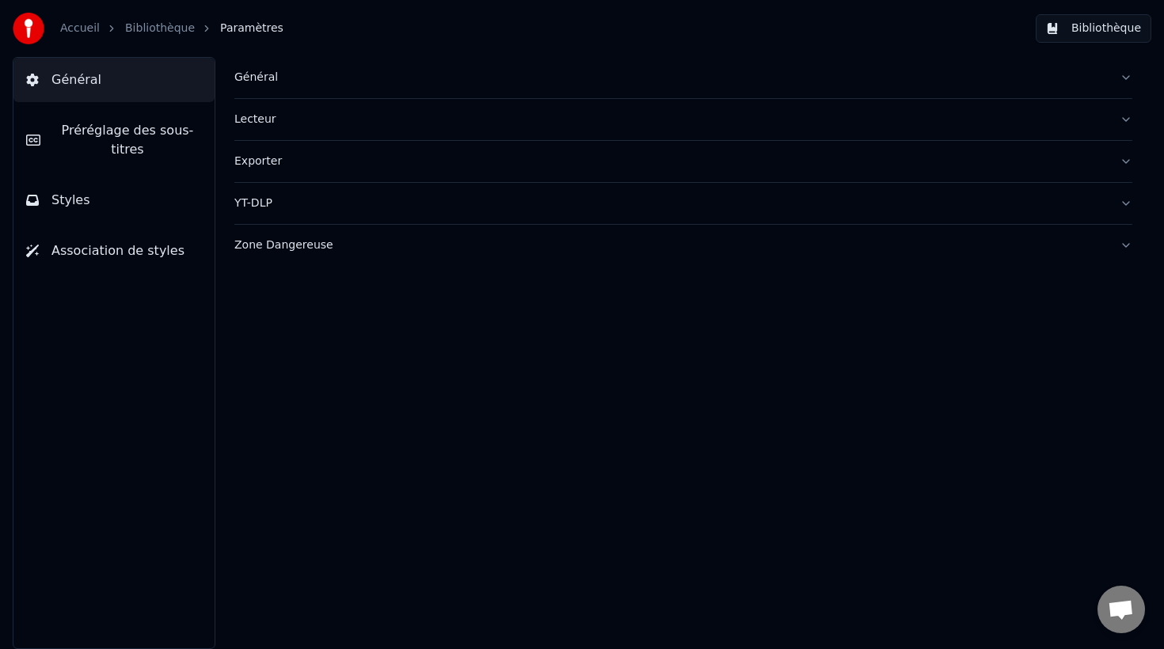
click at [113, 135] on span "Préréglage des sous-titres" at bounding box center [127, 140] width 149 height 38
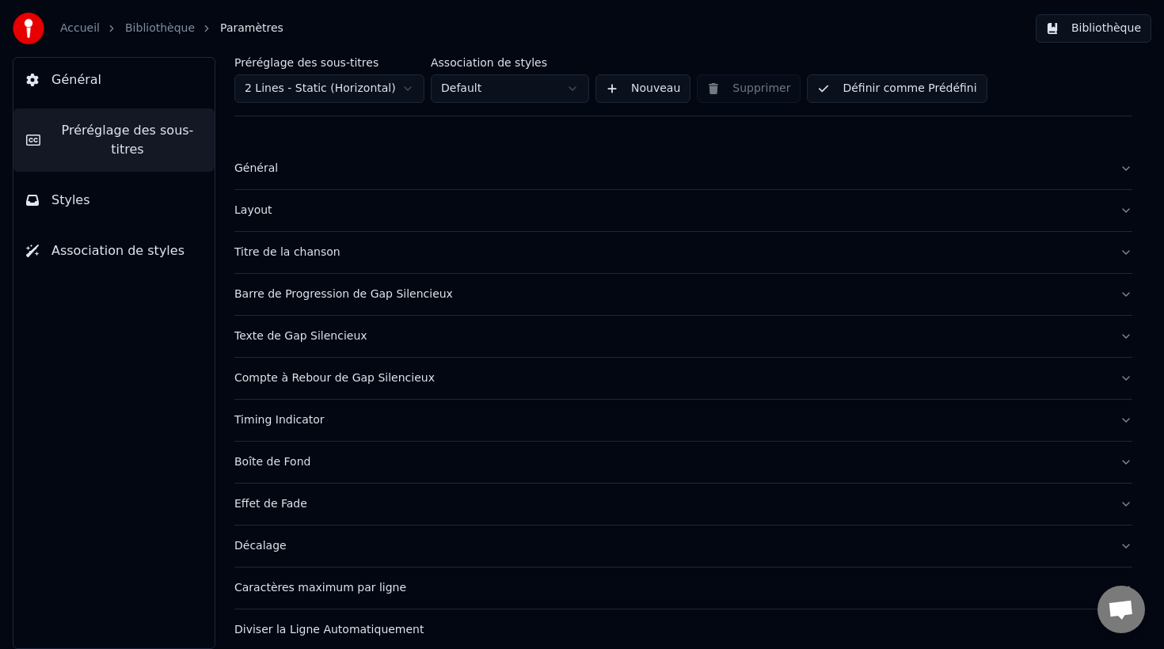
click at [114, 205] on button "Styles" at bounding box center [113, 200] width 201 height 44
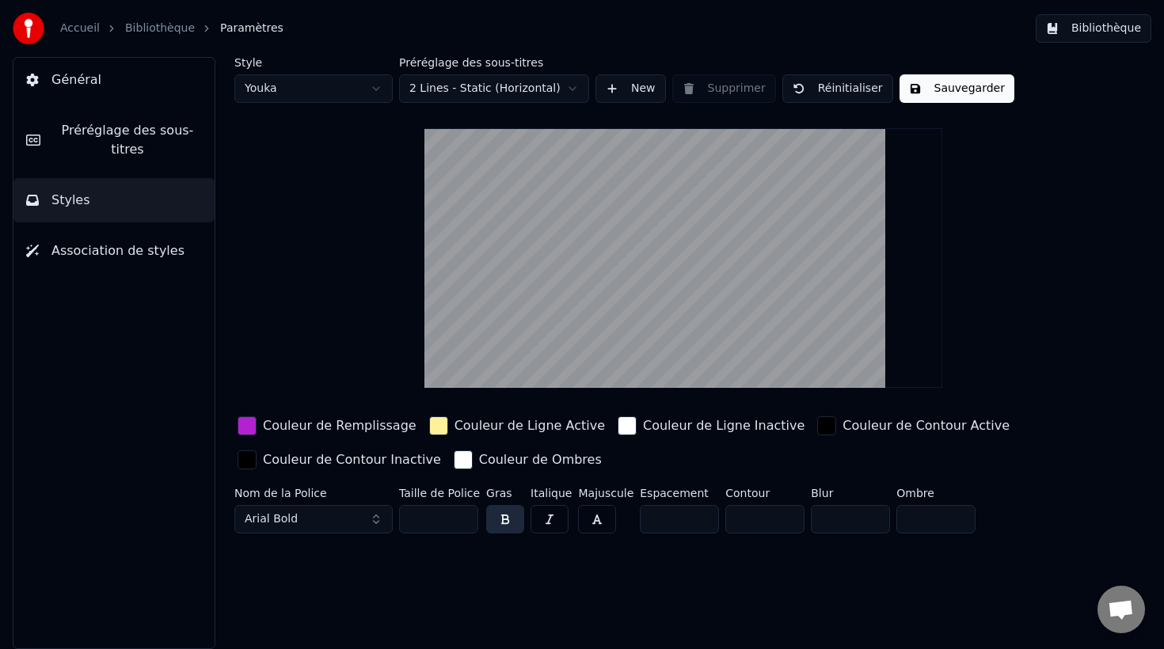
click at [817, 424] on div "button" at bounding box center [826, 425] width 19 height 19
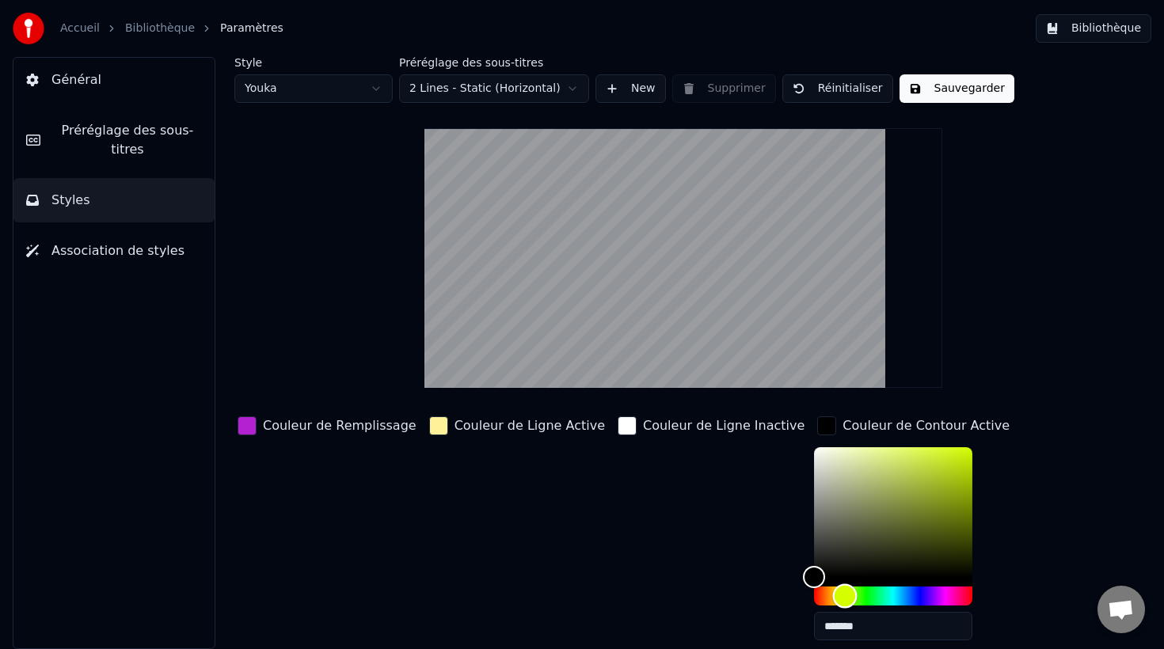
click at [814, 593] on div "Hue" at bounding box center [893, 596] width 158 height 19
click at [833, 594] on div "Hue" at bounding box center [845, 596] width 25 height 25
click at [834, 595] on div "Hue" at bounding box center [846, 596] width 25 height 25
click at [1050, 500] on div "Style Youka Préréglage des sous-titres 2 Lines - Static (Horizontal) New Suppri…" at bounding box center [683, 404] width 898 height 695
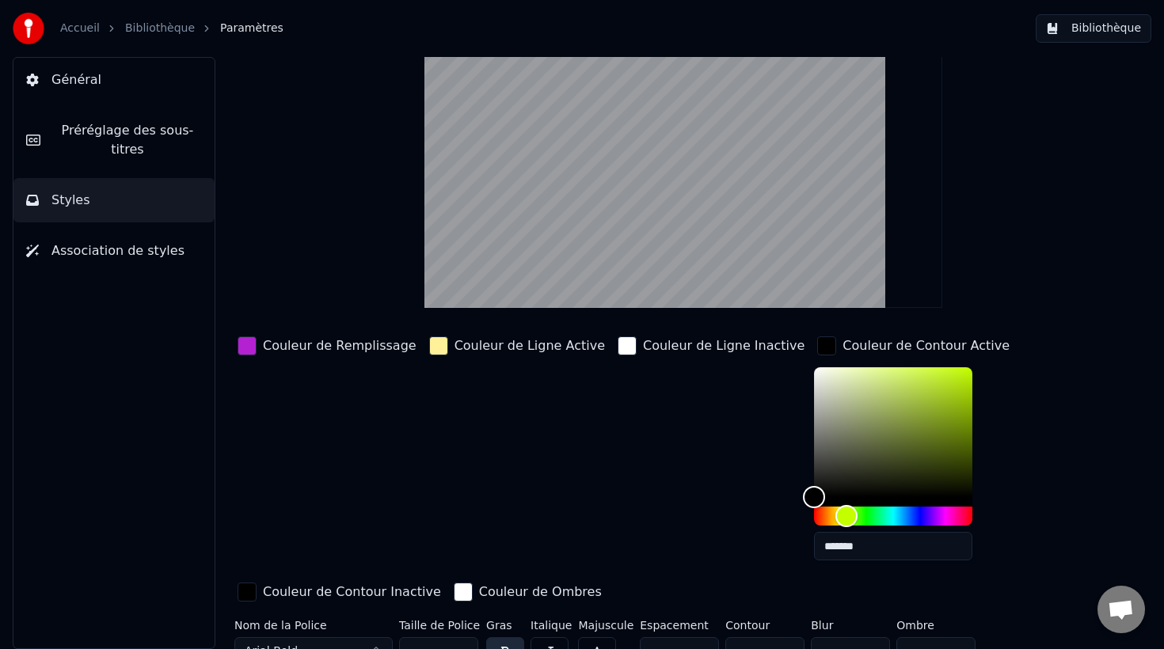
scroll to position [87, 0]
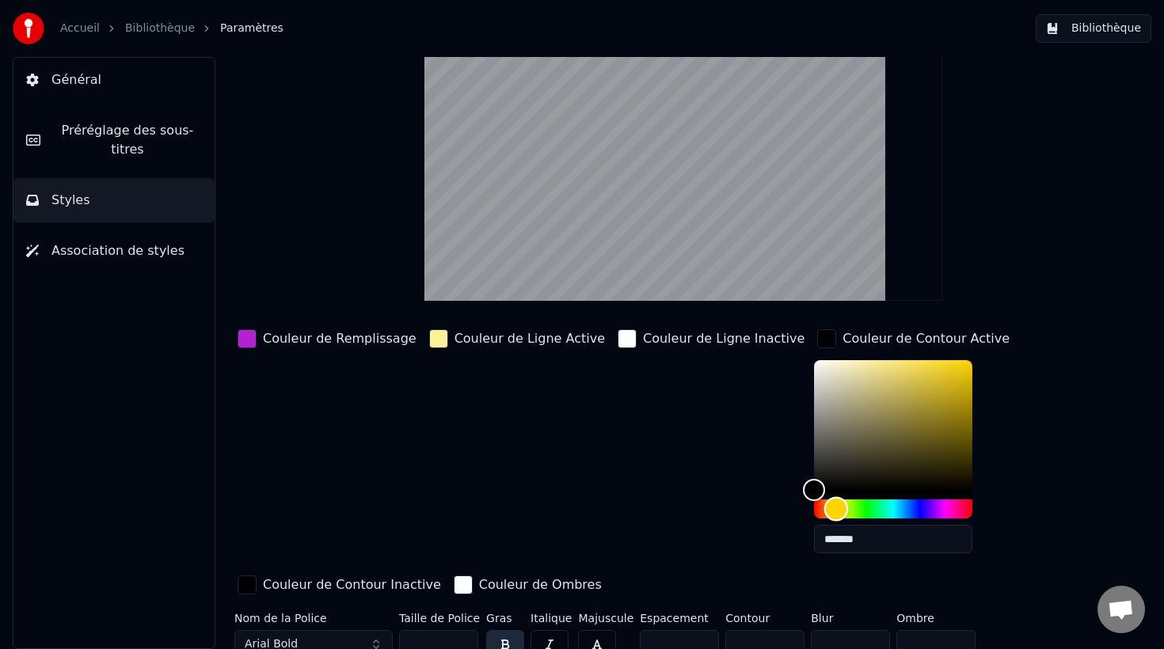
click at [824, 509] on div "Hue" at bounding box center [836, 509] width 25 height 25
click at [830, 510] on div "Hue" at bounding box center [842, 509] width 25 height 25
click at [873, 378] on div "Color" at bounding box center [893, 425] width 158 height 130
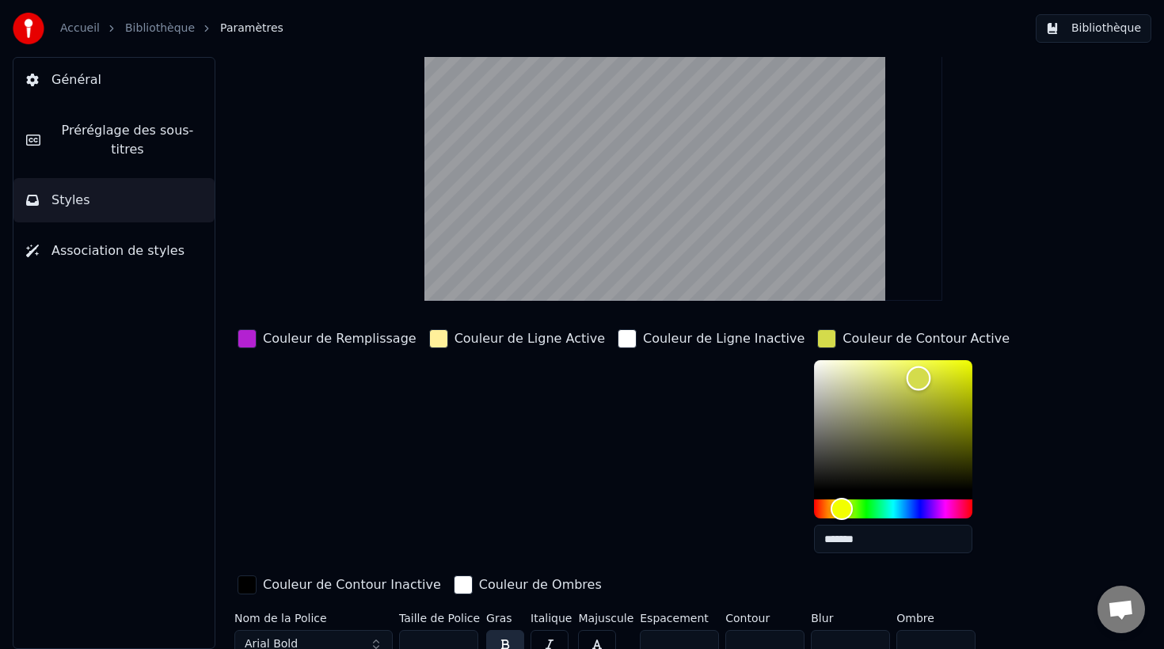
type input "*******"
click at [859, 365] on div "Color" at bounding box center [893, 425] width 158 height 130
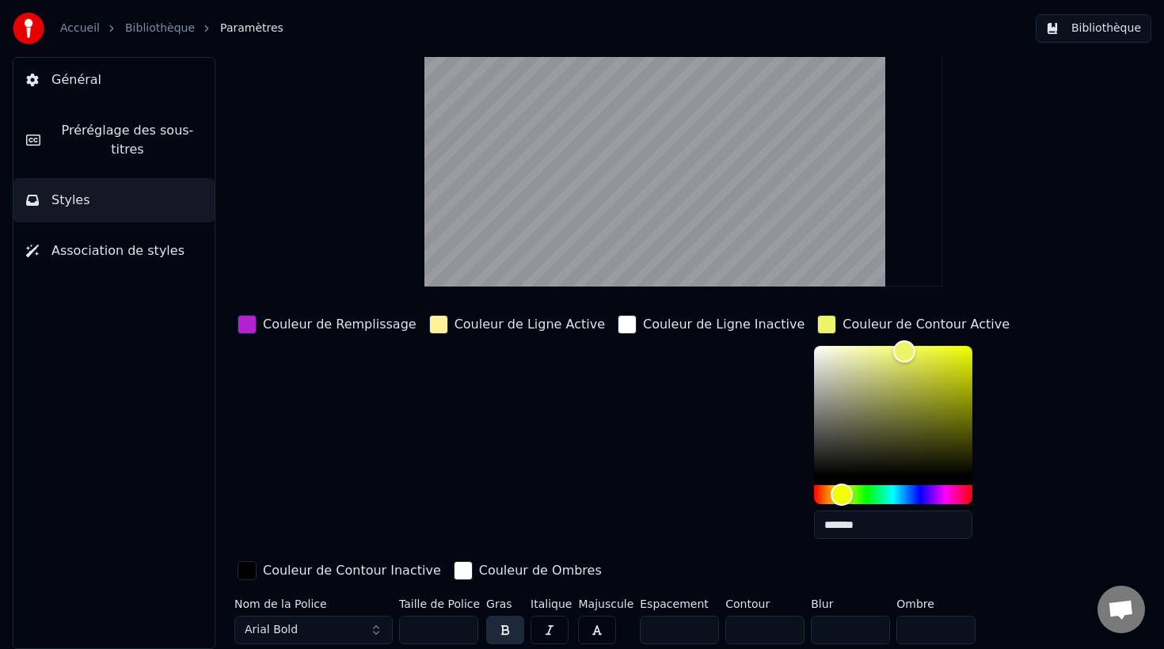
click at [781, 633] on input "*" at bounding box center [764, 630] width 79 height 29
type input "*"
click at [781, 633] on input "*" at bounding box center [764, 630] width 79 height 29
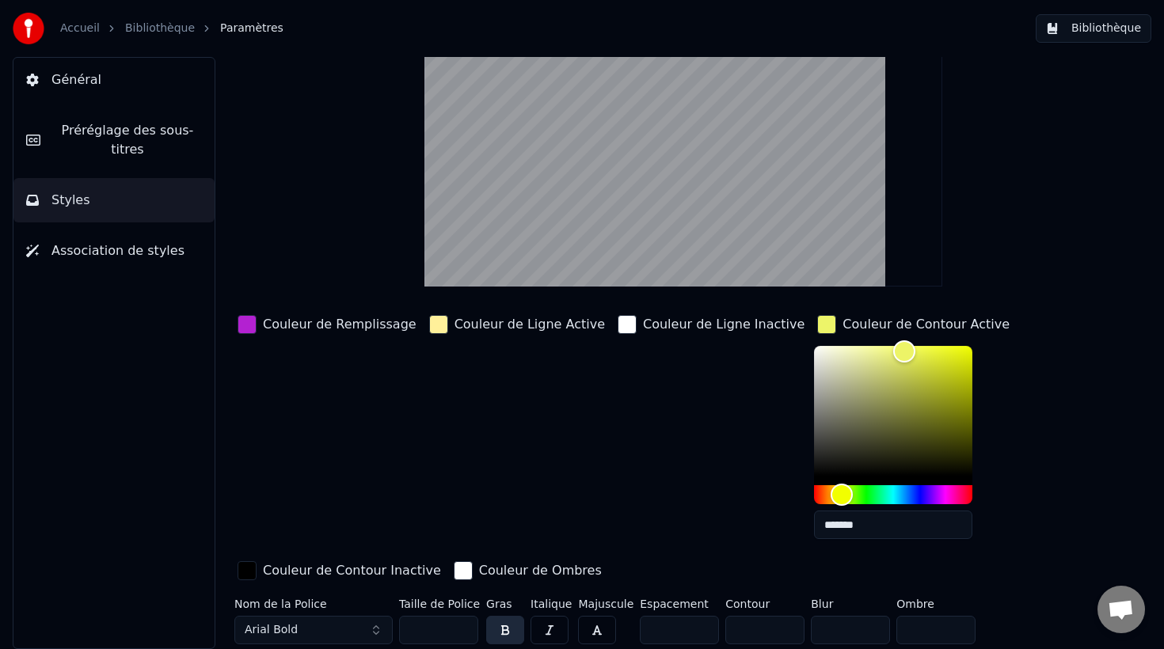
scroll to position [0, 0]
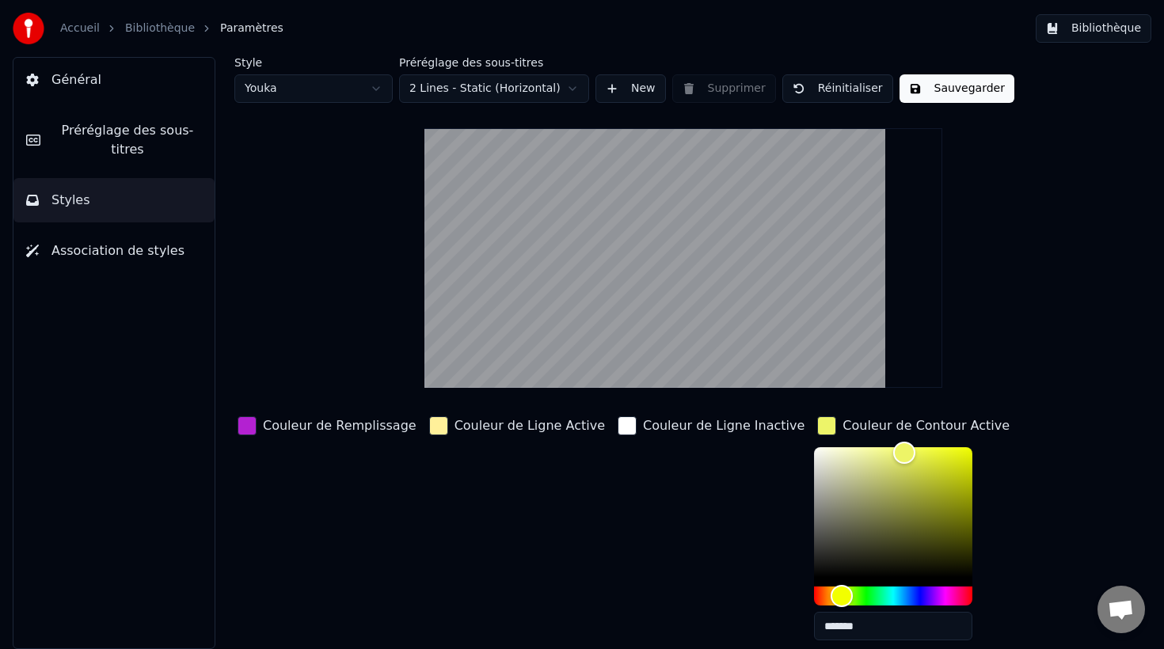
click at [937, 88] on button "Sauvegarder" at bounding box center [956, 88] width 115 height 29
click at [1092, 34] on button "Bibliothèque" at bounding box center [1094, 28] width 116 height 29
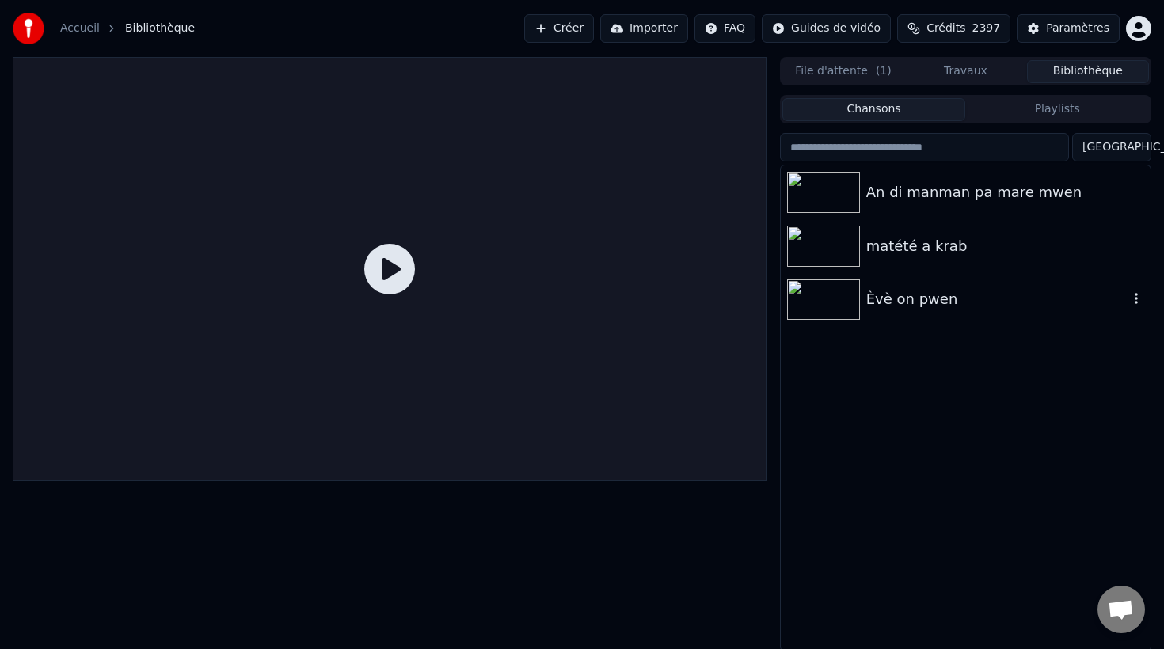
click at [921, 304] on div "Èvè on pwen" at bounding box center [997, 299] width 262 height 22
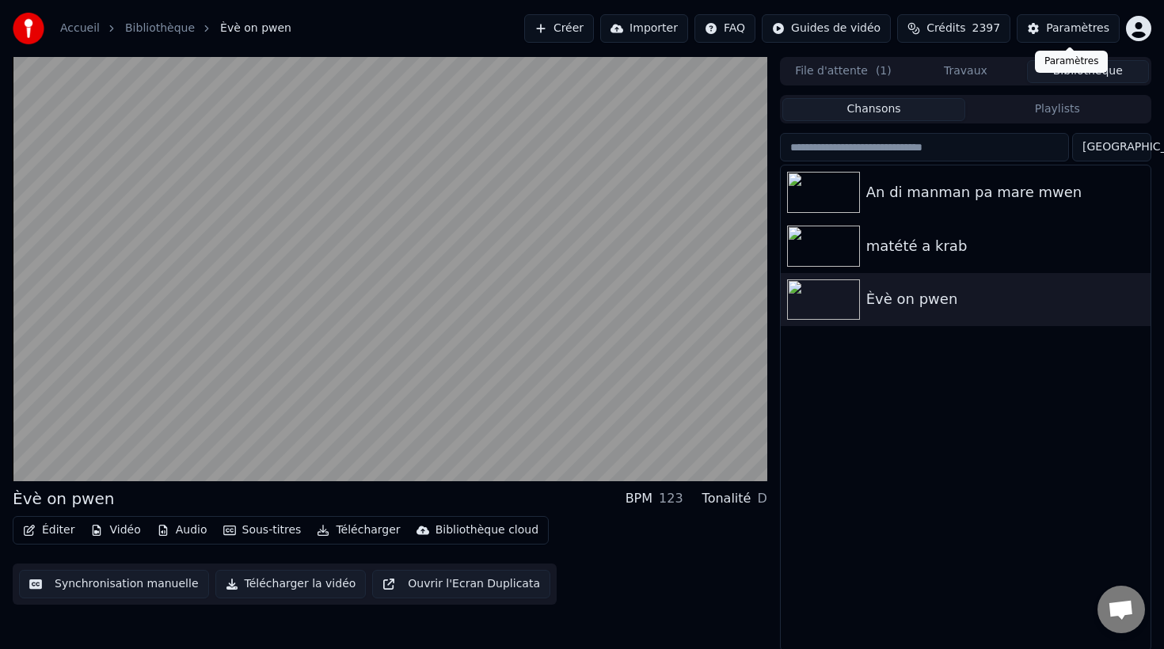
click at [1062, 27] on div "Paramètres" at bounding box center [1077, 29] width 63 height 16
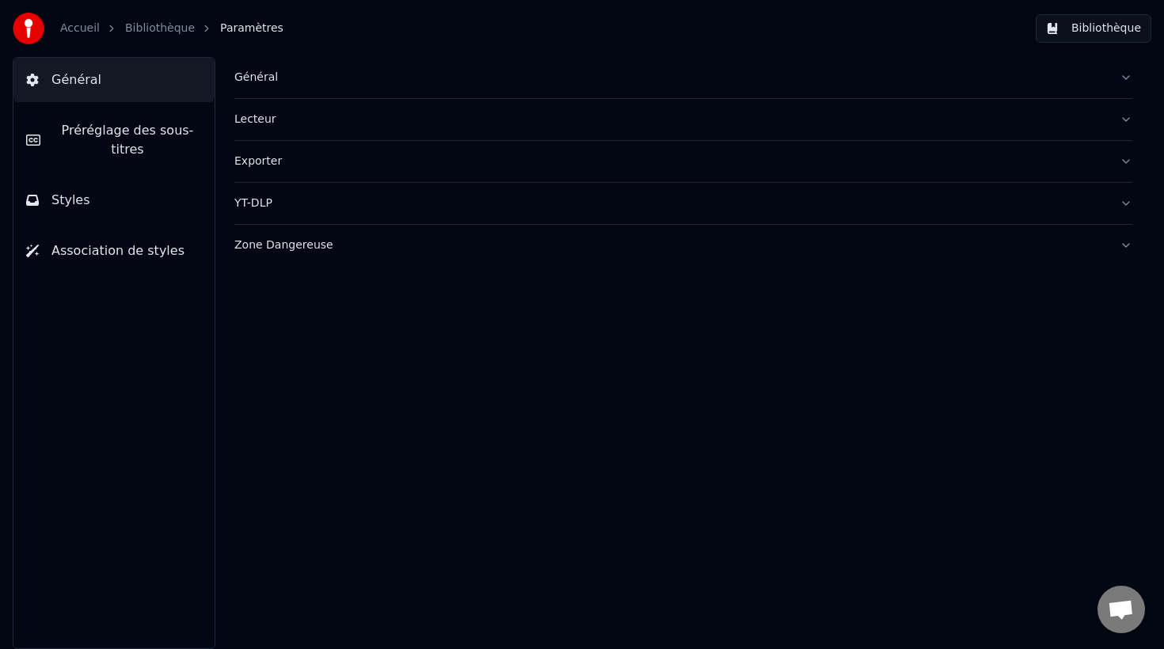
click at [127, 152] on span "Préréglage des sous-titres" at bounding box center [127, 140] width 149 height 38
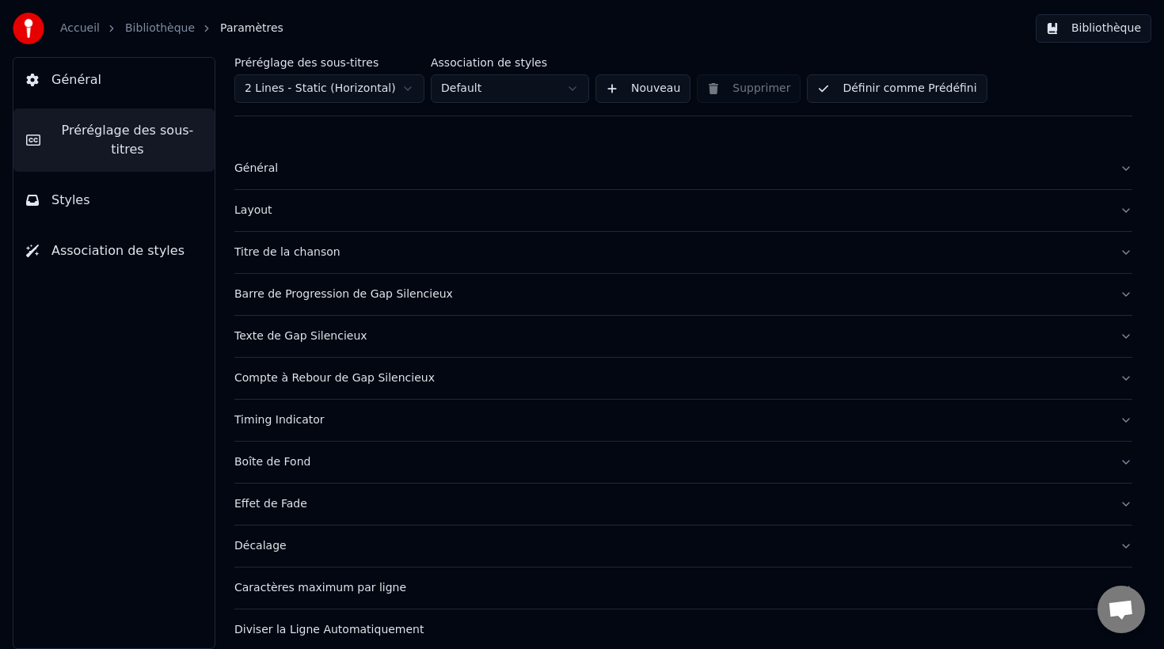
click at [104, 193] on button "Styles" at bounding box center [113, 200] width 201 height 44
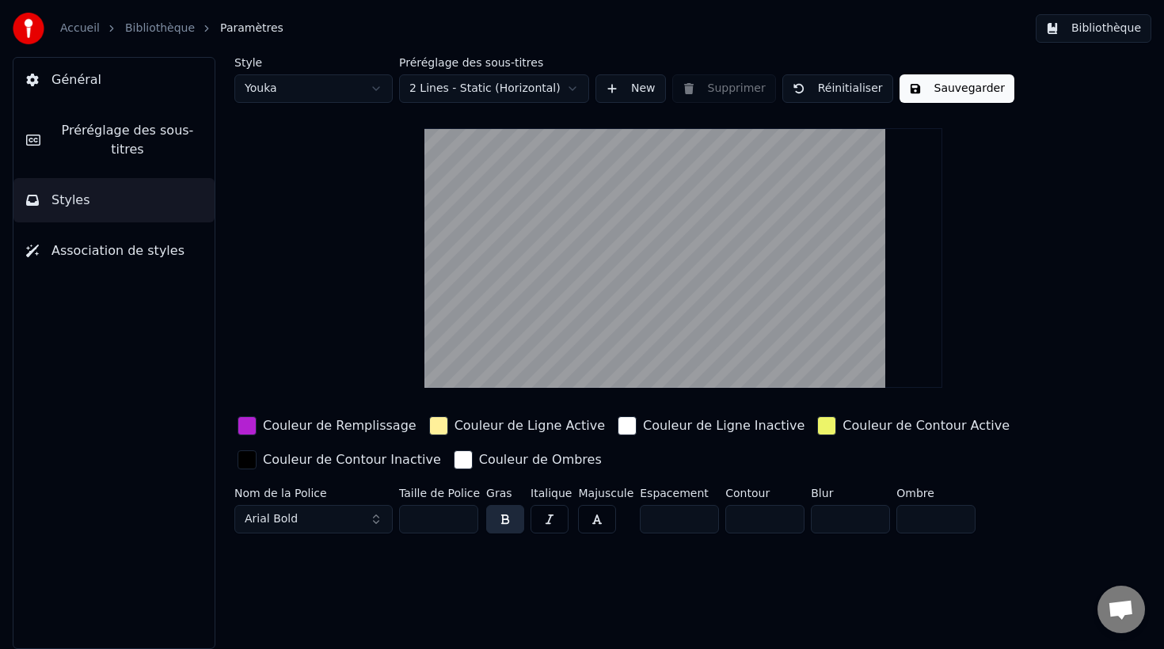
click at [429, 428] on div "button" at bounding box center [438, 425] width 19 height 19
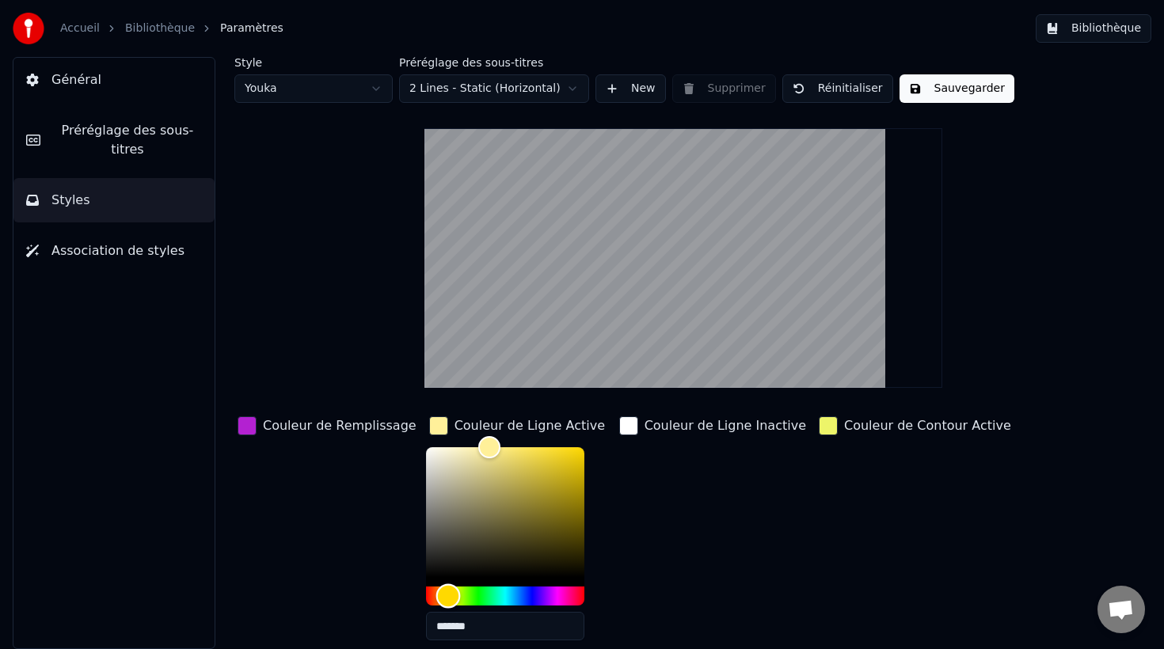
click at [488, 595] on div "Hue" at bounding box center [505, 596] width 158 height 19
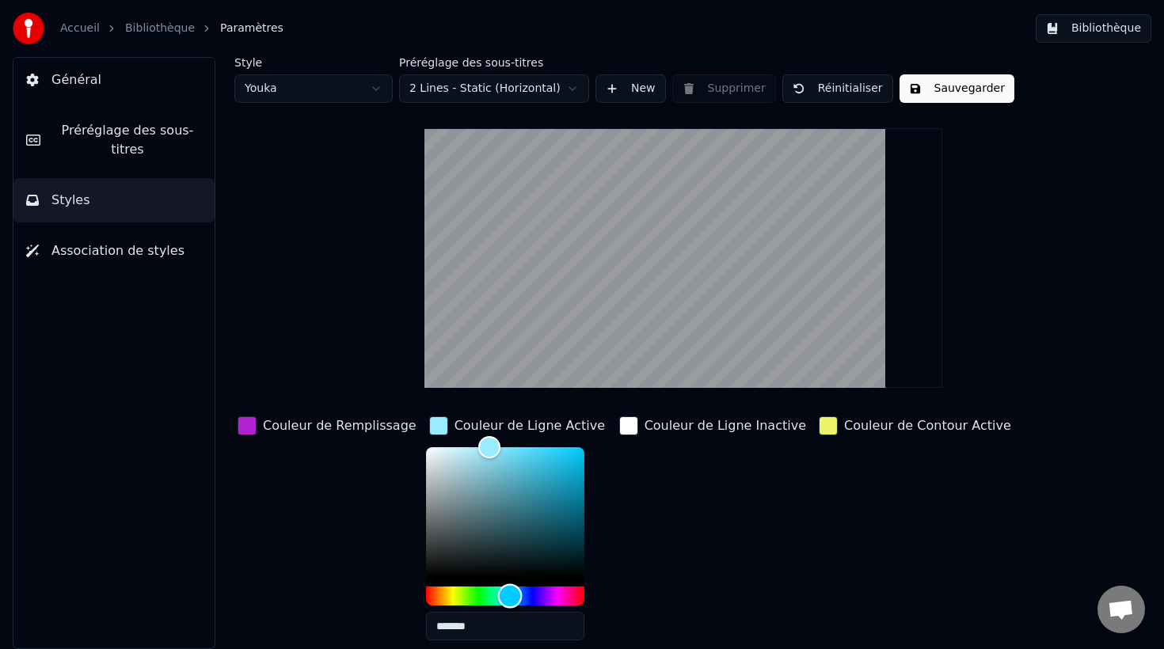
drag, startPoint x: 486, startPoint y: 596, endPoint x: 496, endPoint y: 595, distance: 9.5
click at [498, 595] on div "Hue" at bounding box center [510, 596] width 25 height 25
type input "*******"
click at [542, 464] on div "Color" at bounding box center [505, 512] width 158 height 130
click at [944, 87] on button "Sauvegarder" at bounding box center [956, 88] width 115 height 29
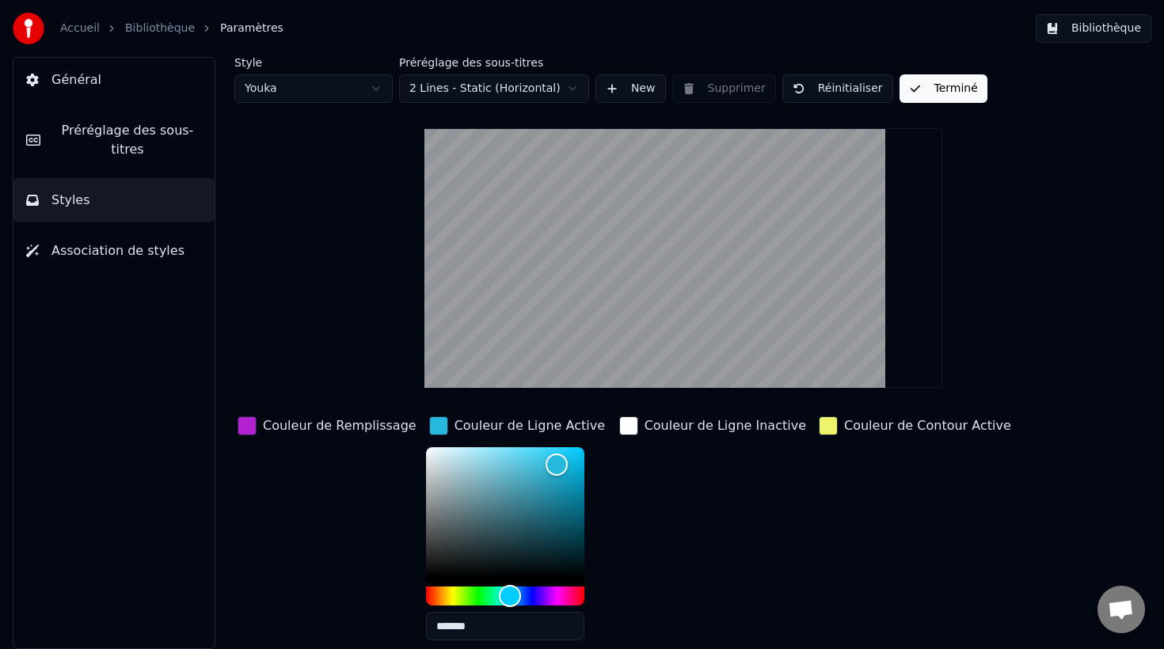
click at [289, 86] on html "Accueil Bibliothèque Paramètres Bibliothèque Général Préréglage des sous-titres…" at bounding box center [582, 324] width 1164 height 649
type input "*"
type input "*******"
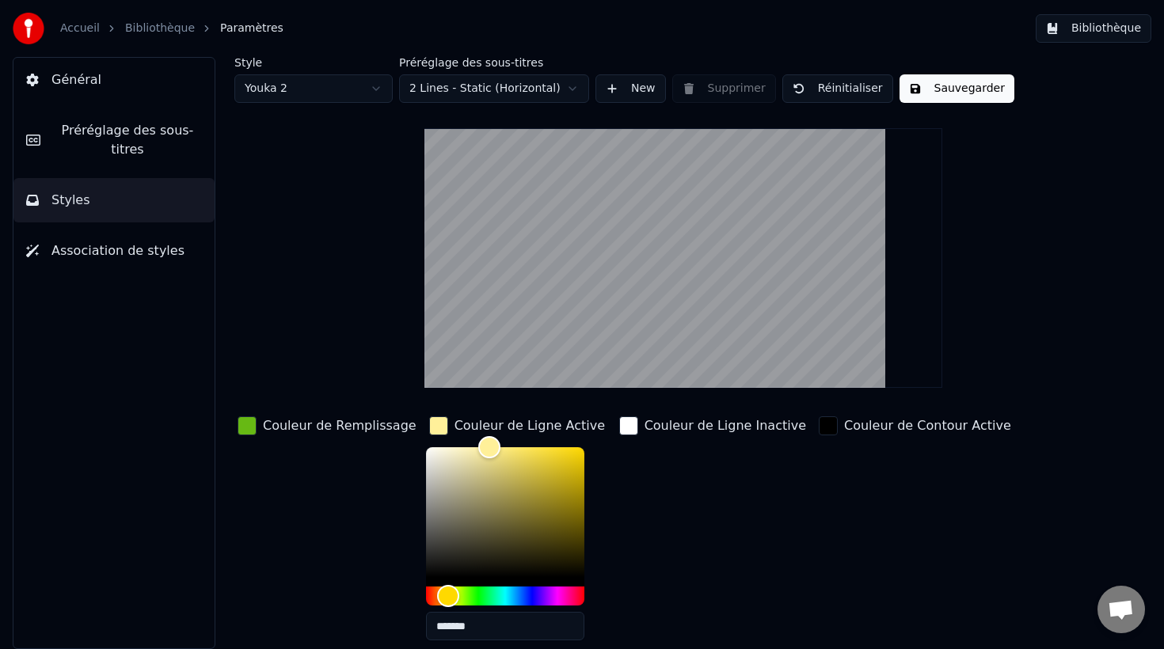
click at [959, 89] on button "Sauvegarder" at bounding box center [956, 88] width 115 height 29
click at [1103, 29] on button "Bibliothèque" at bounding box center [1094, 28] width 116 height 29
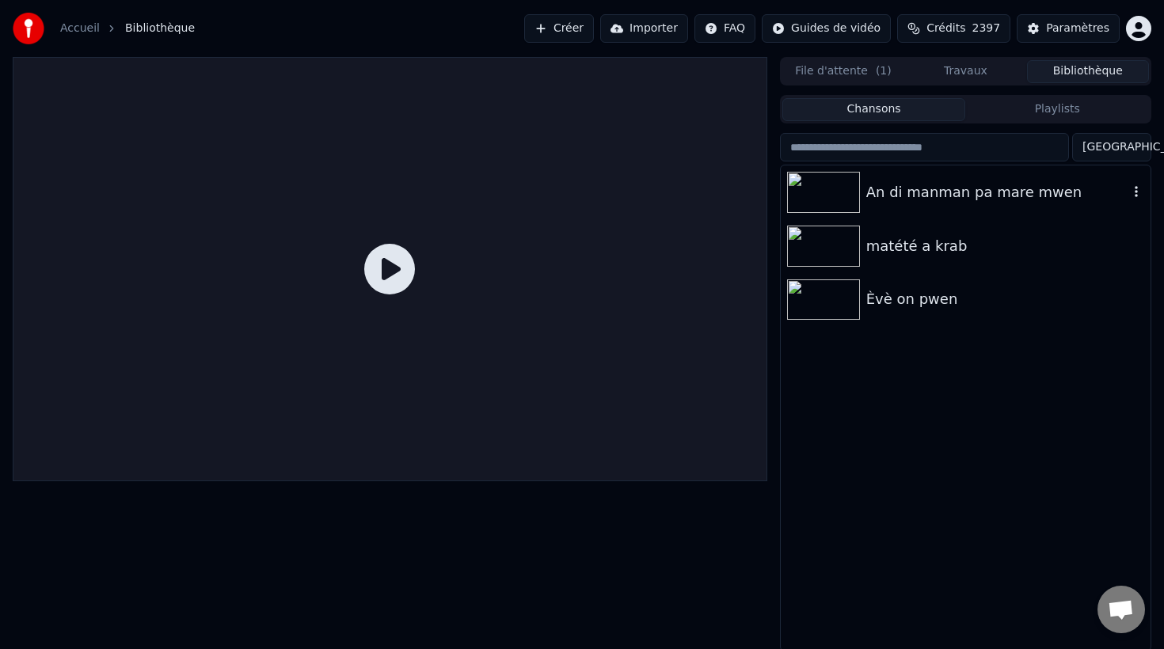
click at [923, 197] on div "An di manman pa mare mwen" at bounding box center [997, 192] width 262 height 22
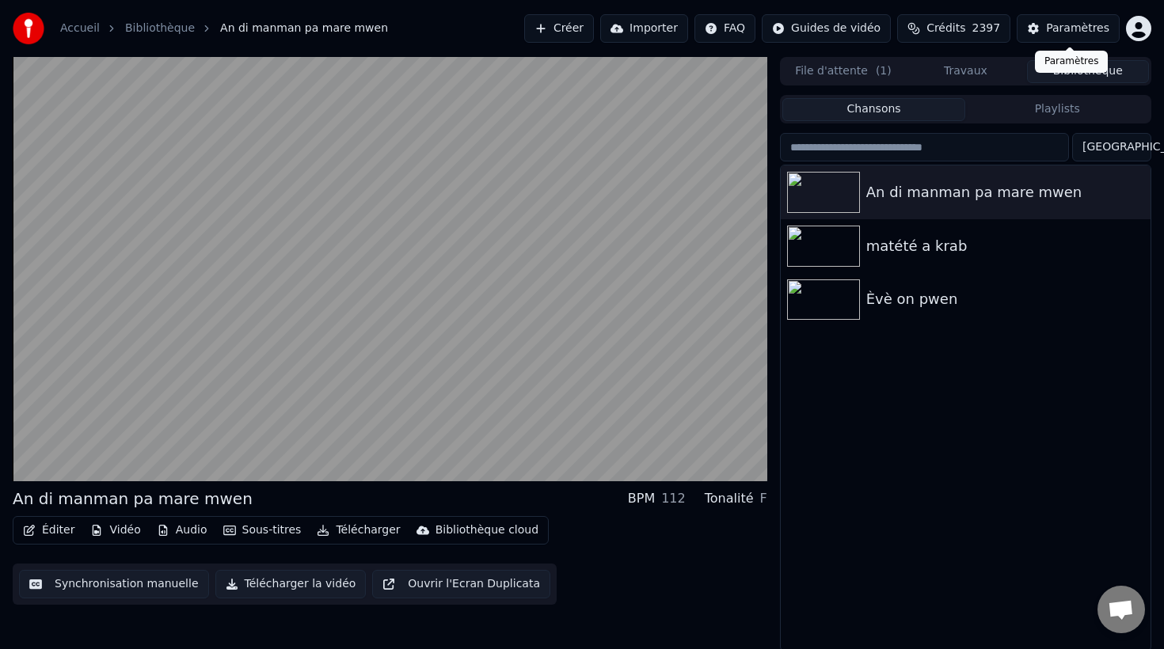
click at [1070, 30] on div "Paramètres" at bounding box center [1077, 29] width 63 height 16
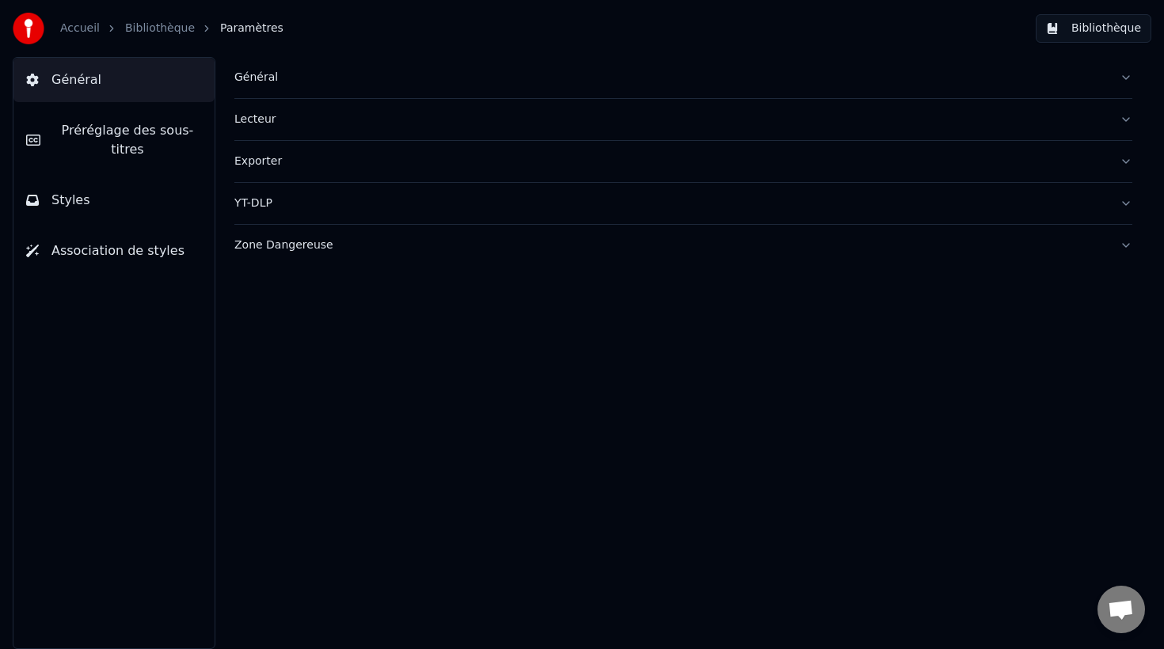
click at [97, 197] on button "Styles" at bounding box center [113, 200] width 201 height 44
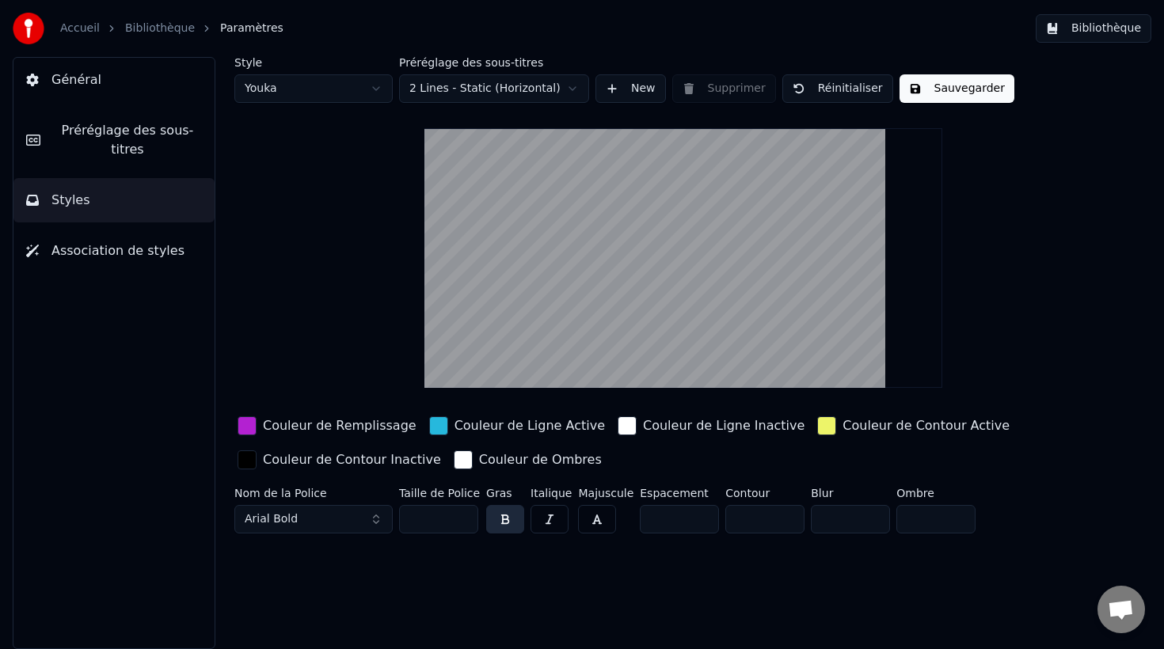
click at [937, 86] on button "Sauvegarder" at bounding box center [956, 88] width 115 height 29
click at [1112, 26] on button "Bibliothèque" at bounding box center [1094, 28] width 116 height 29
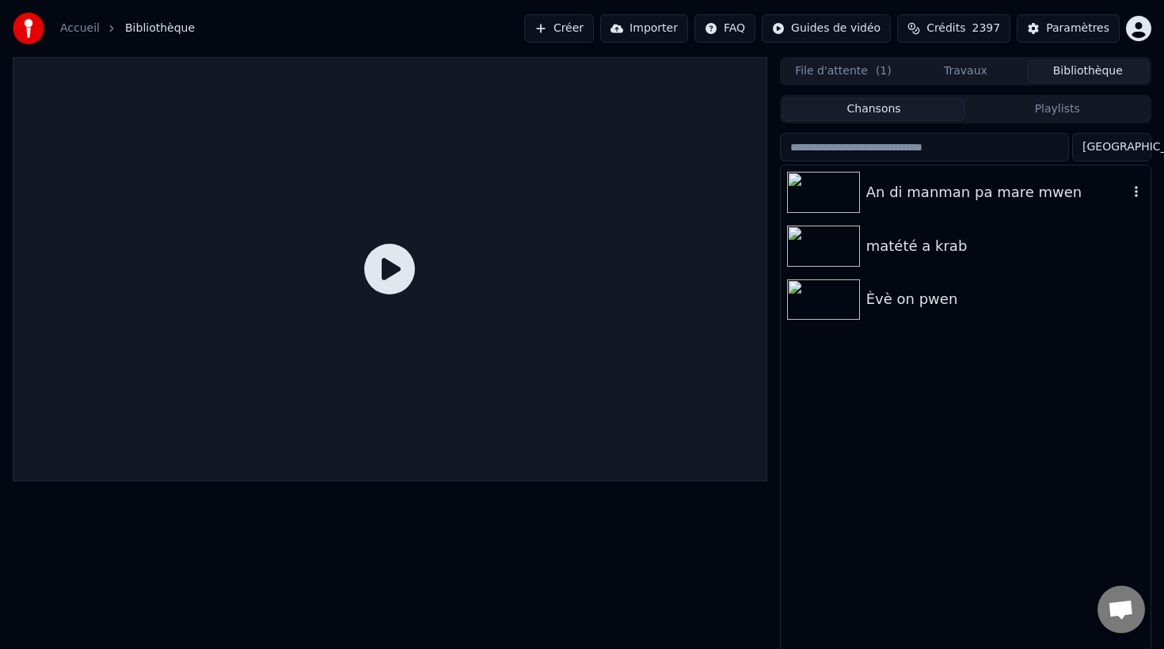
click at [906, 200] on div "An di manman pa mare mwen" at bounding box center [997, 192] width 262 height 22
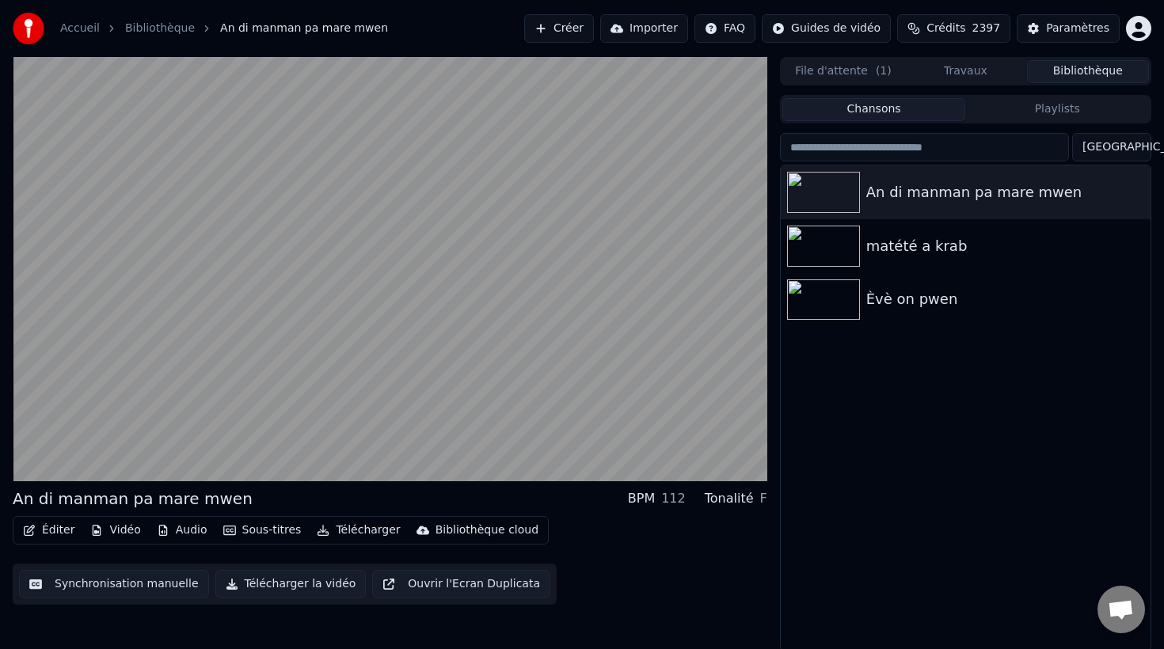
click at [353, 530] on button "Télécharger" at bounding box center [358, 530] width 96 height 22
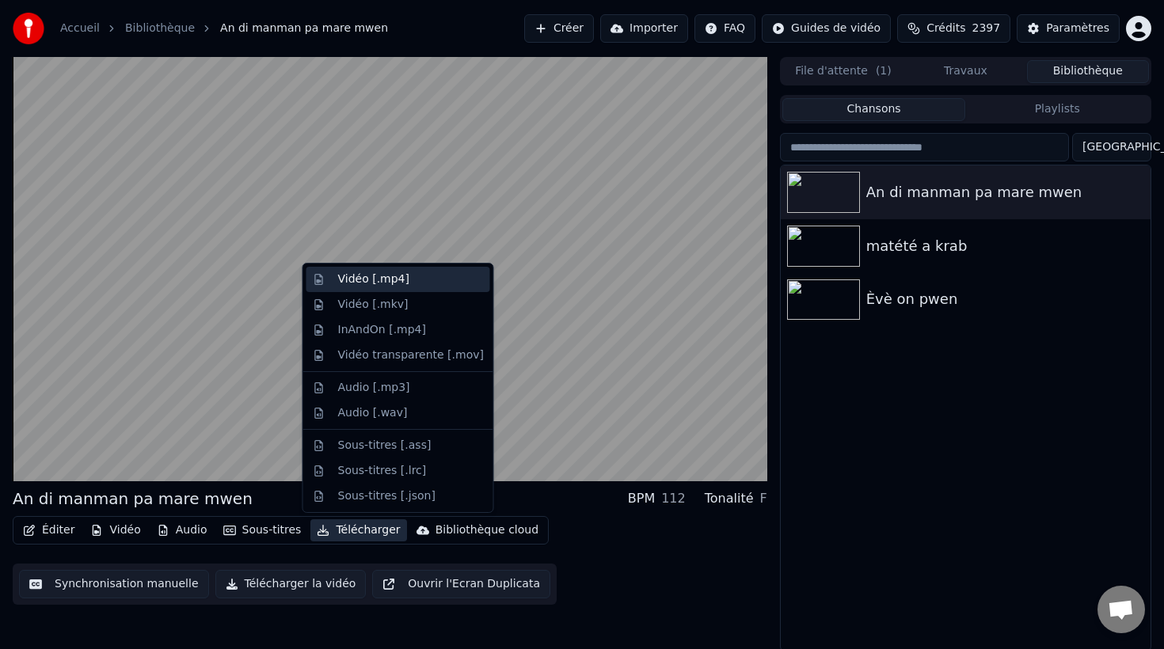
click at [357, 279] on div "Vidéo [.mp4]" at bounding box center [373, 280] width 71 height 16
